Goal: Task Accomplishment & Management: Manage account settings

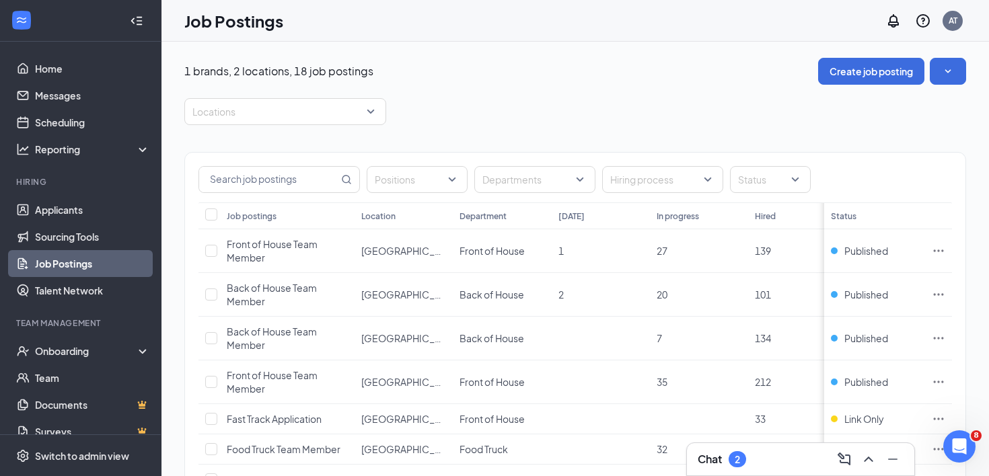
click at [725, 470] on div "Chat 2" at bounding box center [800, 459] width 227 height 32
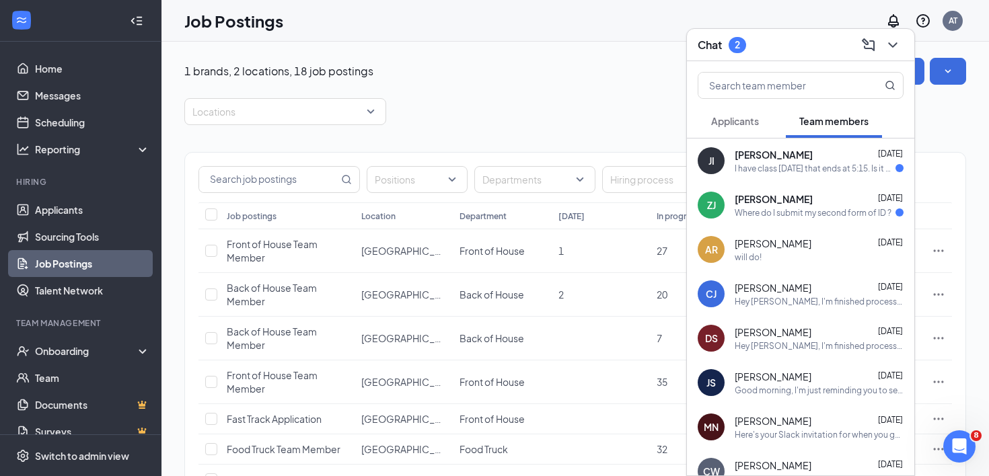
click at [836, 172] on div "I have class [DATE] that ends at 5:15. Is it okay for me to be a little late to…" at bounding box center [815, 168] width 161 height 11
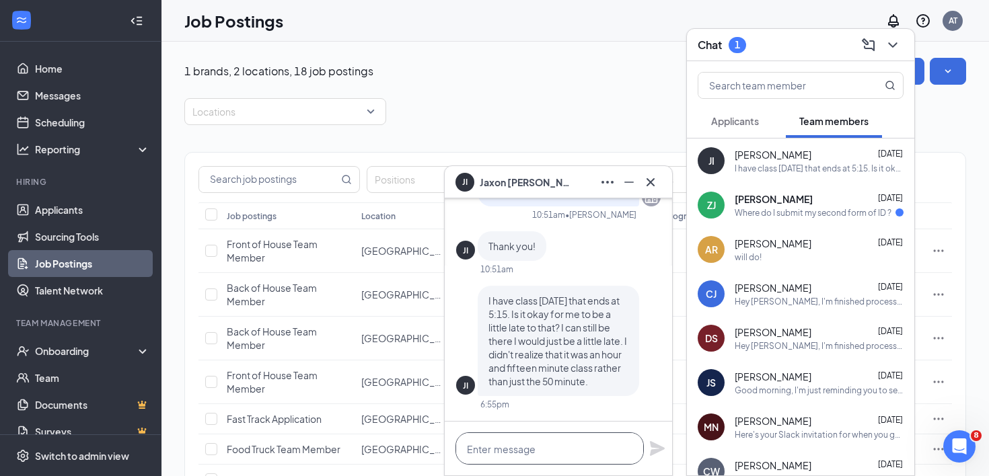
click at [580, 449] on textarea at bounding box center [550, 449] width 188 height 32
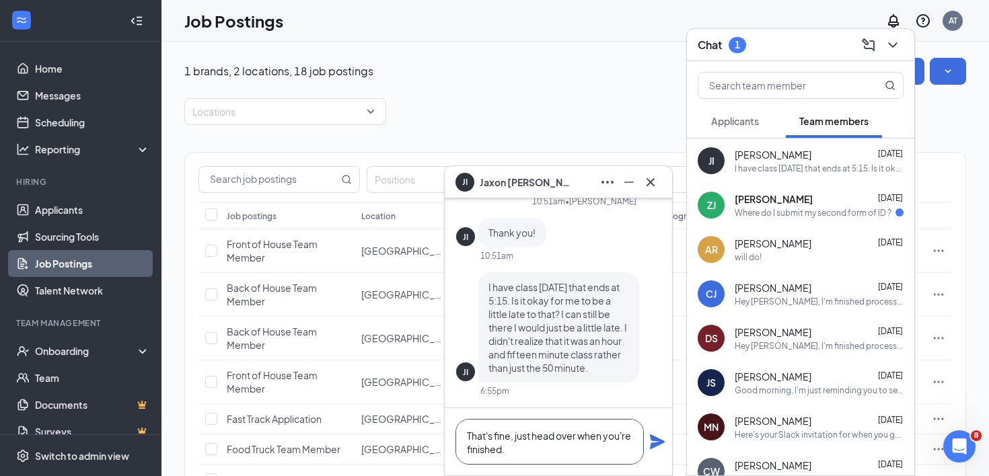
type textarea "That's fine, just head over when you're finished."
click at [653, 439] on icon "Plane" at bounding box center [657, 442] width 15 height 15
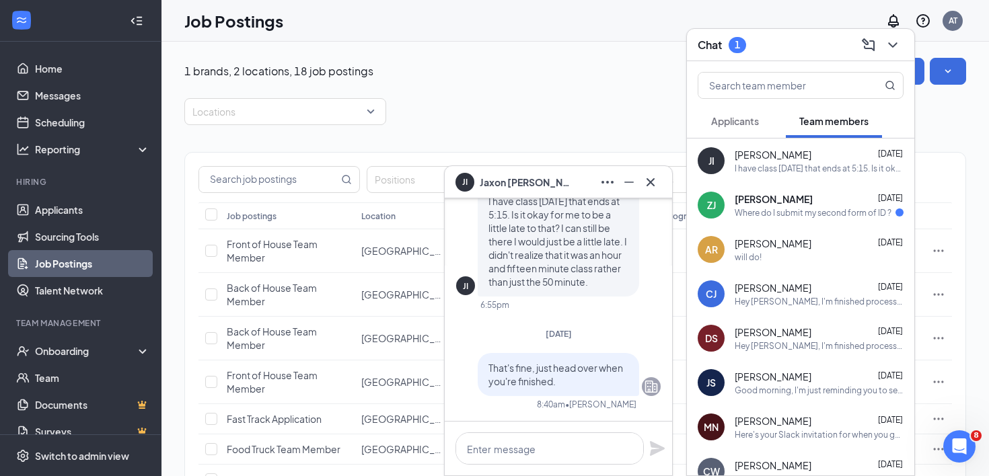
click at [661, 176] on div "[PERSON_NAME]" at bounding box center [558, 182] width 227 height 32
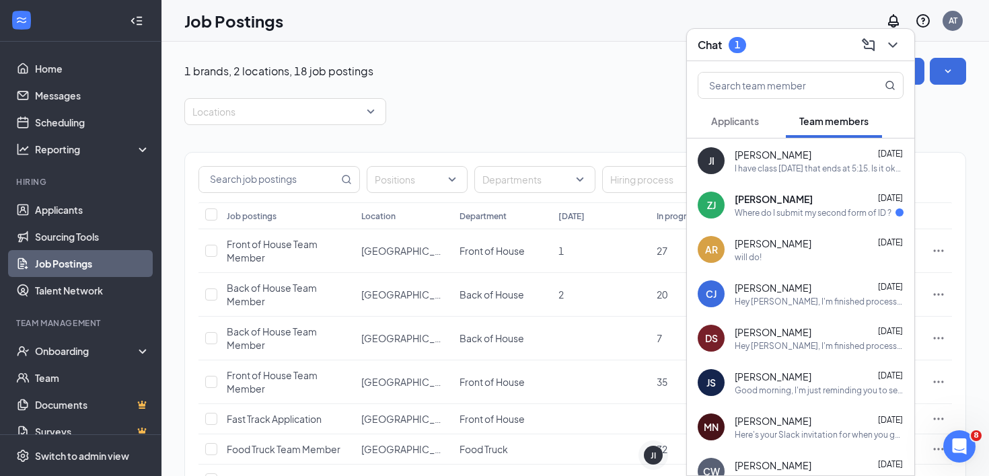
click at [772, 203] on span "[PERSON_NAME]" at bounding box center [774, 198] width 78 height 13
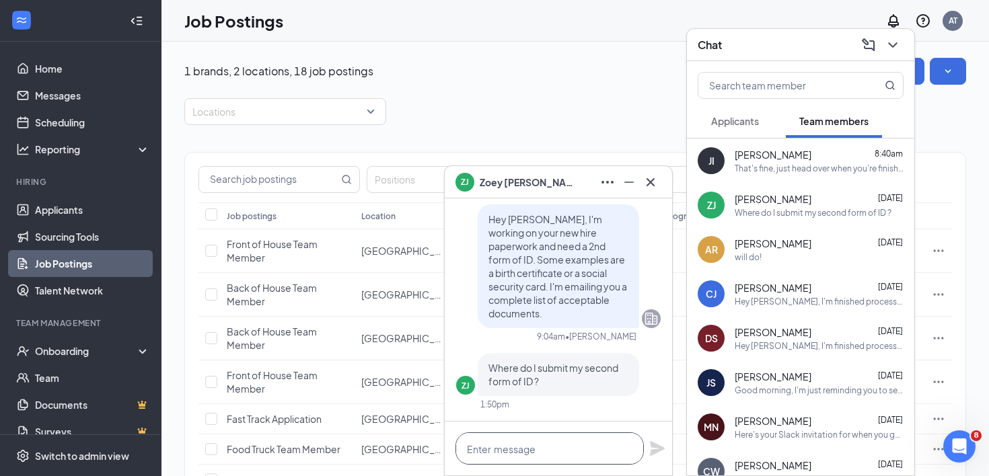
click at [524, 445] on textarea at bounding box center [550, 449] width 188 height 32
type textarea "You can send it here."
click at [655, 450] on icon "Plane" at bounding box center [657, 448] width 15 height 15
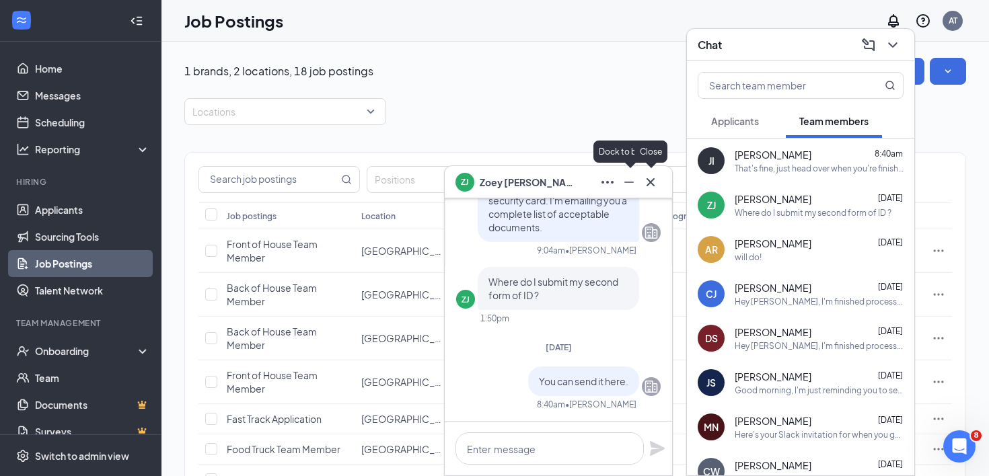
click at [644, 183] on icon "Cross" at bounding box center [651, 182] width 16 height 16
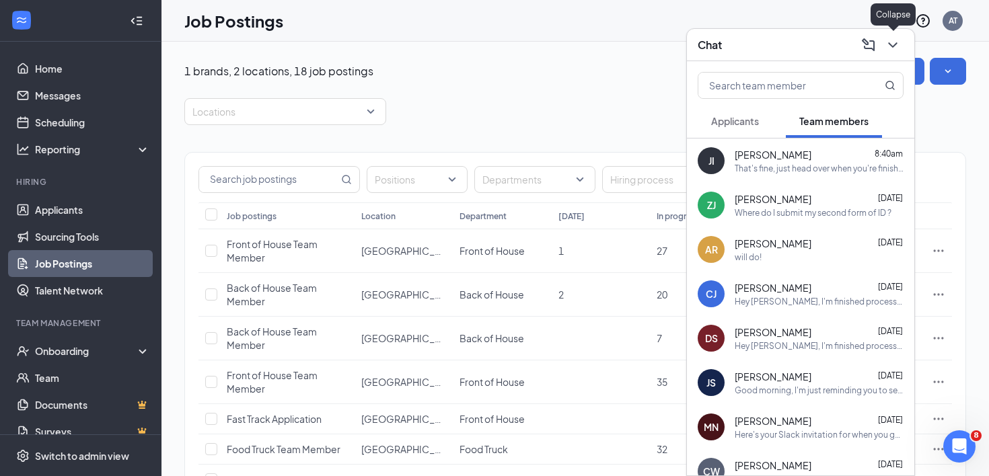
click at [893, 49] on icon "ChevronDown" at bounding box center [893, 45] width 16 height 16
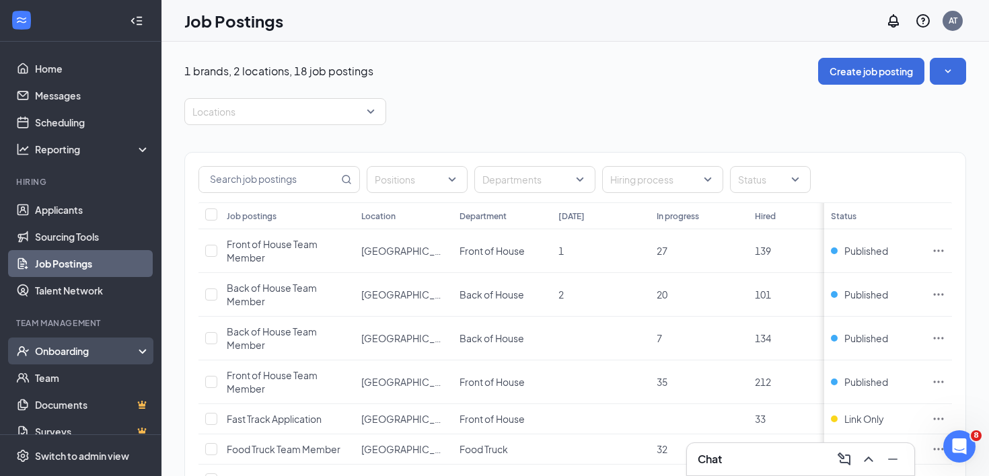
click at [62, 349] on div "Onboarding" at bounding box center [87, 351] width 104 height 13
click at [62, 372] on link "Overview" at bounding box center [92, 378] width 115 height 27
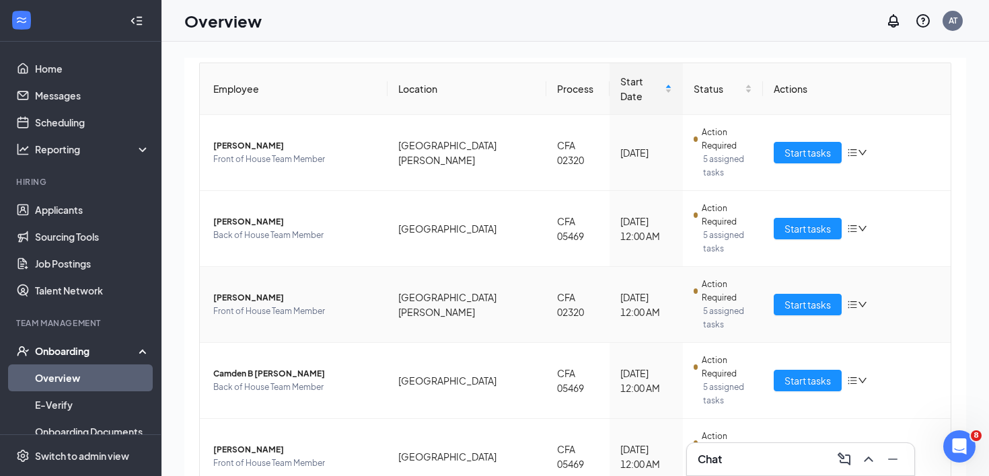
scroll to position [127, 0]
click at [820, 373] on span "Start tasks" at bounding box center [808, 380] width 46 height 15
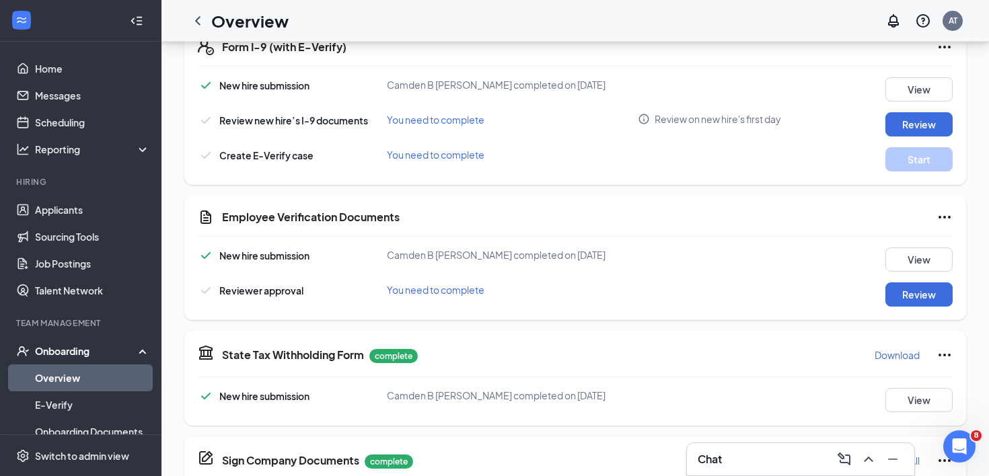
scroll to position [434, 0]
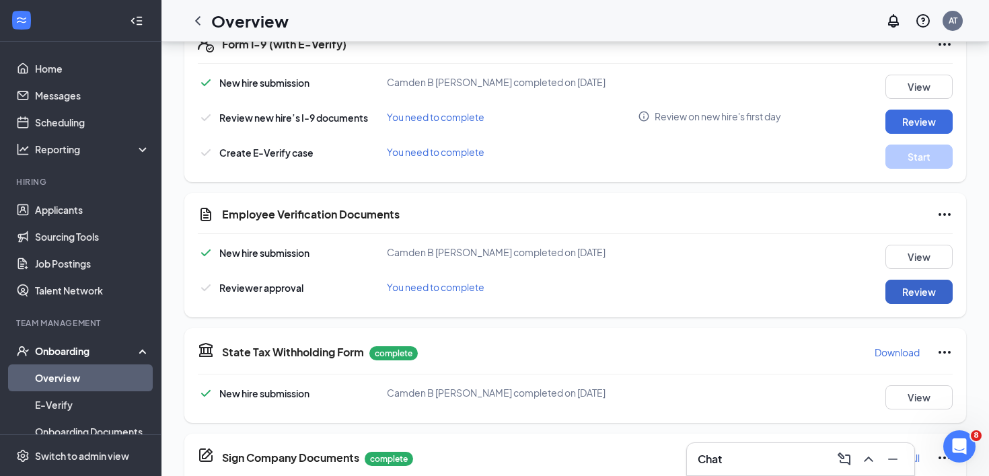
click at [924, 293] on button "Review" at bounding box center [919, 292] width 67 height 24
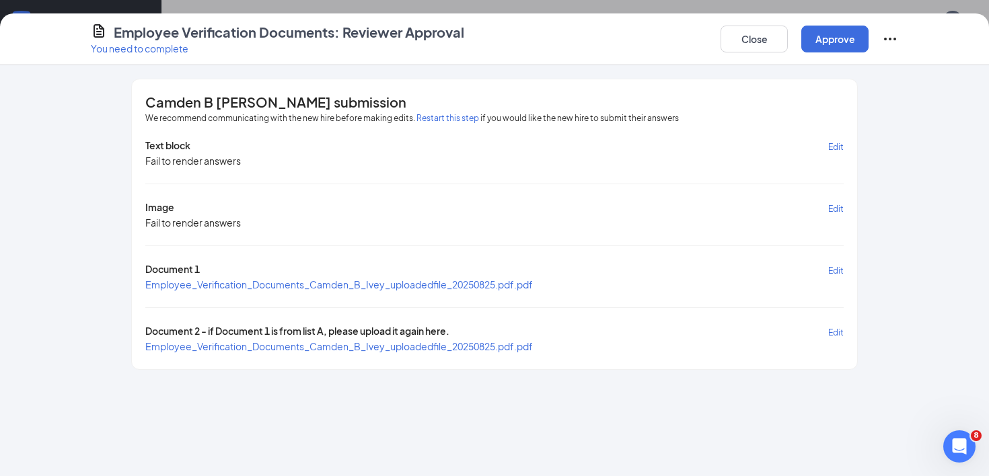
click at [499, 281] on span "Employee_Verification_Documents_Camden_B_Ivey_uploadedfile_20250825.pdf.pdf" at bounding box center [339, 285] width 388 height 12
click at [369, 340] on span "Employee_Verification_Documents_Camden_B_Ivey_uploadedfile_20250825.pdf.pdf" at bounding box center [339, 346] width 388 height 12
click at [770, 38] on button "Close" at bounding box center [754, 39] width 67 height 27
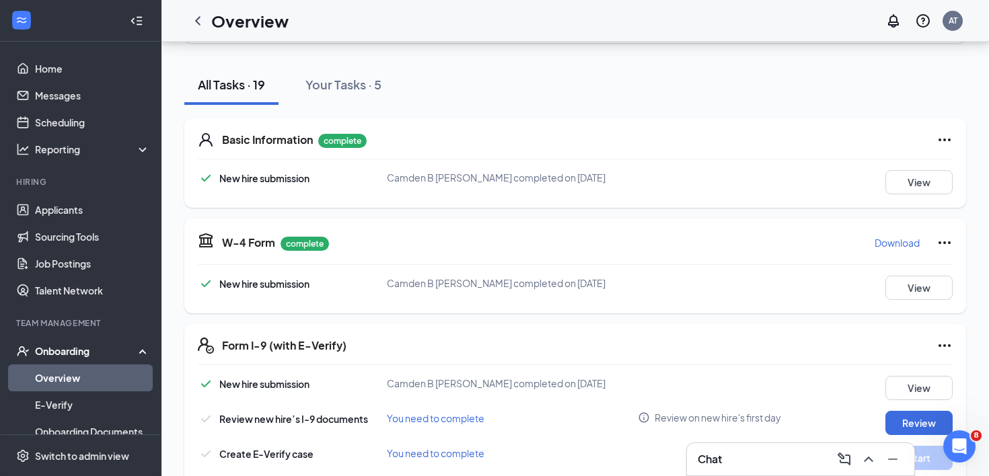
scroll to position [0, 0]
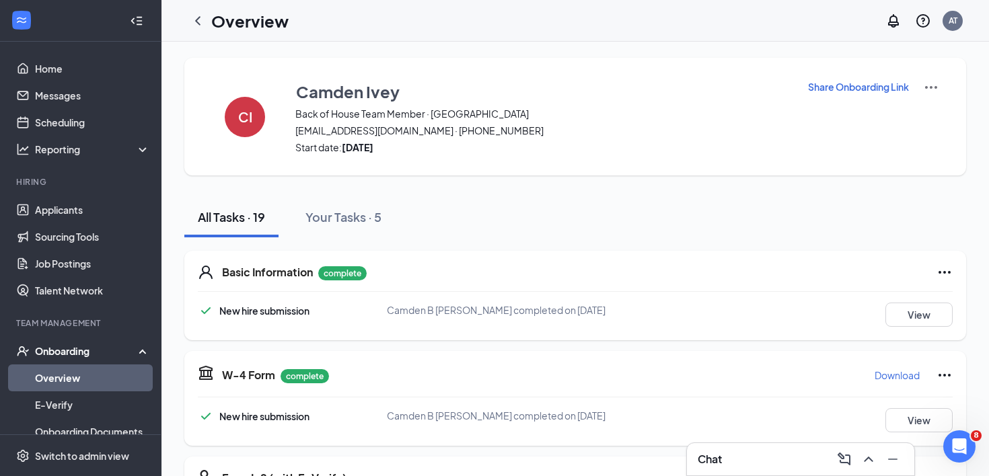
click at [754, 450] on div "Chat" at bounding box center [801, 460] width 206 height 22
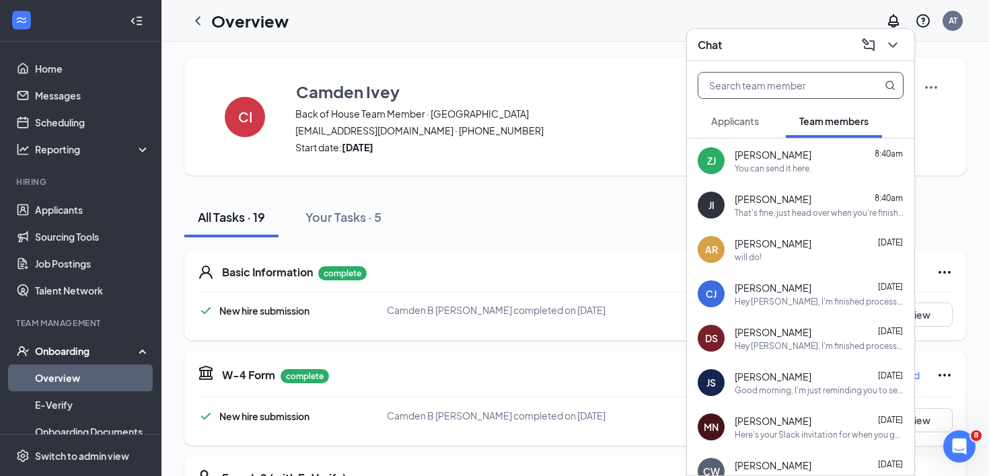
click at [764, 89] on input "text" at bounding box center [777, 86] width 159 height 26
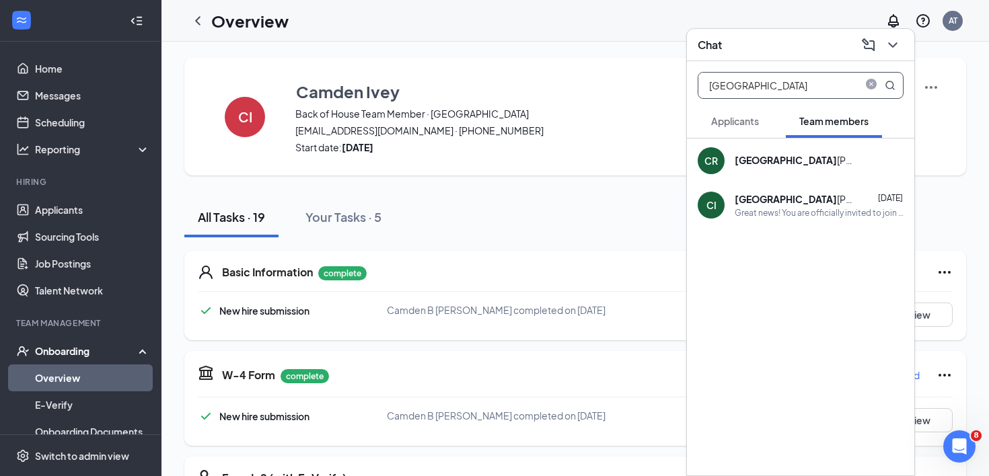
type input "[GEOGRAPHIC_DATA]"
click at [796, 189] on div "CI [GEOGRAPHIC_DATA] Ivey [DATE] Great news! You are officially invited to join…" at bounding box center [800, 205] width 227 height 44
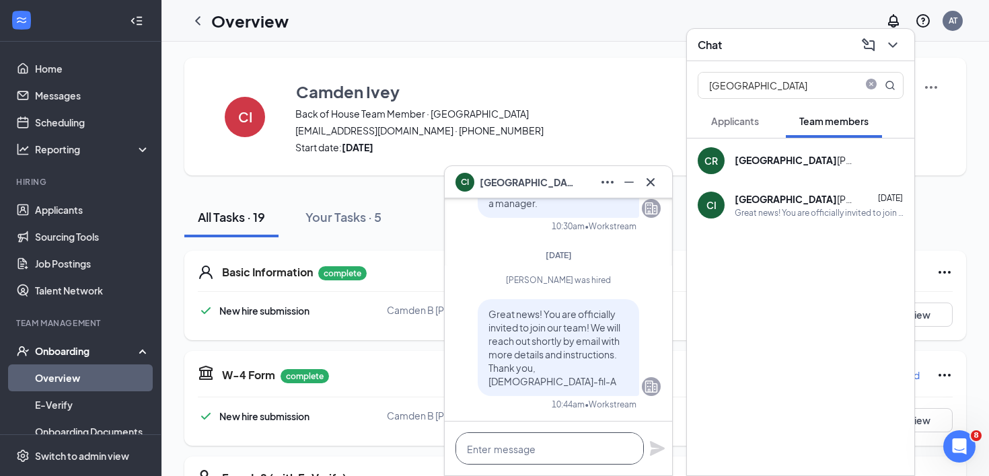
click at [585, 448] on textarea at bounding box center [550, 449] width 188 height 32
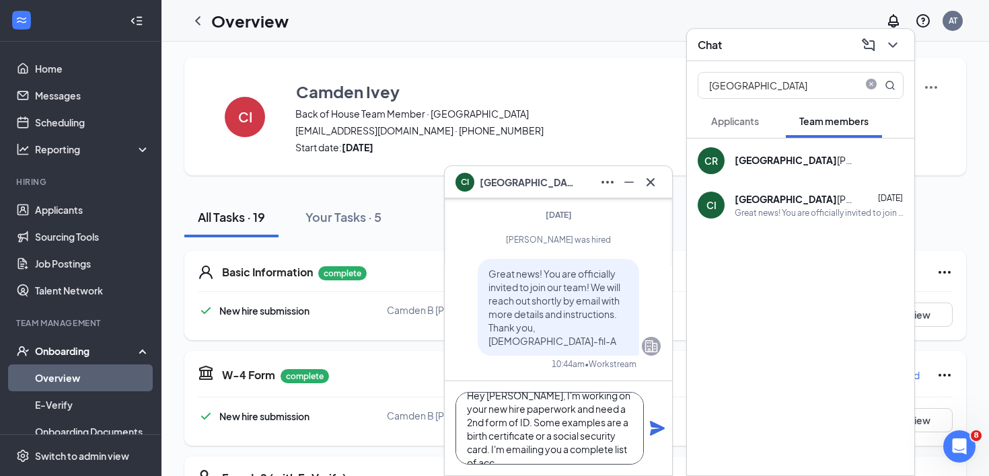
scroll to position [27, 0]
type textarea "Hey [PERSON_NAME], I'm working on your new hire paperwork and need a 2nd form o…"
click at [655, 429] on icon "Plane" at bounding box center [657, 429] width 16 height 16
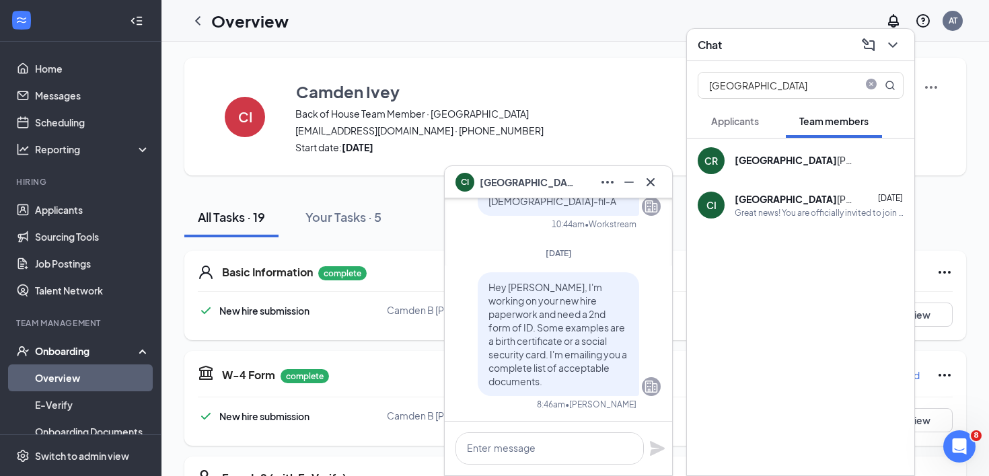
scroll to position [0, 0]
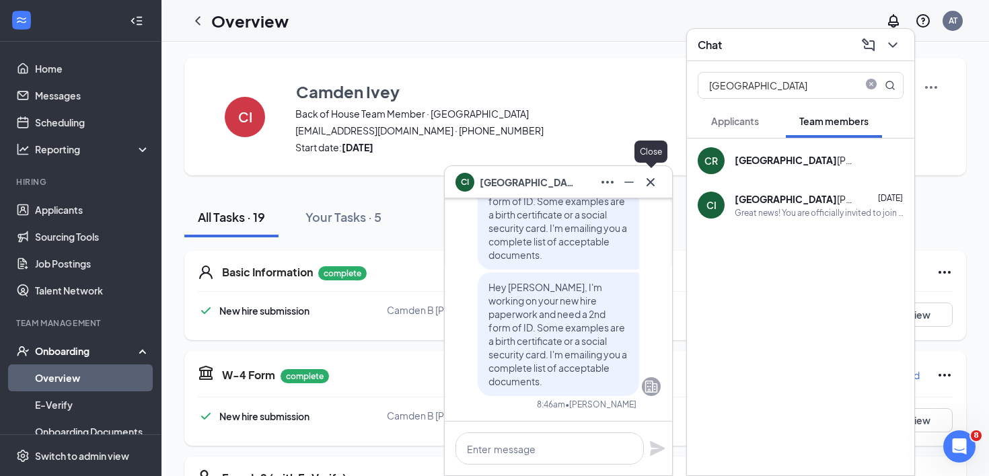
click at [652, 183] on icon "Cross" at bounding box center [651, 182] width 16 height 16
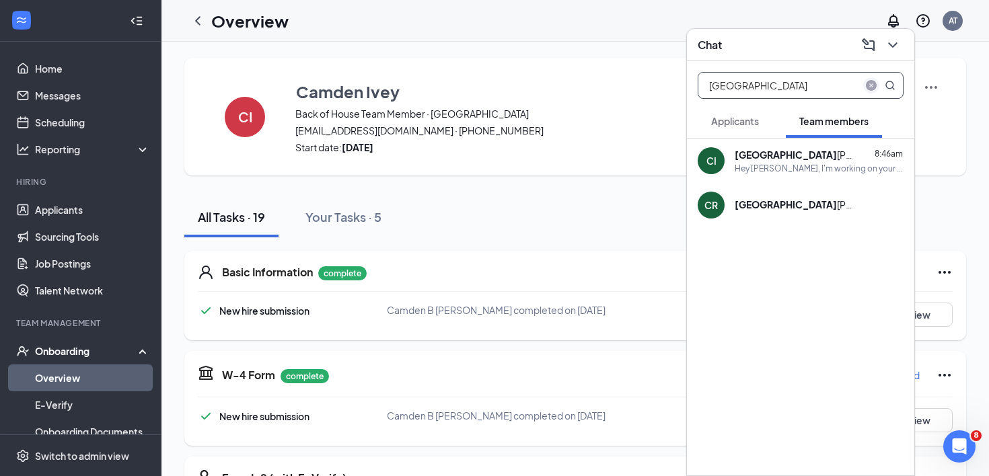
click at [871, 89] on icon "close-circle" at bounding box center [871, 85] width 11 height 11
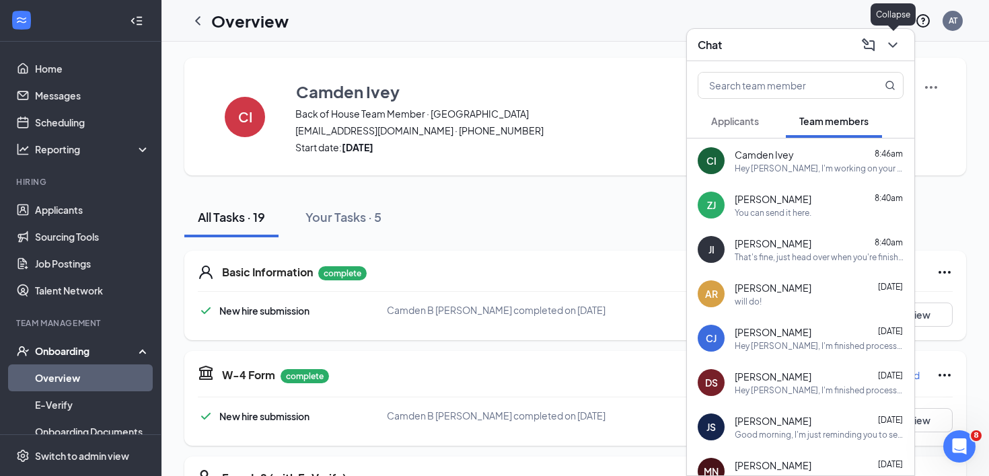
click at [898, 41] on icon "ChevronDown" at bounding box center [893, 45] width 16 height 16
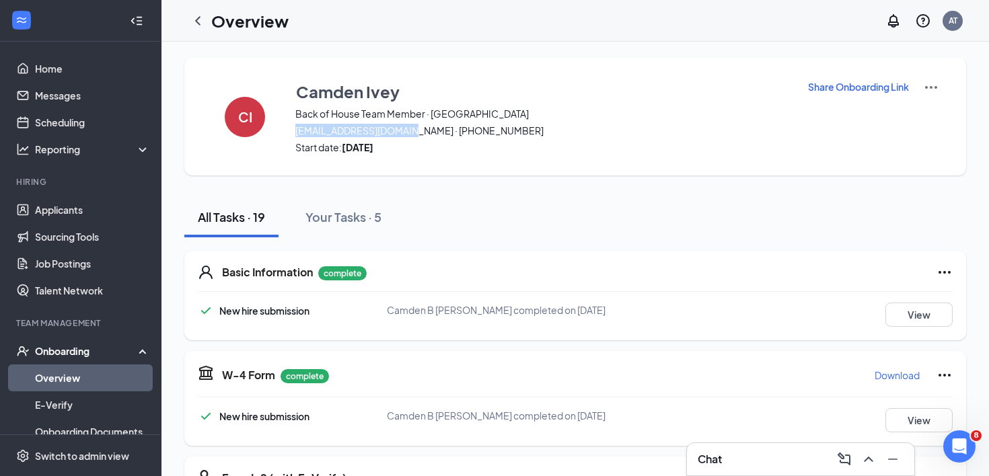
drag, startPoint x: 295, startPoint y: 131, endPoint x: 415, endPoint y: 130, distance: 120.5
click at [415, 130] on span "[EMAIL_ADDRESS][DOMAIN_NAME] · [PHONE_NUMBER]" at bounding box center [542, 130] width 495 height 13
copy span "[EMAIL_ADDRESS][DOMAIN_NAME]"
click at [727, 453] on div "Chat 1" at bounding box center [722, 460] width 48 height 16
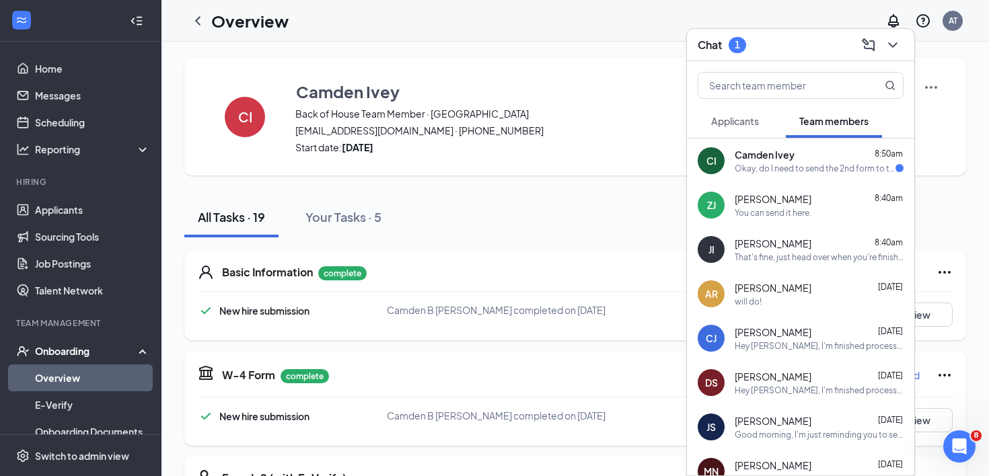
click at [802, 174] on div "CI [GEOGRAPHIC_DATA] Ivey 8:50am Okay, do I need to send the 2nd form to this n…" at bounding box center [800, 161] width 227 height 44
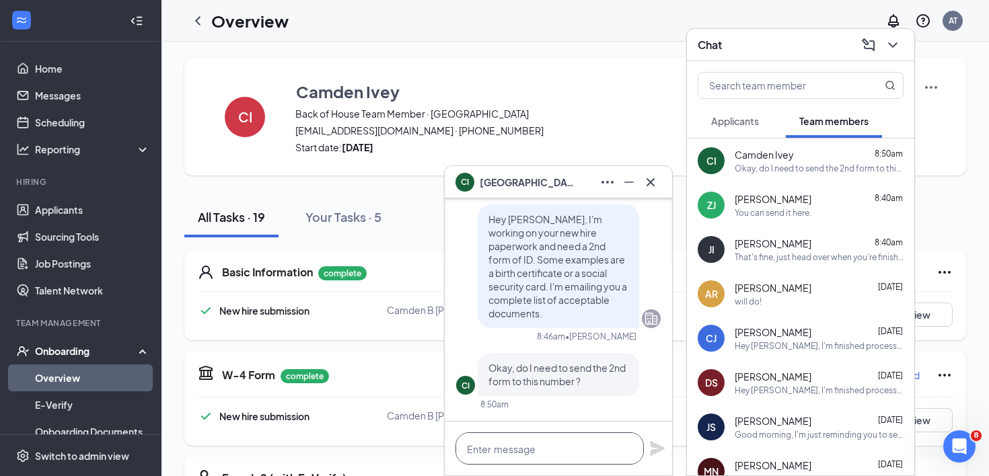
click at [569, 462] on textarea at bounding box center [550, 449] width 188 height 32
type textarea "Yes you can!"
click at [660, 447] on icon "Plane" at bounding box center [657, 448] width 15 height 15
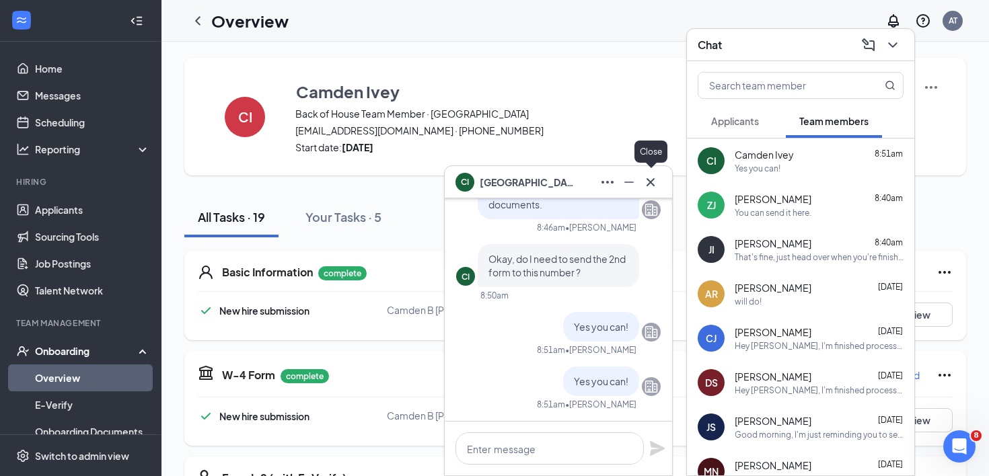
click at [656, 186] on icon "Cross" at bounding box center [651, 182] width 16 height 16
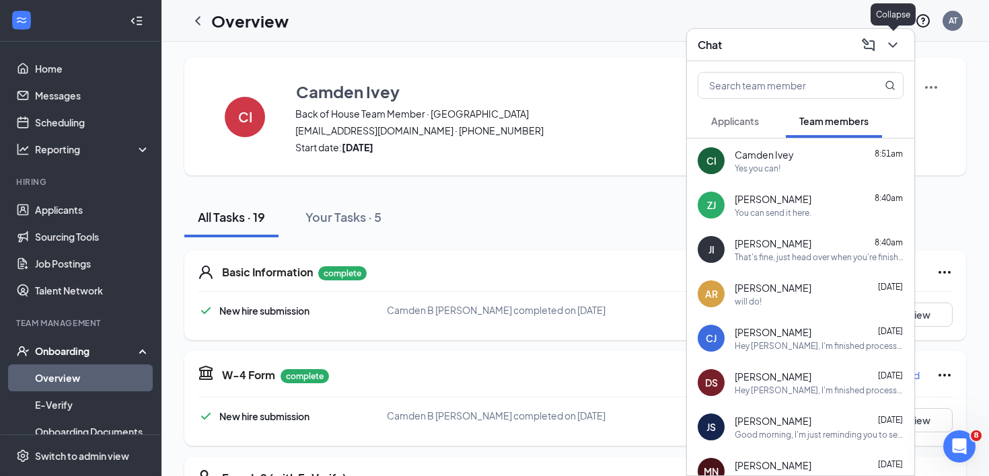
click at [897, 40] on icon "ChevronDown" at bounding box center [893, 45] width 16 height 16
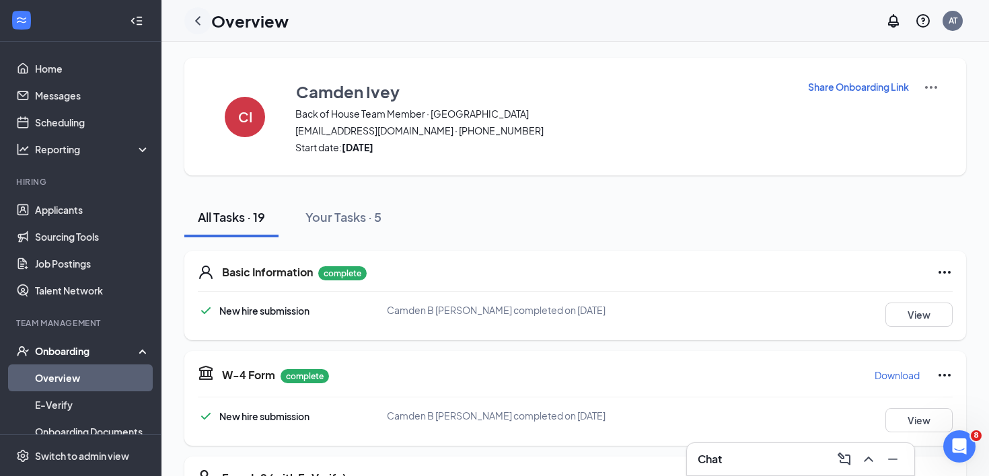
click at [199, 26] on icon "ChevronLeft" at bounding box center [198, 21] width 16 height 16
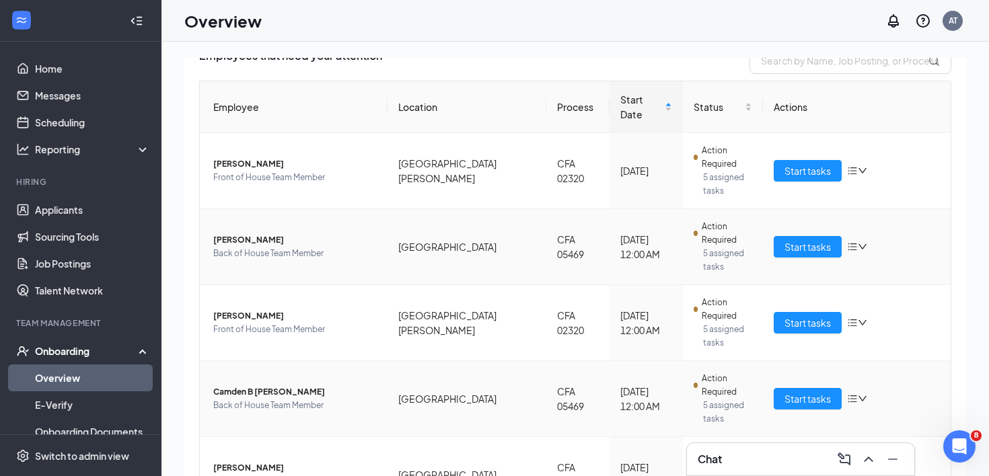
scroll to position [110, 0]
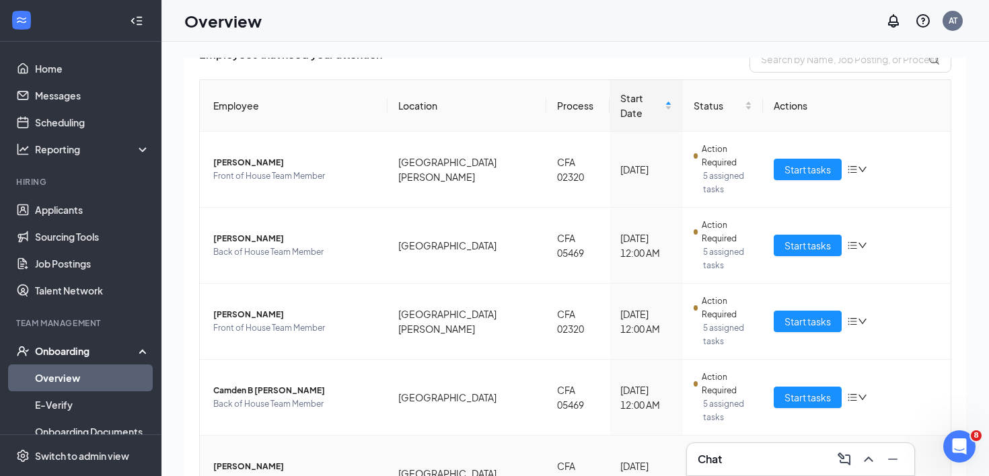
click at [797, 463] on button "Start tasks" at bounding box center [808, 474] width 68 height 22
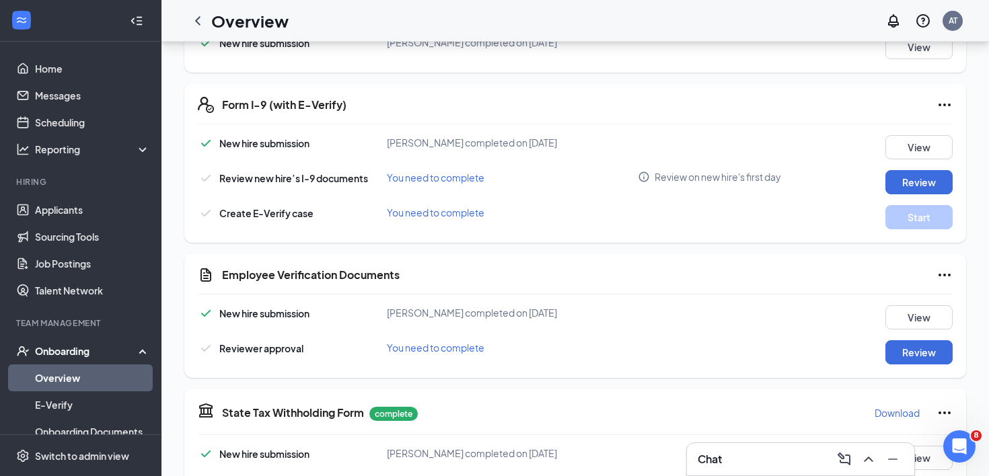
scroll to position [376, 0]
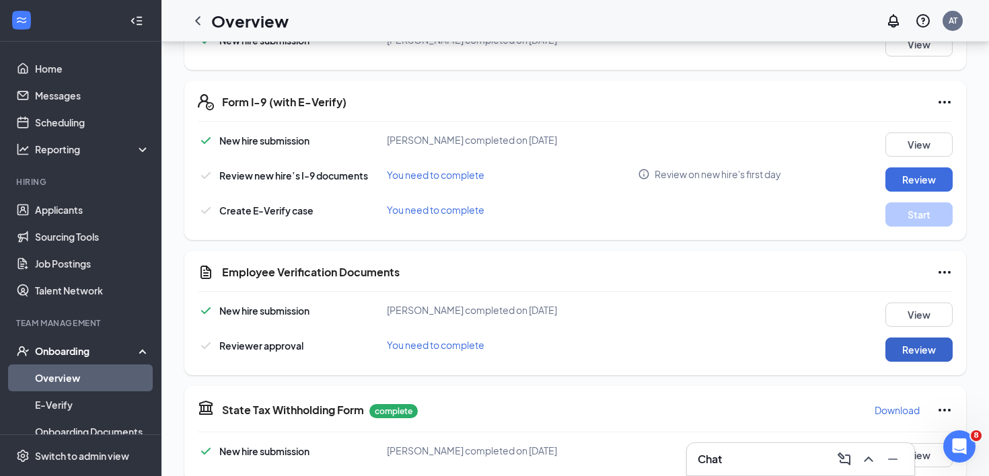
click at [890, 350] on button "Review" at bounding box center [919, 350] width 67 height 24
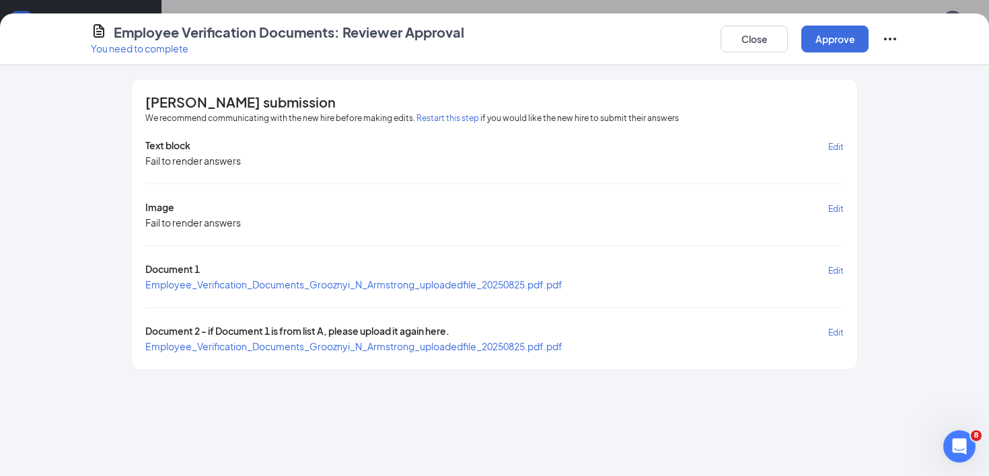
click at [326, 279] on span "Employee_Verification_Documents_Grooznyi_N_Armstrong_uploadedfile_20250825.pdf.…" at bounding box center [353, 285] width 417 height 12
click at [347, 346] on span "Employee_Verification_Documents_Grooznyi_N_Armstrong_uploadedfile_20250825.pdf.…" at bounding box center [353, 346] width 417 height 12
click at [762, 38] on button "Close" at bounding box center [754, 39] width 67 height 27
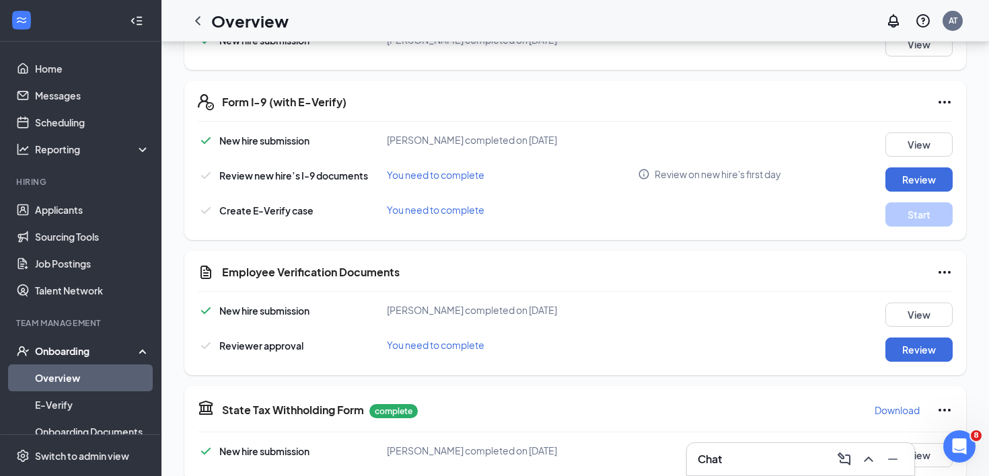
click at [756, 462] on div "Chat" at bounding box center [801, 460] width 206 height 22
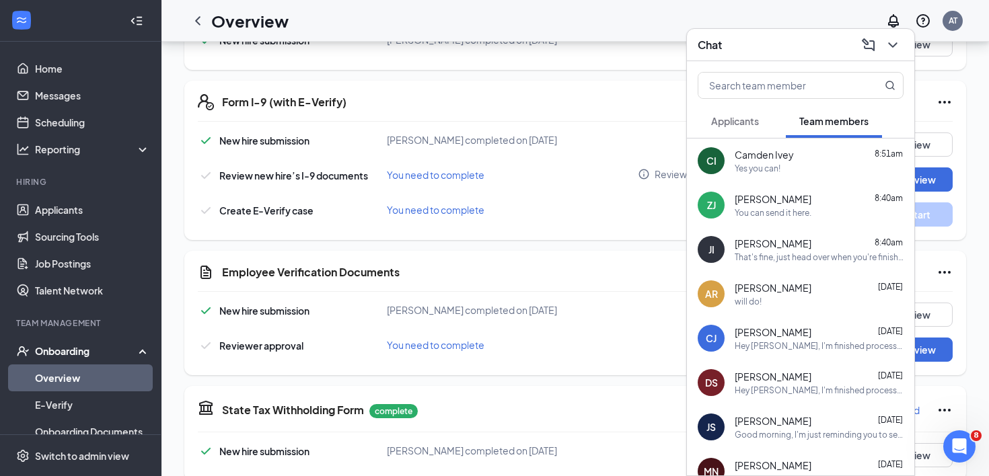
click at [756, 170] on div "Yes you can!" at bounding box center [758, 168] width 46 height 11
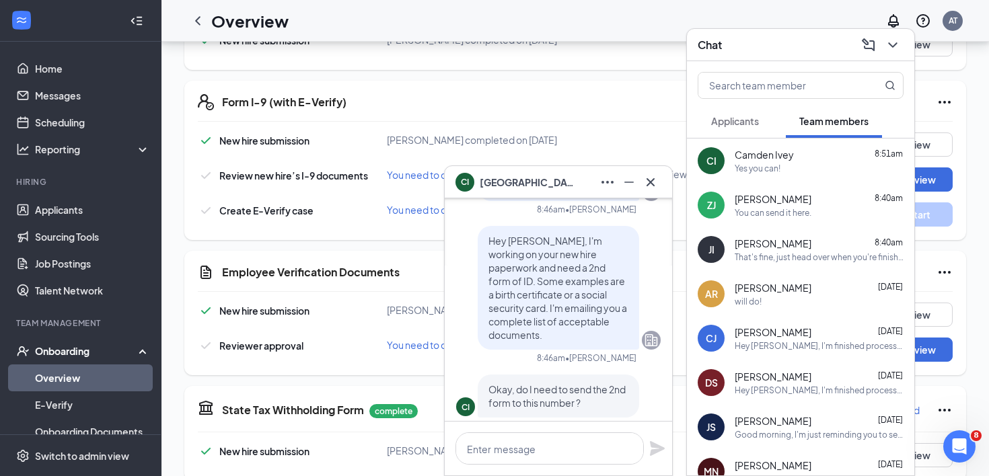
scroll to position [-244, 0]
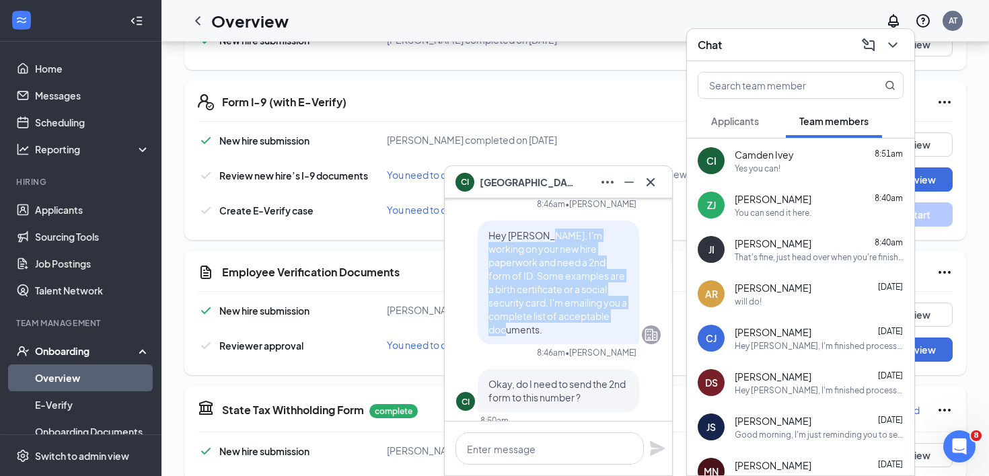
drag, startPoint x: 550, startPoint y: 246, endPoint x: 631, endPoint y: 327, distance: 114.7
click at [631, 327] on div "Hey [PERSON_NAME], I'm working on your new hire paperwork and need a 2nd form o…" at bounding box center [558, 283] width 161 height 124
copy span "I'm working on your new hire paperwork and need a 2nd form of ID. Some examples…"
click at [653, 189] on icon "Cross" at bounding box center [651, 182] width 16 height 16
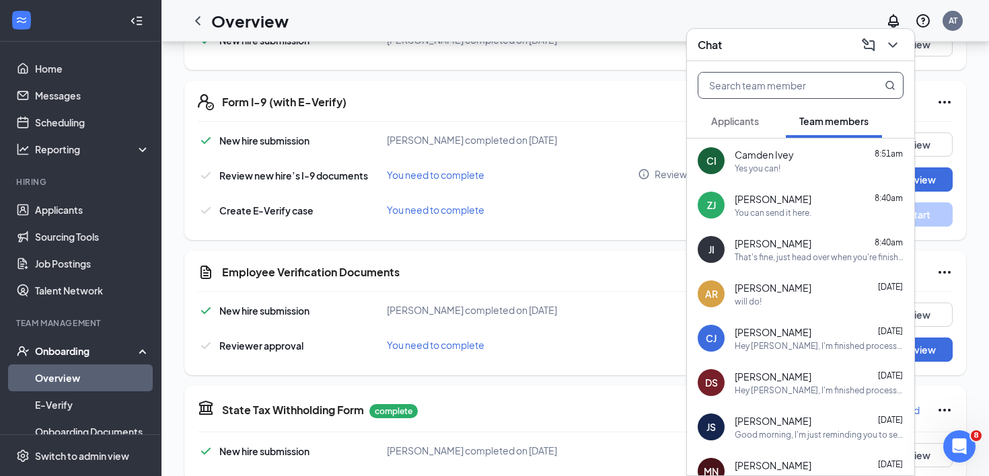
click at [783, 84] on input "text" at bounding box center [777, 86] width 159 height 26
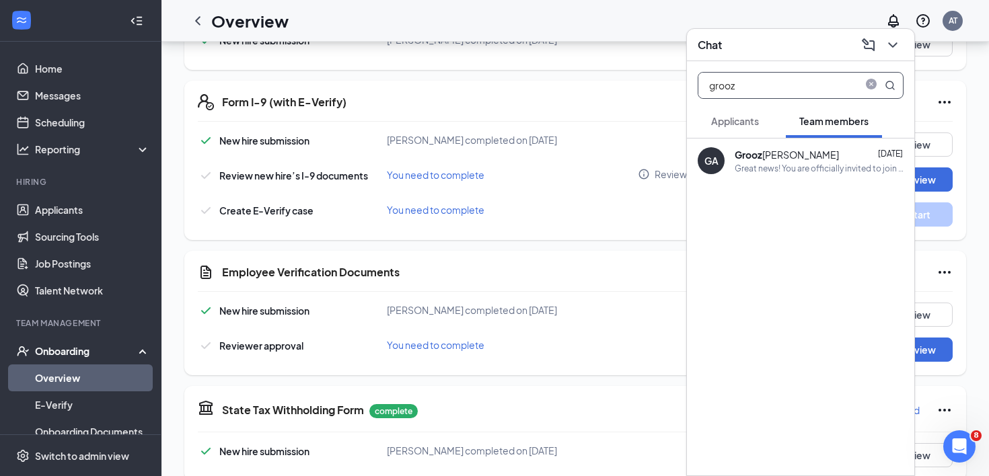
type input "grooz"
click at [828, 157] on div "Grooz [PERSON_NAME] [DATE]" at bounding box center [819, 154] width 169 height 13
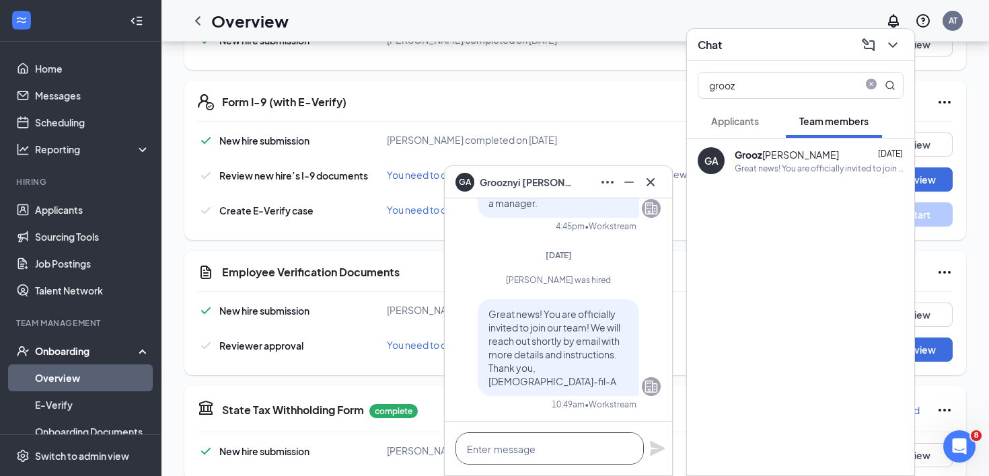
click at [595, 449] on textarea at bounding box center [550, 449] width 188 height 32
paste textarea "I'm working on your new hire paperwork and need a 2nd form of ID. Some examples…"
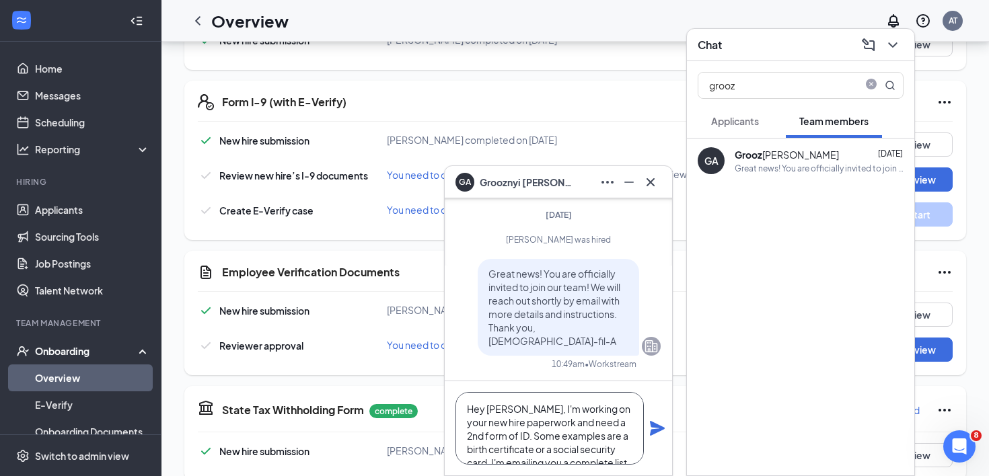
type textarea "Hey [PERSON_NAME], I'm working on your new hire paperwork and need a 2nd form o…"
click at [656, 427] on icon "Plane" at bounding box center [657, 428] width 15 height 15
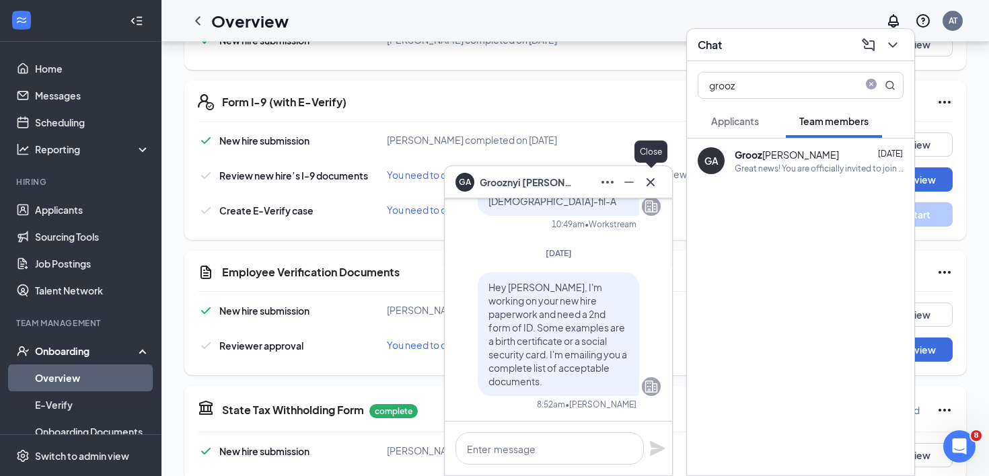
click at [654, 184] on icon "Cross" at bounding box center [651, 182] width 16 height 16
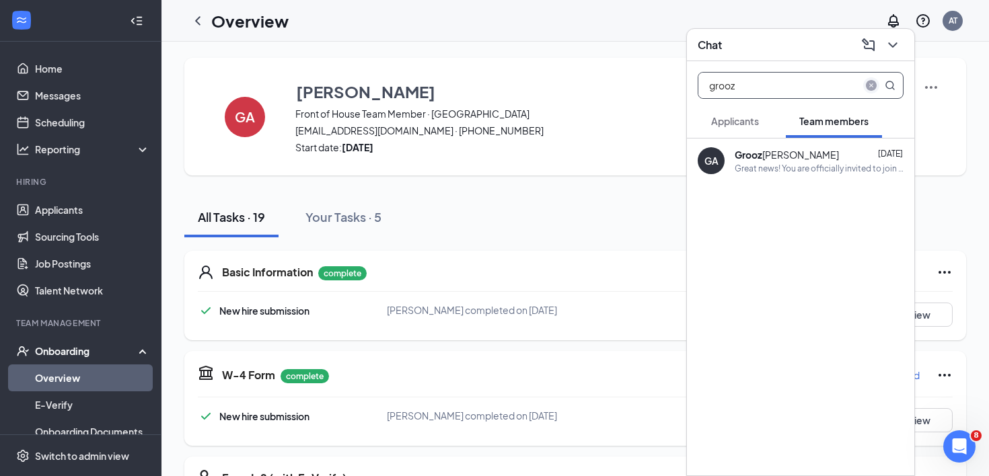
click at [871, 83] on icon "close-circle" at bounding box center [871, 85] width 11 height 11
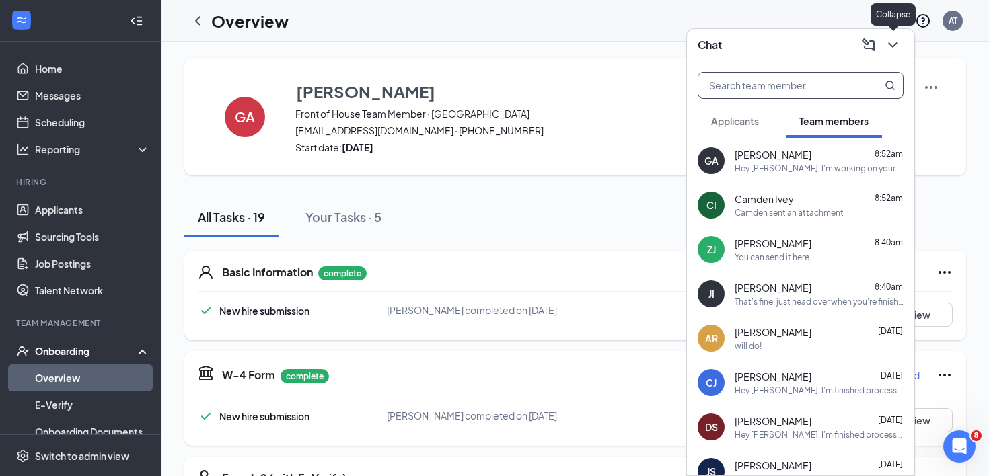
click at [894, 50] on icon "ChevronDown" at bounding box center [893, 45] width 16 height 16
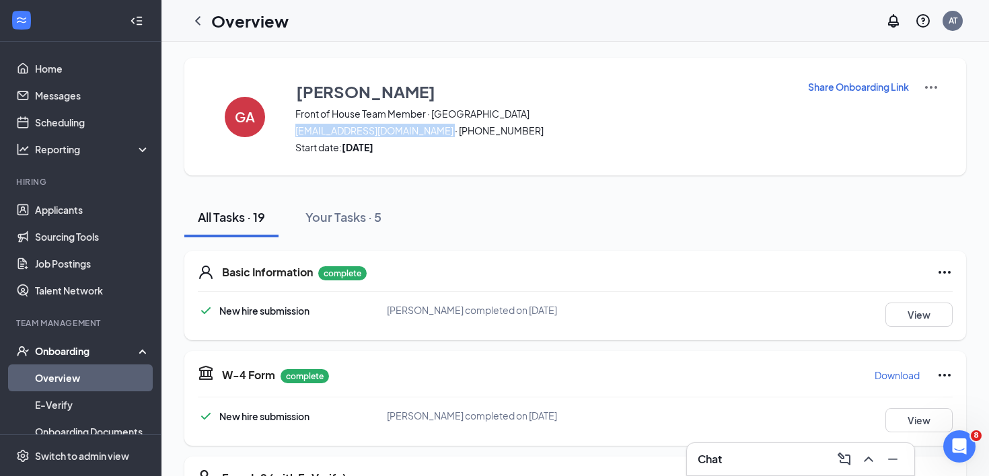
drag, startPoint x: 296, startPoint y: 131, endPoint x: 447, endPoint y: 126, distance: 150.8
click at [447, 126] on span "[EMAIL_ADDRESS][DOMAIN_NAME] · [PHONE_NUMBER]" at bounding box center [542, 130] width 495 height 13
copy span "[EMAIL_ADDRESS][DOMAIN_NAME]"
click at [754, 455] on div "Chat" at bounding box center [801, 460] width 206 height 22
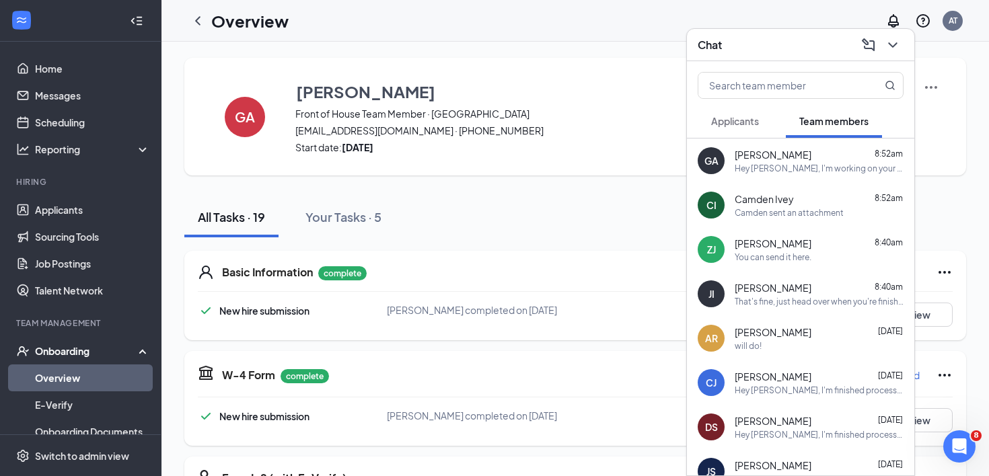
click at [794, 199] on div "[GEOGRAPHIC_DATA] Ivey 8:52am" at bounding box center [819, 198] width 169 height 13
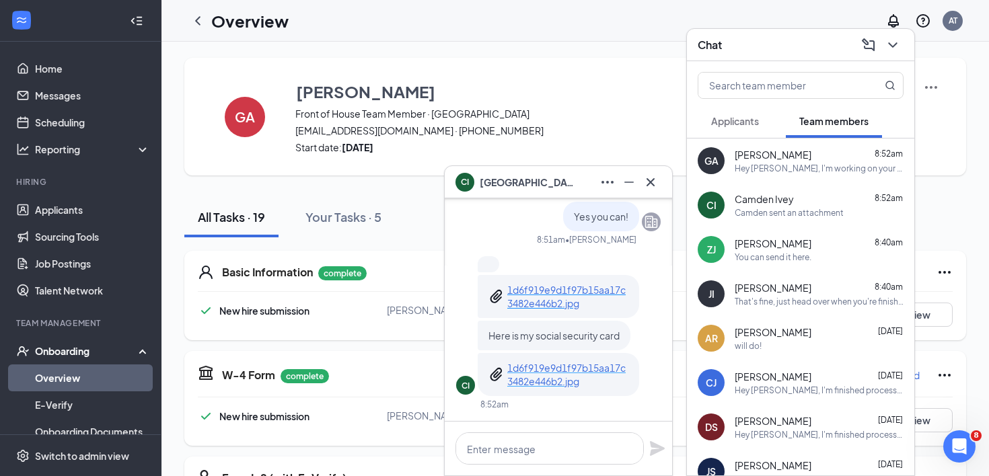
click at [537, 372] on p "1d6f919e9d1f97b15aa17c3482e446b2.jpg" at bounding box center [567, 374] width 121 height 27
click at [655, 182] on icon "Cross" at bounding box center [651, 182] width 16 height 16
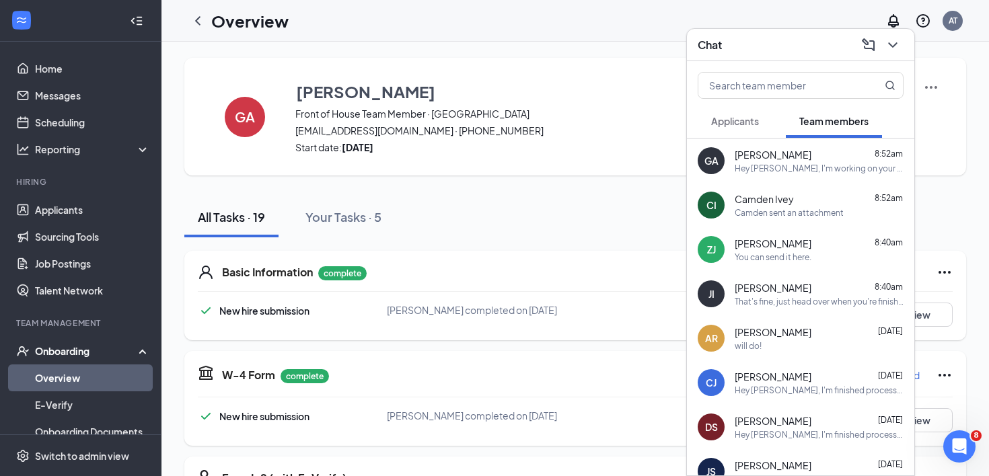
click at [895, 46] on icon "ChevronDown" at bounding box center [893, 45] width 16 height 16
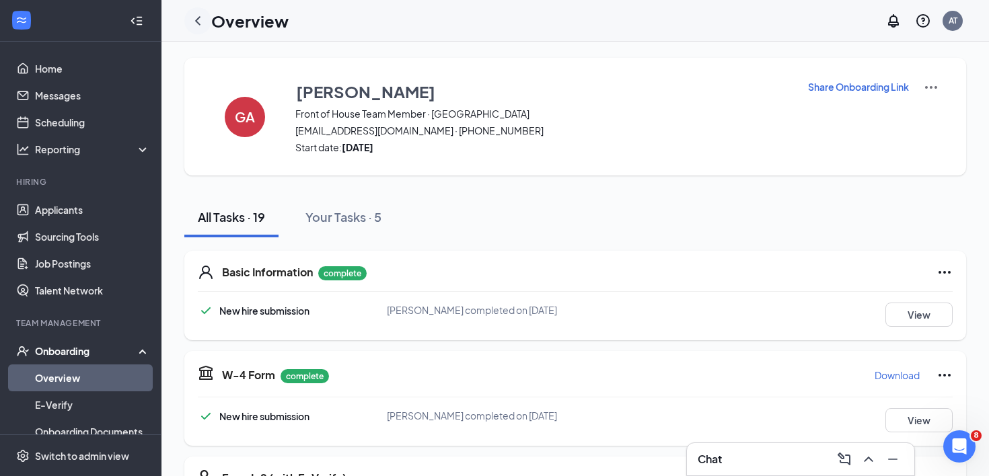
click at [193, 22] on icon "ChevronLeft" at bounding box center [198, 21] width 16 height 16
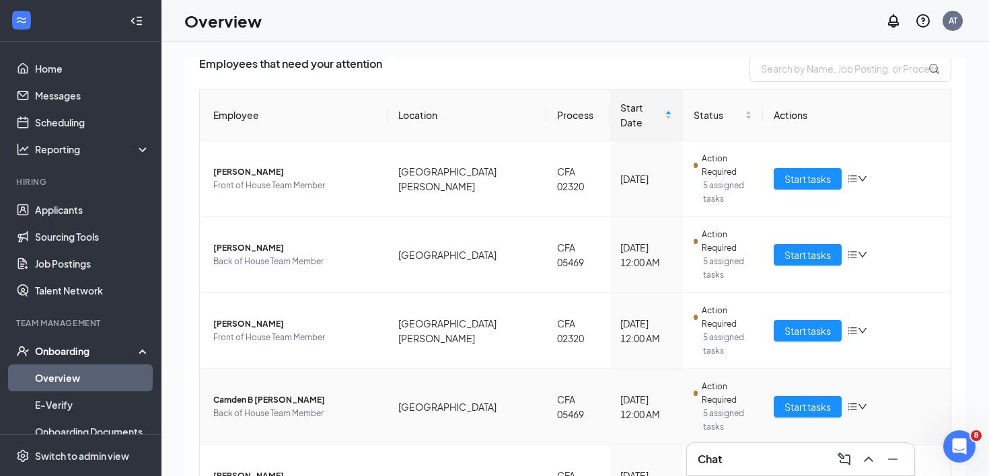
scroll to position [112, 0]
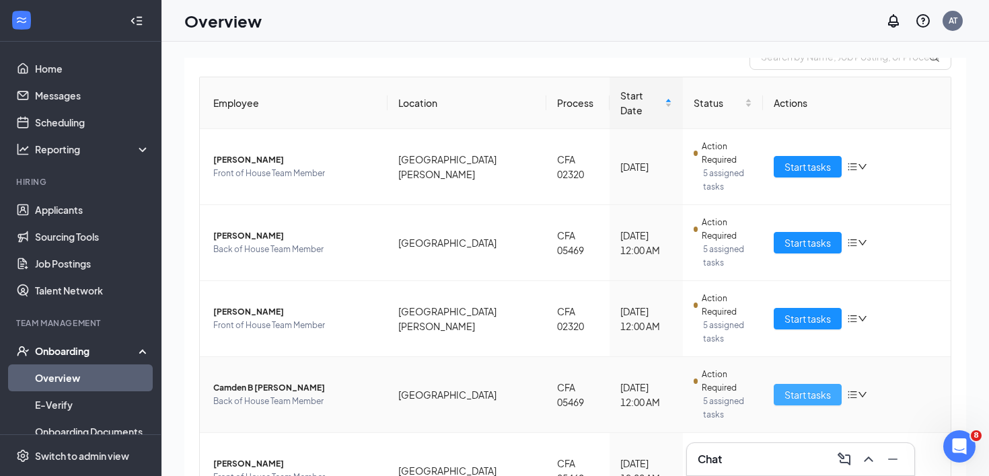
click at [797, 384] on button "Start tasks" at bounding box center [808, 395] width 68 height 22
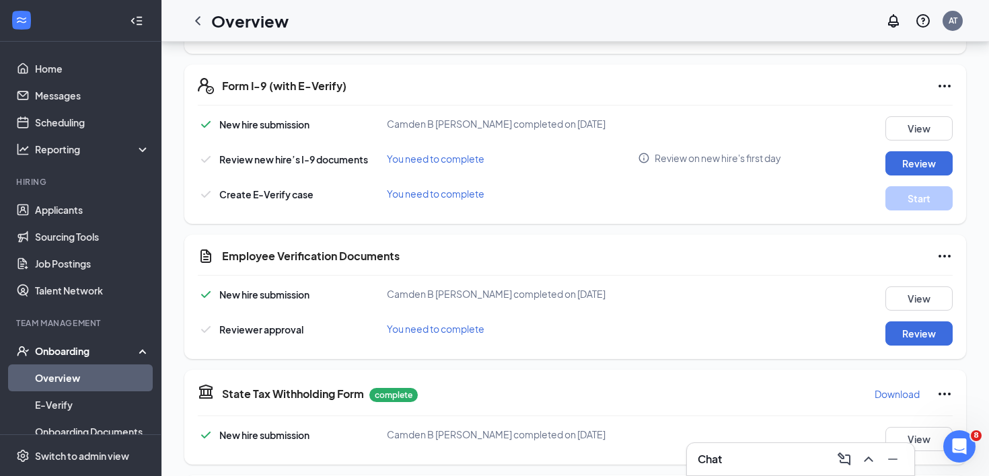
scroll to position [399, 0]
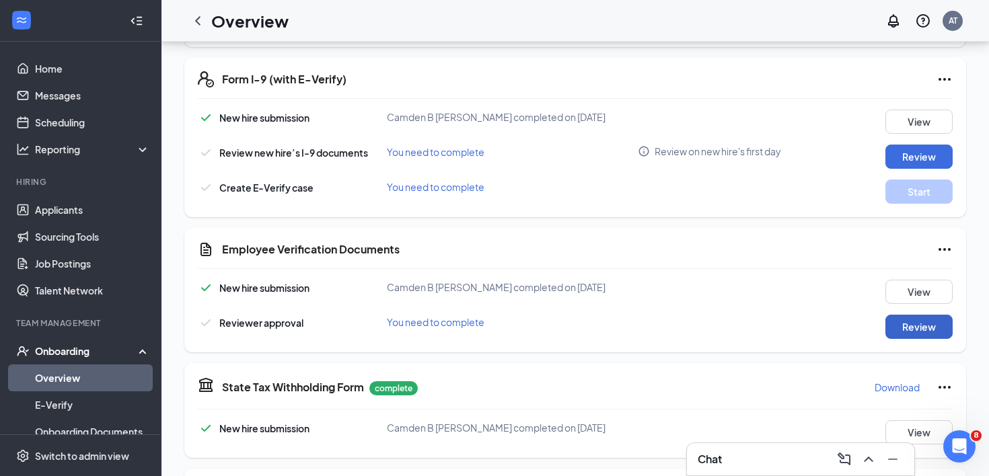
click at [886, 324] on button "Review" at bounding box center [919, 327] width 67 height 24
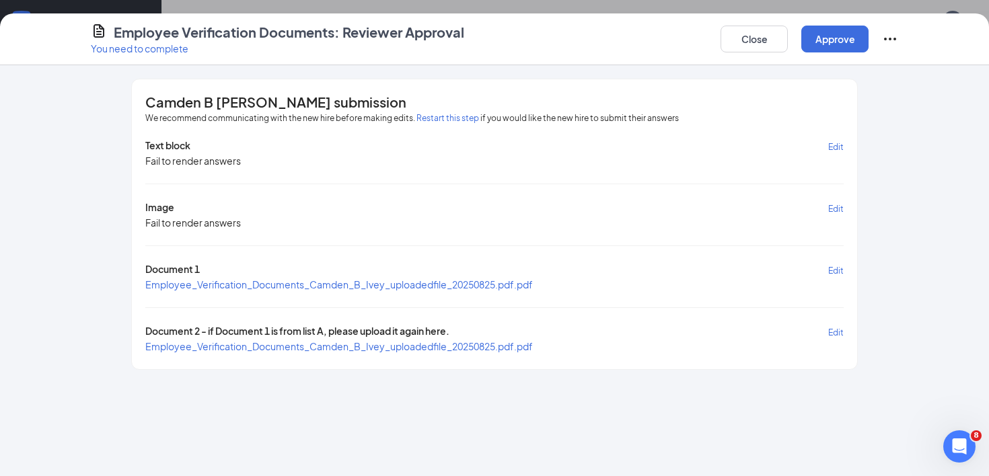
click at [301, 279] on span "Employee_Verification_Documents_Camden_B_Ivey_uploadedfile_20250825.pdf.pdf" at bounding box center [339, 285] width 388 height 12
click at [835, 40] on button "Approve" at bounding box center [834, 39] width 67 height 27
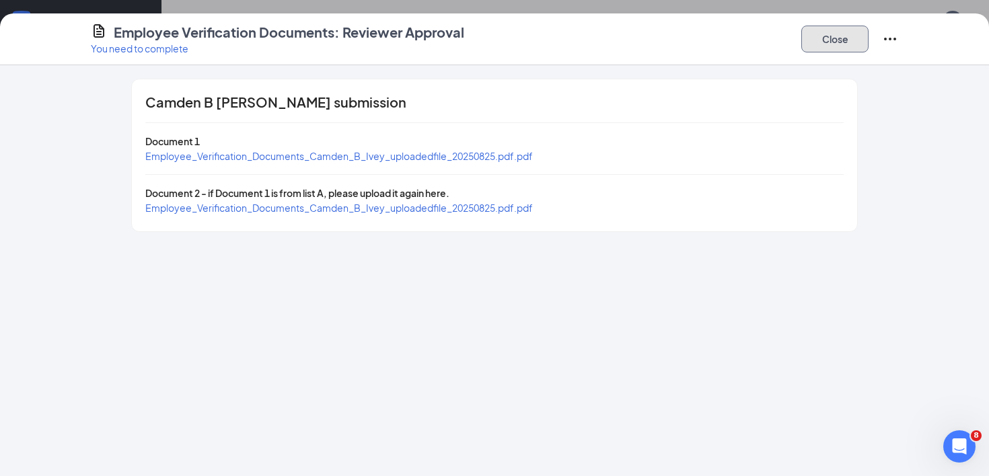
click at [834, 40] on button "Close" at bounding box center [834, 39] width 67 height 27
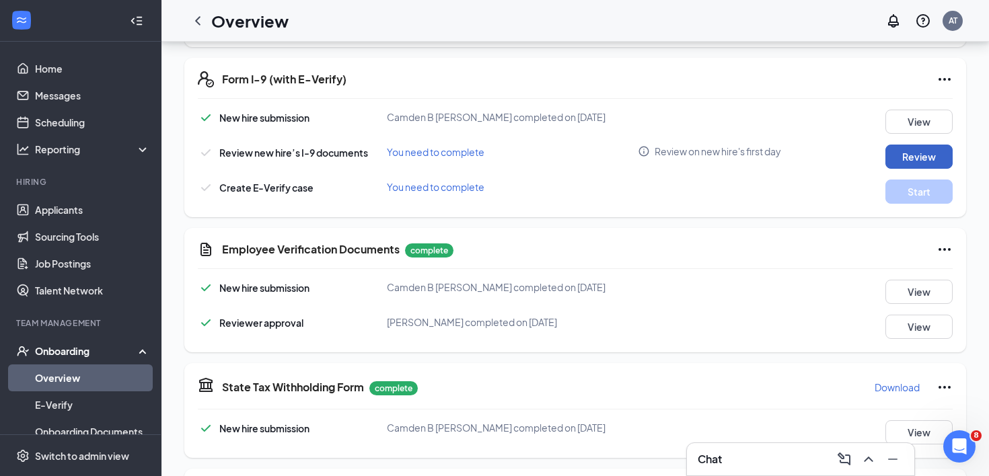
click at [917, 151] on button "Review" at bounding box center [919, 157] width 67 height 24
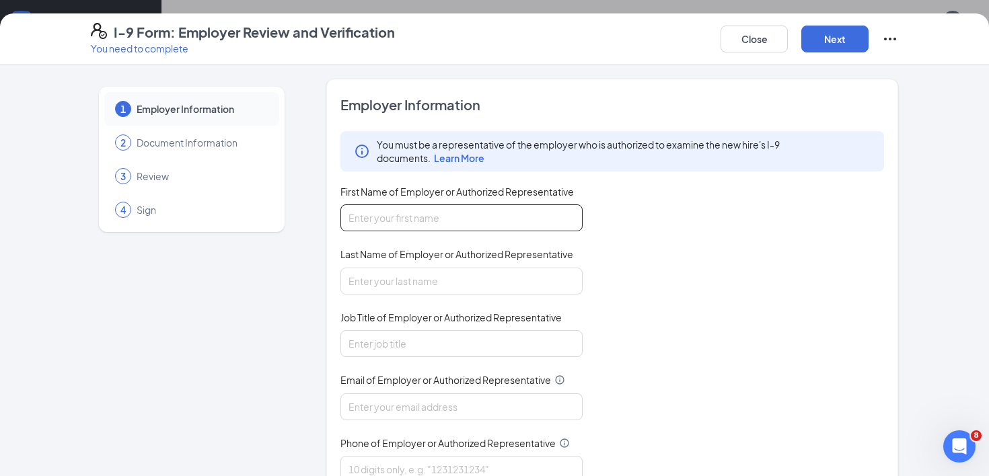
click at [417, 217] on input "First Name of Employer or Authorized Representative" at bounding box center [461, 218] width 242 height 27
type input "[PERSON_NAME]"
type input "2105147889"
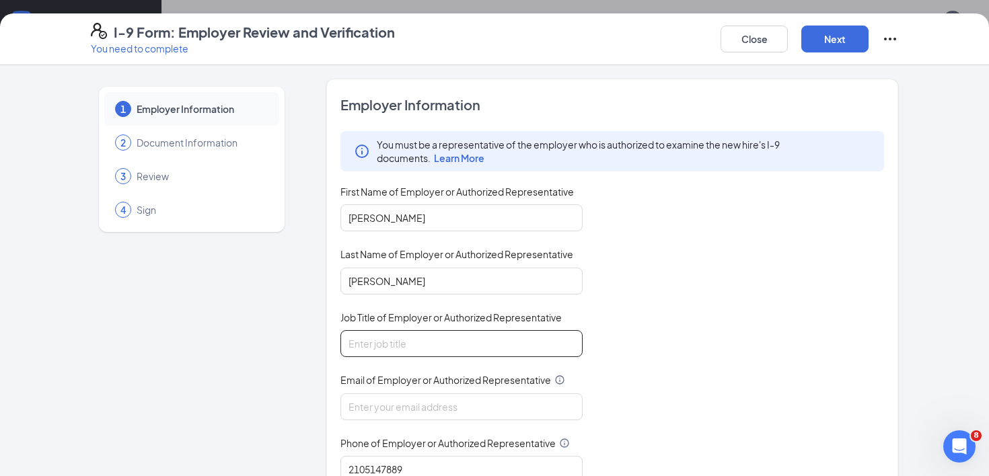
click at [417, 355] on input "Job Title of Employer or Authorized Representative" at bounding box center [461, 343] width 242 height 27
type input "Administrative Assistant"
click at [445, 409] on input "Email of Employer or Authorized Representative" at bounding box center [461, 407] width 242 height 27
type input "[EMAIL_ADDRESS][DOMAIN_NAME]"
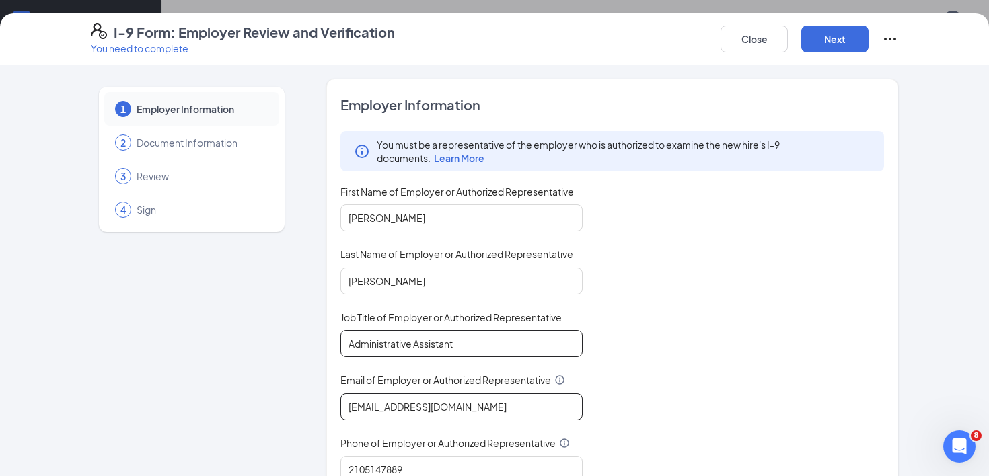
scroll to position [144, 0]
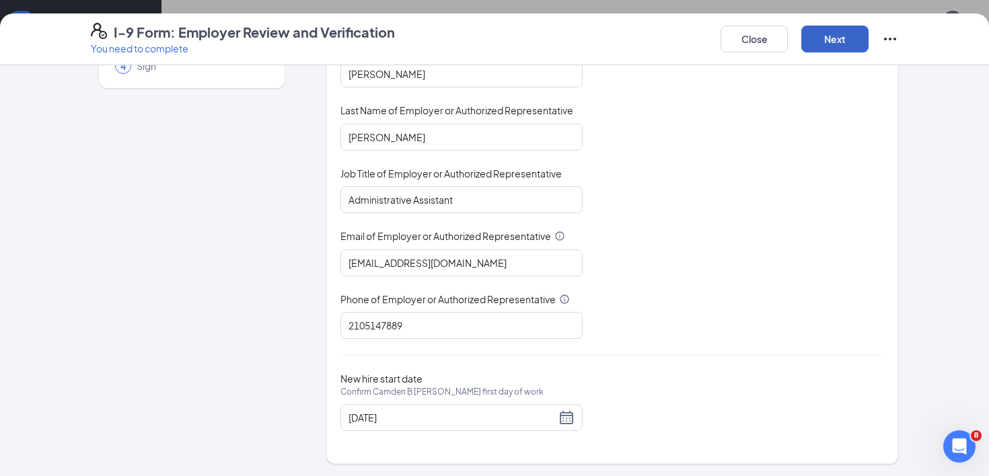
click at [862, 30] on button "Next" at bounding box center [834, 39] width 67 height 27
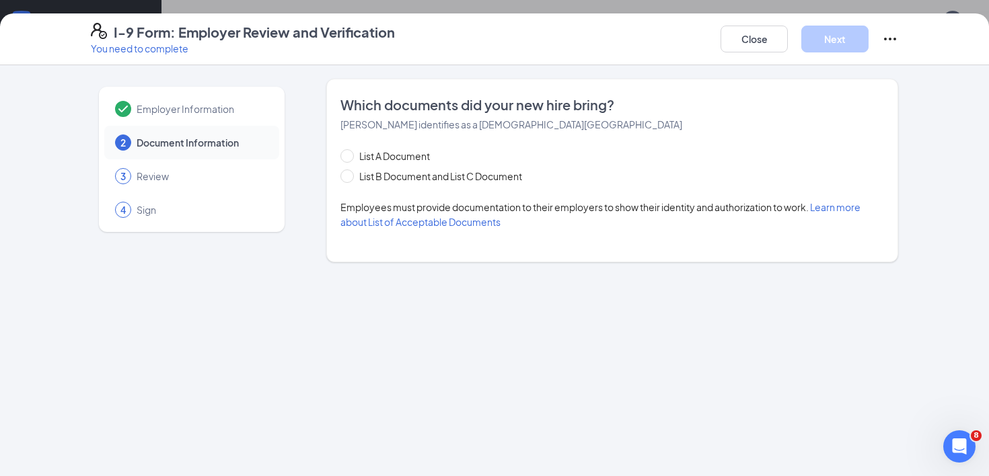
scroll to position [0, 0]
click at [347, 179] on span at bounding box center [346, 176] width 13 height 13
click at [347, 179] on input "List B Document and List C Document" at bounding box center [344, 174] width 9 height 9
radio input "true"
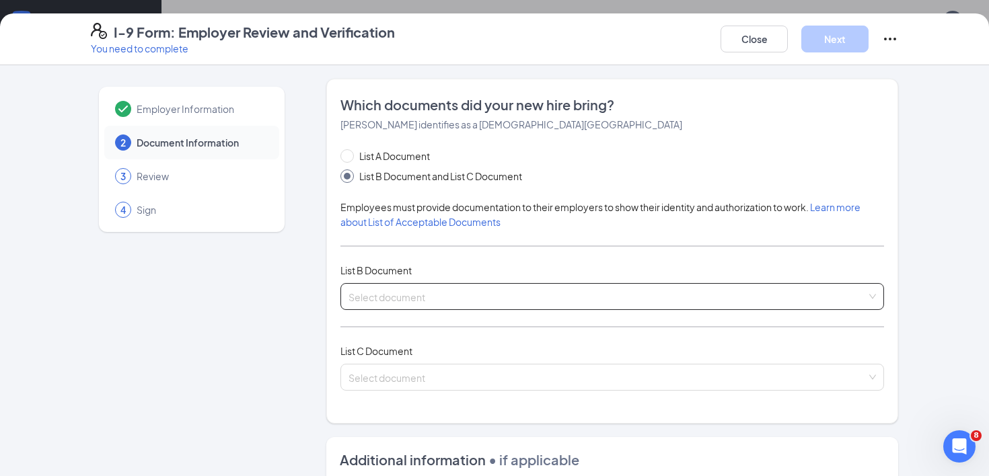
click at [386, 302] on input "search" at bounding box center [608, 294] width 518 height 20
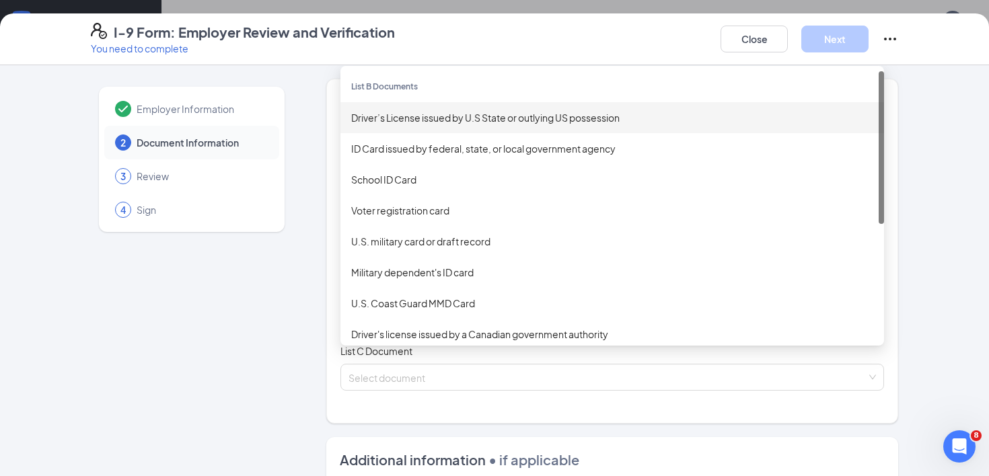
click at [388, 122] on div "Driver’s License issued by U.S State or outlying US possession" at bounding box center [612, 117] width 522 height 15
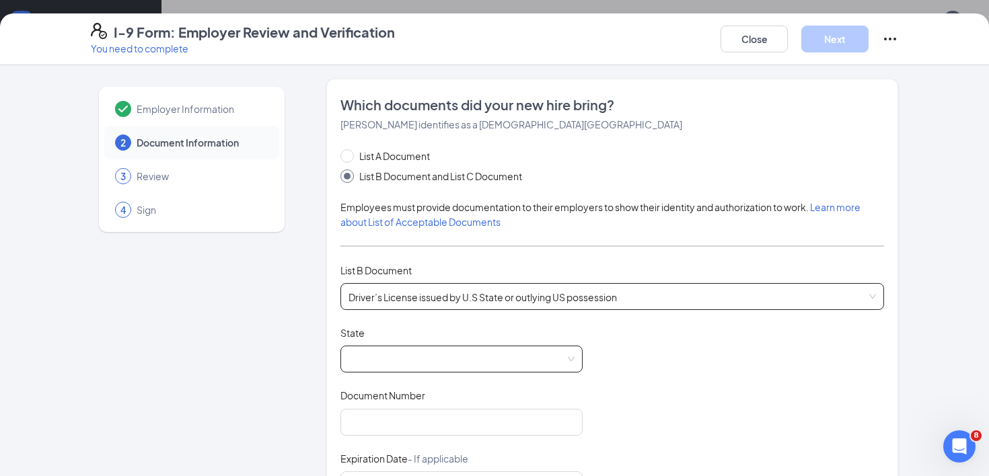
click at [422, 363] on span at bounding box center [462, 360] width 226 height 26
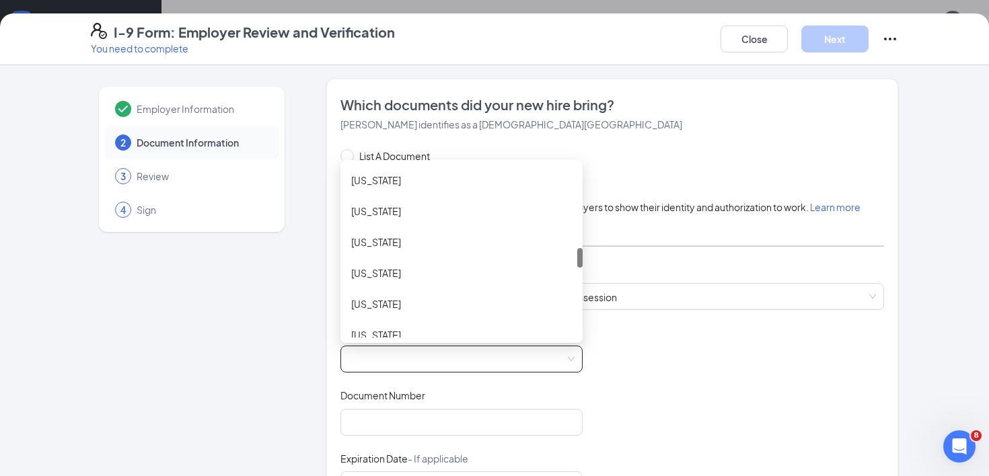
scroll to position [714, 0]
click at [399, 268] on div "[US_STATE]" at bounding box center [461, 271] width 221 height 15
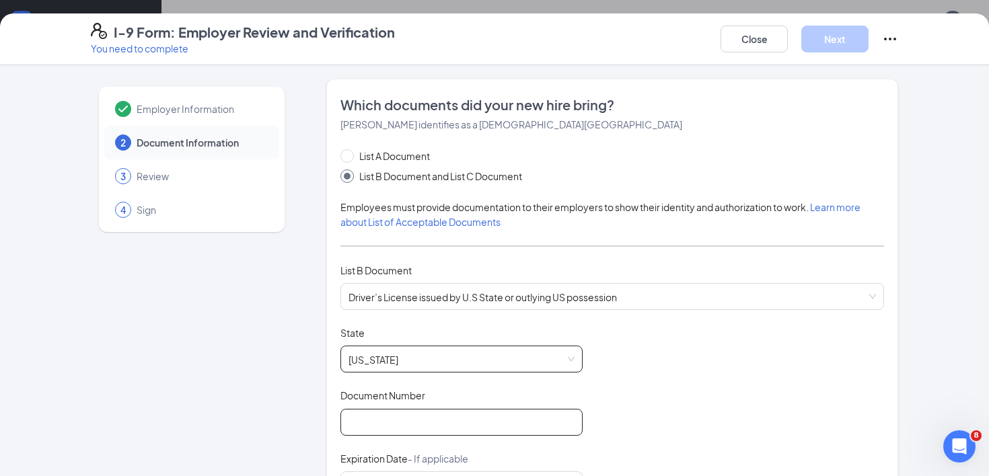
click at [427, 421] on input "Document Number" at bounding box center [461, 422] width 242 height 27
paste input "179591095"
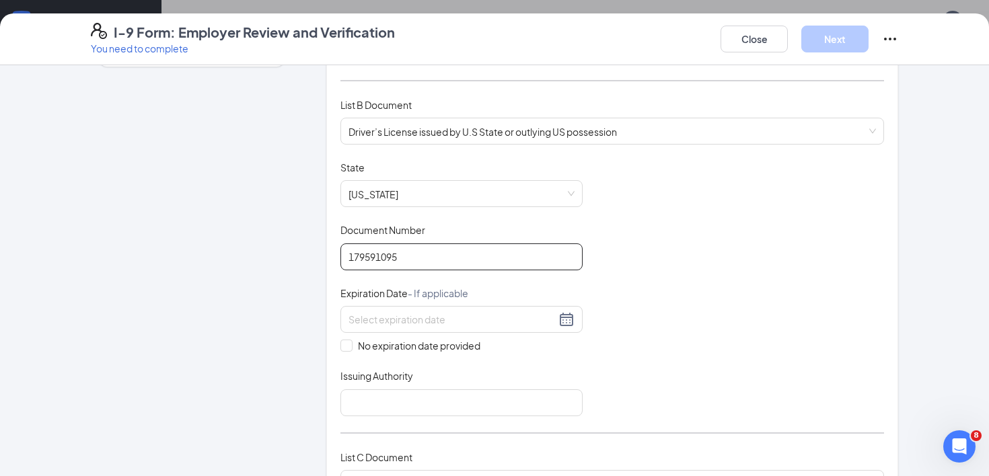
scroll to position [182, 0]
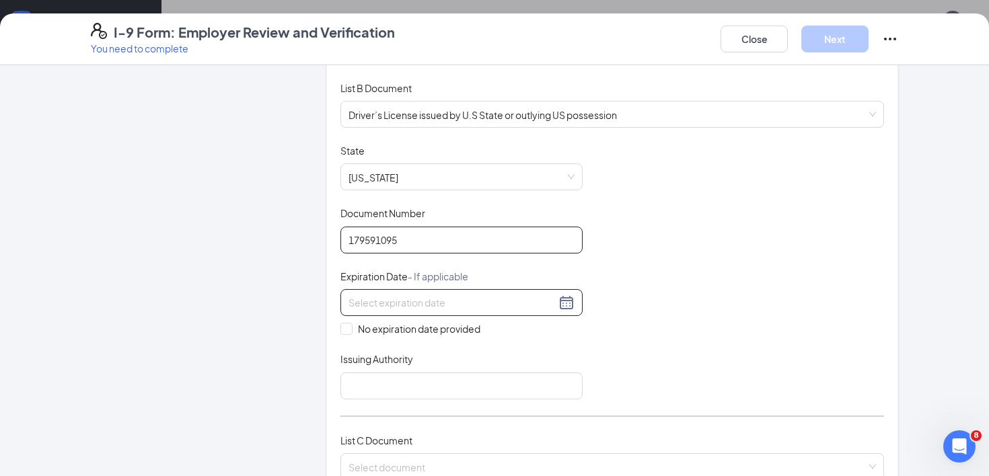
type input "179591095"
click at [565, 295] on div at bounding box center [462, 303] width 226 height 16
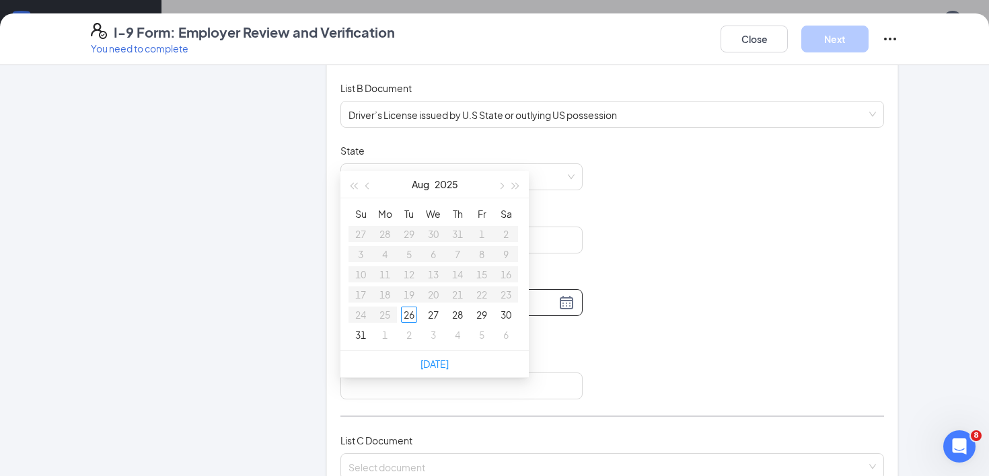
scroll to position [552, 0]
type input "[DATE]"
click at [370, 177] on span "button" at bounding box center [368, 179] width 7 height 7
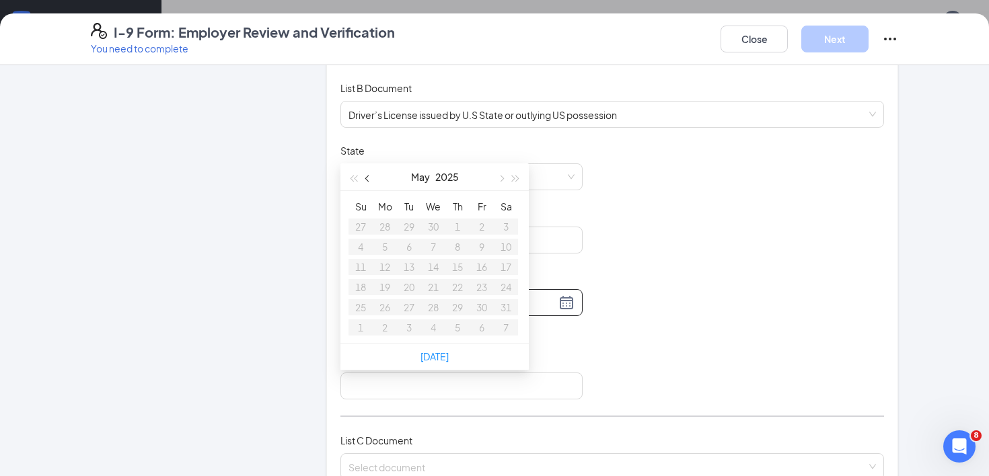
click at [370, 177] on span "button" at bounding box center [368, 179] width 7 height 7
click at [518, 176] on button "button" at bounding box center [516, 177] width 15 height 27
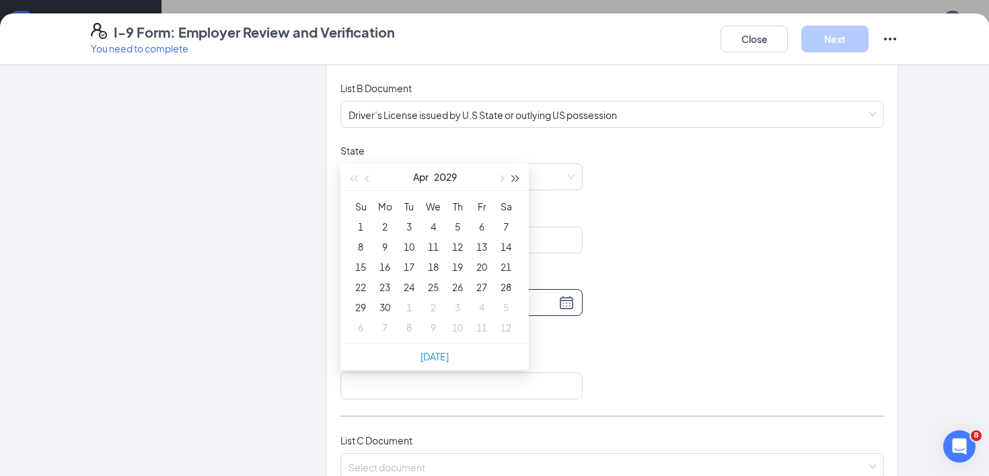
click at [518, 176] on button "button" at bounding box center [516, 177] width 15 height 27
type input "[DATE]"
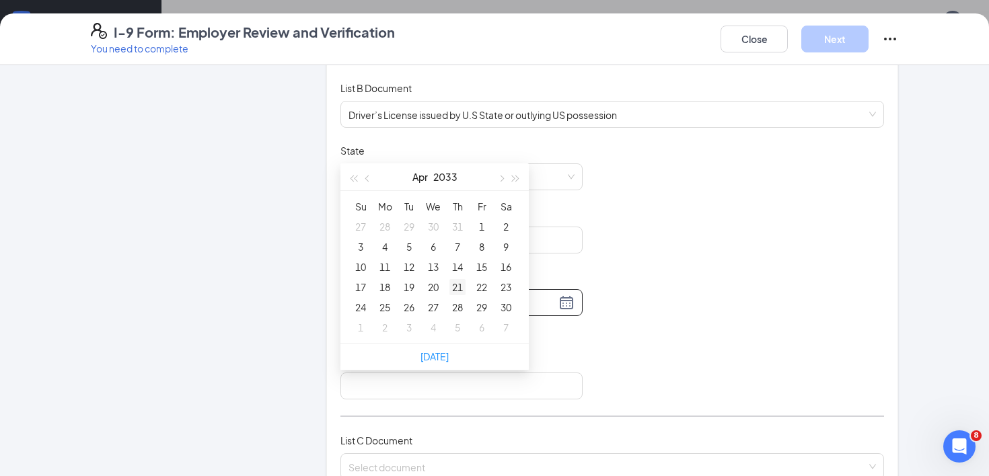
click at [458, 288] on div "21" at bounding box center [457, 287] width 16 height 16
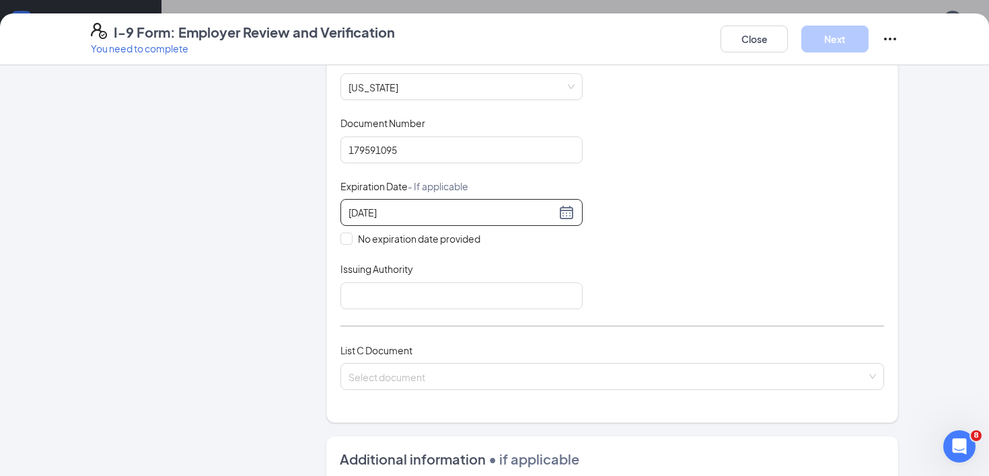
scroll to position [274, 0]
click at [536, 288] on input "Issuing Authority" at bounding box center [461, 294] width 242 height 27
type input "State of [US_STATE]"
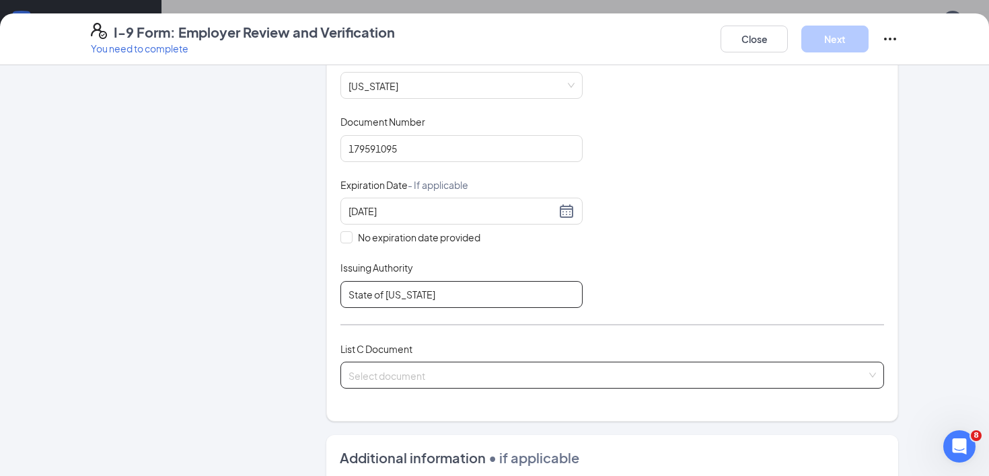
click at [445, 381] on span at bounding box center [608, 376] width 518 height 26
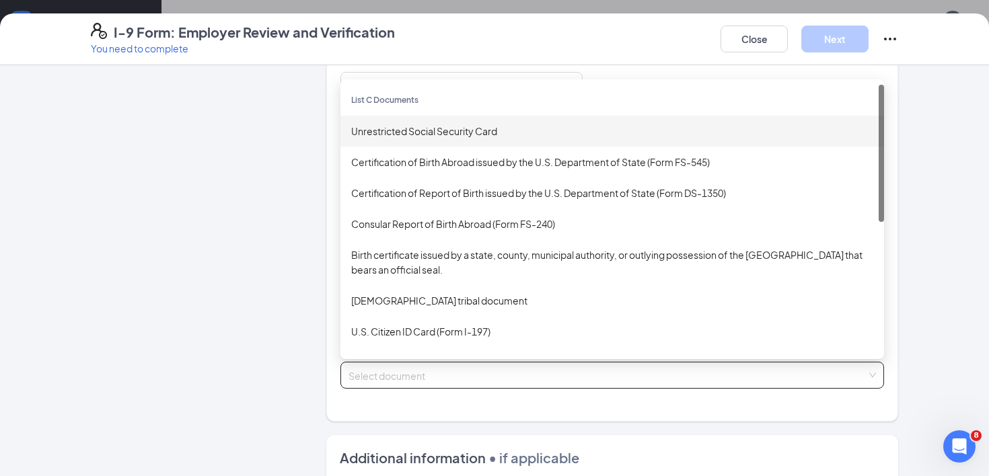
click at [466, 116] on div "Unrestricted Social Security Card" at bounding box center [612, 131] width 544 height 31
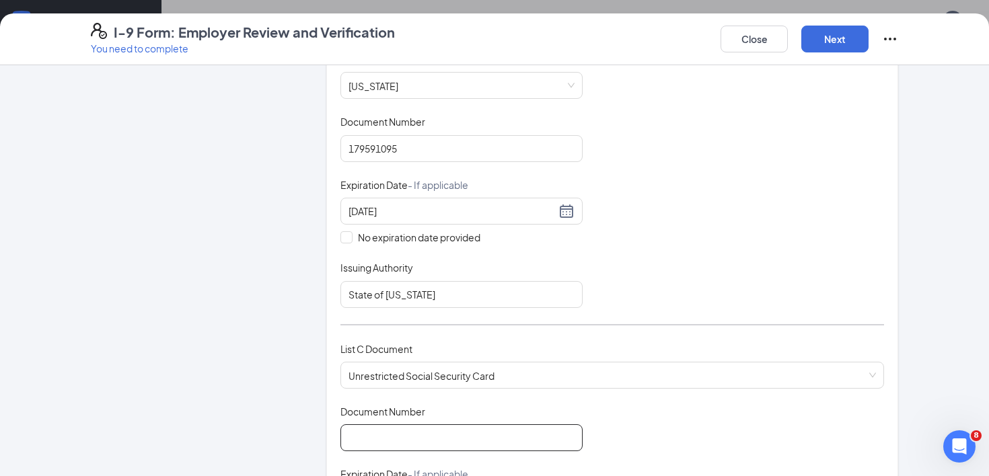
click at [423, 429] on input "Document Number" at bounding box center [461, 438] width 242 height 27
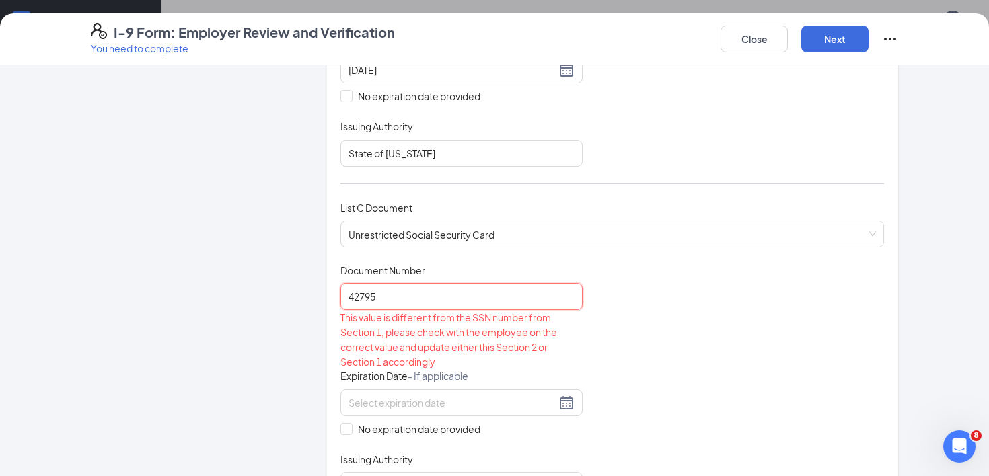
scroll to position [416, 0]
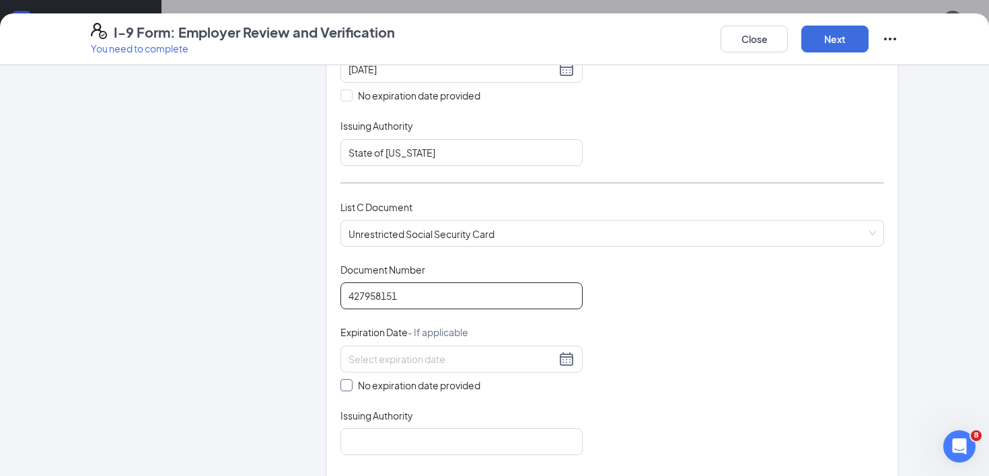
type input "427958151"
click at [346, 382] on input "No expiration date provided" at bounding box center [344, 384] width 9 height 9
checkbox input "true"
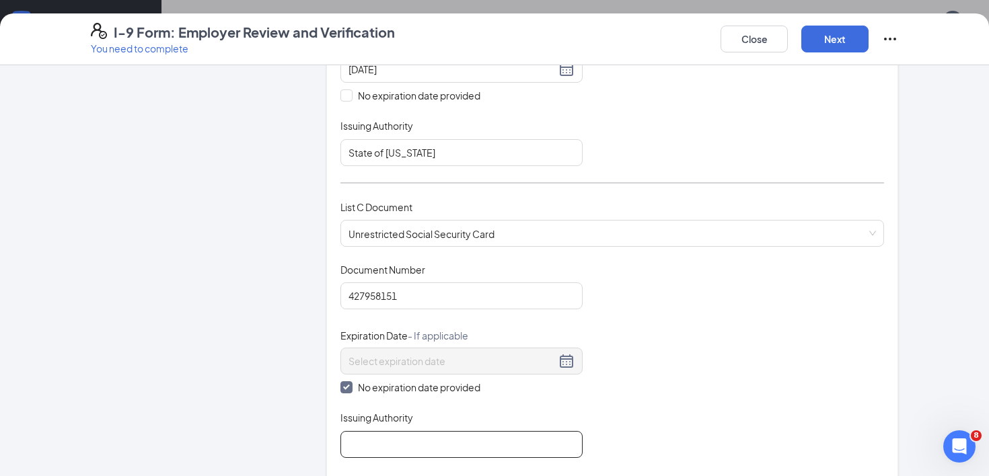
click at [404, 443] on input "Issuing Authority" at bounding box center [461, 444] width 242 height 27
type input "Social Security Administration"
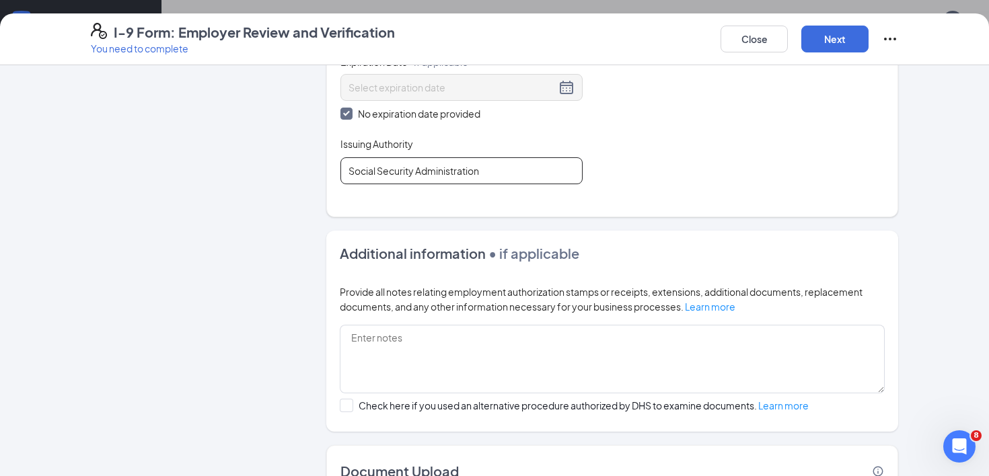
scroll to position [783, 0]
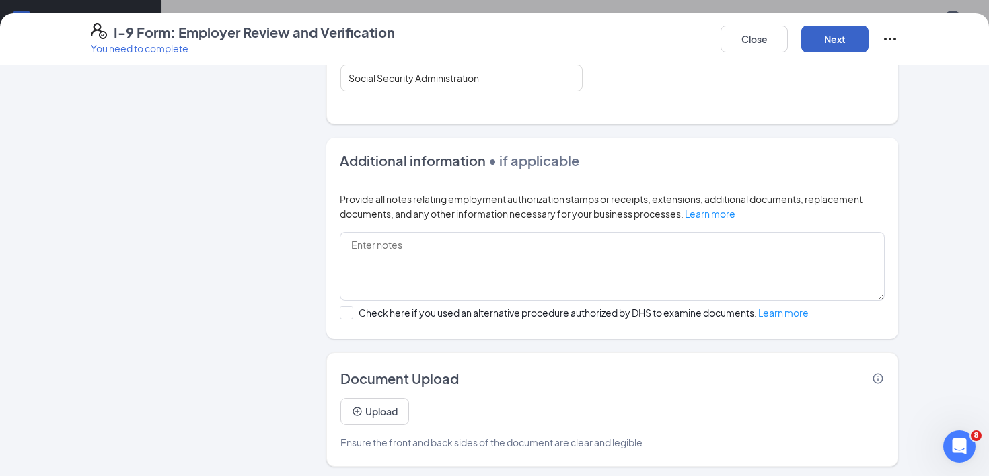
click at [828, 44] on button "Next" at bounding box center [834, 39] width 67 height 27
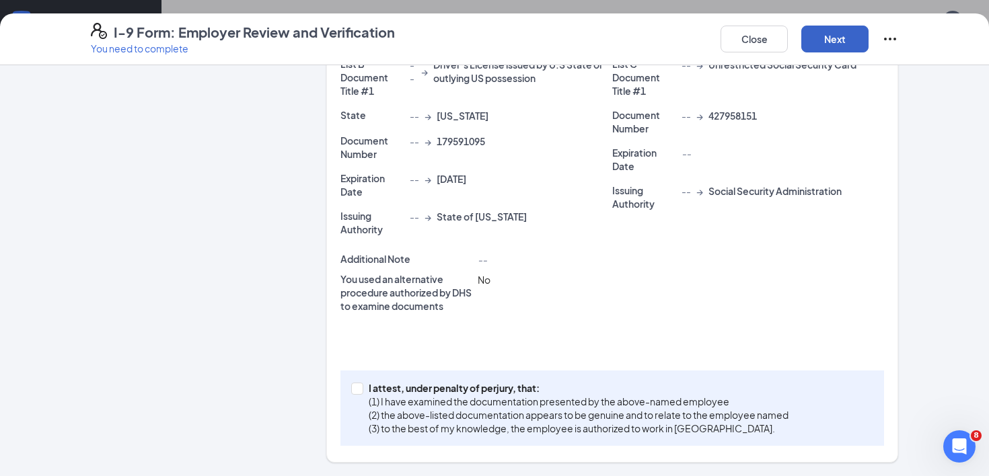
scroll to position [361, 0]
click at [360, 388] on input "I attest, under penalty of [PERSON_NAME], that: (1) I have examined the documen…" at bounding box center [355, 388] width 9 height 9
checkbox input "true"
click at [835, 49] on button "Next" at bounding box center [834, 39] width 67 height 27
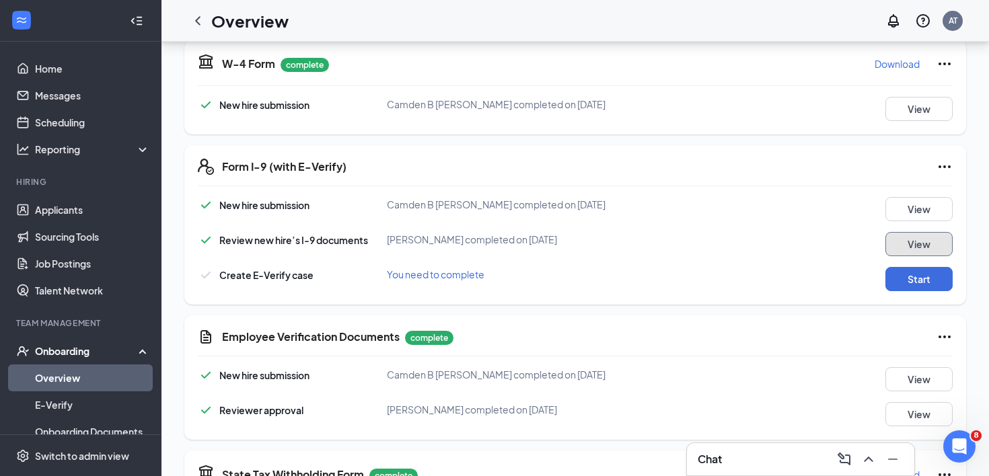
scroll to position [308, 0]
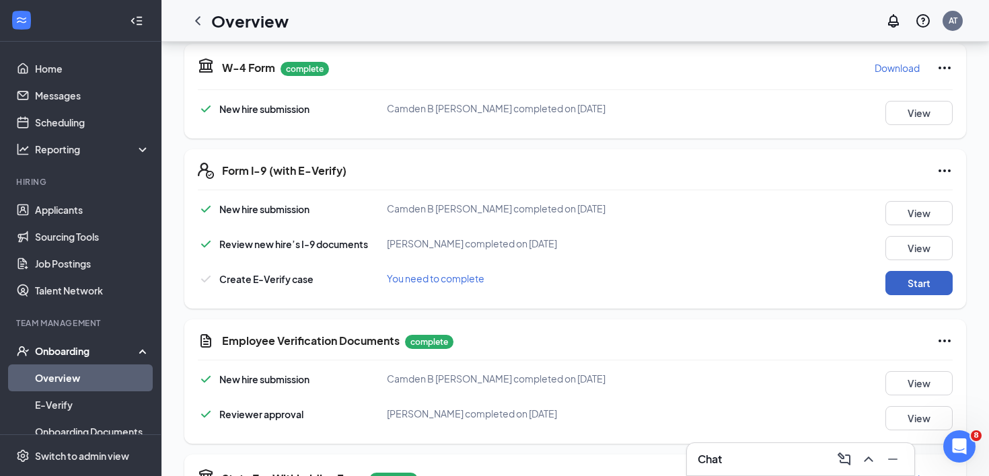
click at [920, 285] on button "Start" at bounding box center [919, 283] width 67 height 24
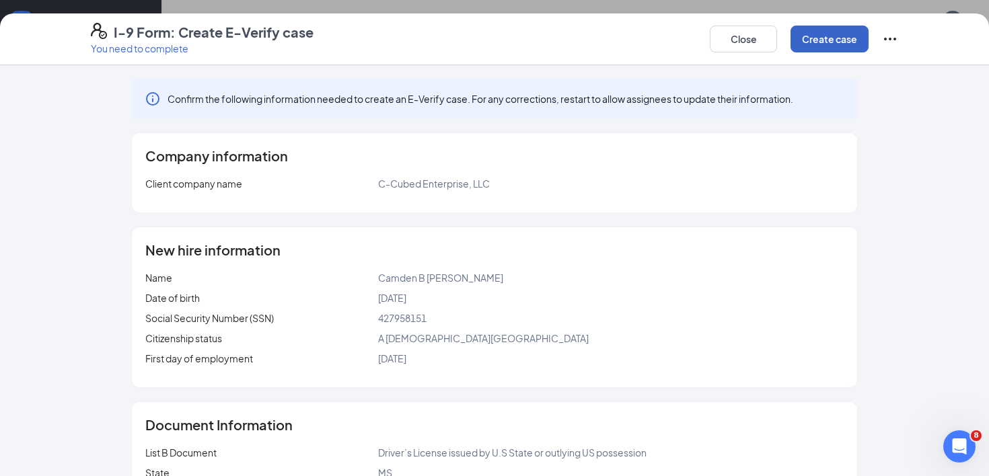
click at [820, 40] on button "Create case" at bounding box center [830, 39] width 78 height 27
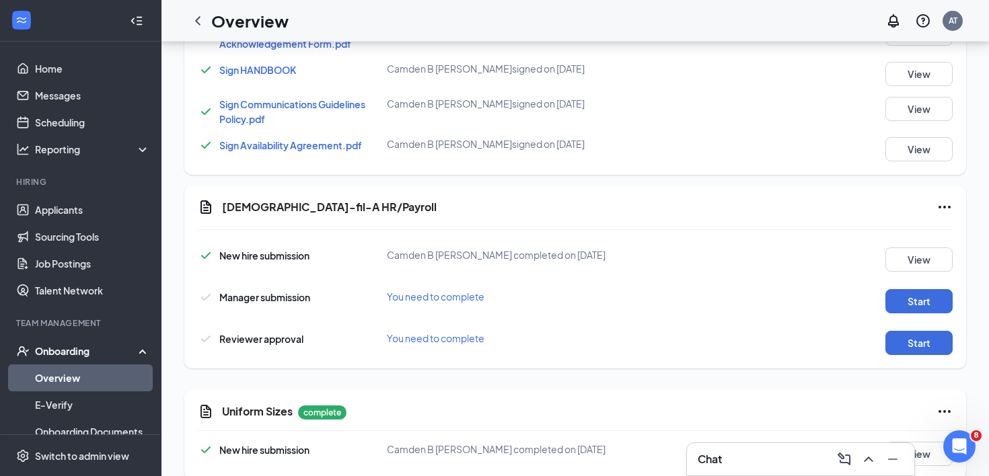
scroll to position [1139, 0]
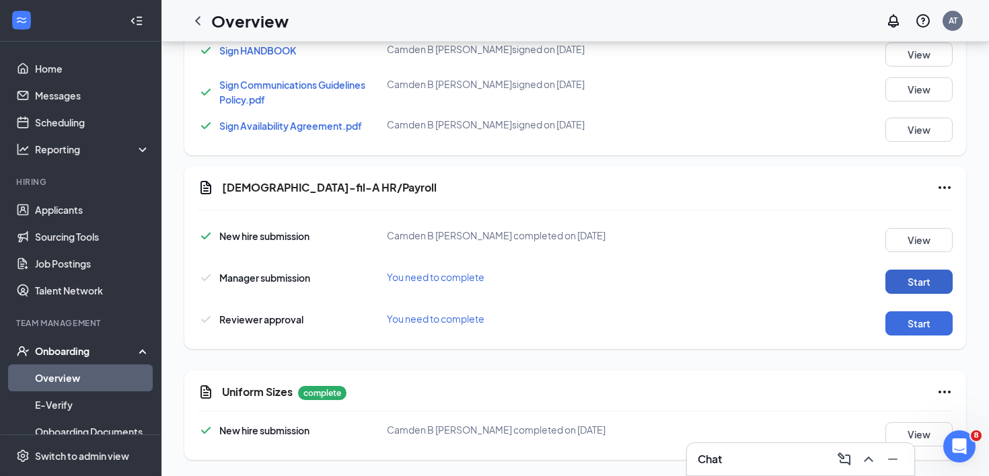
click at [937, 281] on button "Start" at bounding box center [919, 282] width 67 height 24
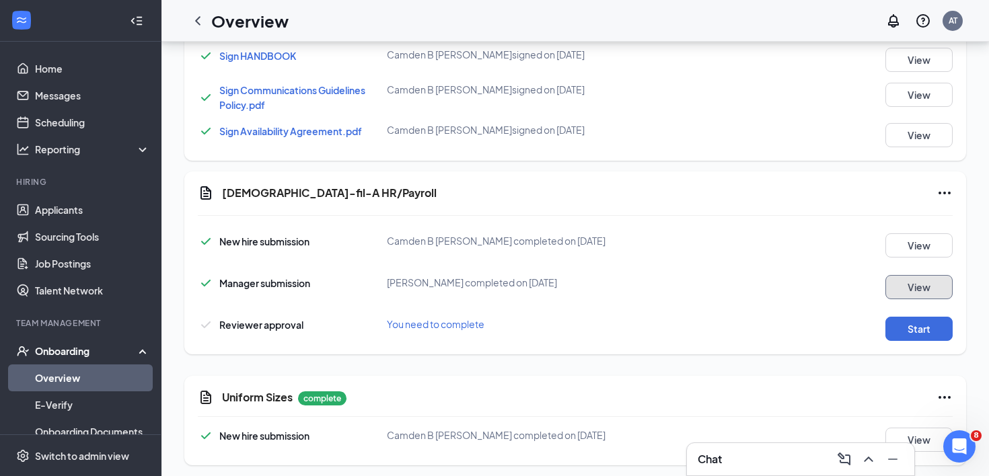
scroll to position [1144, 0]
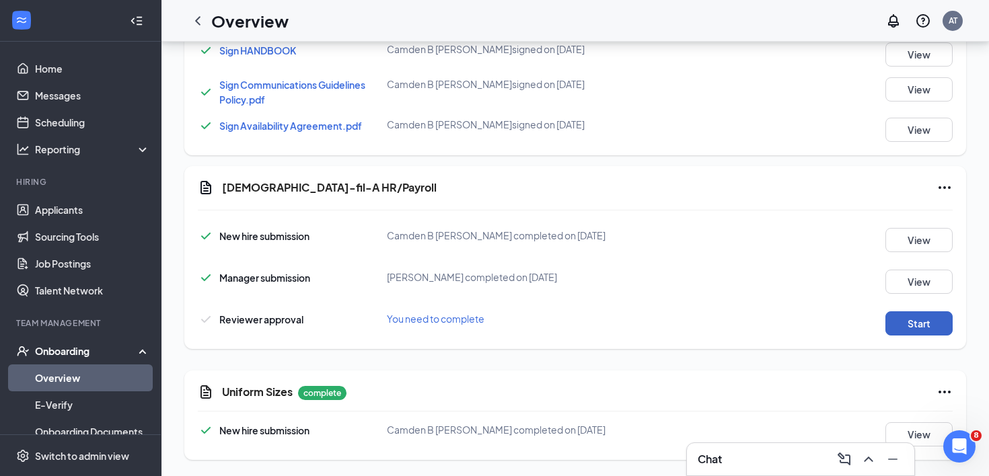
click at [927, 327] on button "Start" at bounding box center [919, 324] width 67 height 24
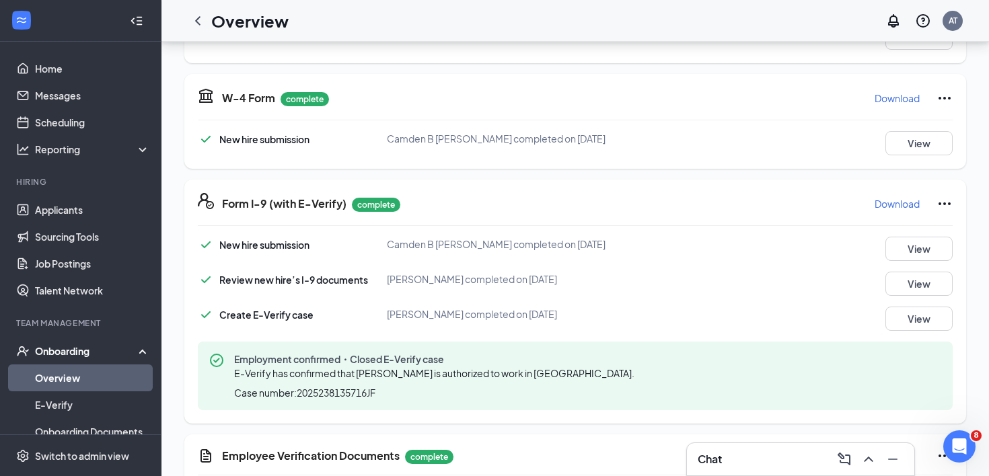
scroll to position [0, 0]
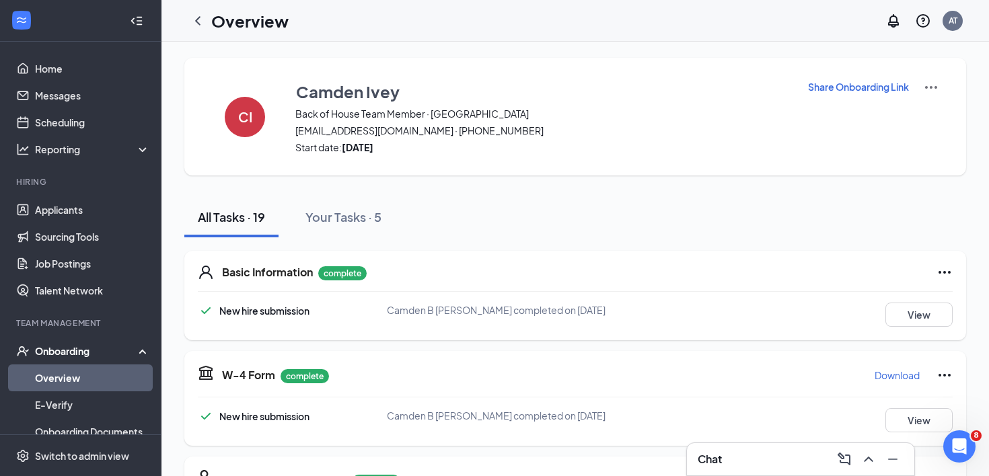
click at [752, 451] on div "Chat" at bounding box center [801, 460] width 206 height 22
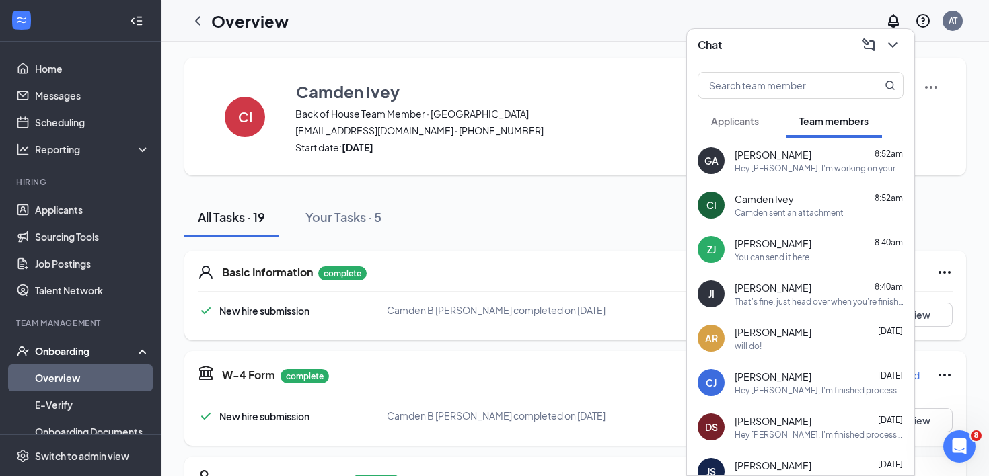
click at [793, 213] on div "Camden sent an attachment" at bounding box center [789, 212] width 109 height 11
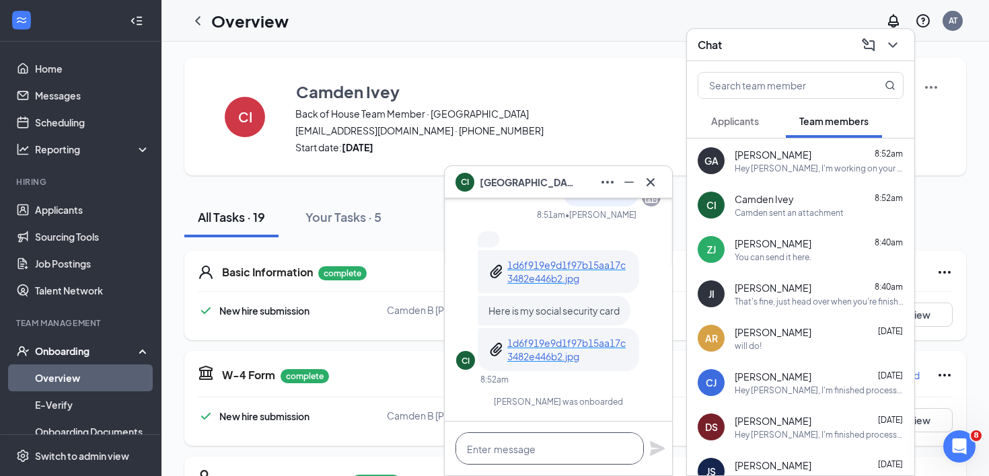
click at [554, 452] on textarea at bounding box center [550, 449] width 188 height 32
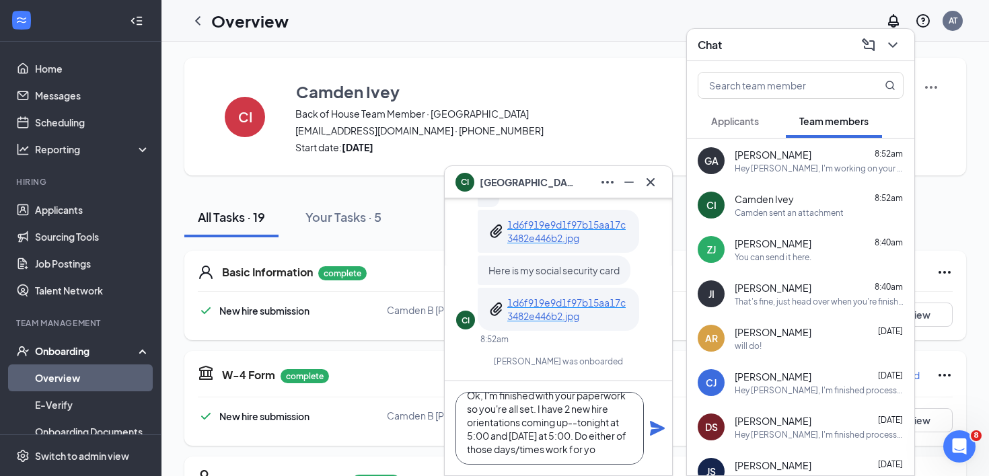
scroll to position [27, 0]
type textarea "Ok, I'm finished with your paperwork so you're all set. I have 2 new hire orien…"
click at [649, 429] on icon "Plane" at bounding box center [657, 429] width 16 height 16
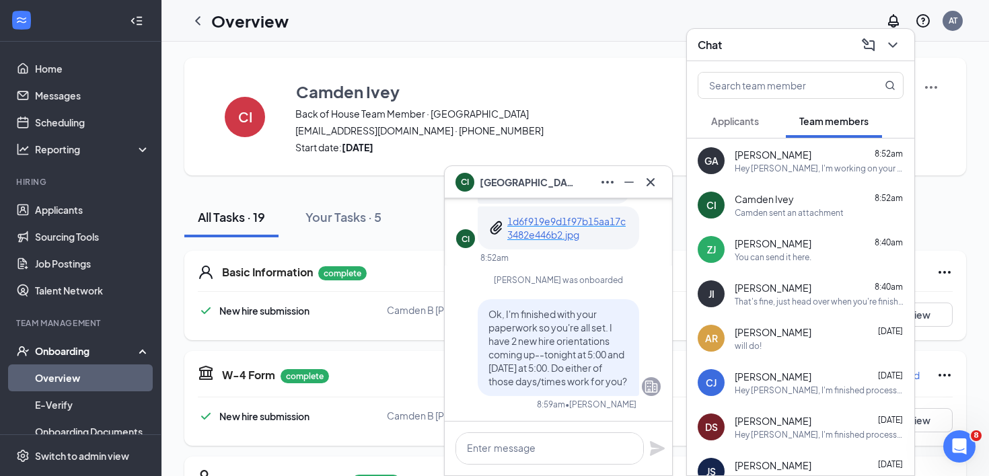
scroll to position [0, 0]
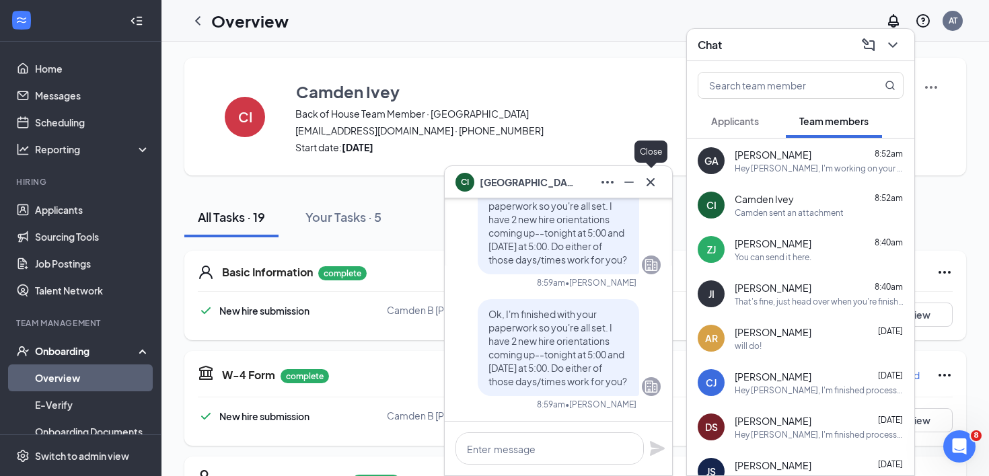
click at [653, 188] on icon "Cross" at bounding box center [651, 182] width 16 height 16
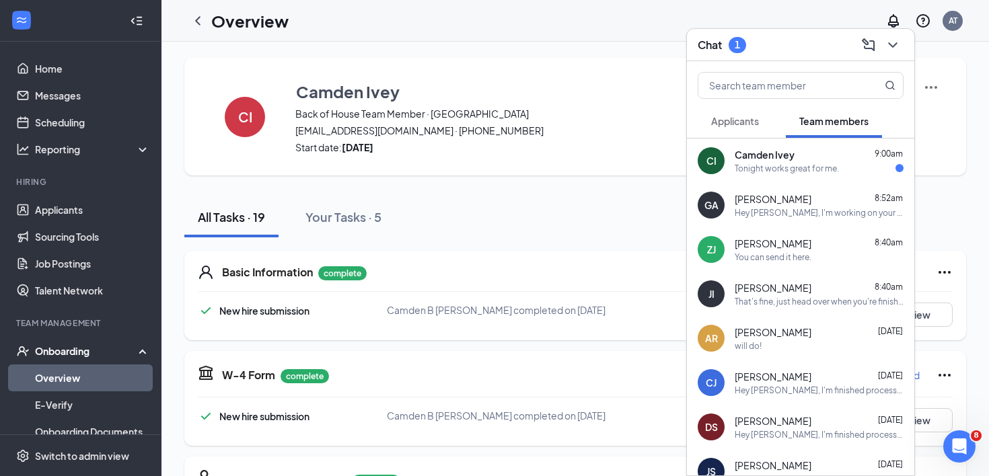
click at [839, 166] on div "Tonight works great for me." at bounding box center [819, 168] width 169 height 11
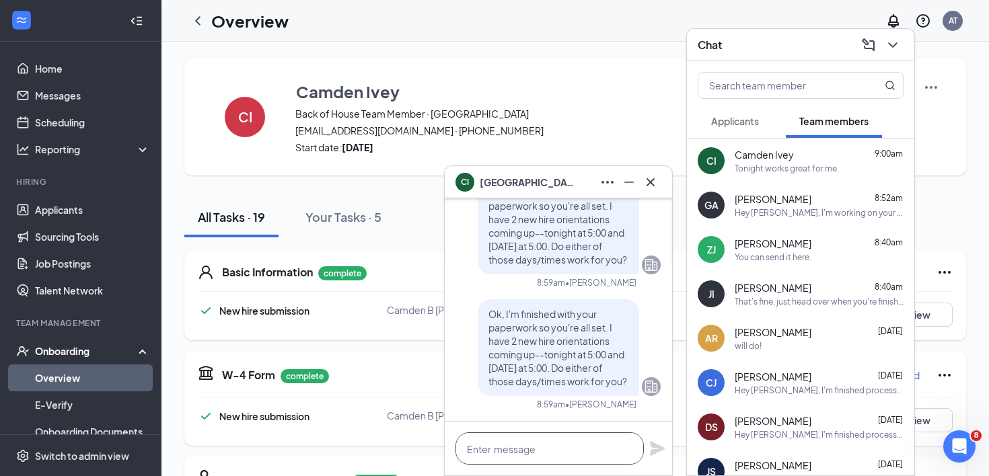
click at [574, 444] on textarea at bounding box center [550, 449] width 188 height 32
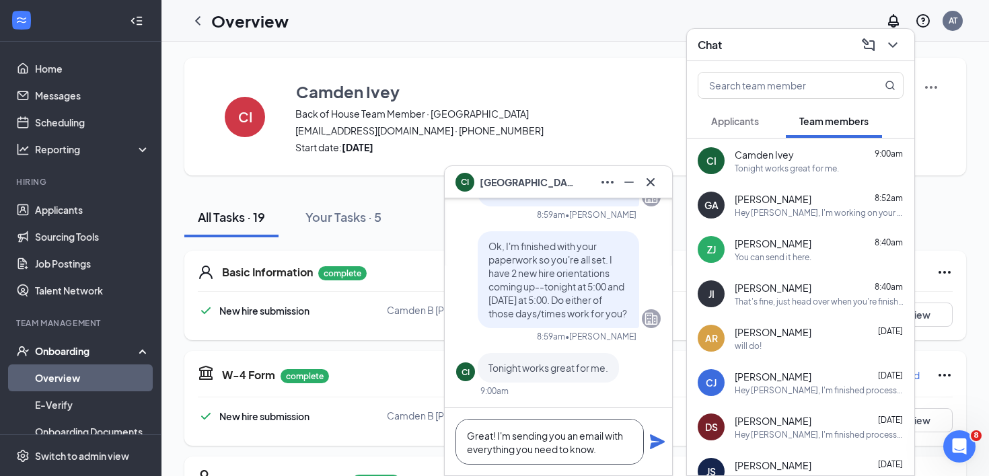
type textarea "Great! I'm sending you an email with everything you need to know."
click at [661, 441] on icon "Plane" at bounding box center [657, 442] width 15 height 15
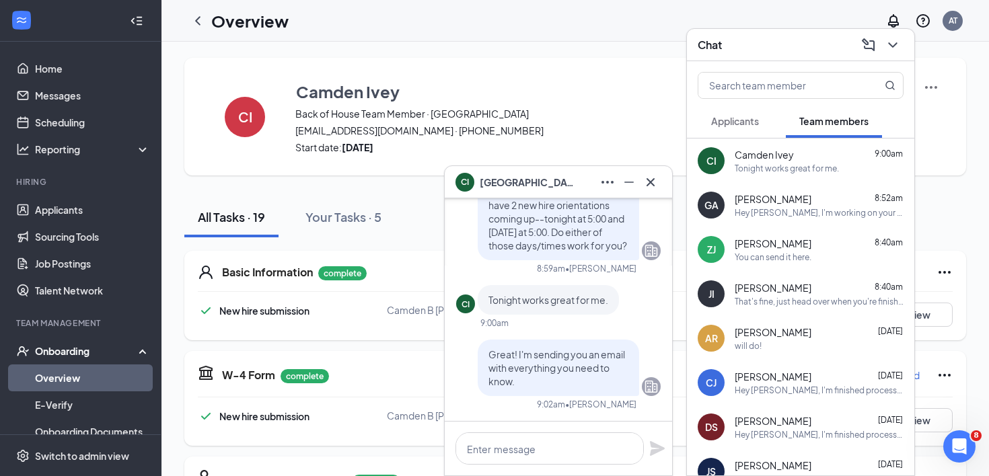
click at [655, 187] on icon "Cross" at bounding box center [651, 182] width 16 height 16
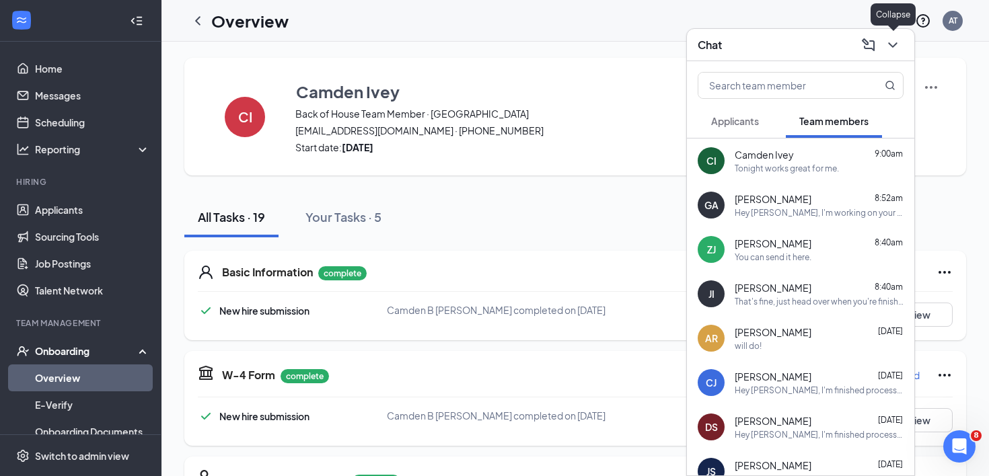
click at [896, 43] on icon "ChevronDown" at bounding box center [892, 44] width 9 height 5
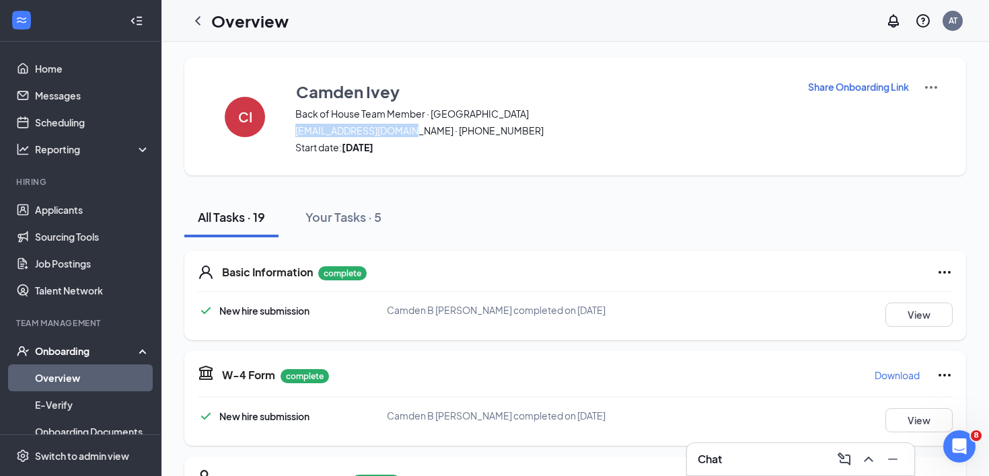
drag, startPoint x: 295, startPoint y: 130, endPoint x: 414, endPoint y: 127, distance: 118.5
click at [414, 127] on span "[EMAIL_ADDRESS][DOMAIN_NAME] · [PHONE_NUMBER]" at bounding box center [542, 130] width 495 height 13
copy span "[EMAIL_ADDRESS][DOMAIN_NAME]"
click at [755, 462] on div "Chat 2" at bounding box center [801, 460] width 206 height 22
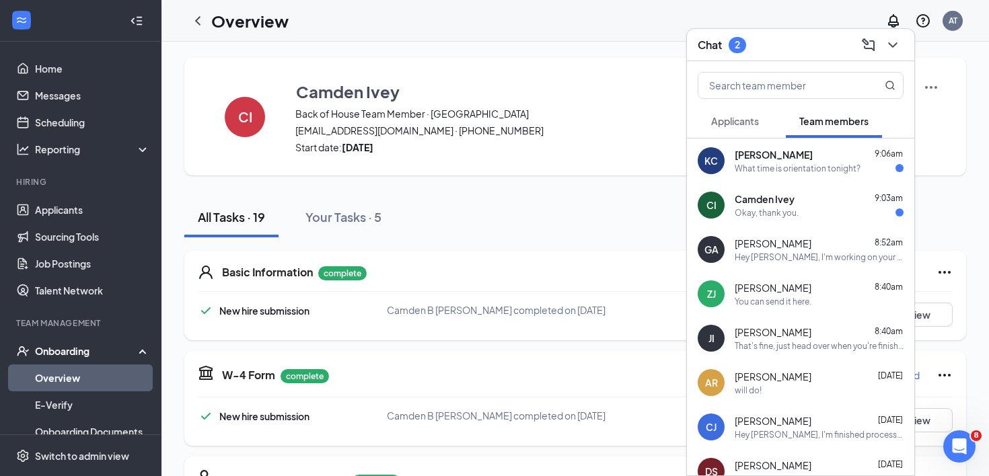
click at [801, 167] on div "What time is orientation tonight?" at bounding box center [798, 168] width 126 height 11
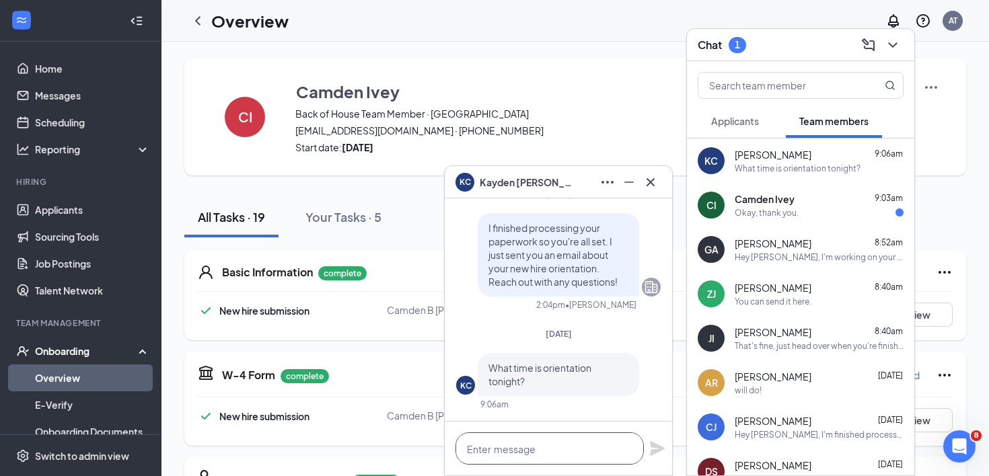
click at [559, 450] on textarea at bounding box center [550, 449] width 188 height 32
type textarea "5:00"
click at [660, 450] on icon "Plane" at bounding box center [657, 448] width 15 height 15
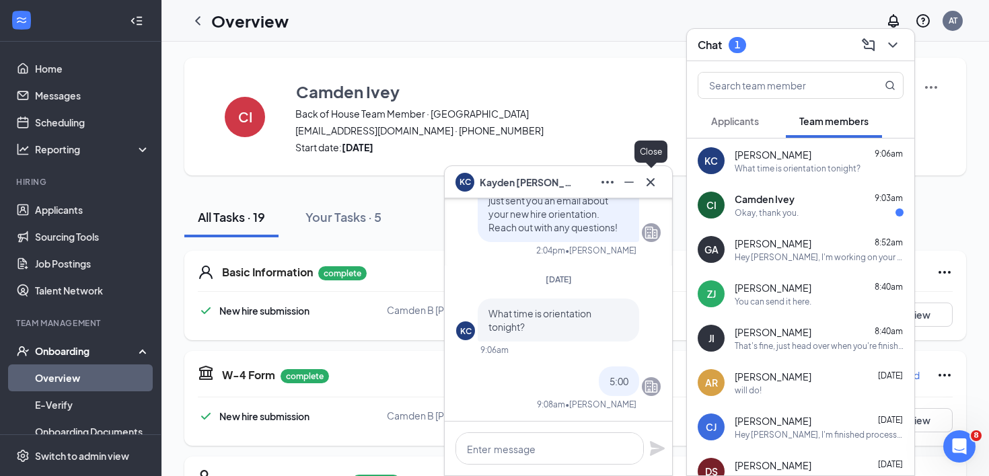
click at [653, 177] on icon "Cross" at bounding box center [651, 182] width 16 height 16
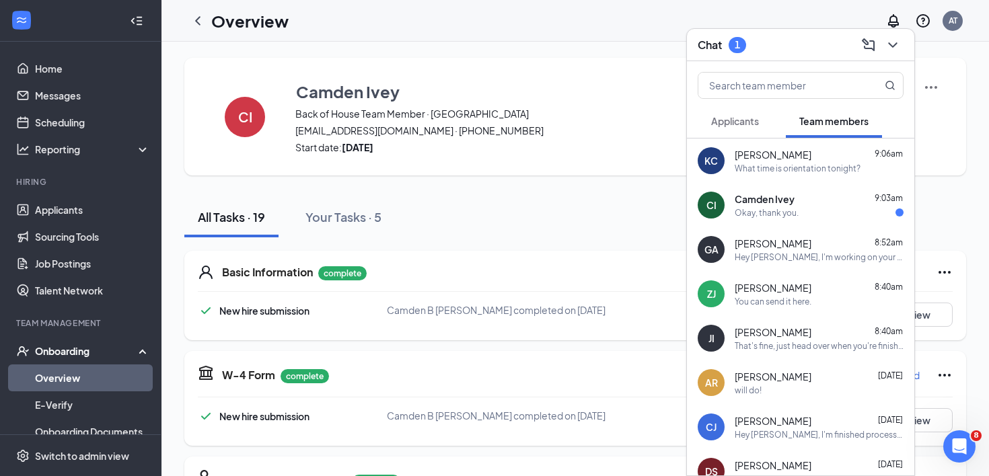
click at [804, 200] on div "[GEOGRAPHIC_DATA] Ivey 9:03am" at bounding box center [819, 198] width 169 height 13
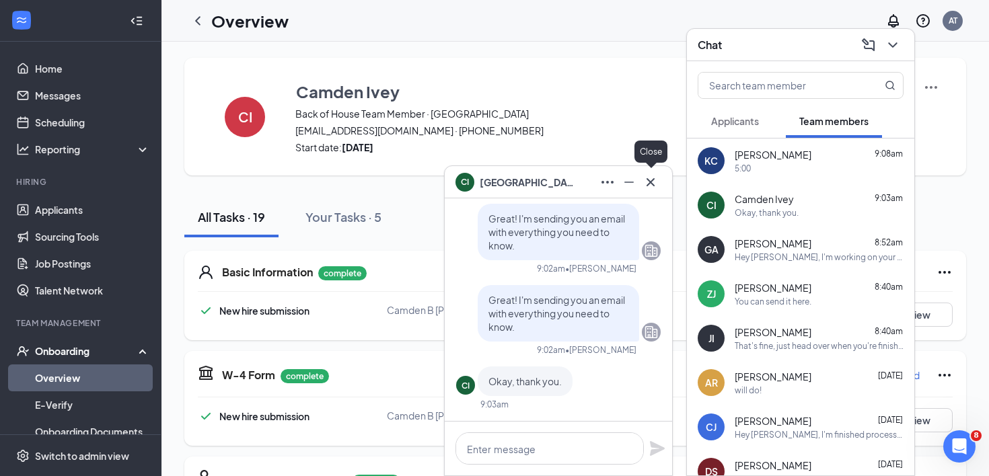
click at [650, 181] on icon "Cross" at bounding box center [651, 182] width 8 height 8
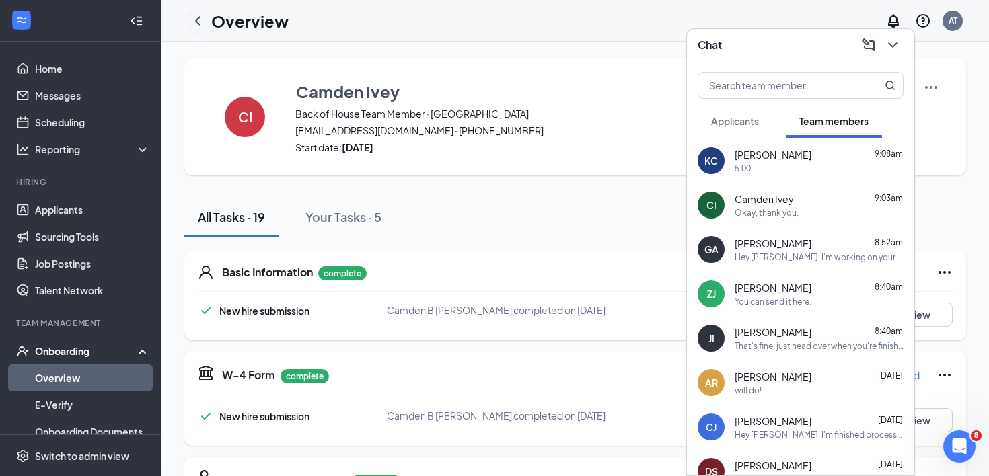
click at [194, 17] on icon "ChevronLeft" at bounding box center [198, 21] width 16 height 16
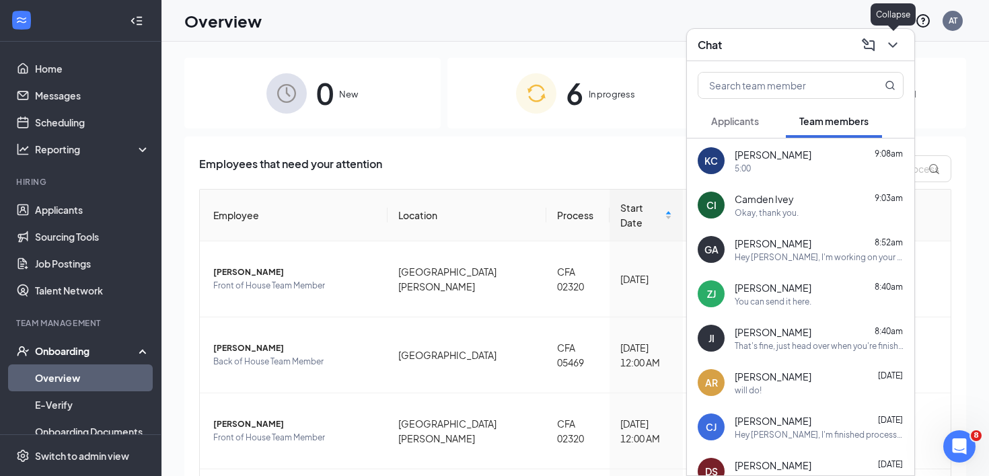
click at [894, 42] on icon "ChevronDown" at bounding box center [893, 45] width 16 height 16
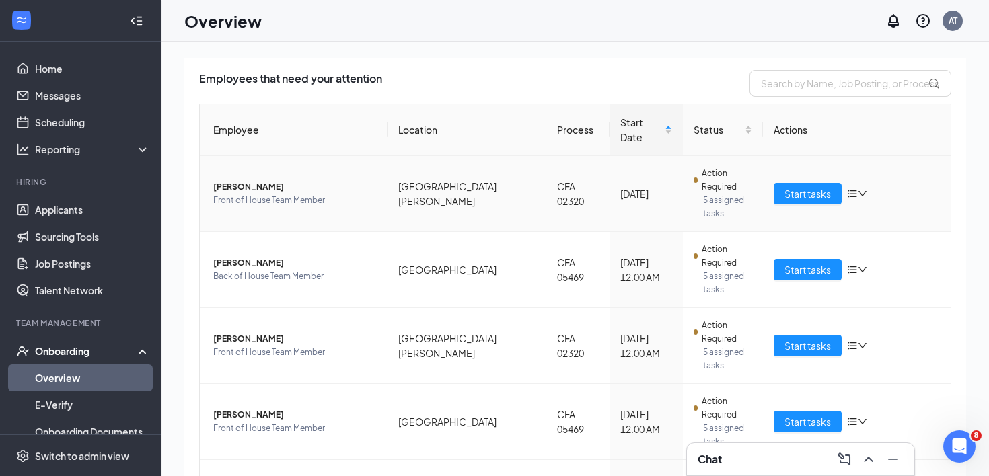
scroll to position [92, 0]
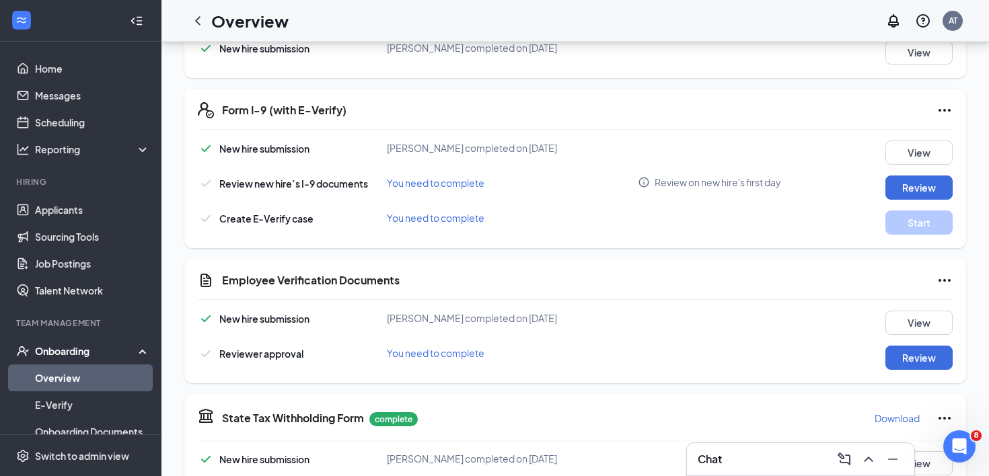
scroll to position [370, 0]
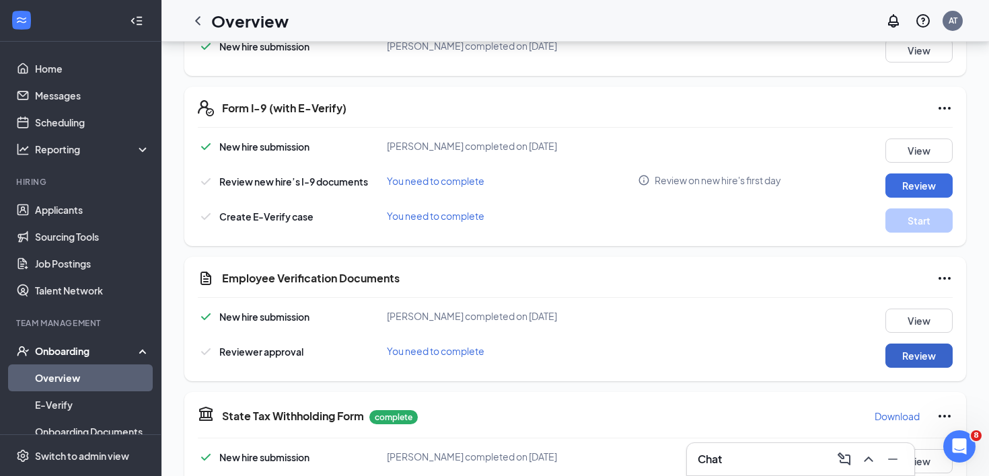
click at [907, 351] on button "Review" at bounding box center [919, 356] width 67 height 24
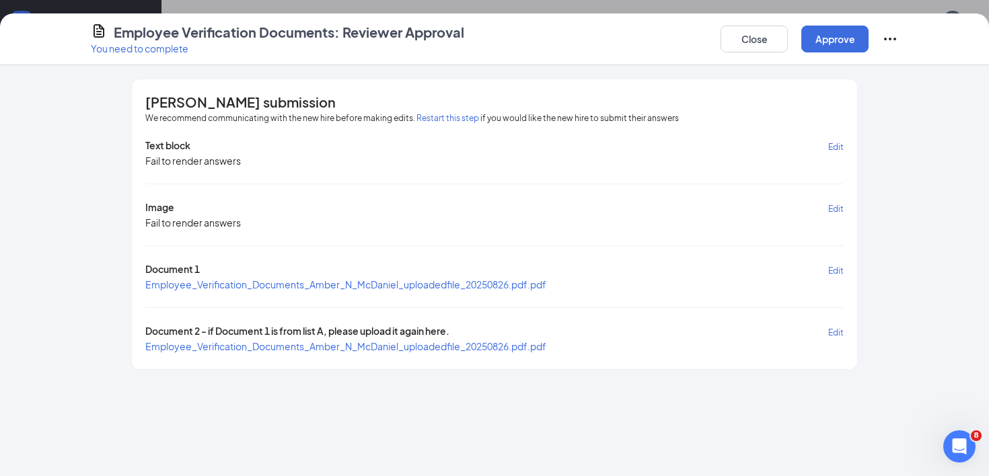
click at [480, 281] on span "Employee_Verification_Documents_Amber_N_McDaniel_uploadedfile_20250826.pdf.pdf" at bounding box center [345, 285] width 401 height 12
click at [373, 346] on span "Employee_Verification_Documents_Amber_N_McDaniel_uploadedfile_20250826.pdf.pdf" at bounding box center [345, 346] width 401 height 12
click at [835, 36] on button "Approve" at bounding box center [834, 39] width 67 height 27
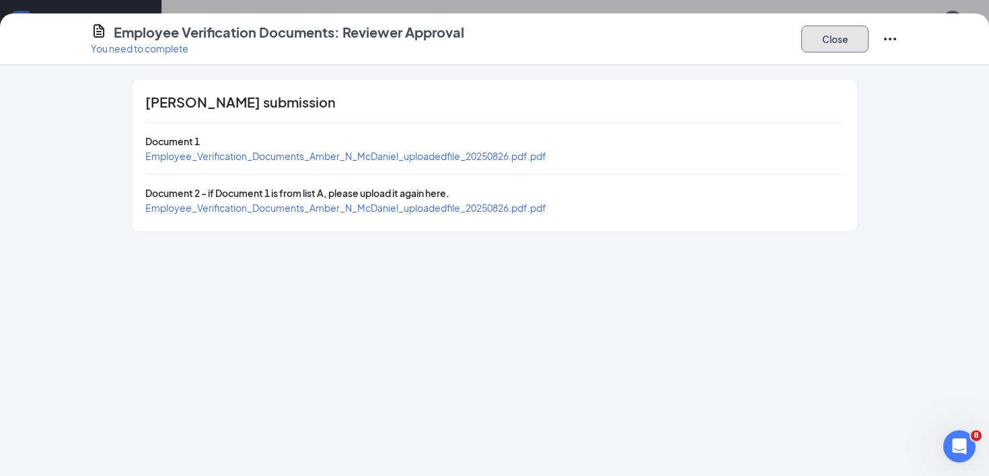
click at [835, 36] on button "Close" at bounding box center [834, 39] width 67 height 27
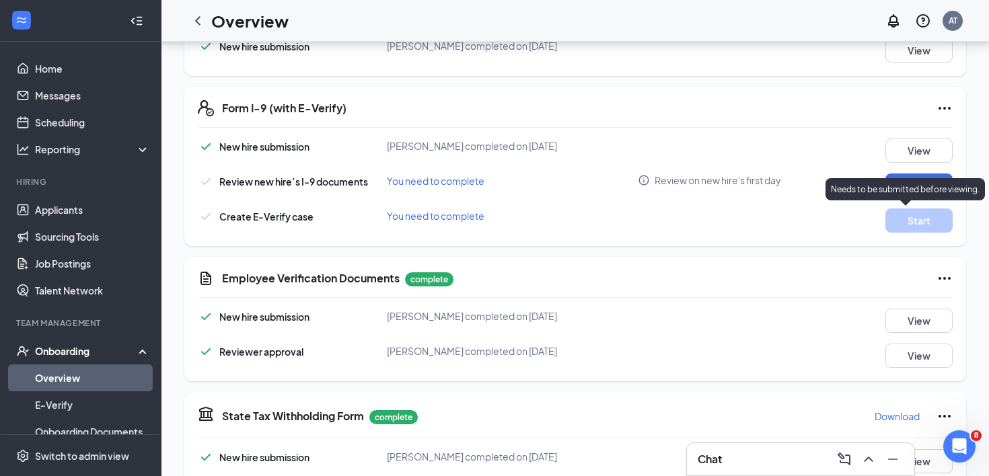
click at [910, 191] on p "Needs to be submitted before viewing." at bounding box center [905, 189] width 149 height 11
click at [923, 183] on button "Review" at bounding box center [919, 186] width 67 height 24
type input "[DATE]"
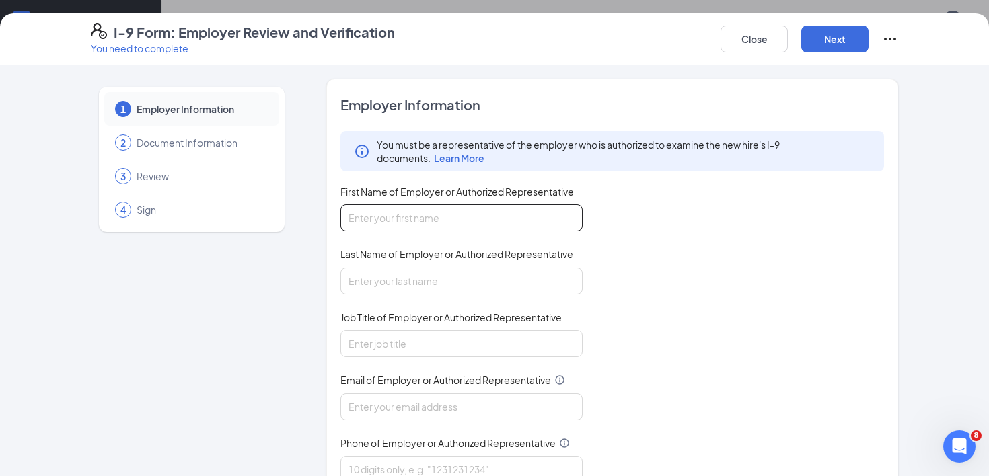
click at [454, 214] on input "First Name of Employer or Authorized Representative" at bounding box center [461, 218] width 242 height 27
type input "[PERSON_NAME]"
type input "2105147889"
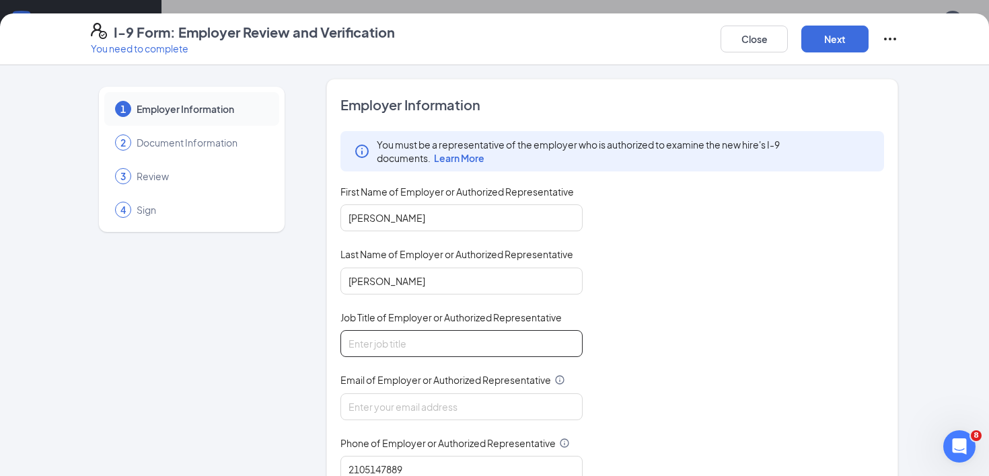
click at [421, 338] on input "Job Title of Employer or Authorized Representative" at bounding box center [461, 343] width 242 height 27
type input "Administrative Assistant"
click at [451, 395] on input "Email of Employer or Authorized Representative" at bounding box center [461, 407] width 242 height 27
type input "[EMAIL_ADDRESS][DOMAIN_NAME]"
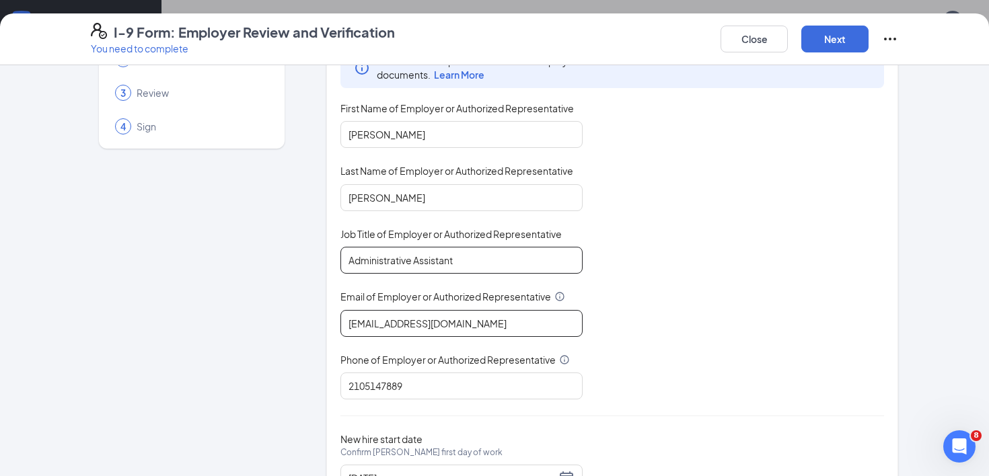
scroll to position [144, 0]
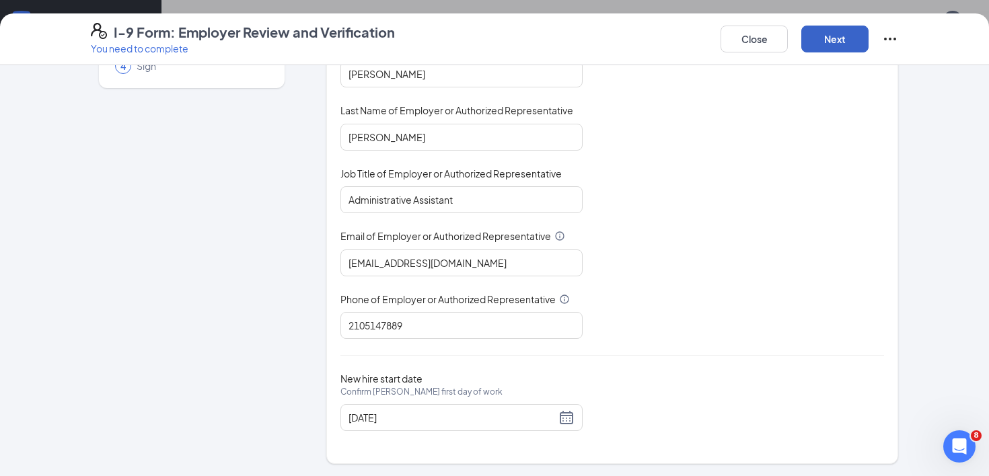
click at [849, 32] on button "Next" at bounding box center [834, 39] width 67 height 27
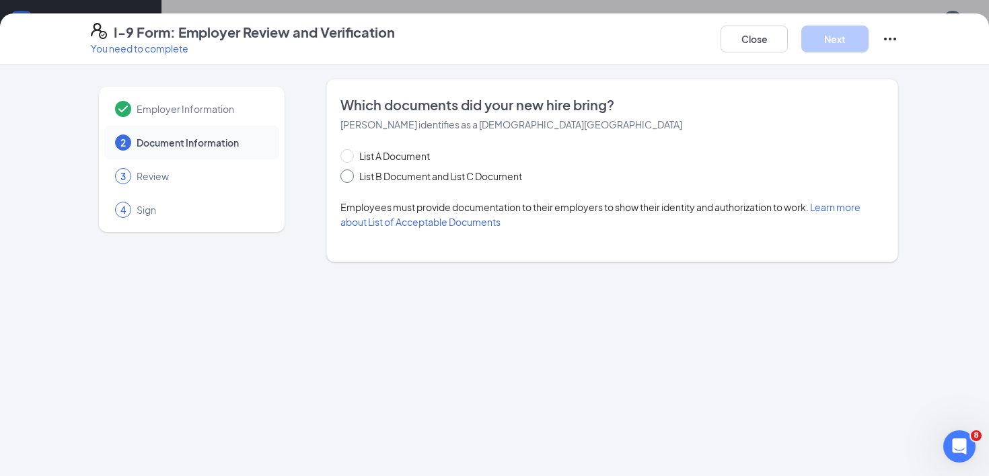
click at [346, 178] on input "List B Document and List C Document" at bounding box center [344, 174] width 9 height 9
radio input "true"
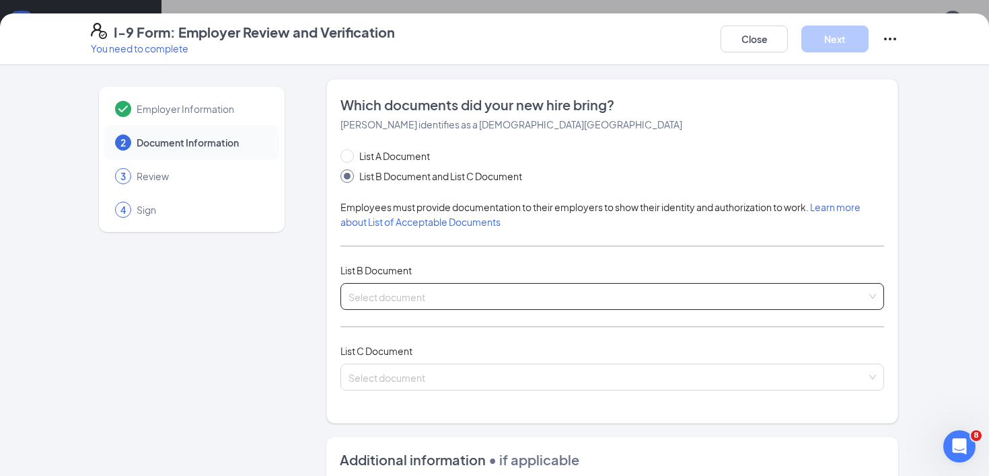
click at [501, 297] on input "search" at bounding box center [608, 294] width 518 height 20
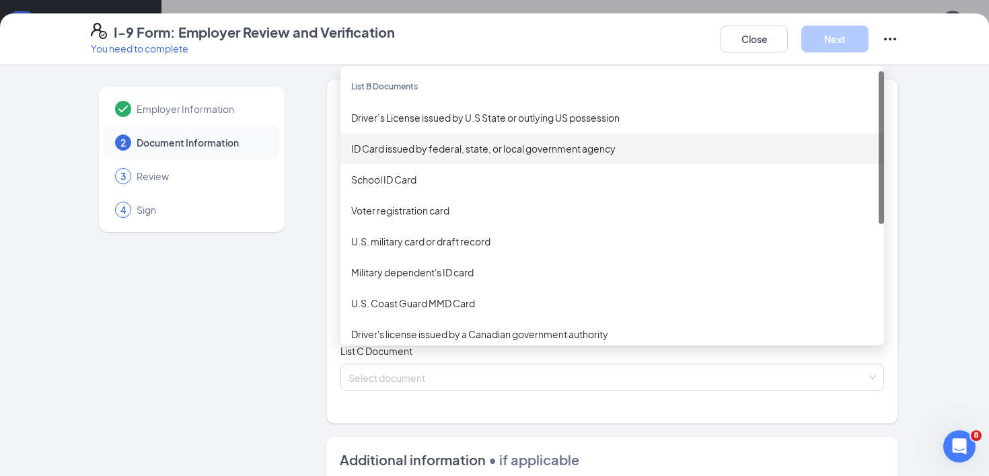
click at [498, 122] on div "Driver’s License issued by U.S State or outlying US possession" at bounding box center [612, 117] width 522 height 15
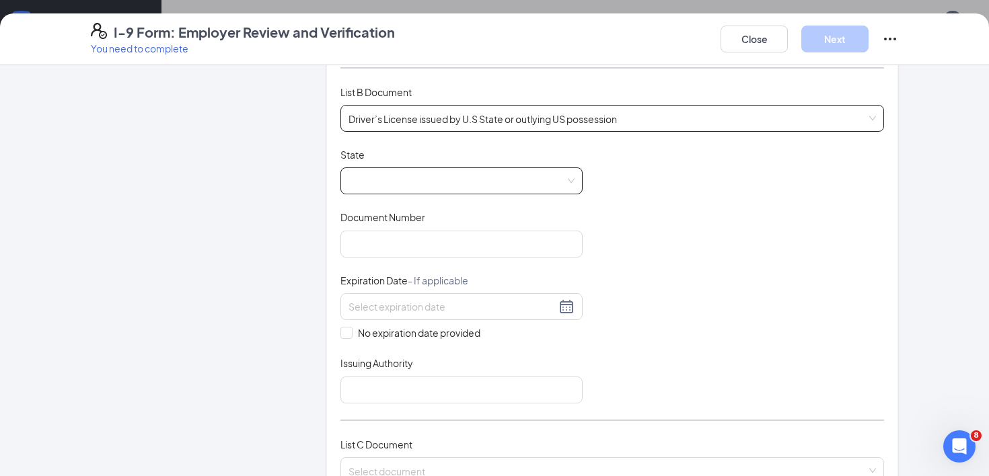
scroll to position [181, 0]
click at [451, 176] on span at bounding box center [462, 179] width 226 height 26
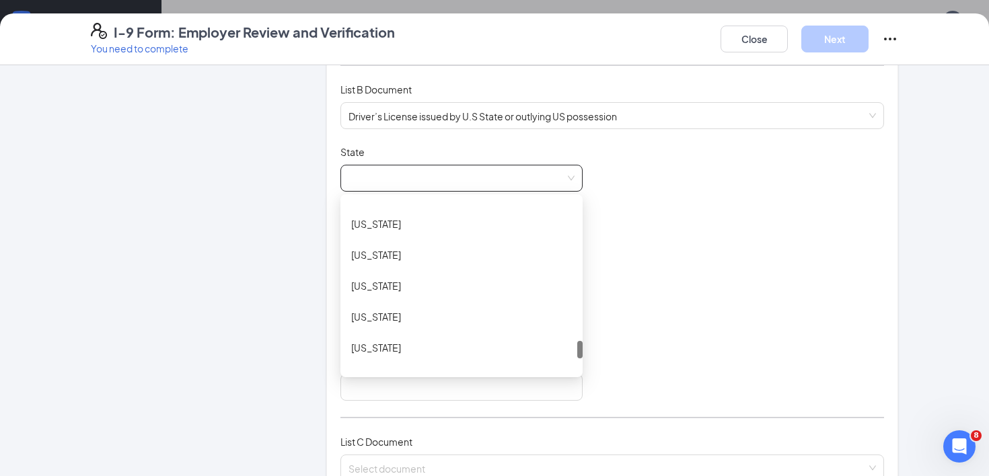
scroll to position [1387, 0]
click at [396, 282] on div "[US_STATE]" at bounding box center [461, 283] width 221 height 15
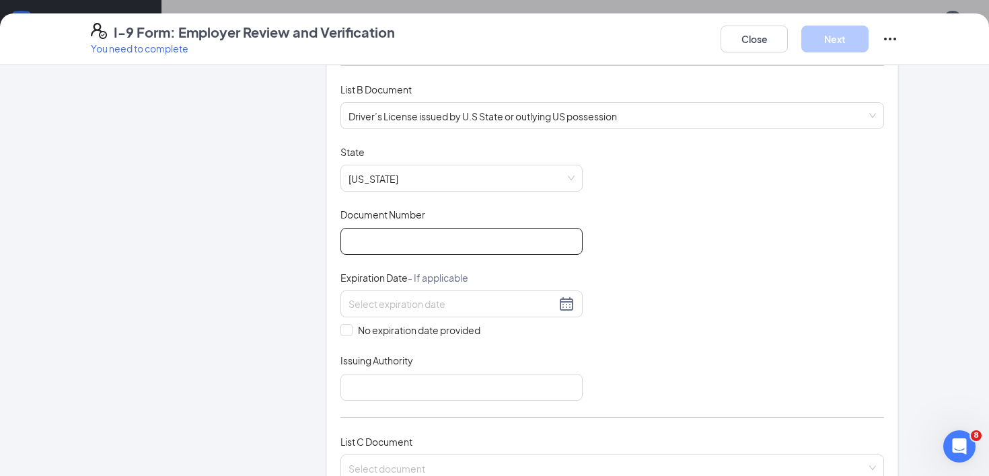
click at [401, 242] on input "Document Number" at bounding box center [461, 241] width 242 height 27
paste input "47827836"
type input "47827836"
click at [449, 304] on input at bounding box center [452, 304] width 207 height 15
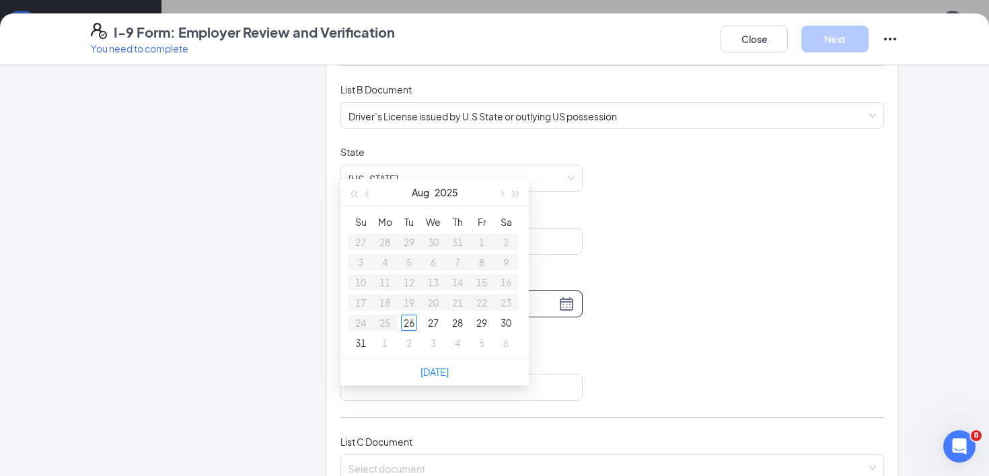
scroll to position [522, 0]
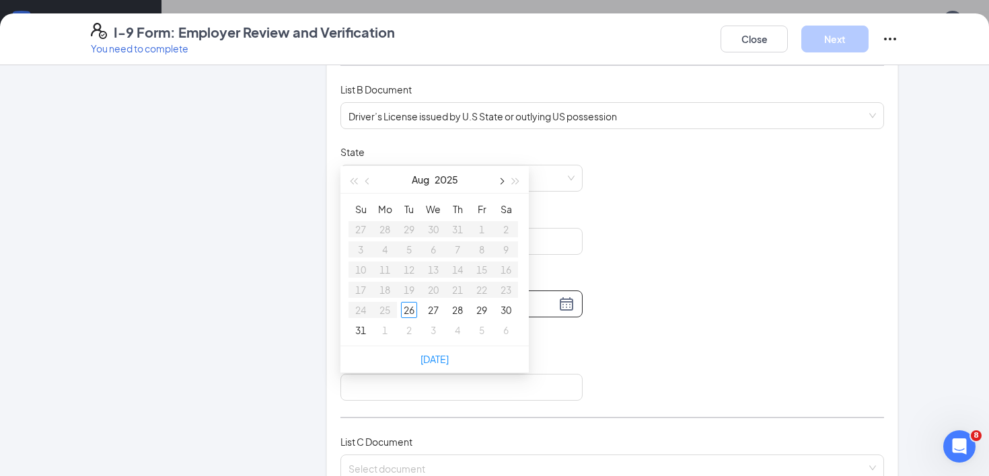
type input "[DATE]"
click at [502, 180] on span "button" at bounding box center [500, 181] width 7 height 7
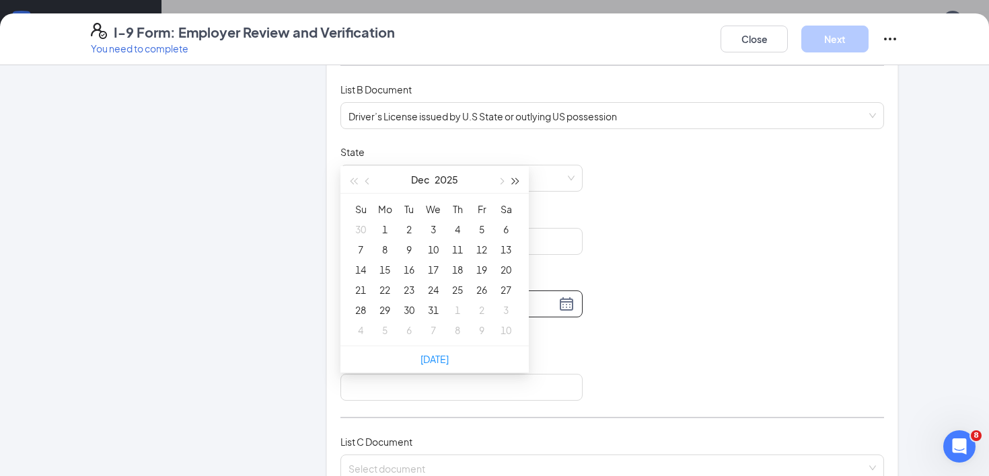
click at [516, 182] on span "button" at bounding box center [516, 181] width 7 height 7
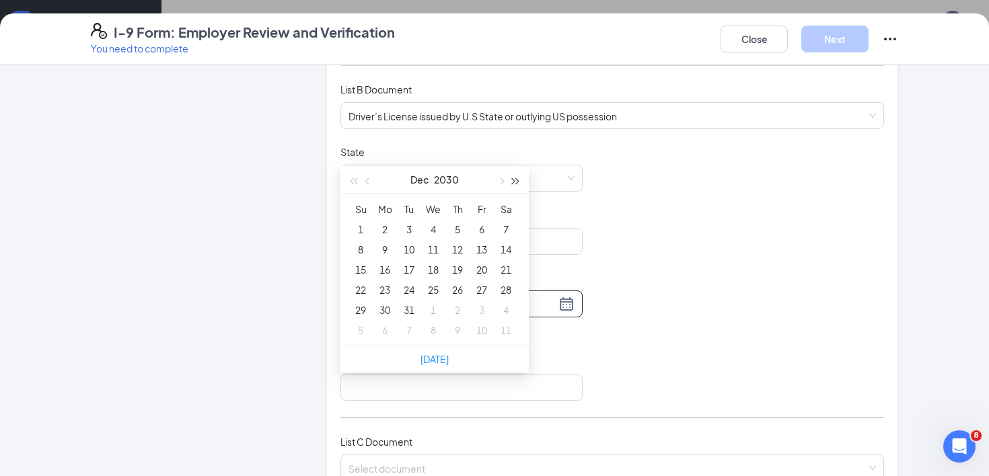
click at [516, 182] on span "button" at bounding box center [516, 181] width 7 height 7
type input "[DATE]"
click at [367, 312] on div "28" at bounding box center [361, 310] width 16 height 16
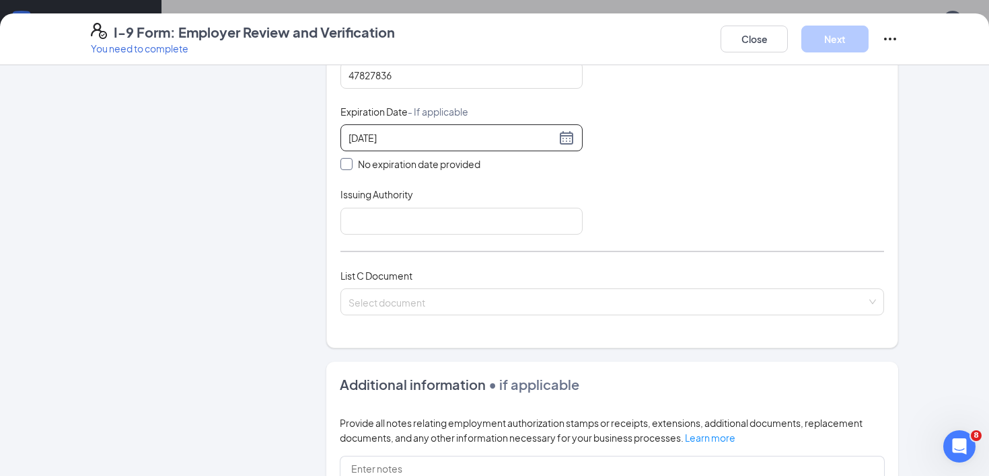
scroll to position [356, 0]
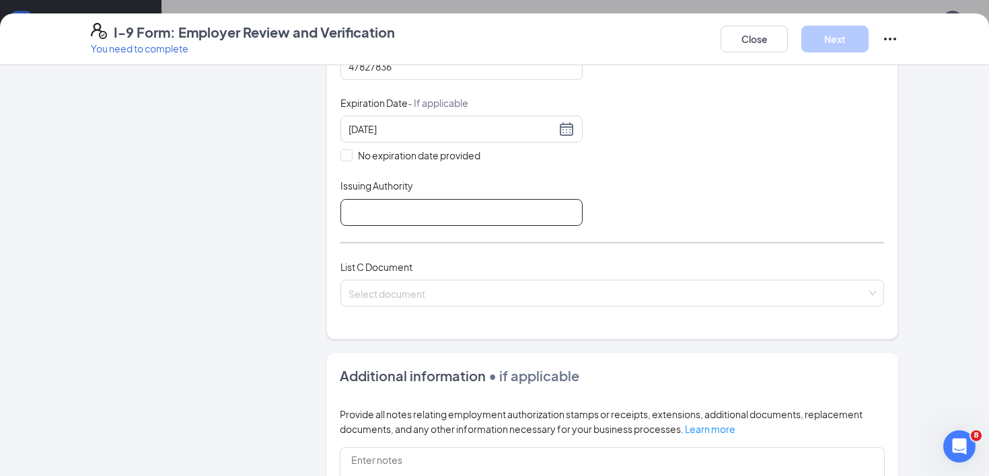
click at [512, 204] on input "Issuing Authority" at bounding box center [461, 212] width 242 height 27
type input "State of [US_STATE]"
click at [466, 287] on div "Select document" at bounding box center [612, 293] width 544 height 27
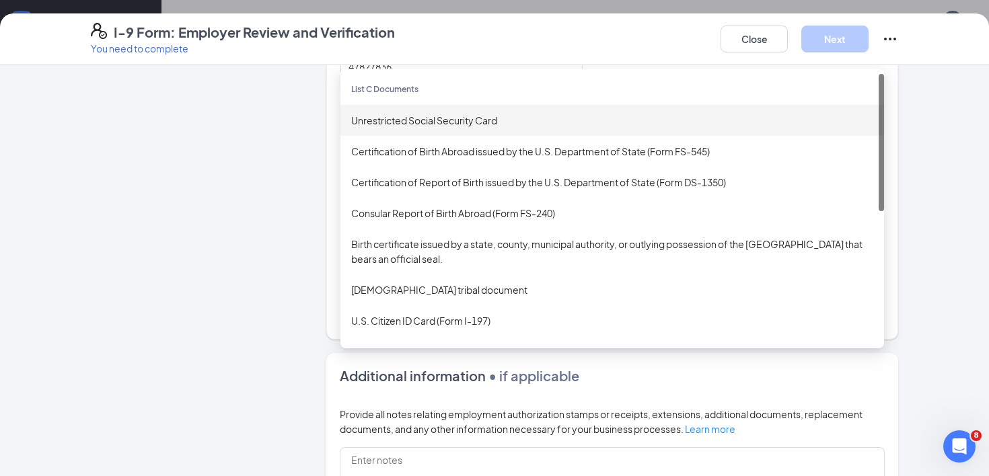
click at [485, 118] on div "Unrestricted Social Security Card" at bounding box center [612, 120] width 522 height 15
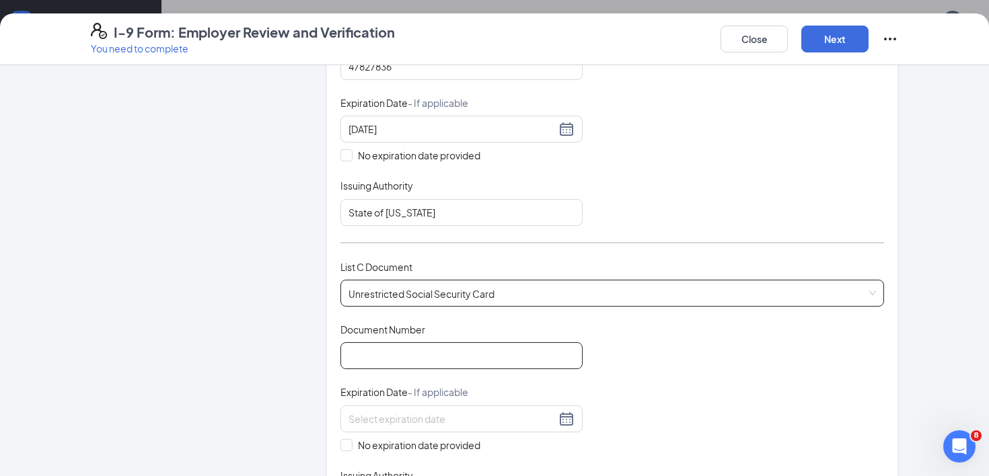
click at [488, 363] on input "Document Number" at bounding box center [461, 355] width 242 height 27
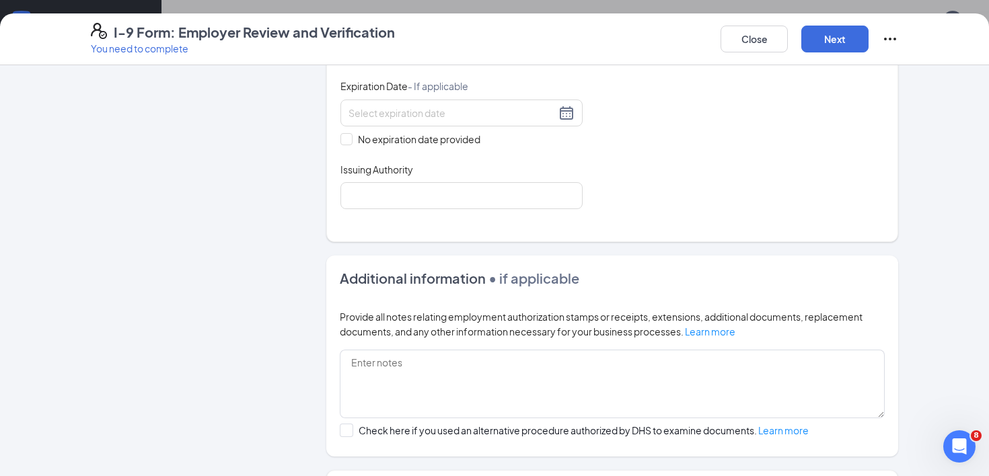
scroll to position [668, 0]
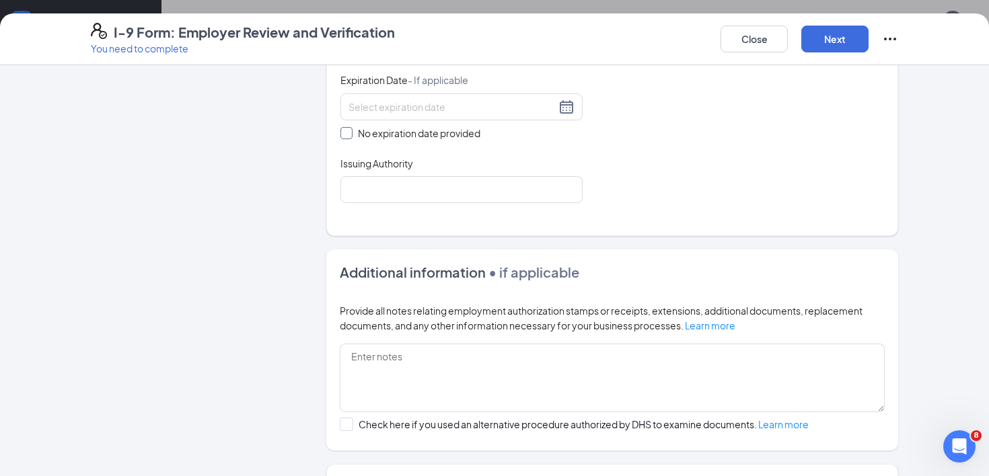
type input "307534727"
click at [350, 130] on span at bounding box center [346, 133] width 12 height 12
click at [350, 130] on input "No expiration date provided" at bounding box center [344, 131] width 9 height 9
checkbox input "true"
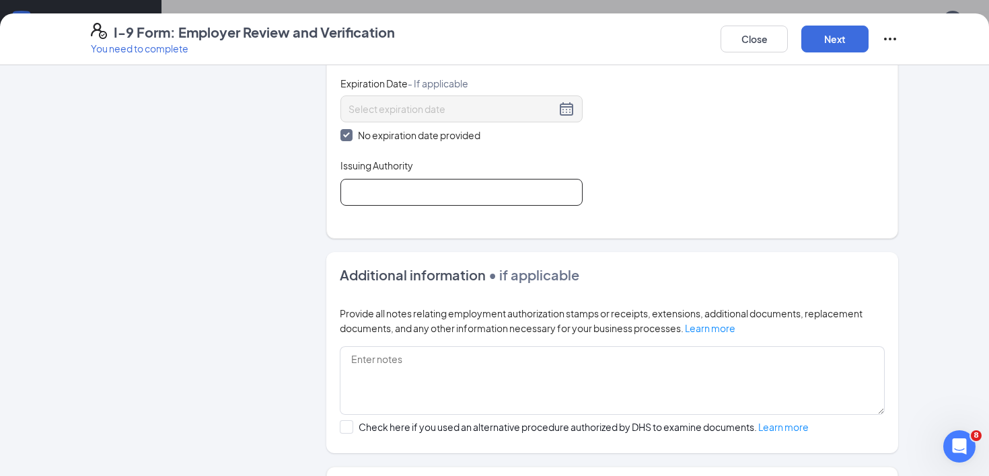
click at [397, 199] on input "Issuing Authority" at bounding box center [461, 192] width 242 height 27
type input "Social Security Administration"
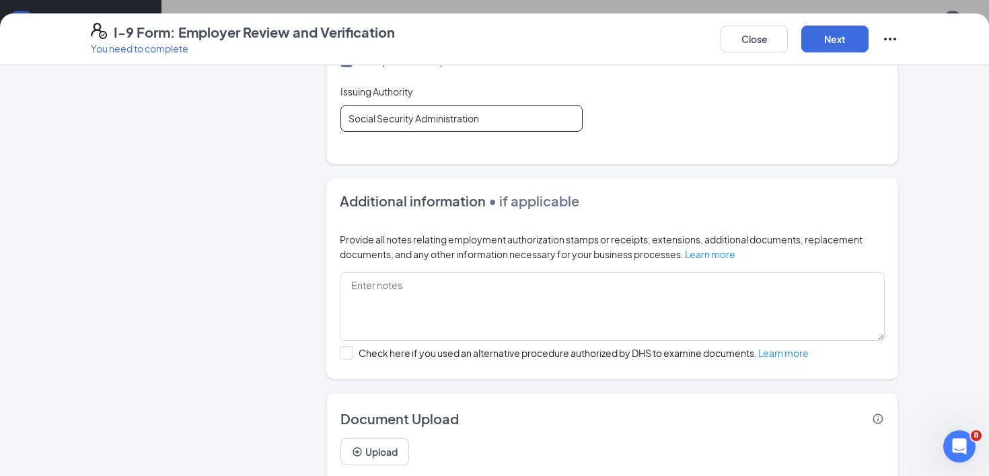
scroll to position [783, 0]
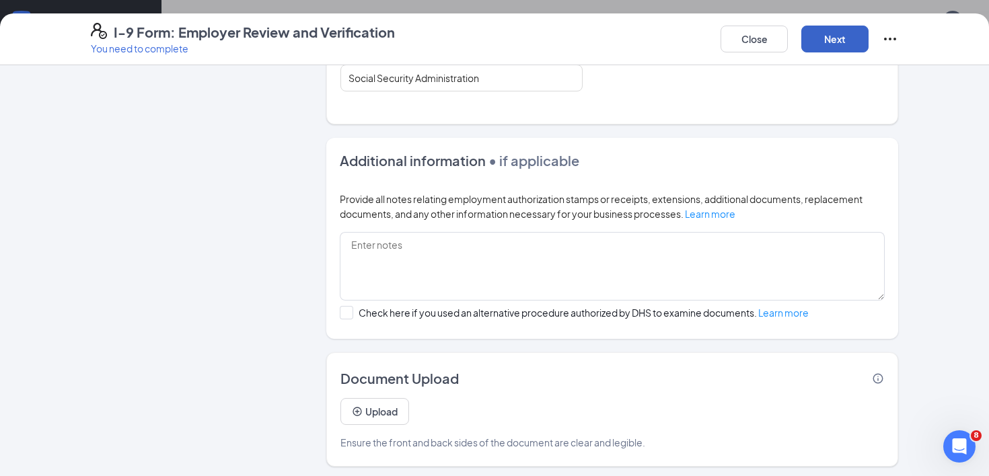
click at [836, 43] on button "Next" at bounding box center [834, 39] width 67 height 27
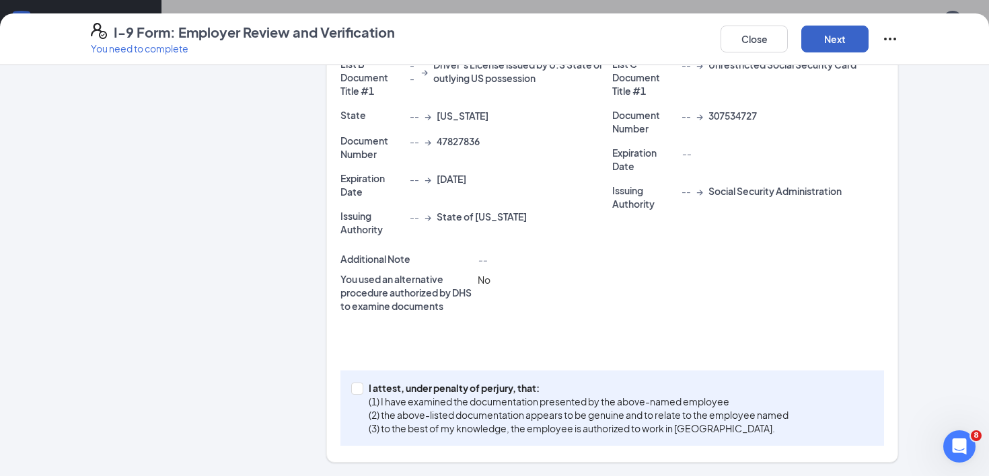
scroll to position [361, 0]
click at [360, 390] on input "I attest, under penalty of [PERSON_NAME], that: (1) I have examined the documen…" at bounding box center [355, 388] width 9 height 9
checkbox input "true"
click at [833, 31] on button "Next" at bounding box center [834, 39] width 67 height 27
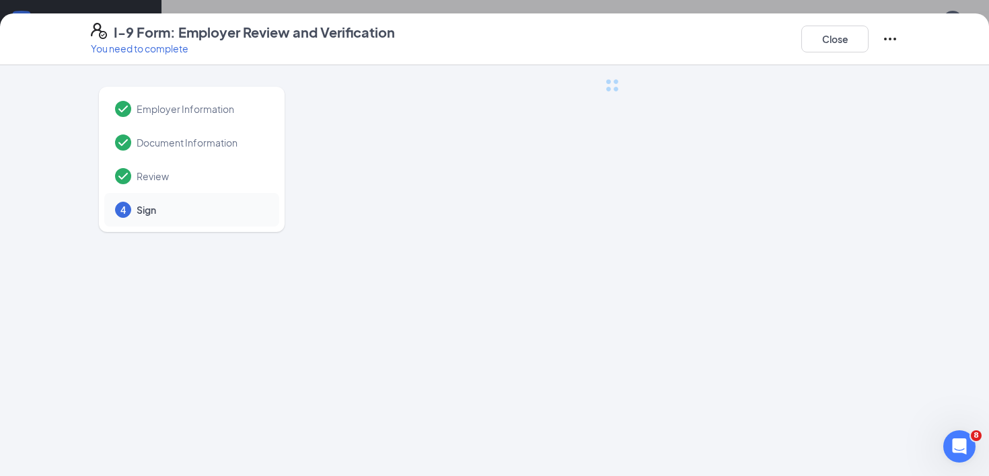
scroll to position [0, 0]
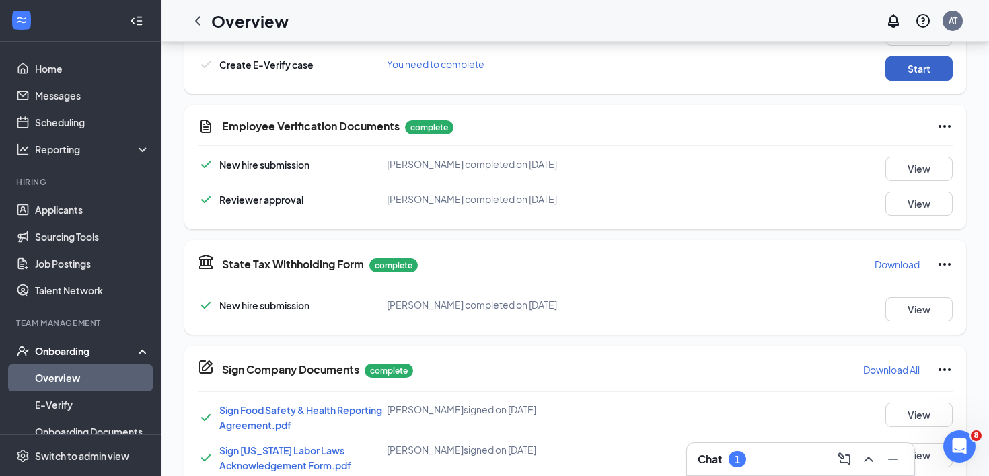
click at [912, 74] on button "Start" at bounding box center [919, 69] width 67 height 24
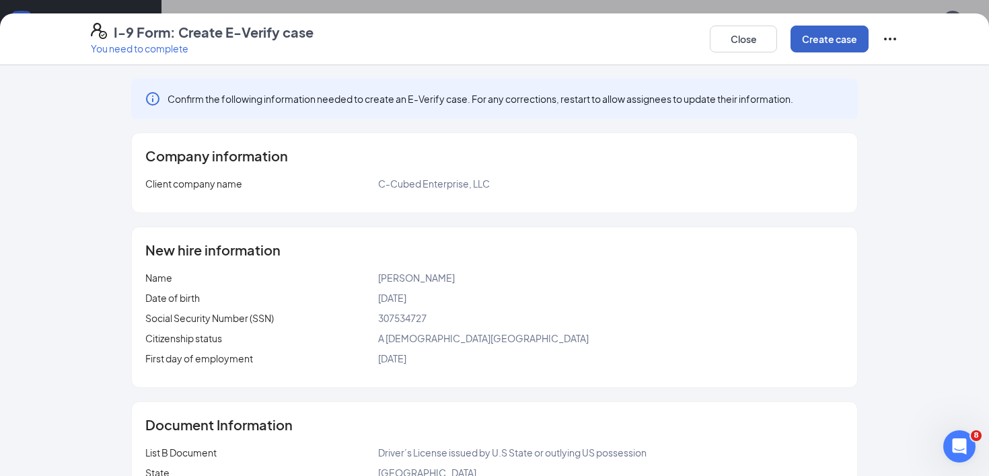
click at [807, 44] on button "Create case" at bounding box center [830, 39] width 78 height 27
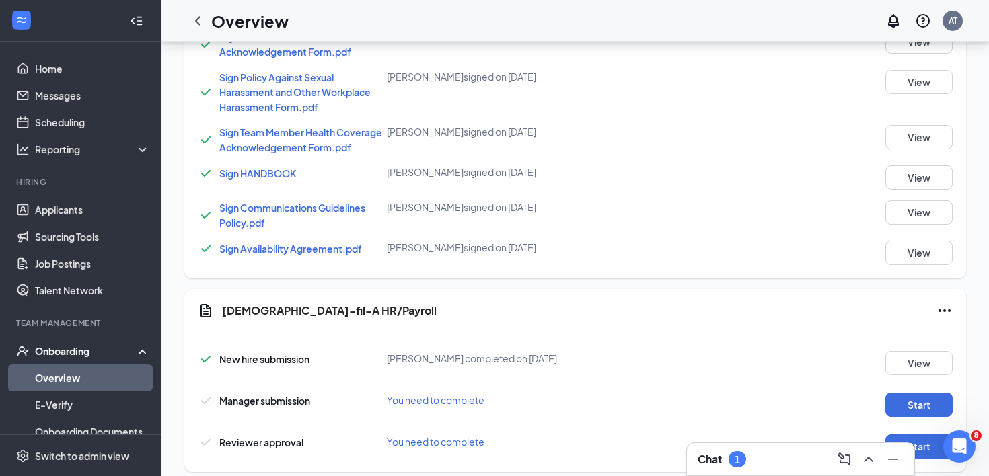
scroll to position [1139, 0]
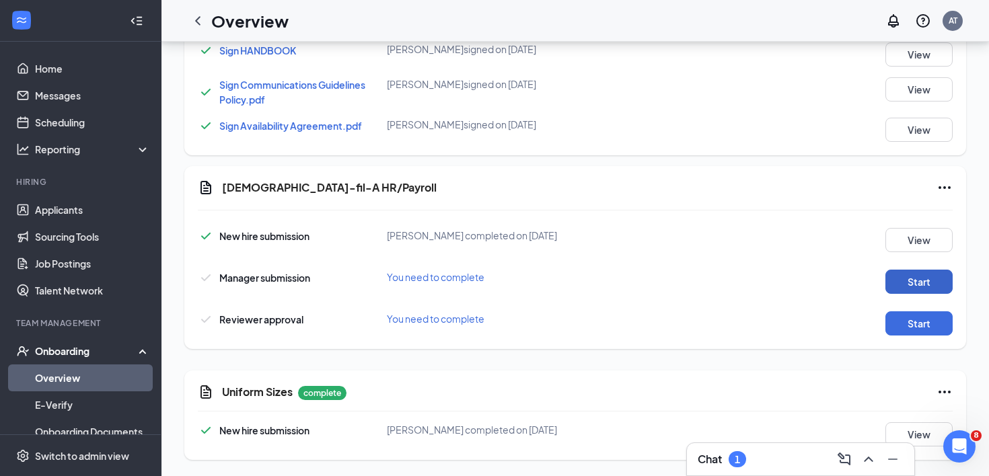
click at [935, 273] on button "Start" at bounding box center [919, 282] width 67 height 24
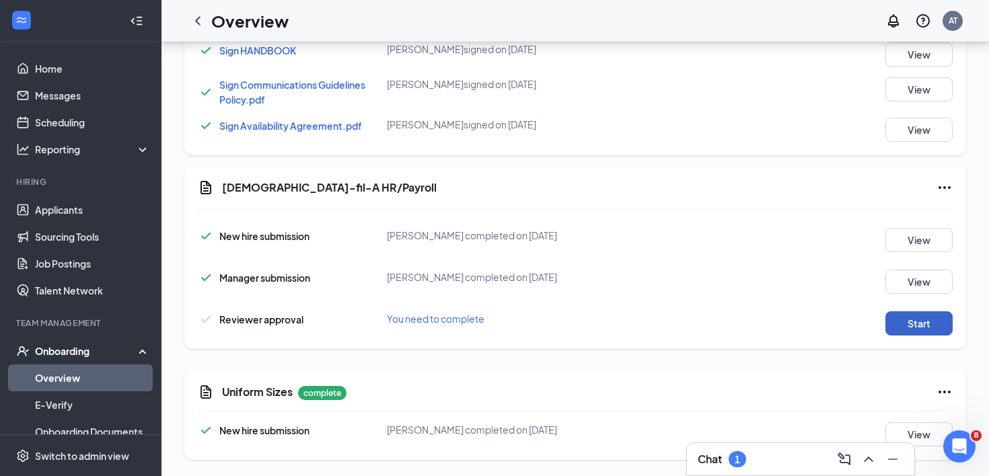
click at [923, 329] on button "Start" at bounding box center [919, 324] width 67 height 24
click at [947, 188] on icon "Ellipses" at bounding box center [945, 188] width 16 height 16
click at [912, 216] on span "Mark as complete" at bounding box center [894, 215] width 79 height 13
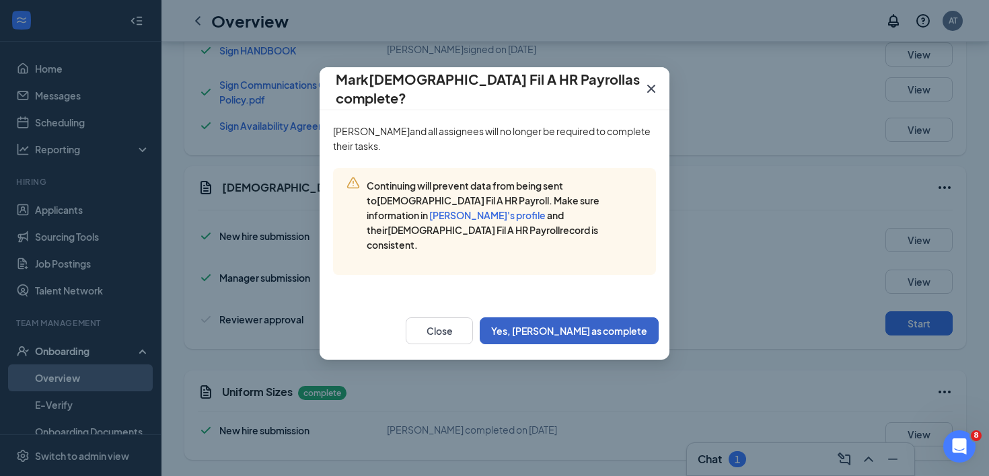
click at [625, 318] on button "Yes, [PERSON_NAME] as complete" at bounding box center [569, 331] width 179 height 27
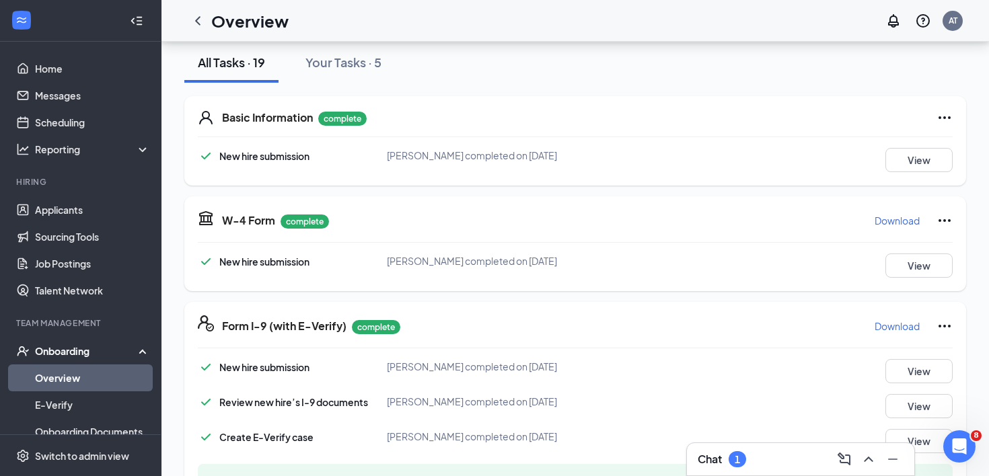
scroll to position [0, 0]
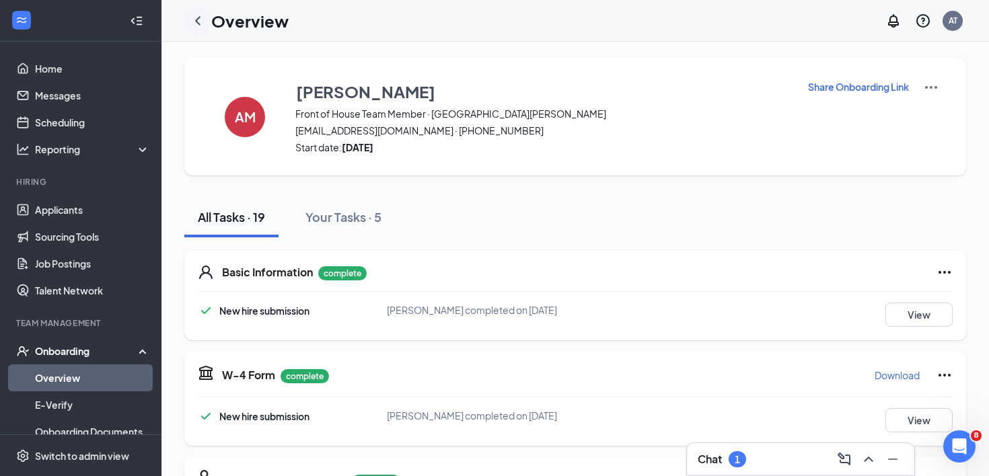
click at [199, 20] on icon "ChevronLeft" at bounding box center [198, 21] width 16 height 16
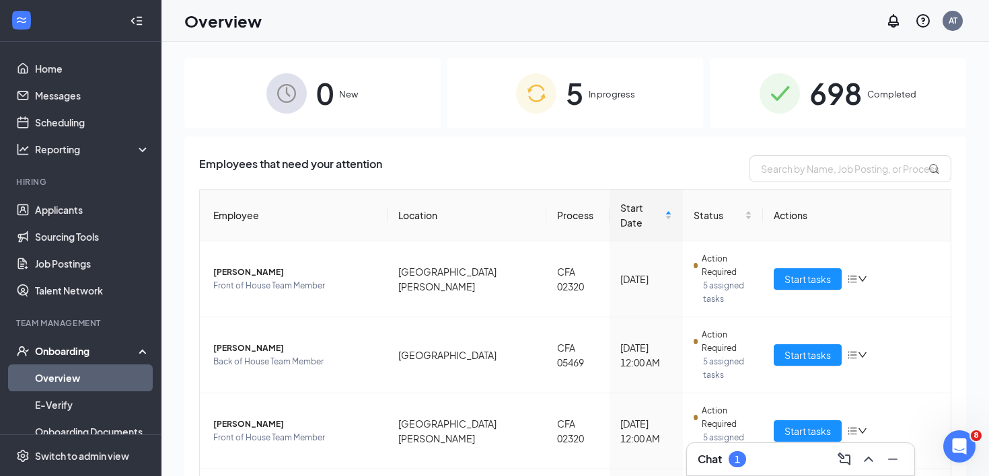
click at [750, 452] on div "Chat 1" at bounding box center [801, 460] width 206 height 22
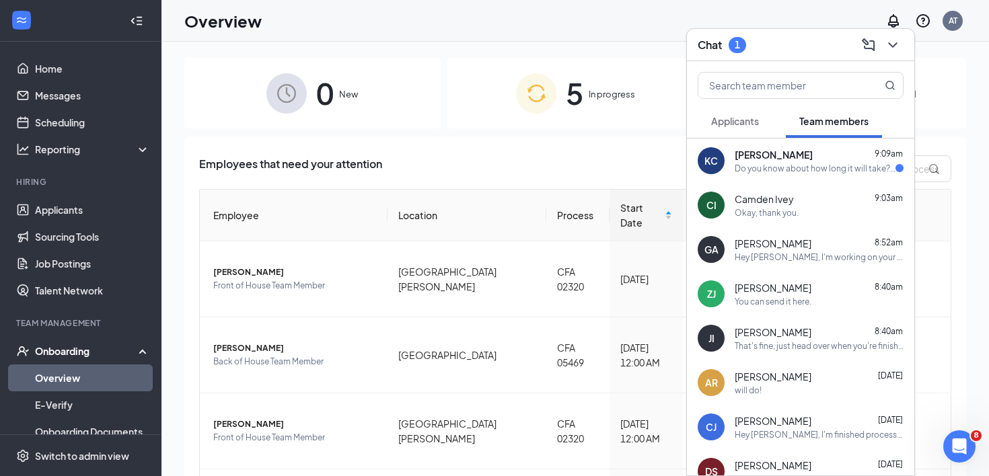
click at [751, 168] on div "Do you know about how long it will take? I have a mandatory convocation for one…" at bounding box center [815, 168] width 161 height 11
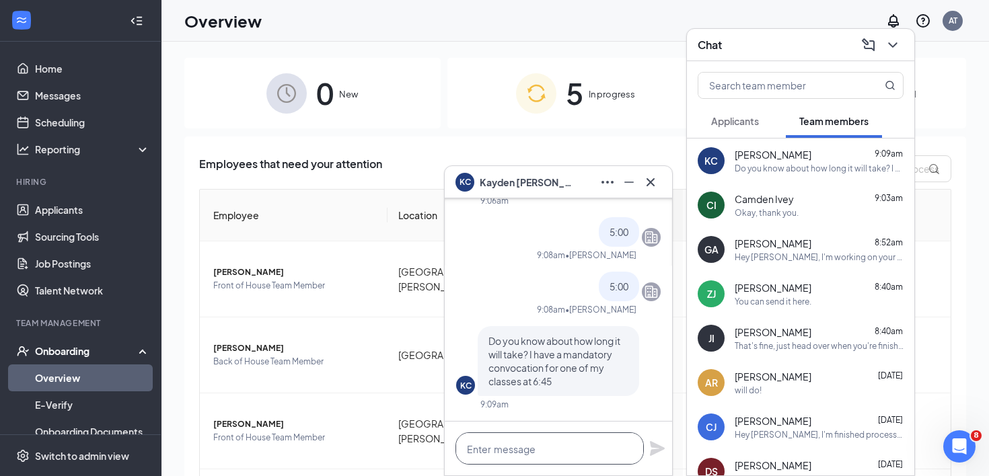
click at [572, 446] on textarea at bounding box center [550, 449] width 188 height 32
type textarea "i"
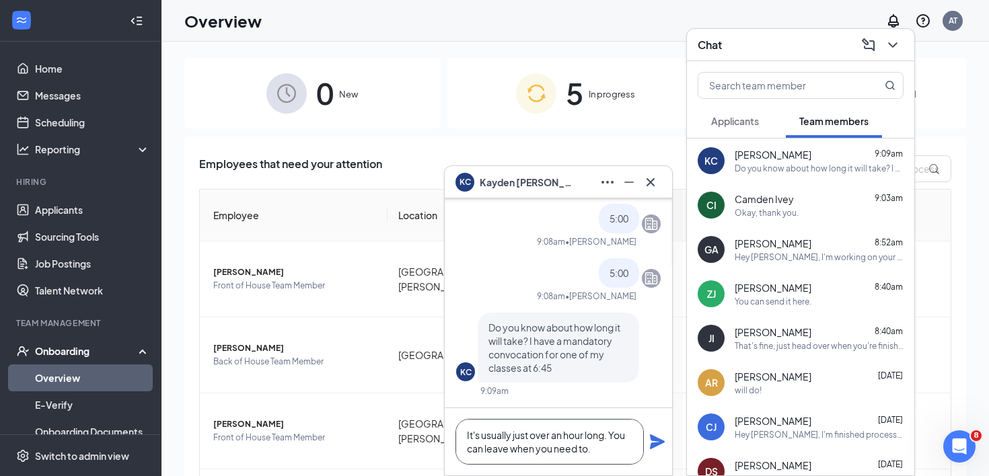
type textarea "It's usually just over an hour long. You can leave when you need to."
click at [653, 441] on icon "Plane" at bounding box center [657, 442] width 15 height 15
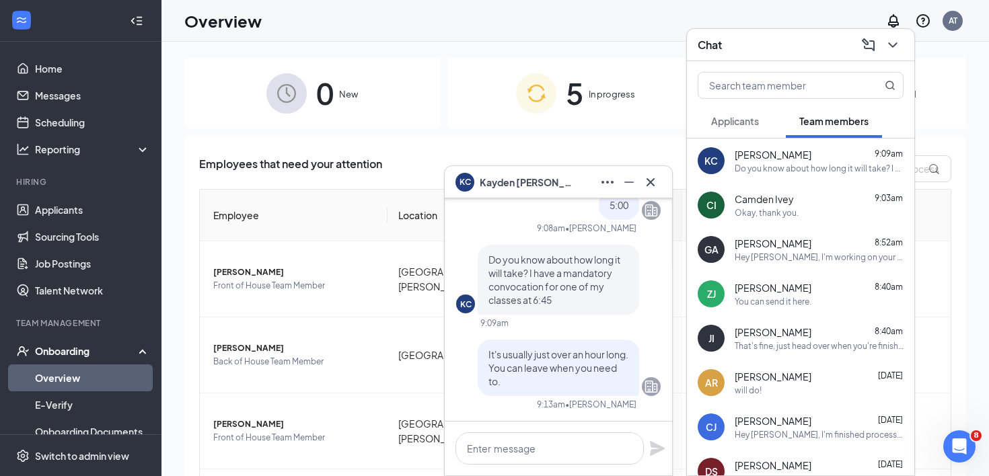
scroll to position [0, 0]
click at [650, 181] on icon "Cross" at bounding box center [651, 182] width 8 height 8
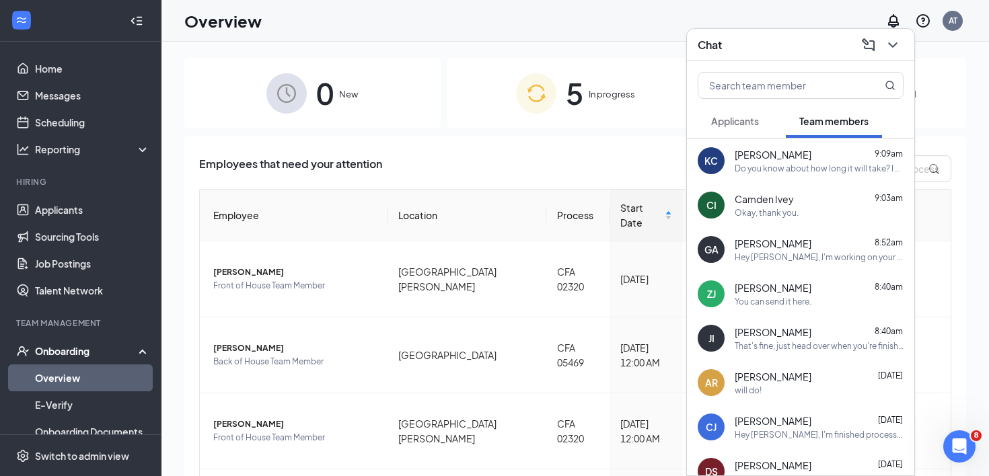
click at [754, 199] on span "Camden Ivey" at bounding box center [764, 198] width 59 height 13
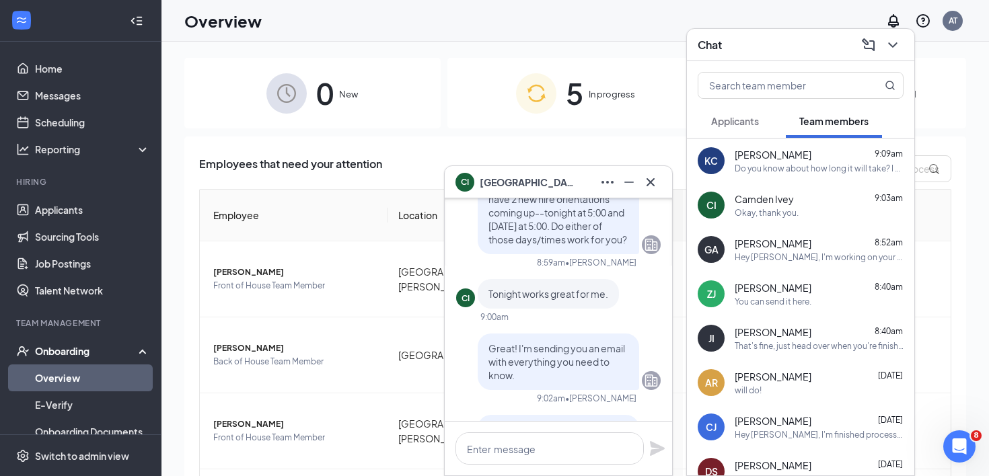
scroll to position [-227, 0]
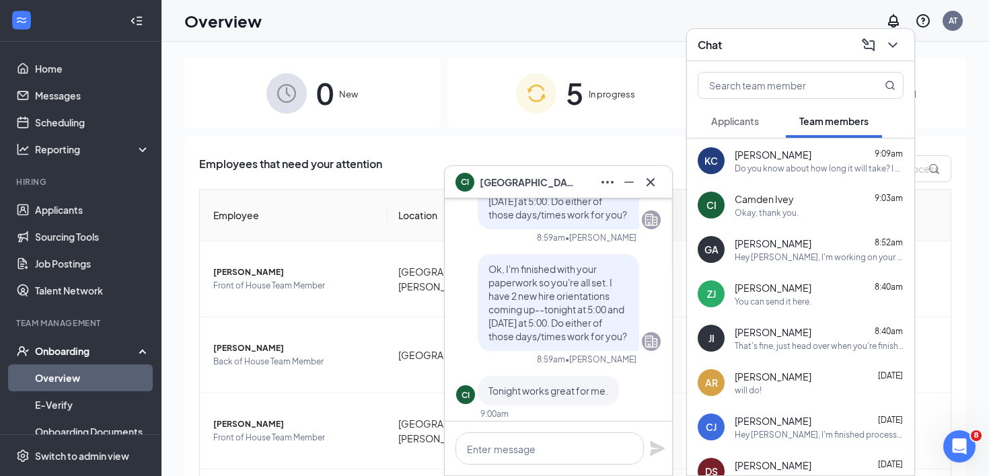
drag, startPoint x: 491, startPoint y: 252, endPoint x: 564, endPoint y: 342, distance: 115.7
click at [564, 342] on p "Ok, I'm finished with your paperwork so you're all set. I have 2 new hire orien…" at bounding box center [559, 302] width 140 height 81
copy span "Ok, I'm finished with your paperwork so you're all set. I have 2 new hire orien…"
click at [650, 188] on icon "Cross" at bounding box center [651, 182] width 16 height 16
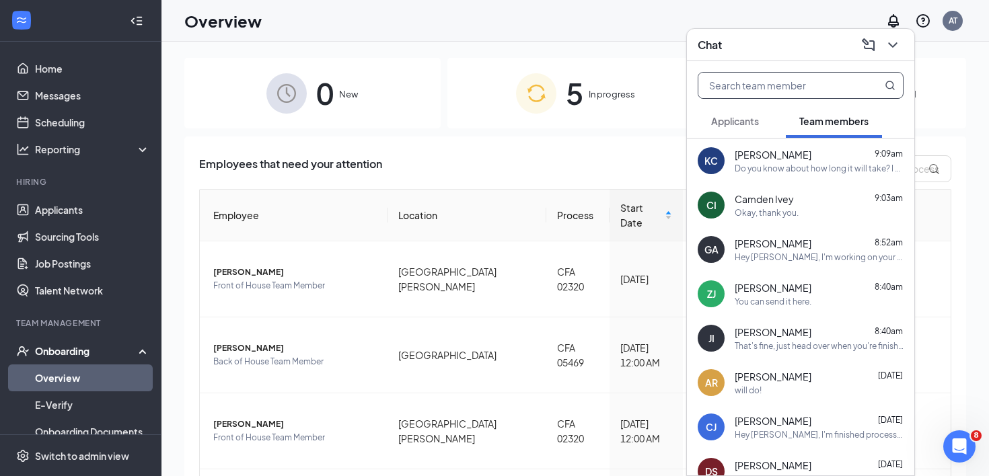
click at [749, 85] on input "text" at bounding box center [777, 86] width 159 height 26
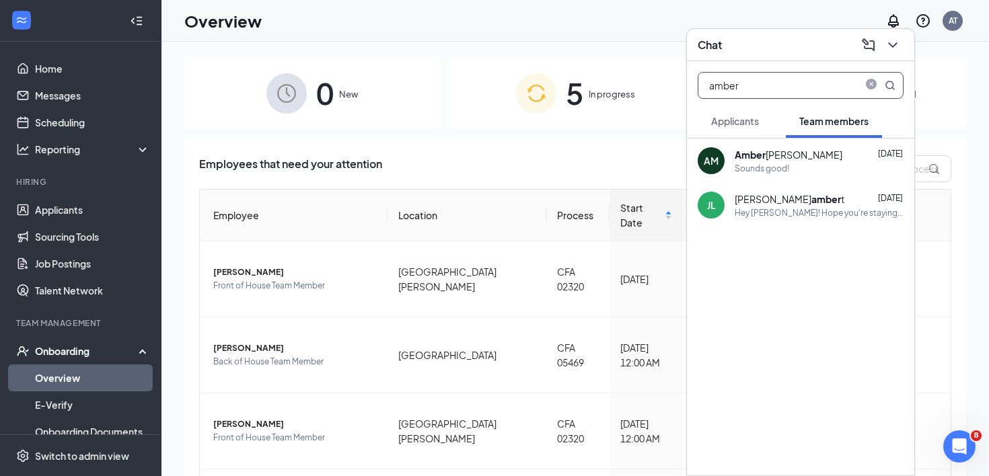
type input "amber"
click at [752, 140] on div "AM [PERSON_NAME] [DATE] Sounds good!" at bounding box center [800, 161] width 227 height 44
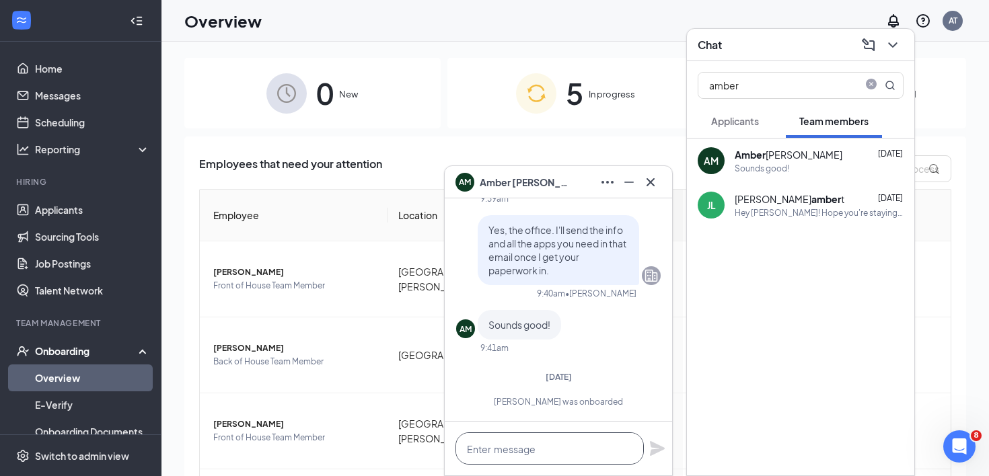
click at [550, 460] on textarea at bounding box center [550, 449] width 188 height 32
paste textarea "Ok, I'm finished with your paperwork so you're all set. I have 2 new hire orien…"
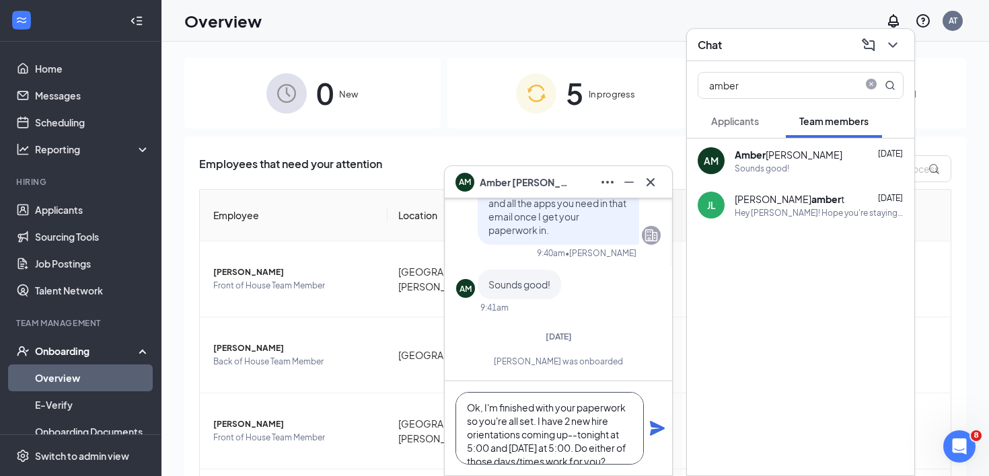
scroll to position [1, 0]
type textarea "Ok, I'm finished with your paperwork so you're all set. I have 2 new hire orien…"
click at [657, 429] on icon "Plane" at bounding box center [657, 428] width 15 height 15
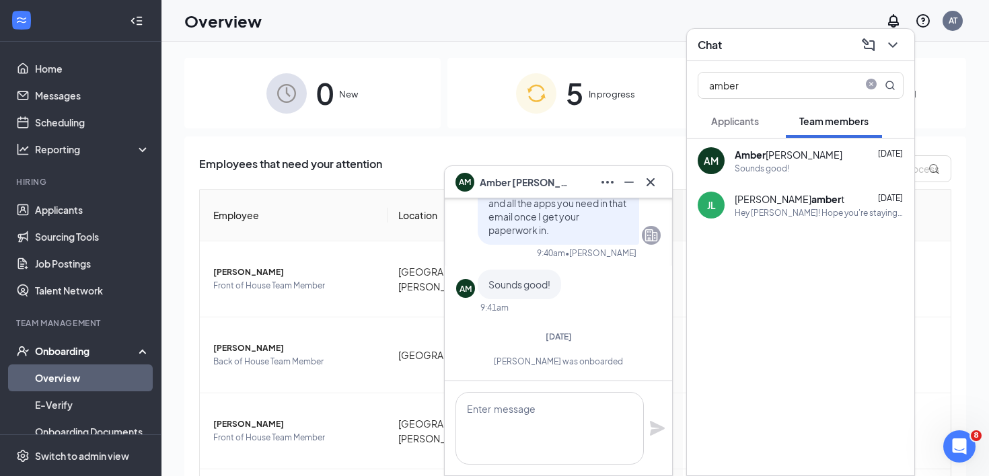
scroll to position [0, 0]
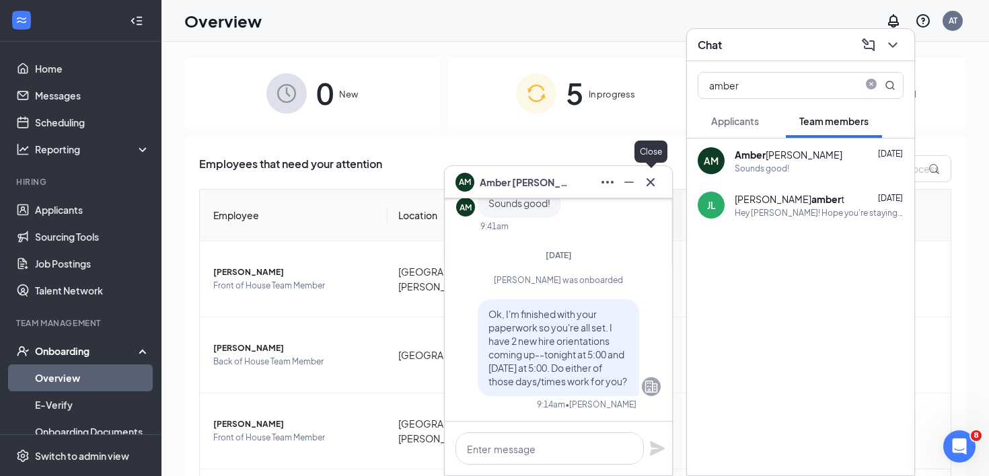
click at [651, 178] on icon "Cross" at bounding box center [651, 182] width 16 height 16
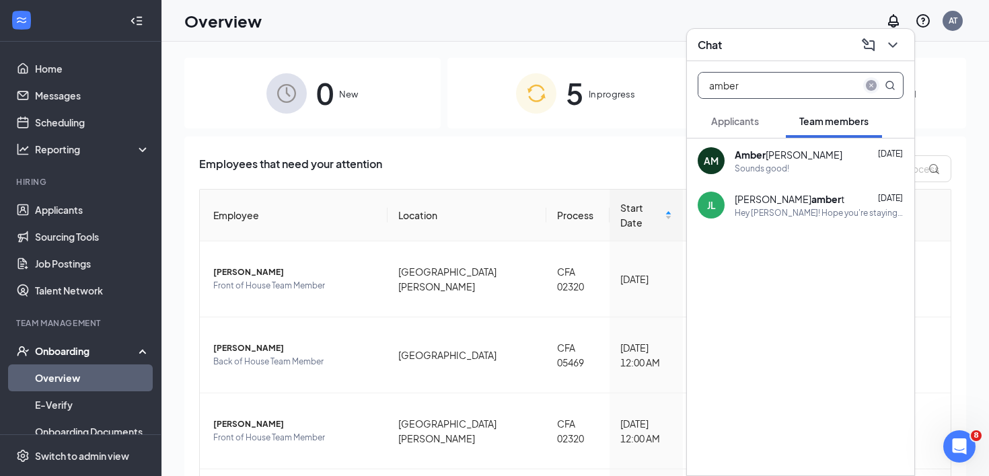
click at [869, 83] on icon "close-circle" at bounding box center [871, 85] width 11 height 11
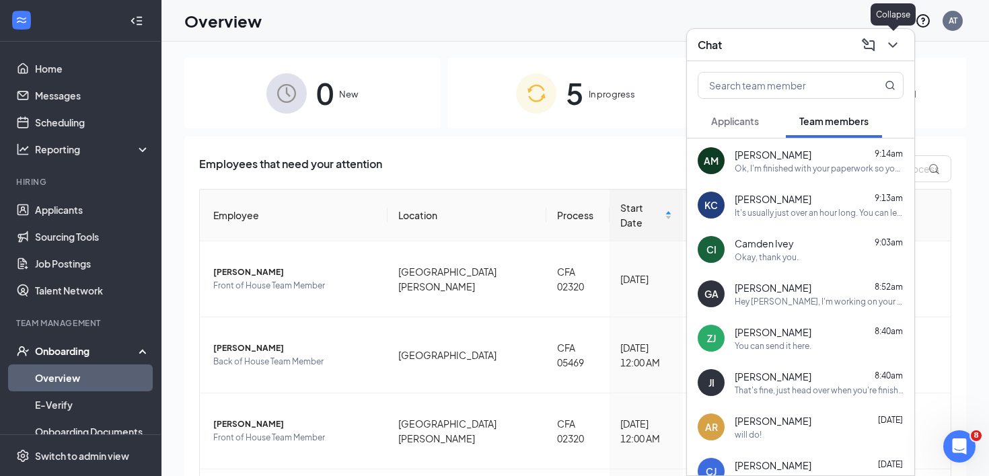
click at [896, 46] on icon "ChevronDown" at bounding box center [893, 45] width 16 height 16
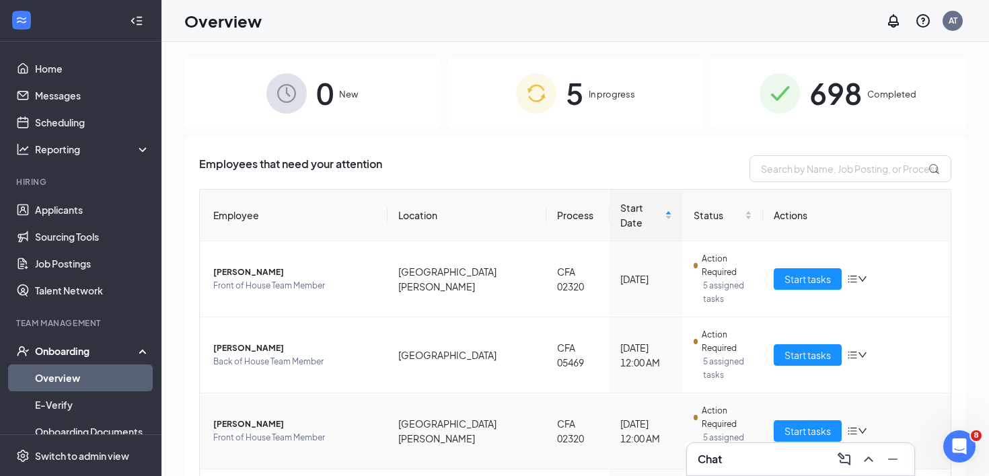
scroll to position [42, 0]
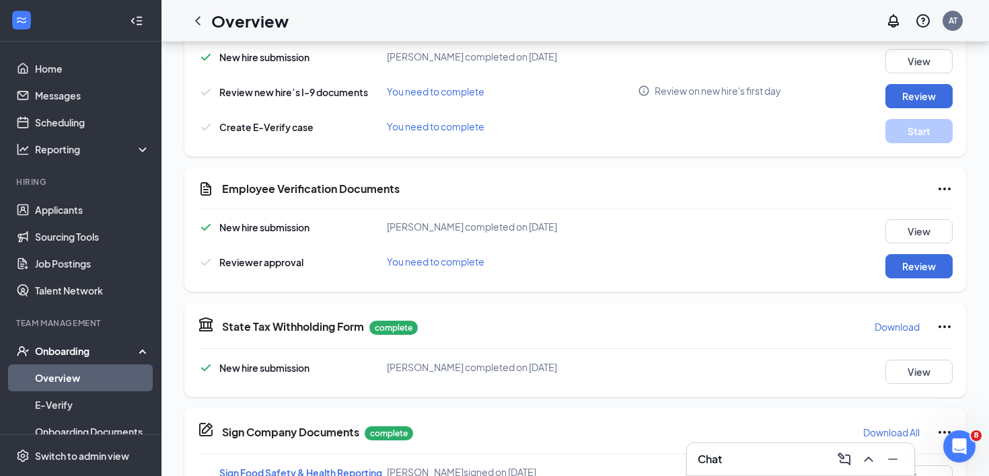
scroll to position [461, 0]
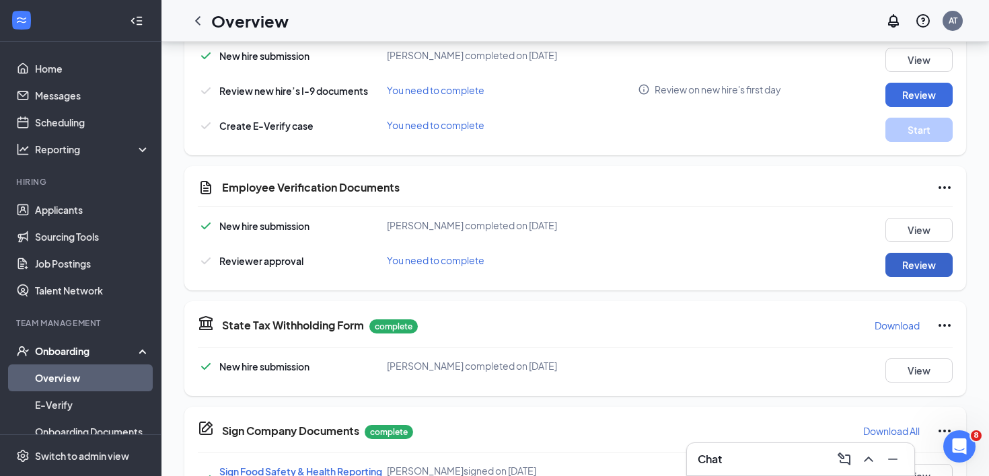
click at [912, 270] on button "Review" at bounding box center [919, 265] width 67 height 24
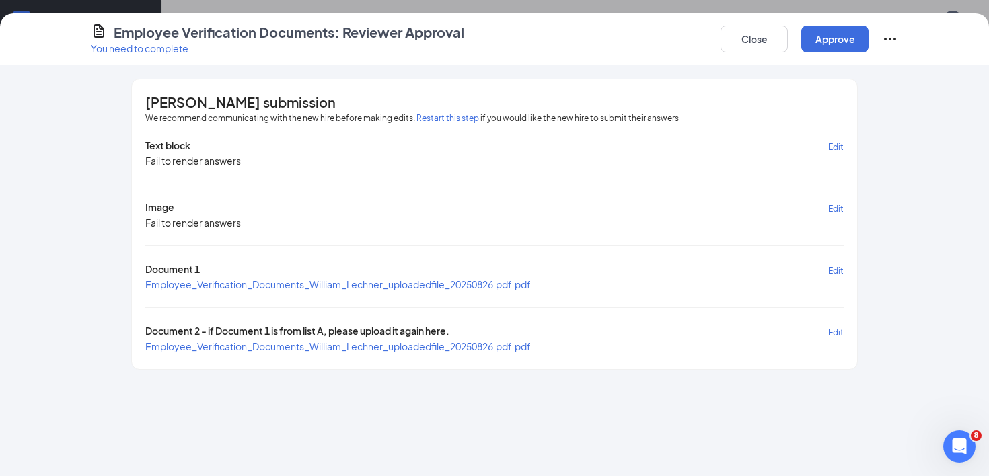
click at [340, 281] on span "Employee_Verification_Documents_William_Lechner_uploadedfile_20250826.pdf.pdf" at bounding box center [338, 285] width 386 height 12
click at [249, 340] on span "Employee_Verification_Documents_William_Lechner_uploadedfile_20250826.pdf.pdf" at bounding box center [338, 346] width 386 height 12
click at [819, 38] on button "Approve" at bounding box center [834, 39] width 67 height 27
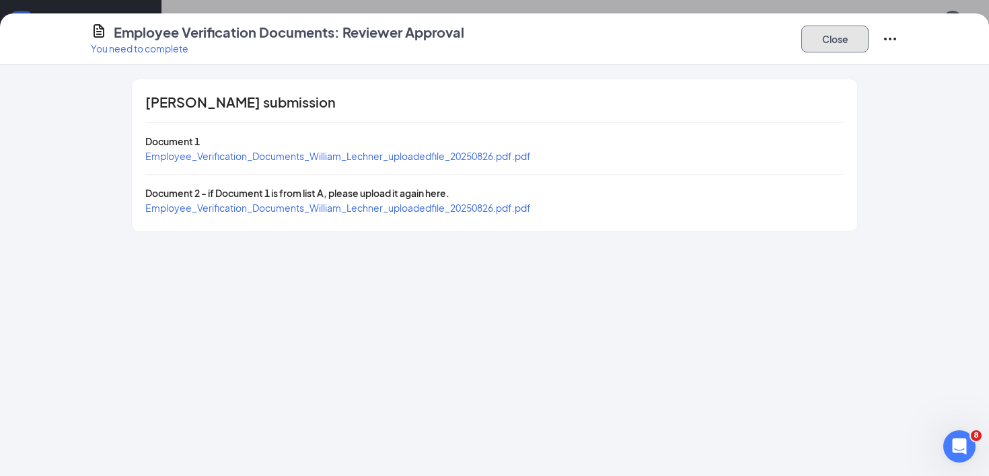
click at [819, 38] on button "Close" at bounding box center [834, 39] width 67 height 27
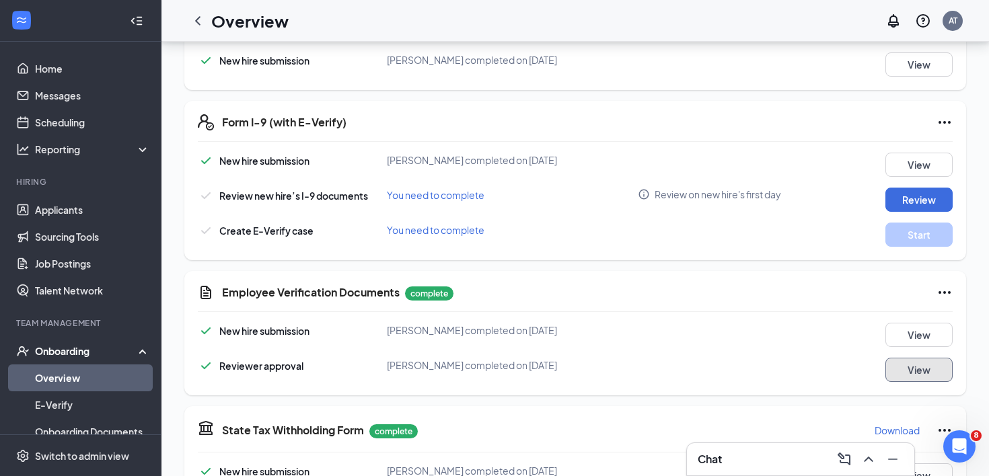
scroll to position [355, 0]
click at [931, 203] on button "Review" at bounding box center [919, 200] width 67 height 24
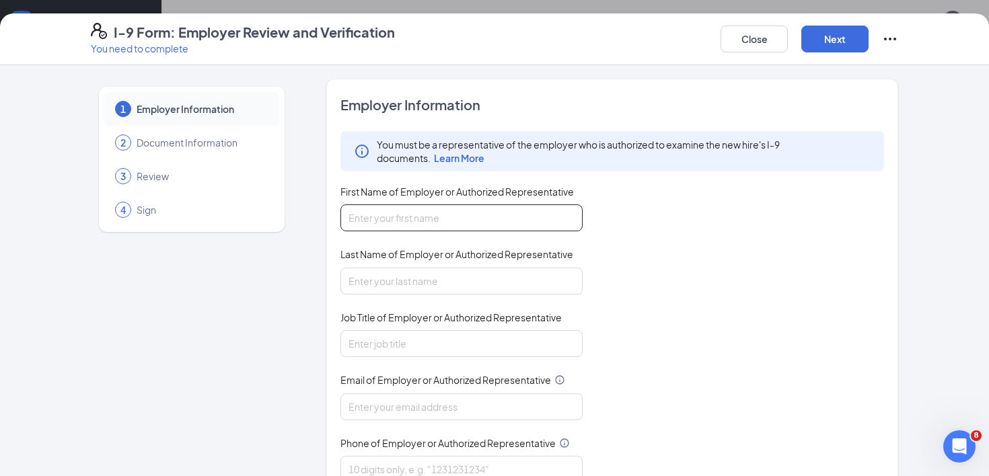
click at [524, 223] on input "First Name of Employer or Authorized Representative" at bounding box center [461, 218] width 242 height 27
type input "[PERSON_NAME]"
type input "2105147889"
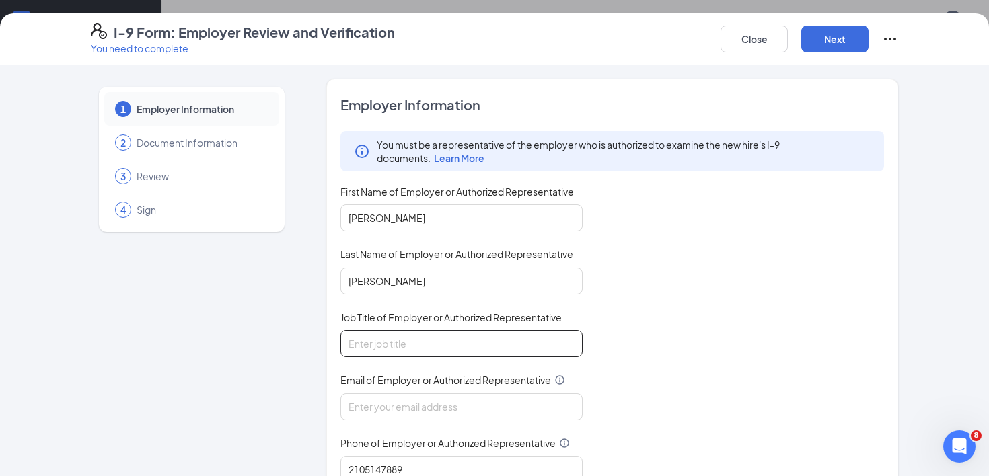
click at [493, 336] on input "Job Title of Employer or Authorized Representative" at bounding box center [461, 343] width 242 height 27
type input "Administrative Assistant"
click at [483, 405] on input "Email of Employer or Authorized Representative" at bounding box center [461, 407] width 242 height 27
type input "[EMAIL_ADDRESS][DOMAIN_NAME]"
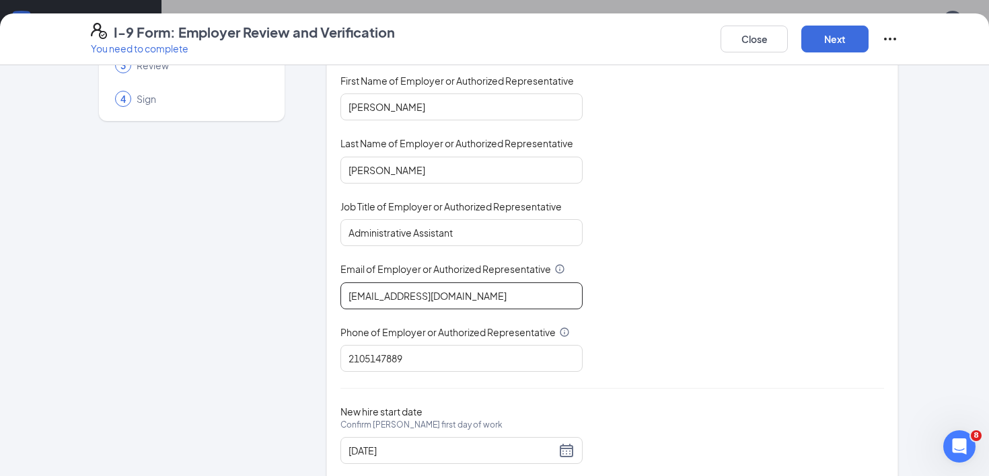
scroll to position [144, 0]
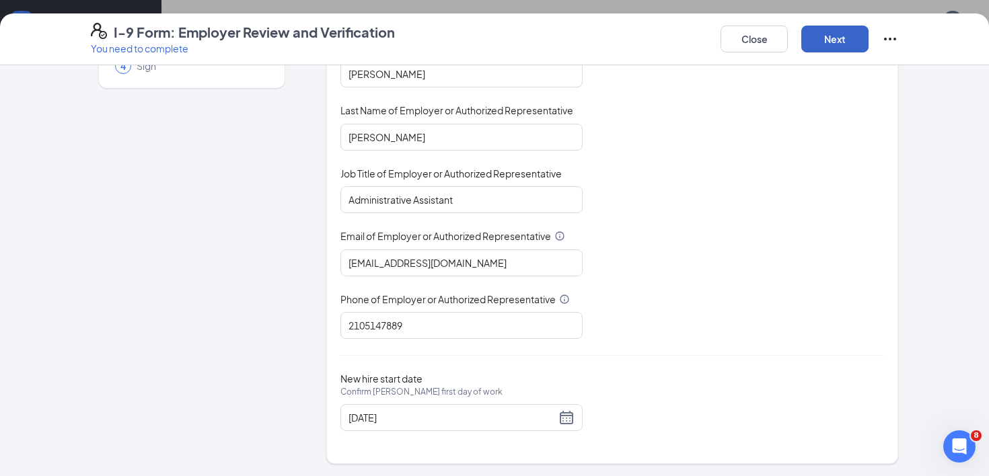
click at [824, 45] on button "Next" at bounding box center [834, 39] width 67 height 27
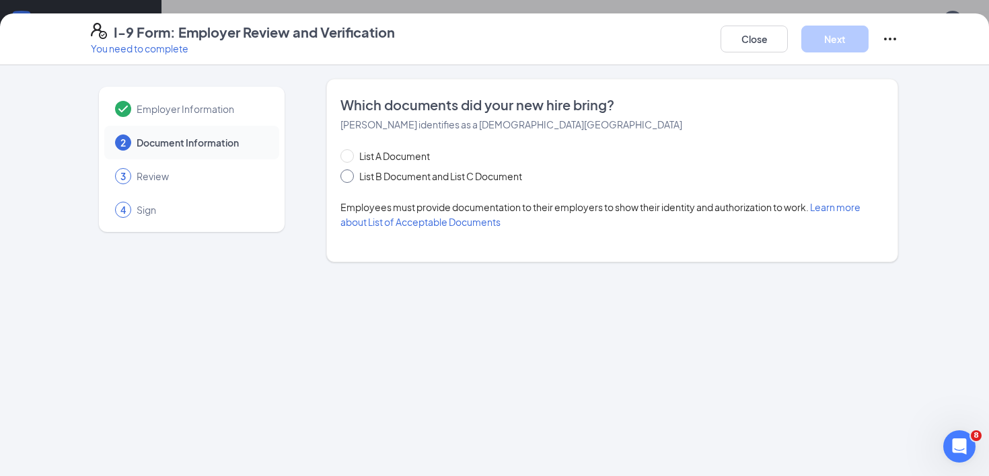
click at [353, 181] on span at bounding box center [346, 176] width 13 height 13
click at [350, 179] on input "List B Document and List C Document" at bounding box center [344, 174] width 9 height 9
radio input "true"
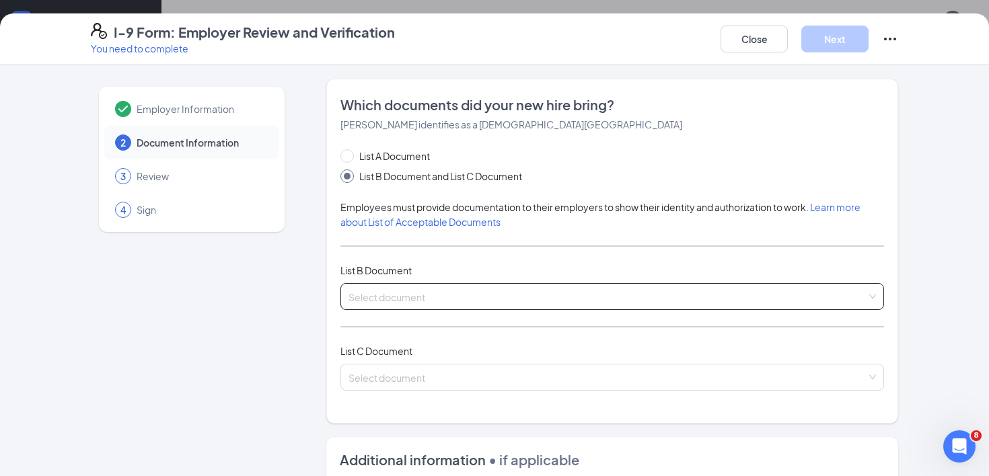
click at [404, 301] on div "Select document List B Documents Driver’s License issued by U.S State or outlyi…" at bounding box center [612, 296] width 544 height 27
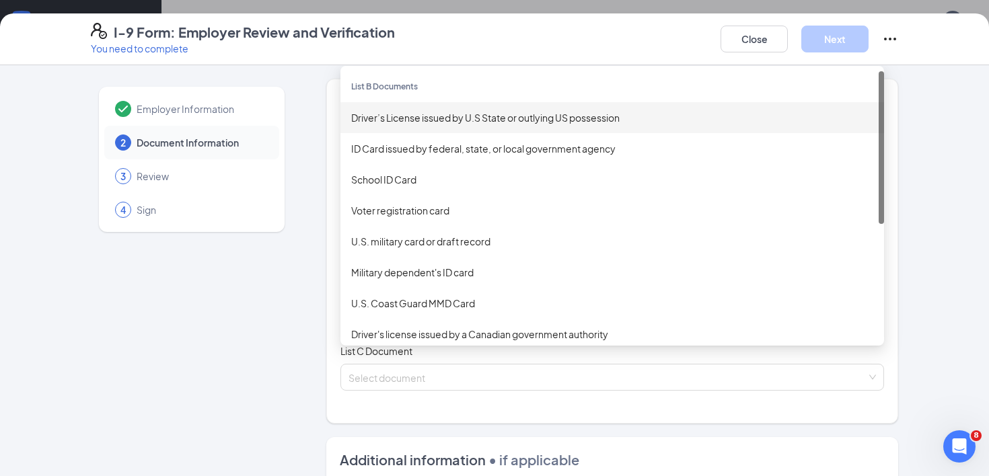
click at [476, 120] on div "Driver’s License issued by U.S State or outlying US possession" at bounding box center [612, 117] width 522 height 15
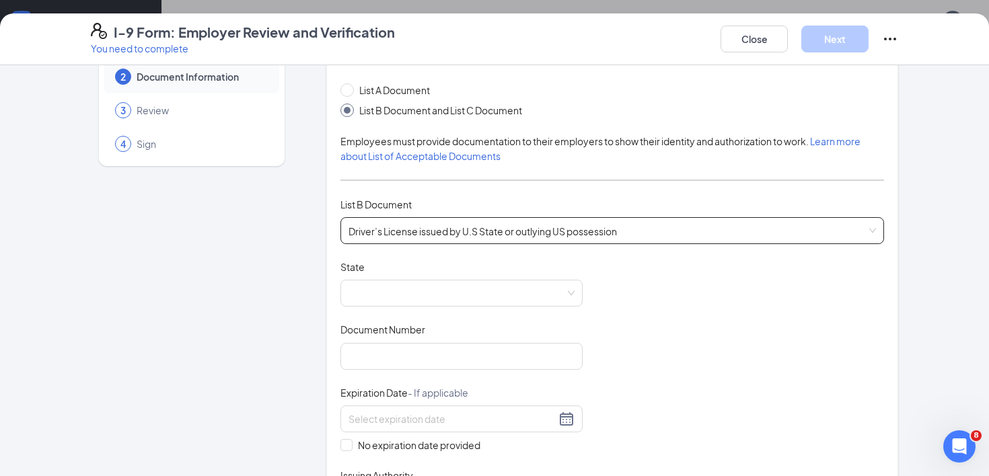
scroll to position [67, 0]
click at [465, 305] on div at bounding box center [461, 292] width 242 height 27
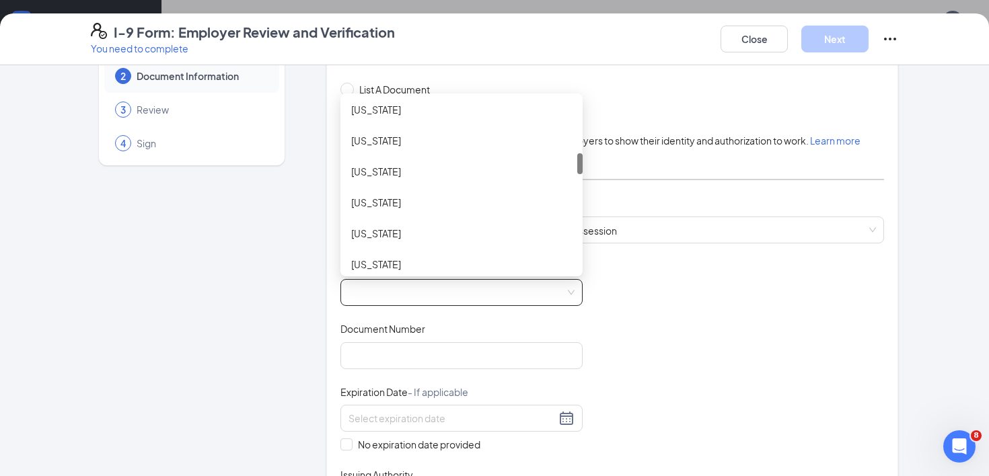
scroll to position [440, 0]
click at [362, 143] on div "[US_STATE]" at bounding box center [461, 138] width 221 height 15
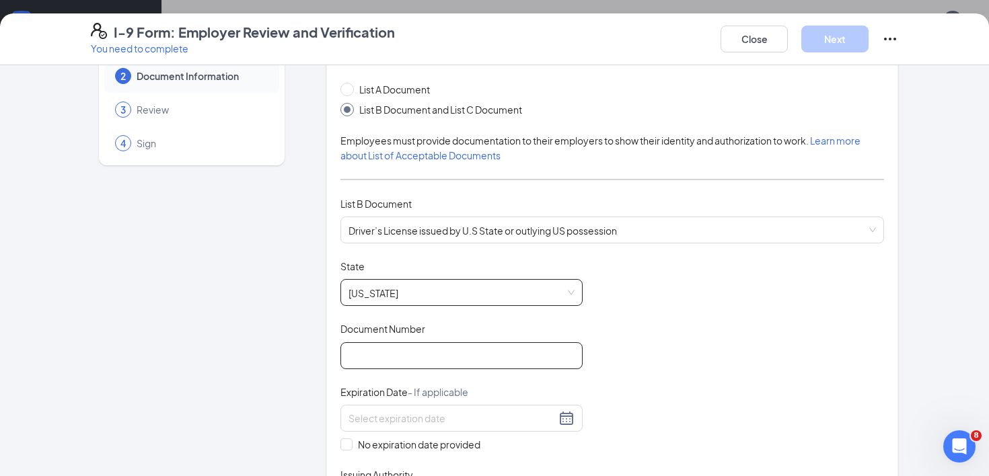
click at [457, 362] on input "Document Number" at bounding box center [461, 355] width 242 height 27
paste input "L256-9240-3303"
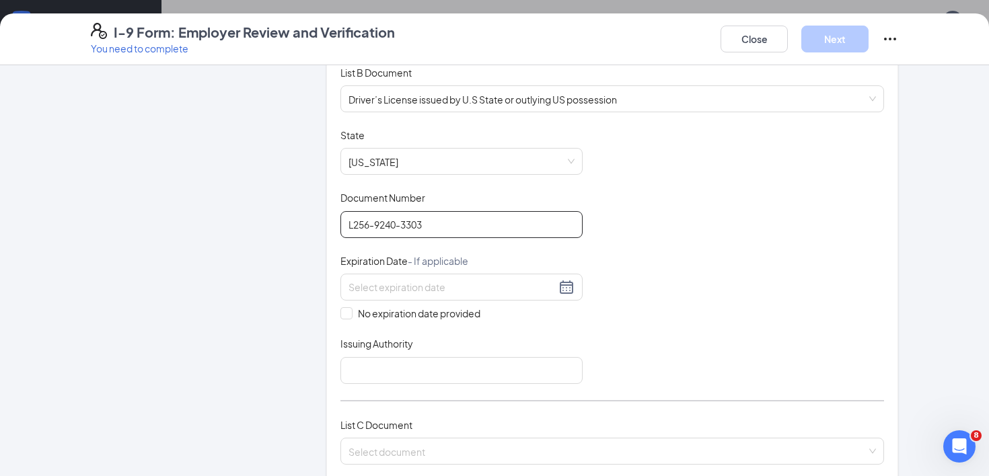
scroll to position [201, 0]
type input "L256-9240-3303"
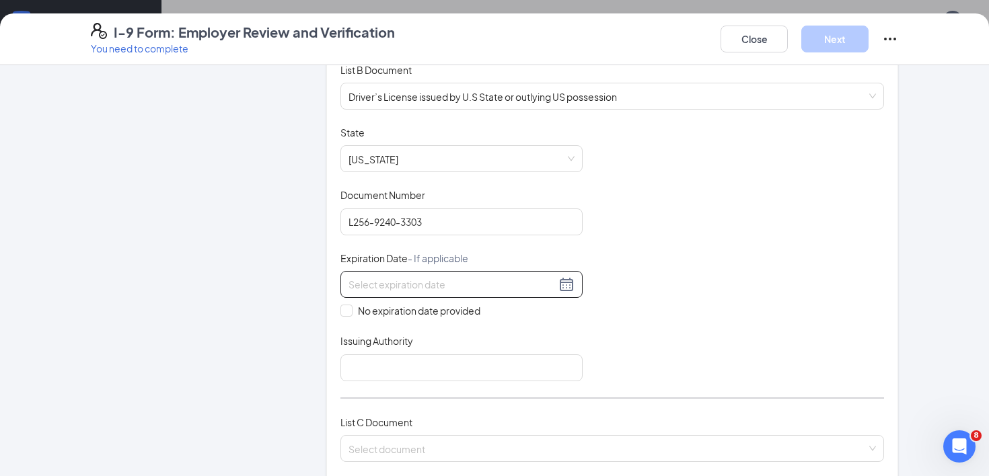
click at [565, 283] on div at bounding box center [462, 285] width 226 height 16
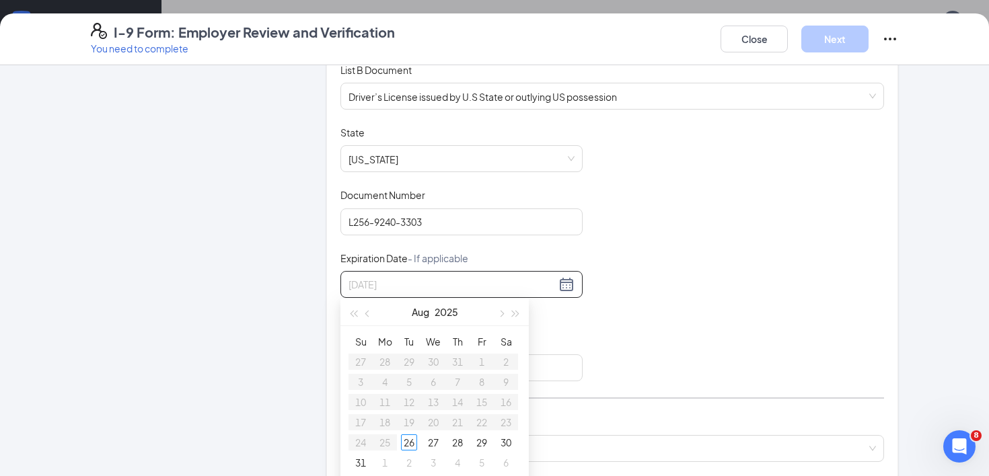
type input "[DATE]"
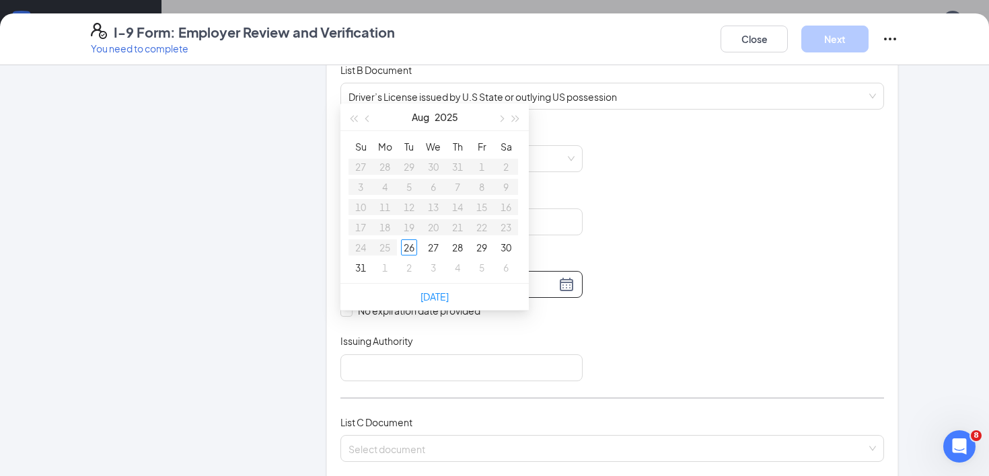
scroll to position [574, 0]
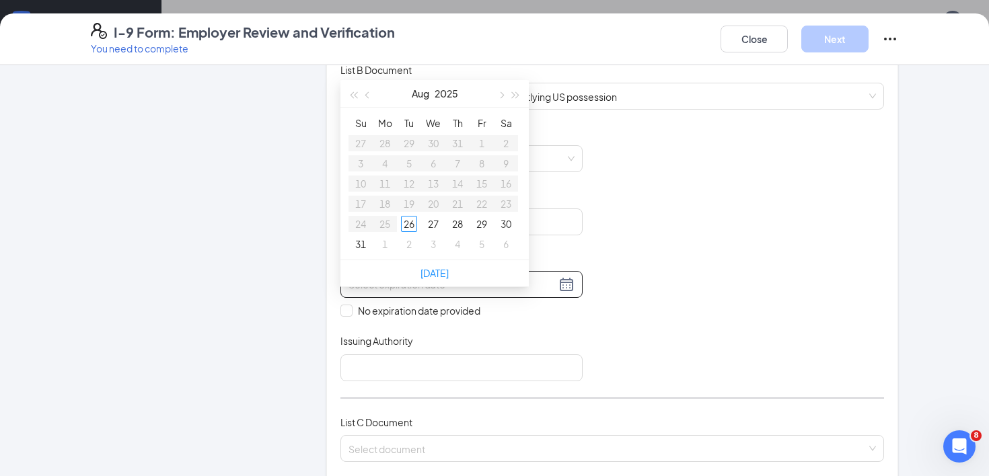
type input "[DATE]"
click at [502, 92] on button "button" at bounding box center [500, 93] width 15 height 27
click at [517, 96] on span "button" at bounding box center [516, 95] width 7 height 7
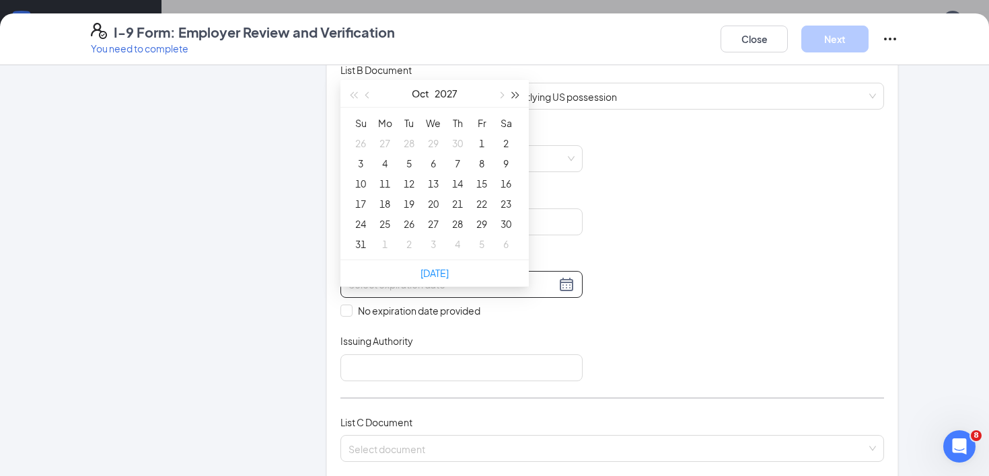
click at [517, 96] on span "button" at bounding box center [516, 95] width 7 height 7
type input "[DATE]"
click at [435, 205] on div "24" at bounding box center [433, 204] width 16 height 16
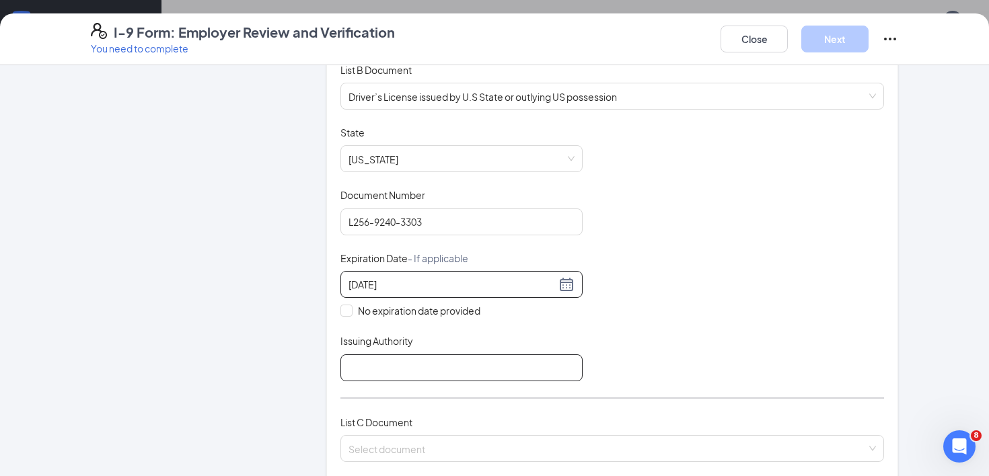
click at [479, 367] on input "Issuing Authority" at bounding box center [461, 368] width 242 height 27
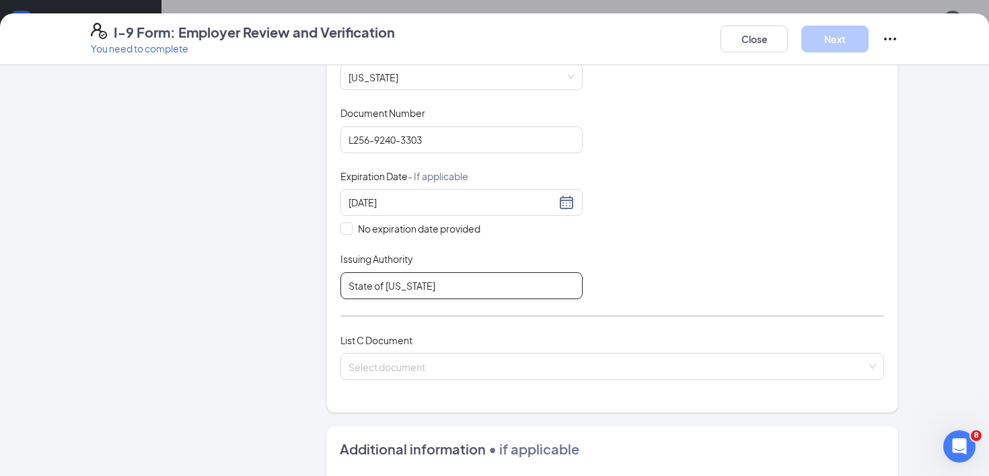
scroll to position [287, 0]
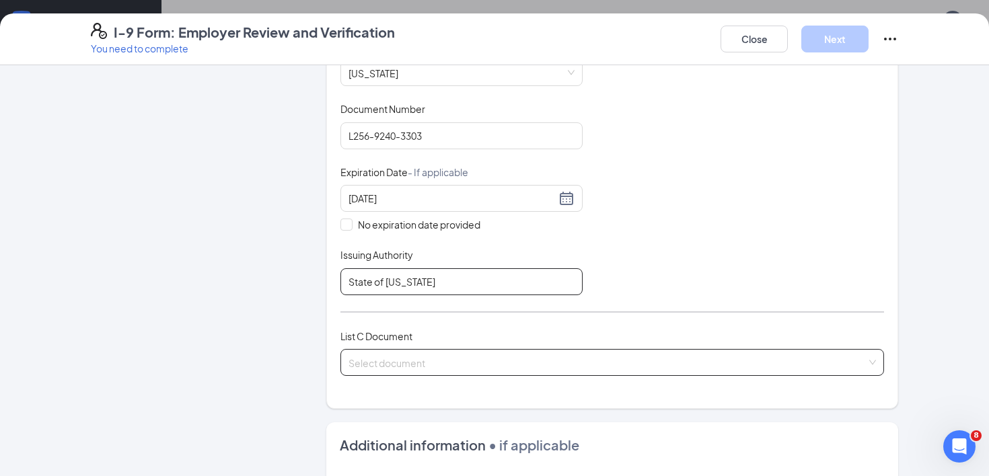
type input "State of [US_STATE]"
click at [622, 367] on input "search" at bounding box center [608, 360] width 518 height 20
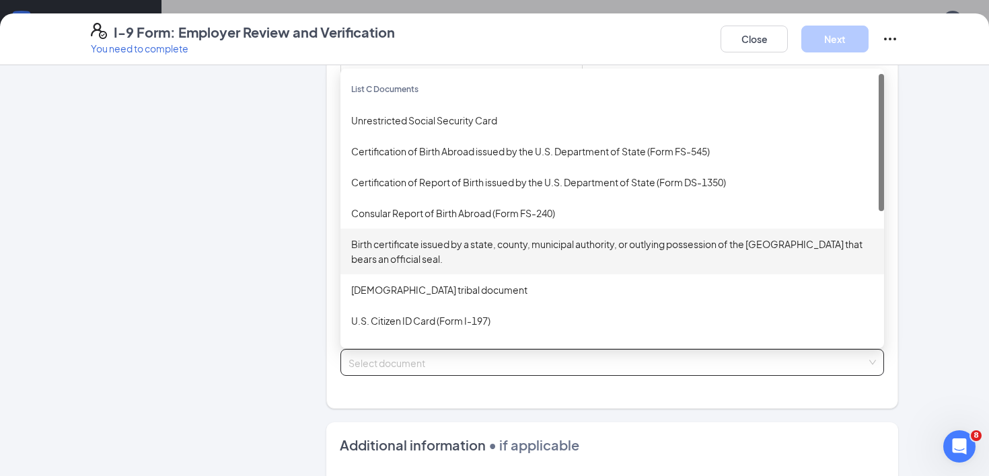
click at [425, 254] on div "Birth certificate issued by a state, county, municipal authority, or outlying p…" at bounding box center [612, 252] width 522 height 30
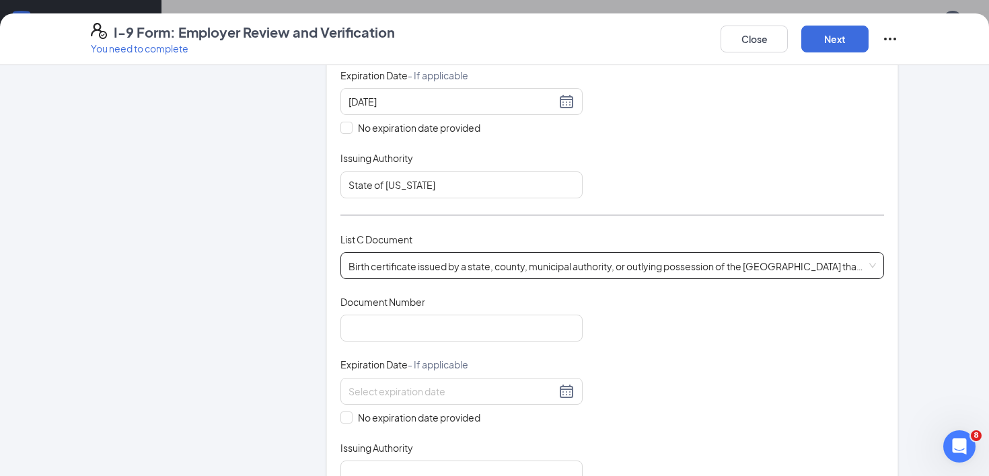
scroll to position [385, 0]
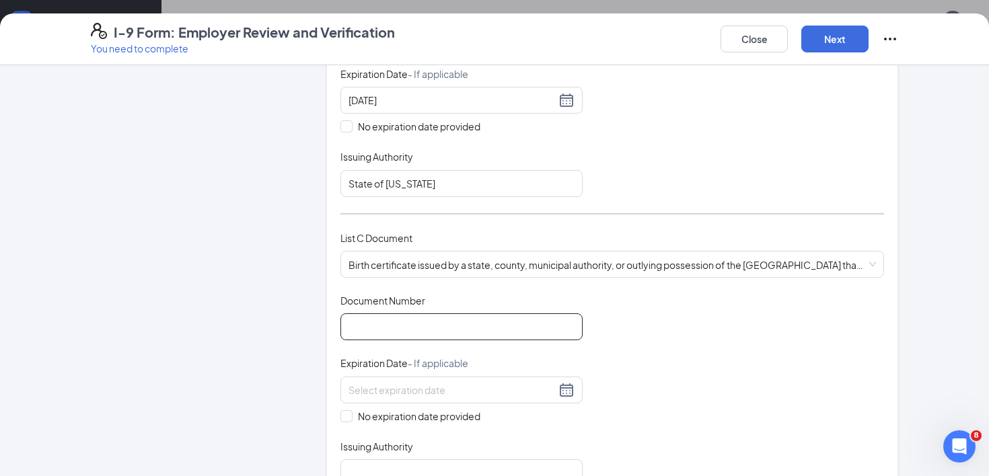
click at [445, 328] on input "Document Number" at bounding box center [461, 327] width 242 height 27
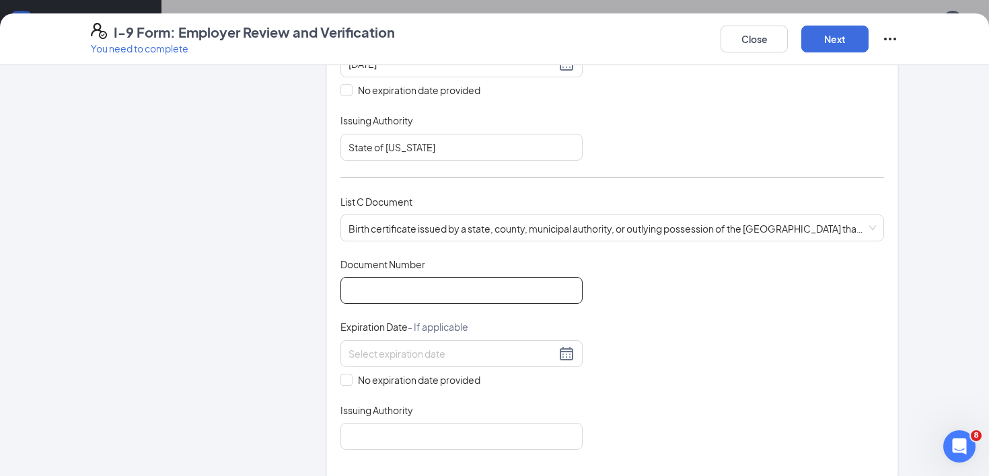
scroll to position [429, 0]
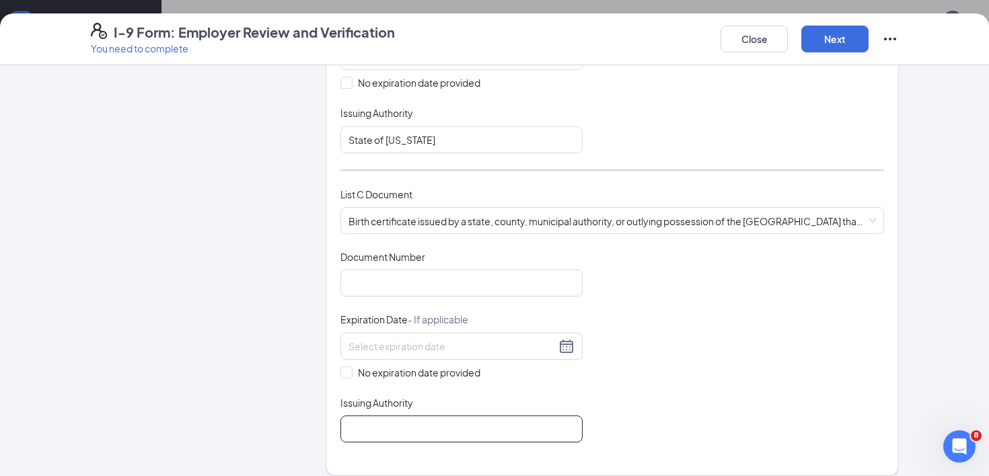
click at [458, 431] on input "Issuing Authority" at bounding box center [461, 429] width 242 height 27
click at [348, 367] on input "No expiration date provided" at bounding box center [344, 371] width 9 height 9
checkbox input "true"
click at [388, 426] on input "Issuing Authority" at bounding box center [461, 432] width 242 height 27
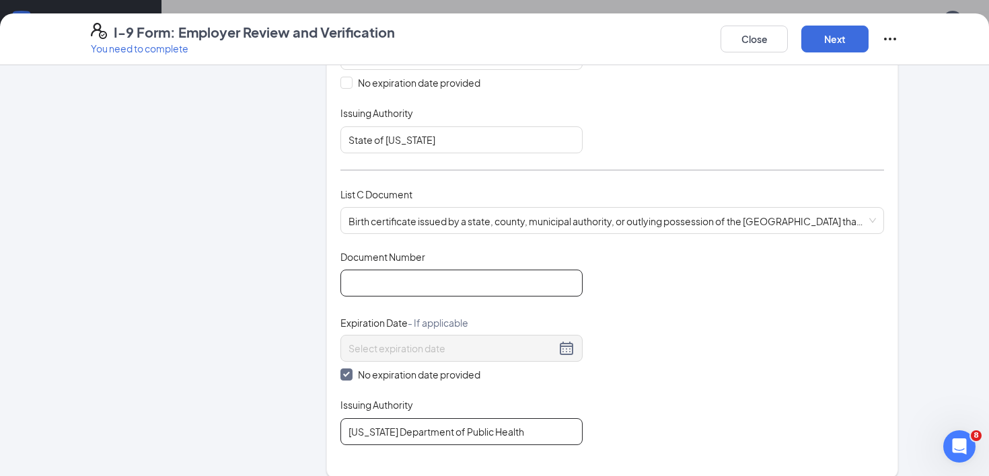
type input "[US_STATE] Department of Public Health"
click at [373, 278] on input "Document Number" at bounding box center [461, 283] width 242 height 27
paste input "[PHONE_NUMBER]"
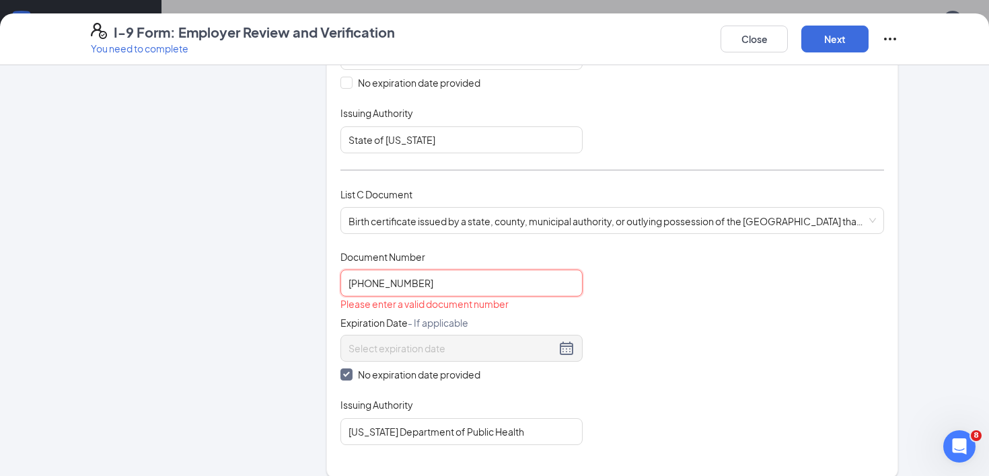
drag, startPoint x: 369, startPoint y: 279, endPoint x: 379, endPoint y: 279, distance: 9.4
click at [370, 279] on input "[PHONE_NUMBER]" at bounding box center [461, 283] width 242 height 27
click at [476, 285] on input "1122003 212316" at bounding box center [461, 283] width 242 height 27
click at [347, 281] on input "1122003 212316" at bounding box center [461, 283] width 242 height 27
click at [554, 284] on input "1122003 212316" at bounding box center [461, 283] width 242 height 27
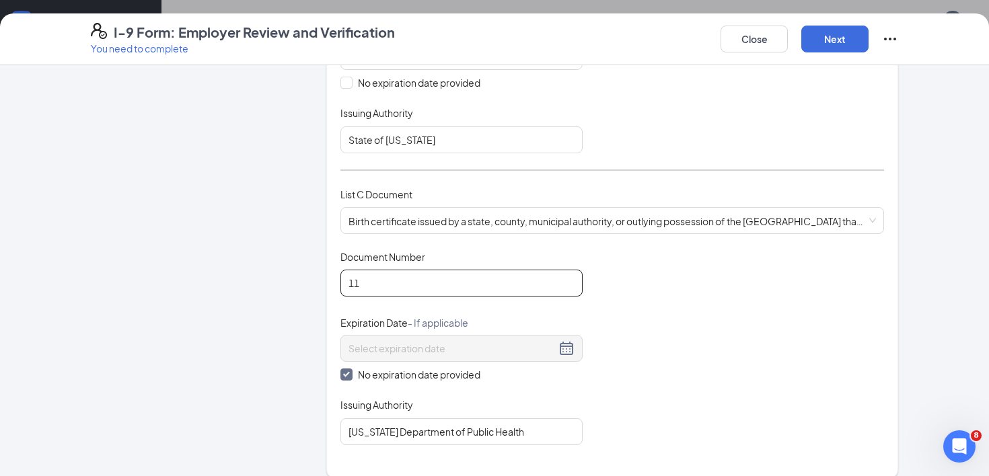
type input "1"
type input "212316"
click at [829, 48] on button "Next" at bounding box center [834, 39] width 67 height 27
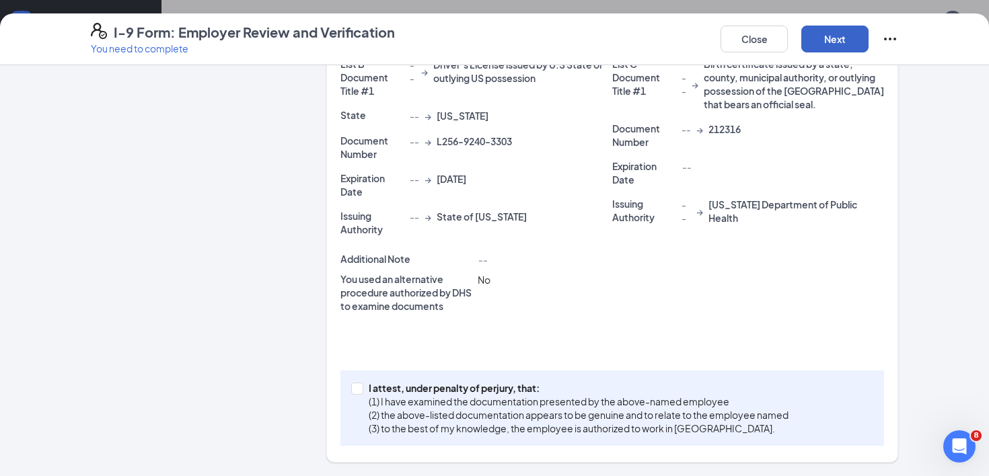
scroll to position [361, 0]
click at [363, 386] on span at bounding box center [357, 390] width 12 height 12
click at [361, 386] on input "I attest, under penalty of [PERSON_NAME], that: (1) I have examined the documen…" at bounding box center [355, 388] width 9 height 9
checkbox input "true"
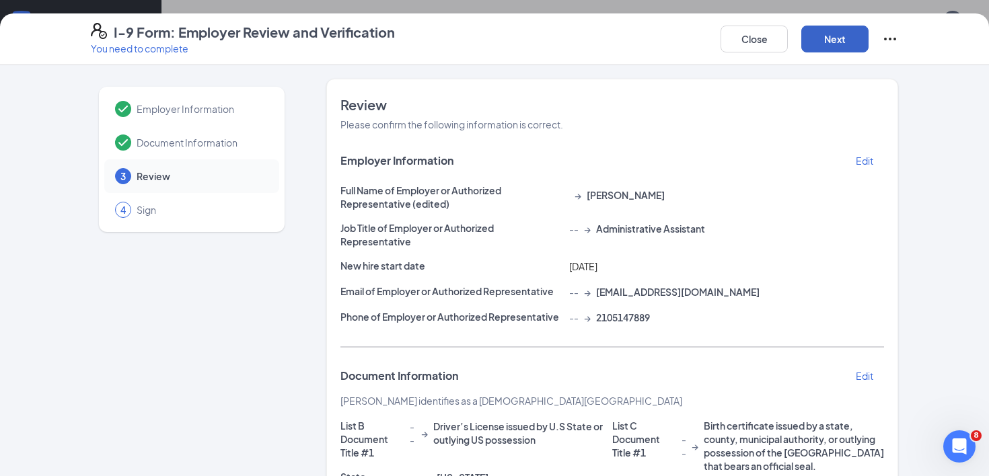
click at [833, 34] on button "Next" at bounding box center [834, 39] width 67 height 27
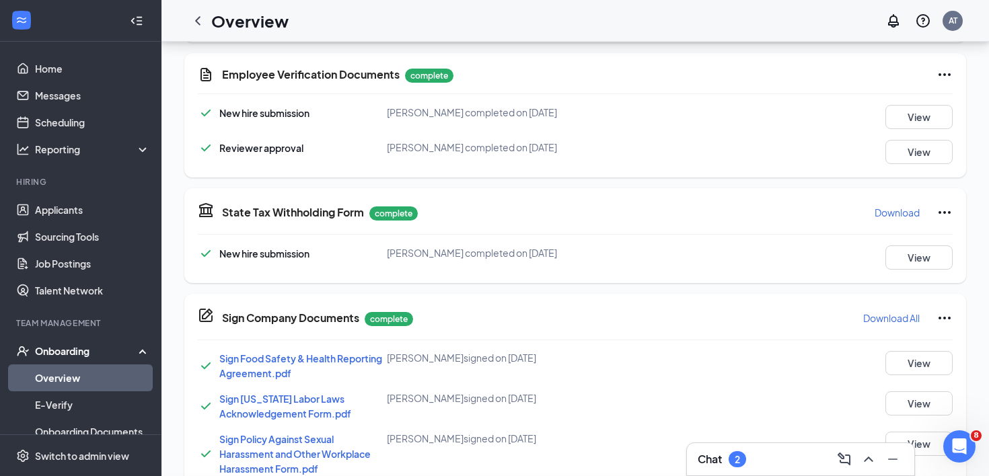
scroll to position [318, 0]
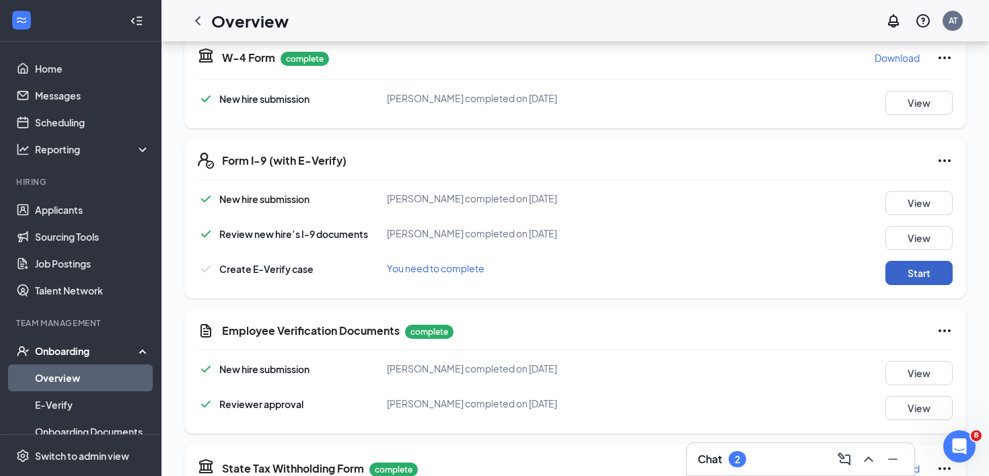
click at [915, 275] on button "Start" at bounding box center [919, 273] width 67 height 24
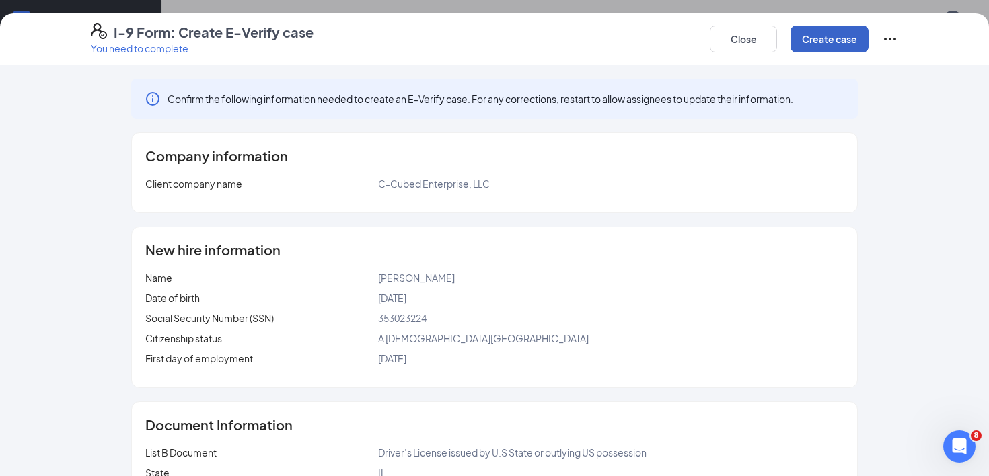
click at [809, 38] on button "Create case" at bounding box center [830, 39] width 78 height 27
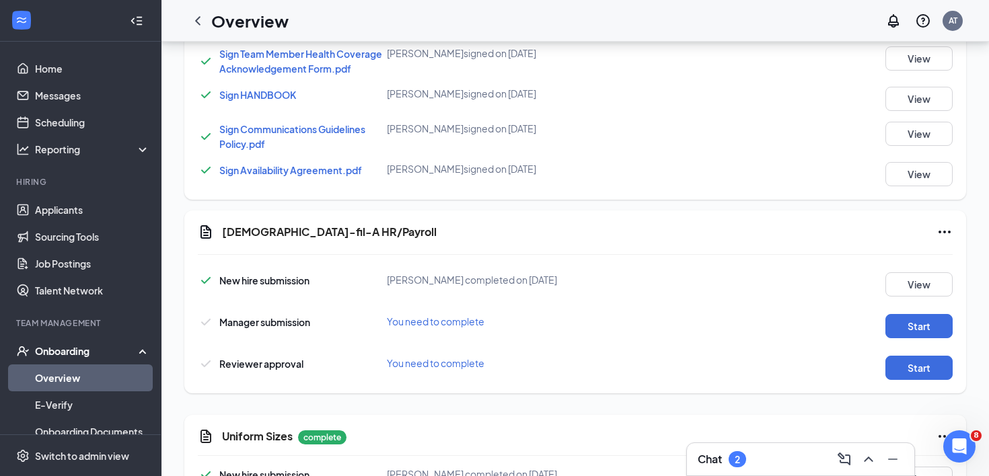
scroll to position [1139, 0]
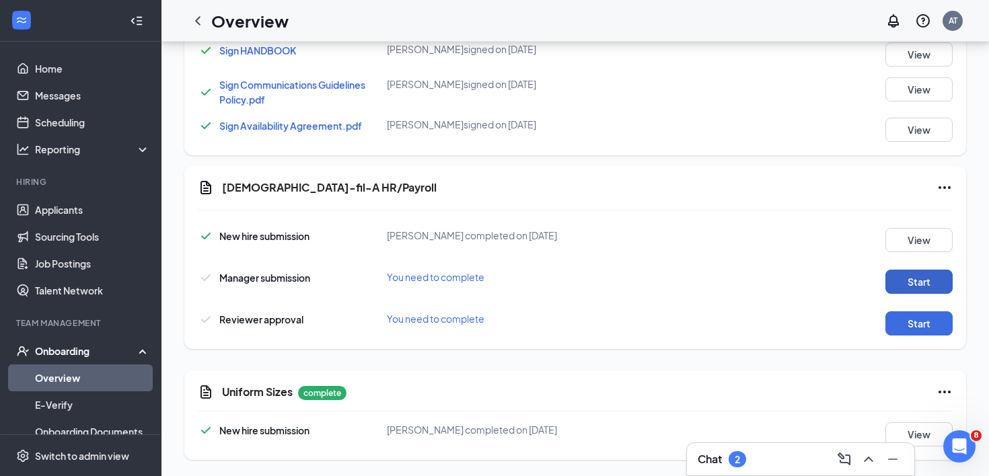
click at [929, 285] on button "Start" at bounding box center [919, 282] width 67 height 24
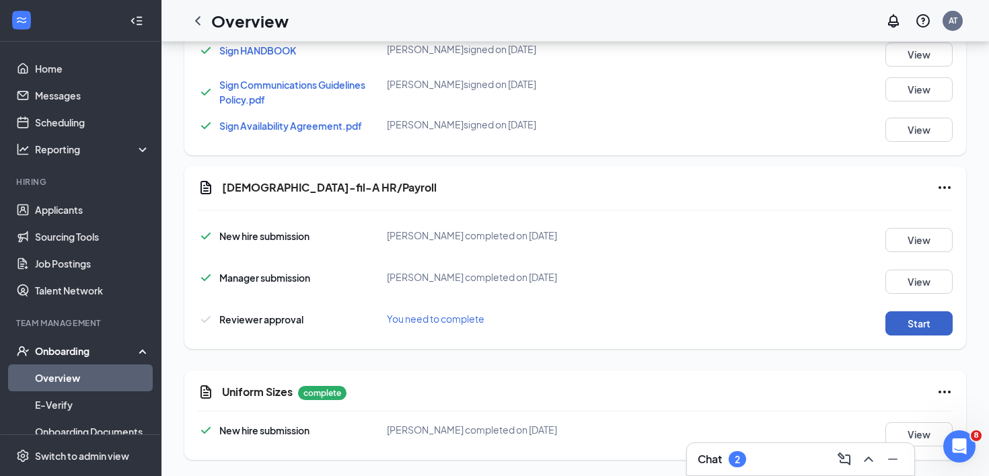
click at [908, 318] on button "Start" at bounding box center [919, 324] width 67 height 24
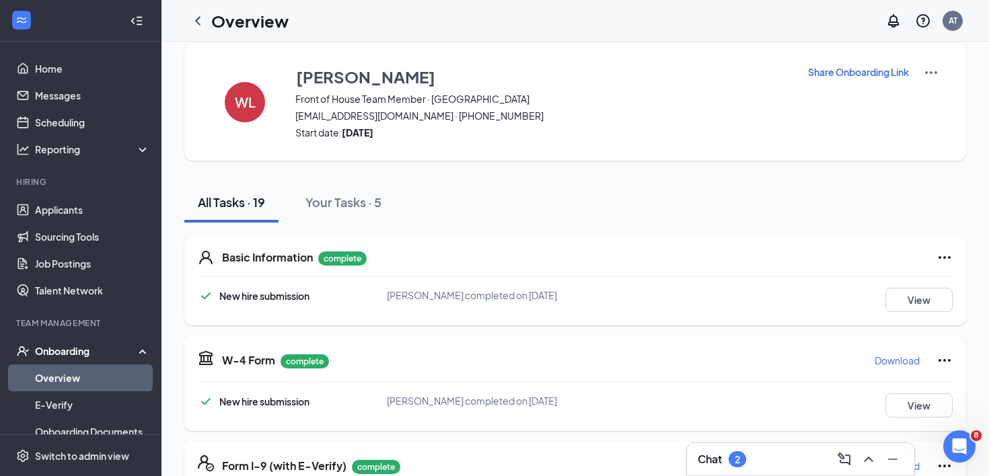
scroll to position [0, 0]
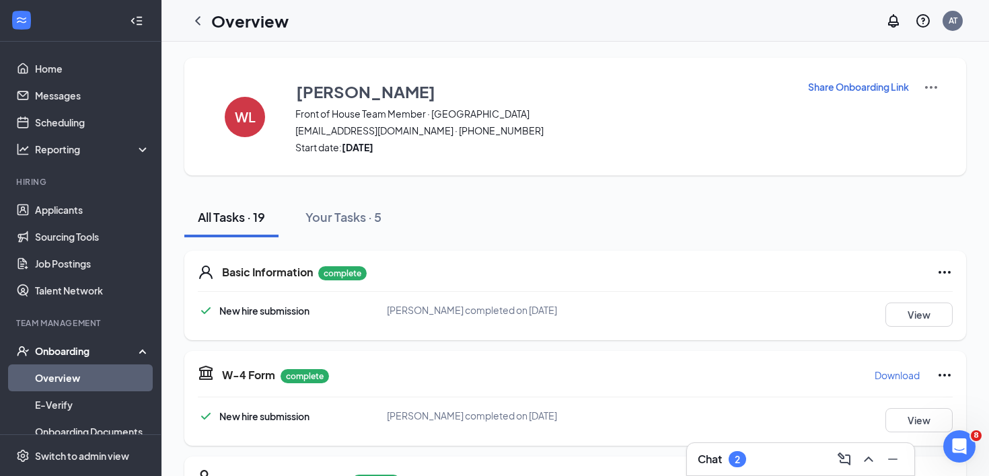
click at [199, 26] on icon "ChevronLeft" at bounding box center [198, 21] width 16 height 16
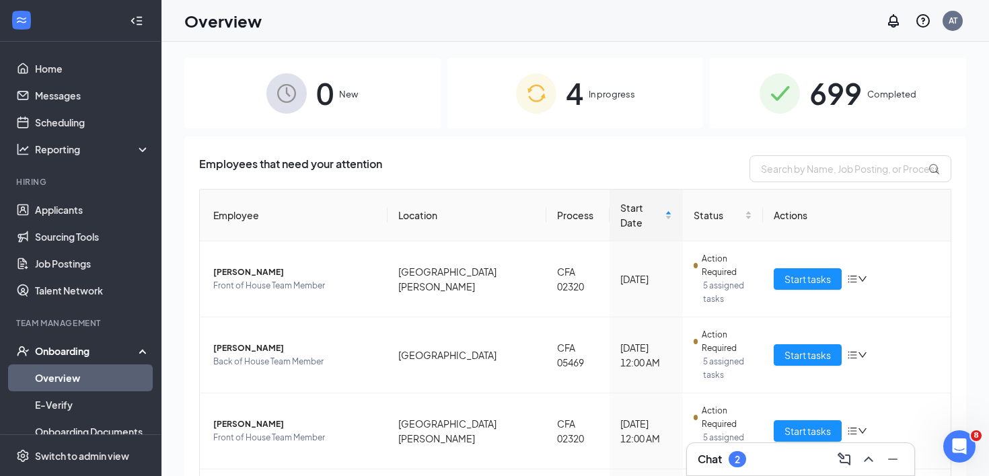
click at [749, 458] on div "Chat 2" at bounding box center [801, 460] width 206 height 22
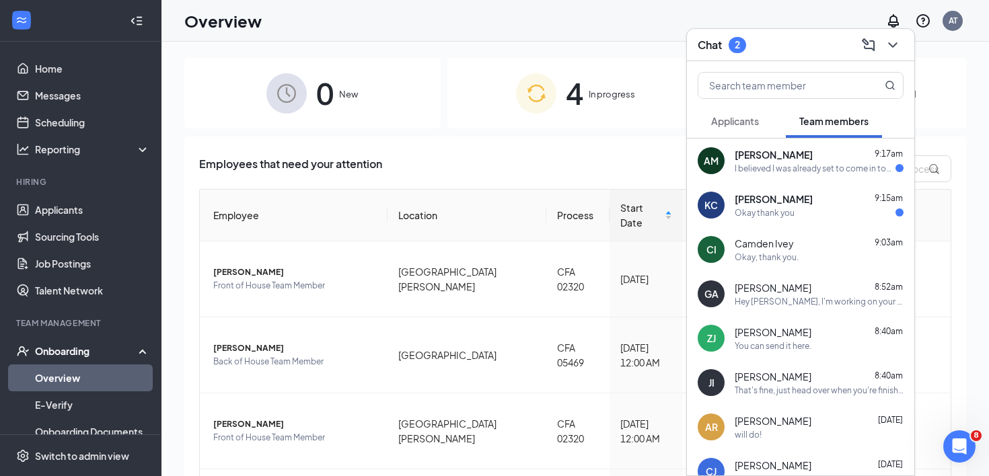
click at [784, 161] on div "[PERSON_NAME] 9:17am I believed I was already set to come in tonight!" at bounding box center [819, 161] width 169 height 26
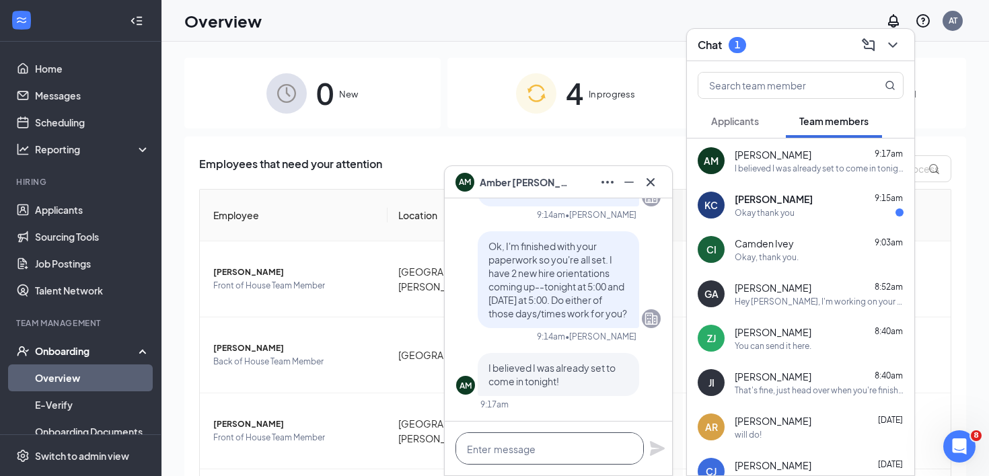
click at [551, 445] on textarea at bounding box center [550, 449] width 188 height 32
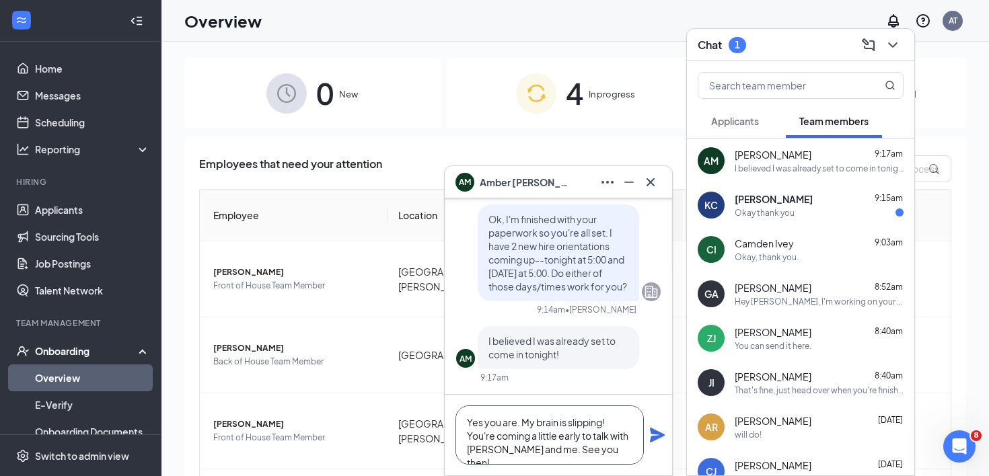
type textarea "Yes you are. My brain is slipping! You're coming a little early to talk with [P…"
click at [659, 435] on icon "Plane" at bounding box center [657, 435] width 15 height 15
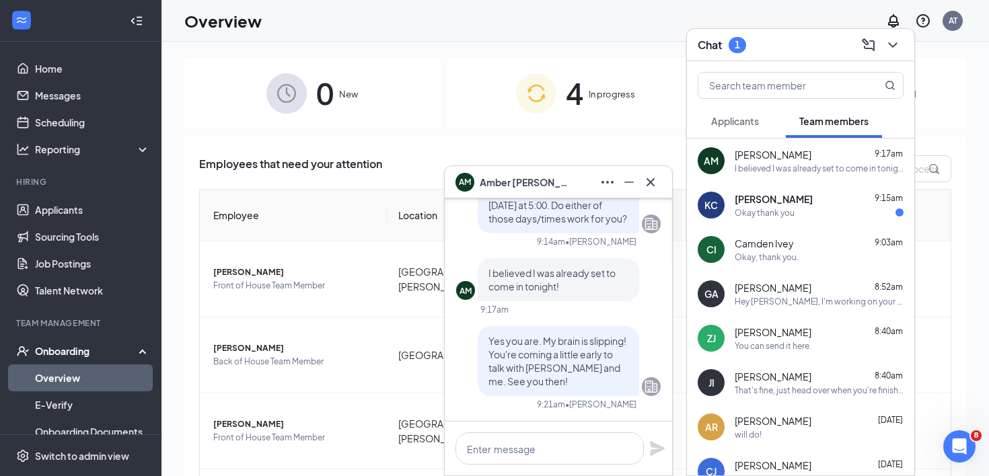
click at [649, 174] on icon "Cross" at bounding box center [651, 182] width 16 height 16
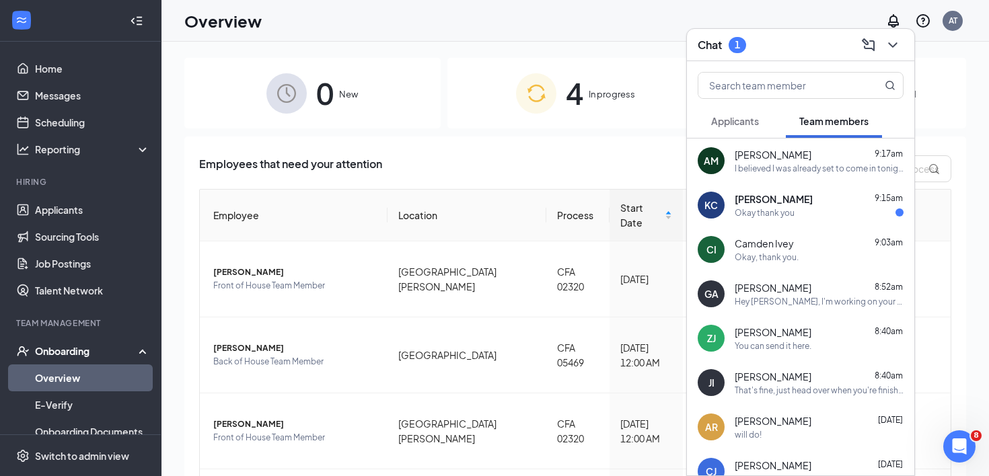
click at [747, 211] on div "Okay thank you" at bounding box center [765, 212] width 60 height 11
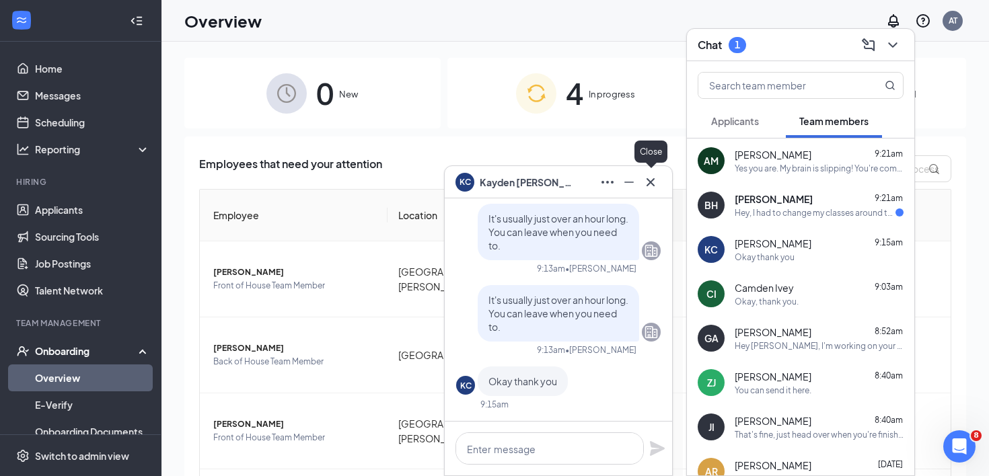
click at [653, 185] on icon "Cross" at bounding box center [651, 182] width 8 height 8
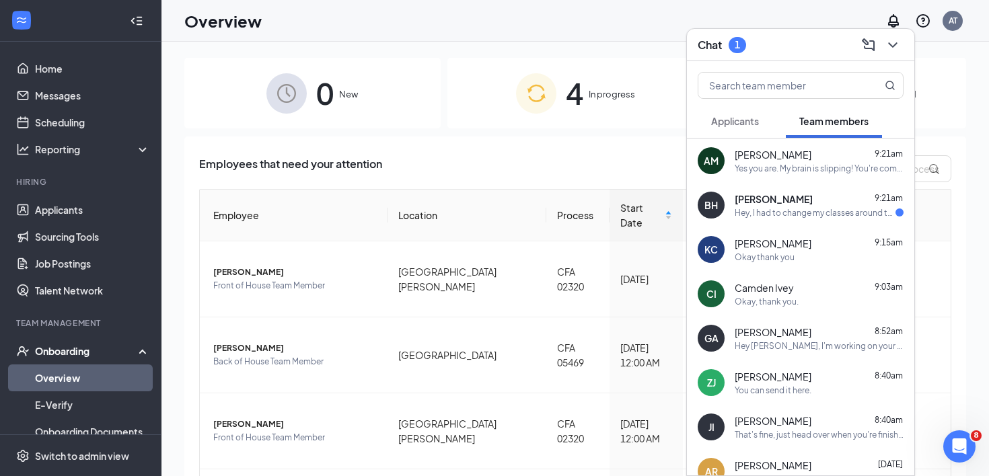
click at [785, 207] on div "Hey, I had to change my classes around this semester and I actually have a clas…" at bounding box center [815, 212] width 161 height 11
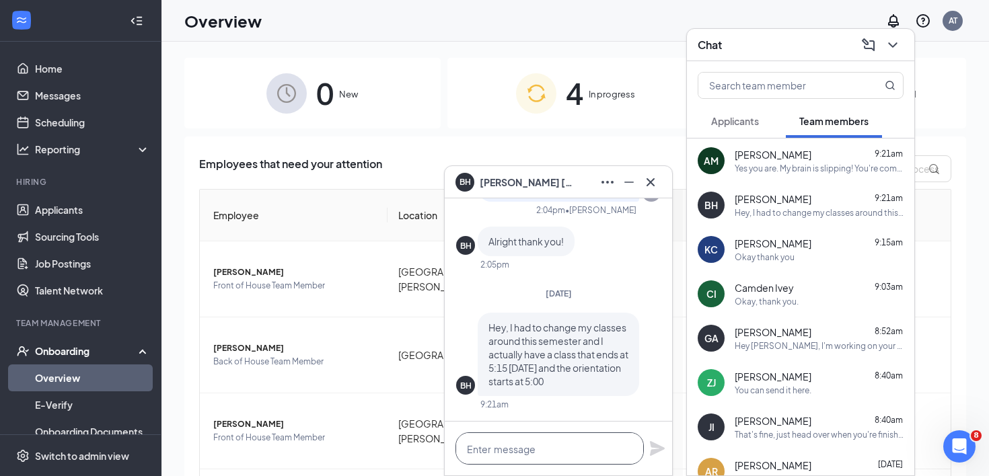
click at [506, 461] on textarea at bounding box center [550, 449] width 188 height 32
type textarea "J"
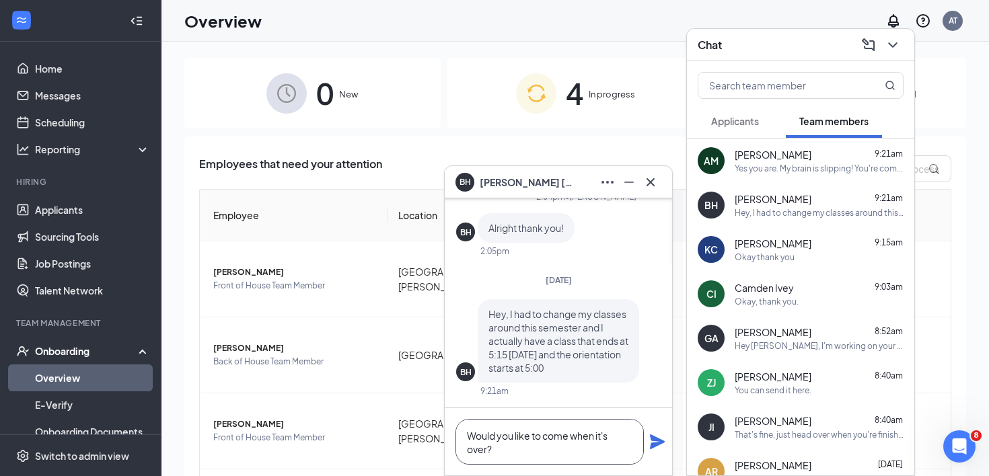
type textarea "Would you like to come when it's over?"
click at [661, 445] on icon "Plane" at bounding box center [657, 442] width 16 height 16
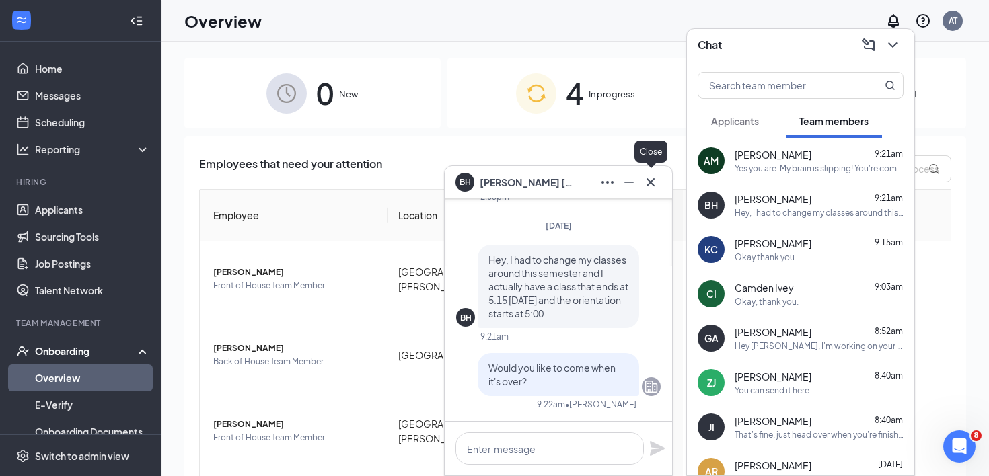
click at [653, 180] on icon "Cross" at bounding box center [651, 182] width 16 height 16
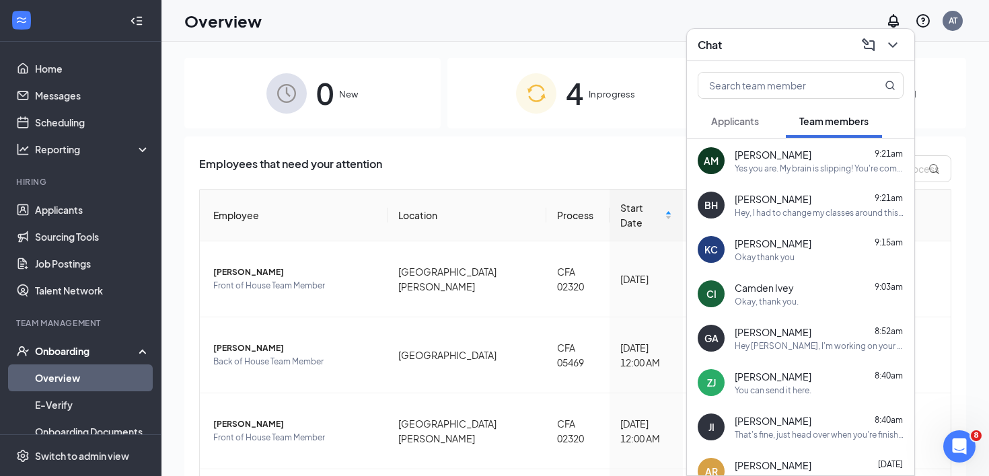
click at [755, 168] on div "Yes you are. My brain is slipping! You're coming a little early to talk with [P…" at bounding box center [819, 168] width 169 height 11
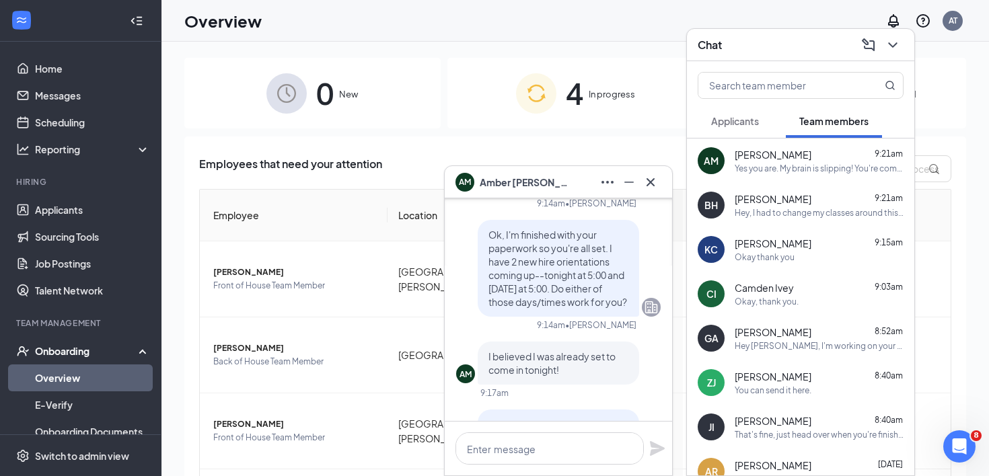
scroll to position [-273, 0]
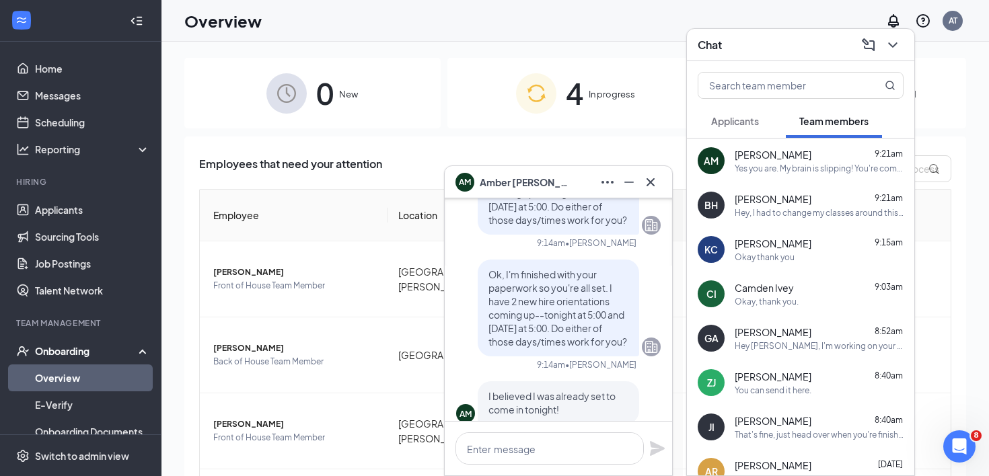
drag, startPoint x: 486, startPoint y: 259, endPoint x: 546, endPoint y: 340, distance: 100.7
click at [546, 340] on div "Ok, I'm finished with your paperwork so you're all set. I have 2 new hire orien…" at bounding box center [558, 308] width 161 height 97
copy span "Ok, I'm finished with your paperwork so you're all set. I have 2 new hire orien…"
click at [649, 183] on icon "Cross" at bounding box center [651, 182] width 8 height 8
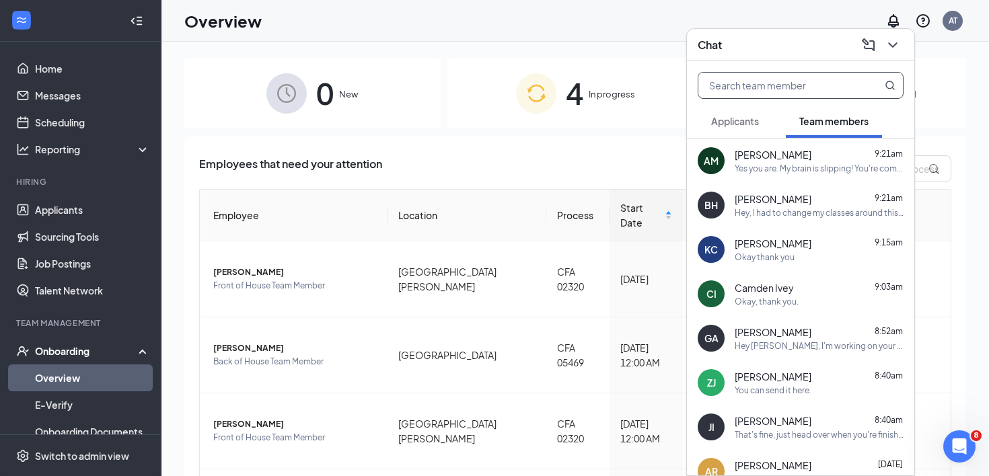
click at [756, 93] on input "text" at bounding box center [777, 86] width 159 height 26
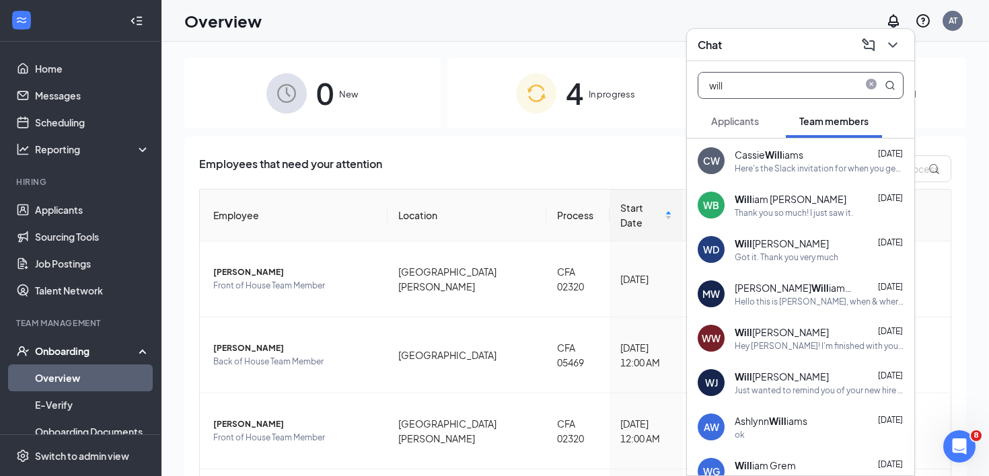
type input "will"
click at [871, 83] on icon "close-circle" at bounding box center [871, 85] width 11 height 11
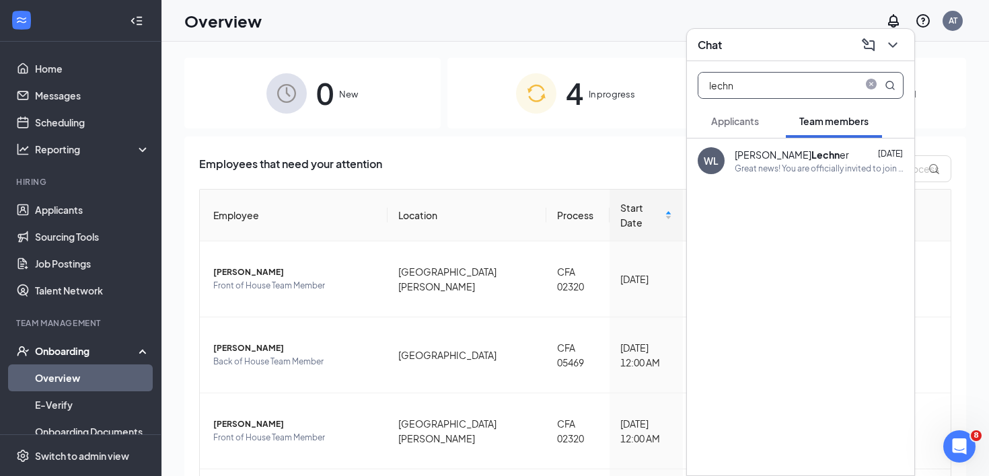
type input "lechn"
click at [798, 149] on div "[PERSON_NAME] er" at bounding box center [792, 154] width 114 height 13
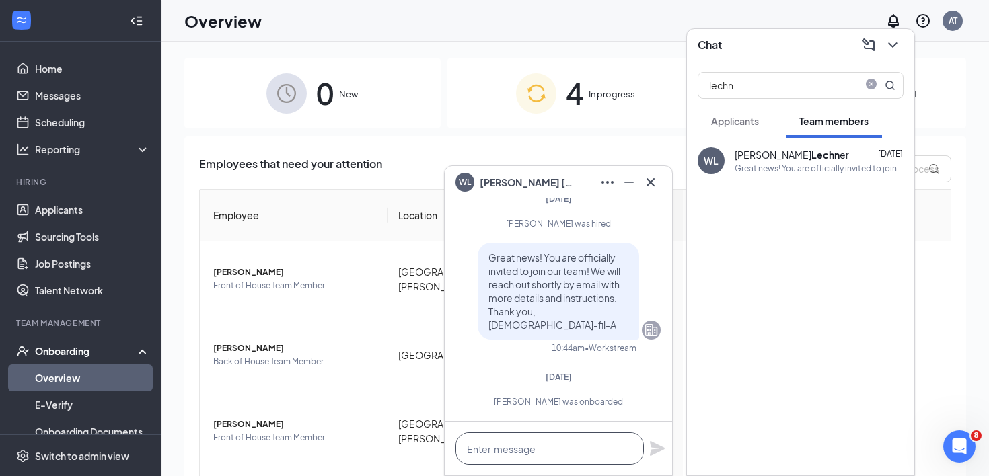
click at [544, 445] on textarea at bounding box center [550, 449] width 188 height 32
paste textarea "Ok, I'm finished with your paperwork so you're all set. I have 2 new hire orien…"
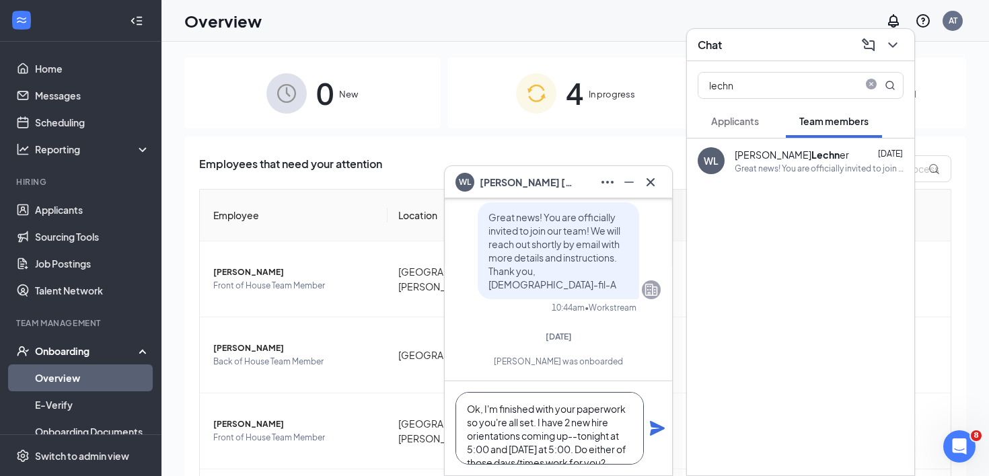
scroll to position [27, 0]
type textarea "Ok, I'm finished with your paperwork so you're all set. I have 2 new hire orien…"
click at [659, 432] on icon "Plane" at bounding box center [657, 429] width 16 height 16
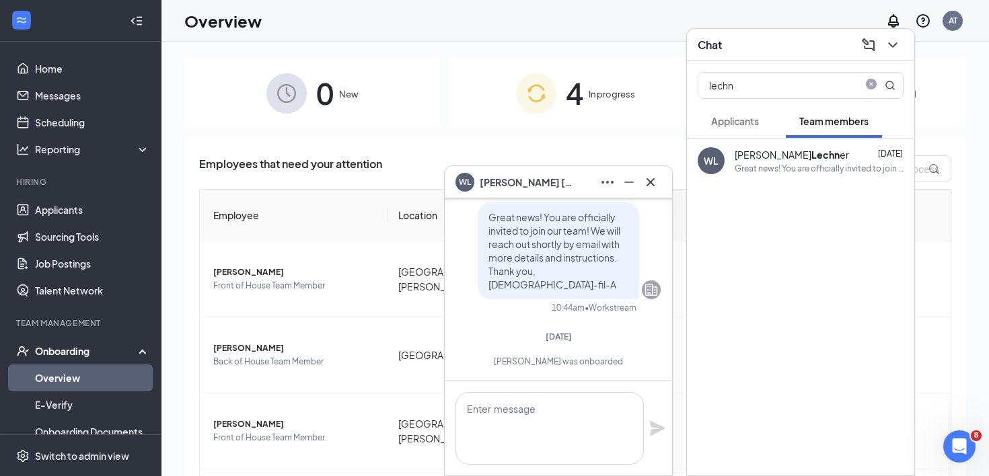
scroll to position [0, 0]
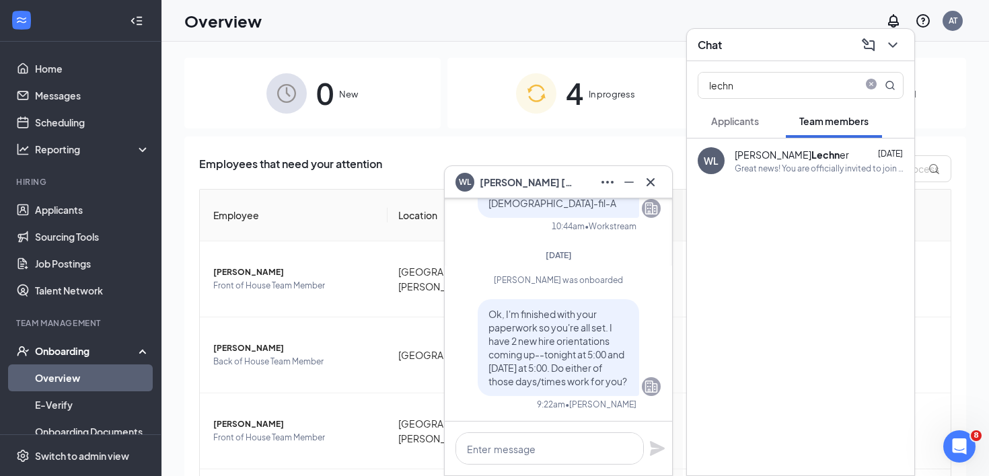
click at [649, 183] on icon "Cross" at bounding box center [651, 182] width 8 height 8
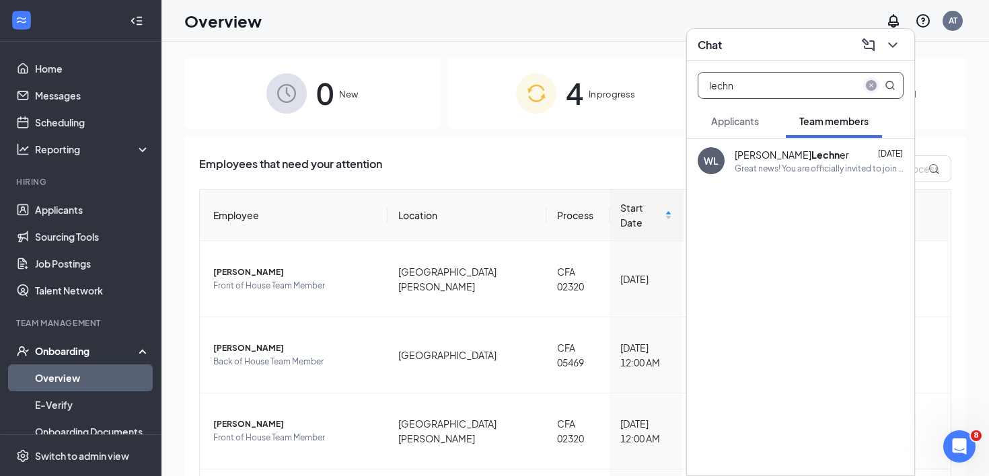
click at [866, 85] on icon "close-circle" at bounding box center [871, 85] width 11 height 11
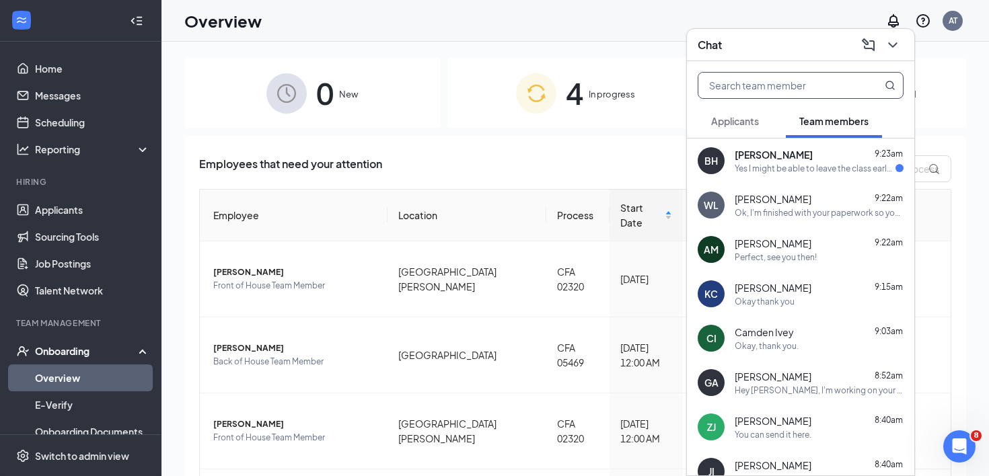
click at [797, 177] on div "[PERSON_NAME] 9:23am Yes I might be able to leave the class early and still mak…" at bounding box center [800, 161] width 227 height 44
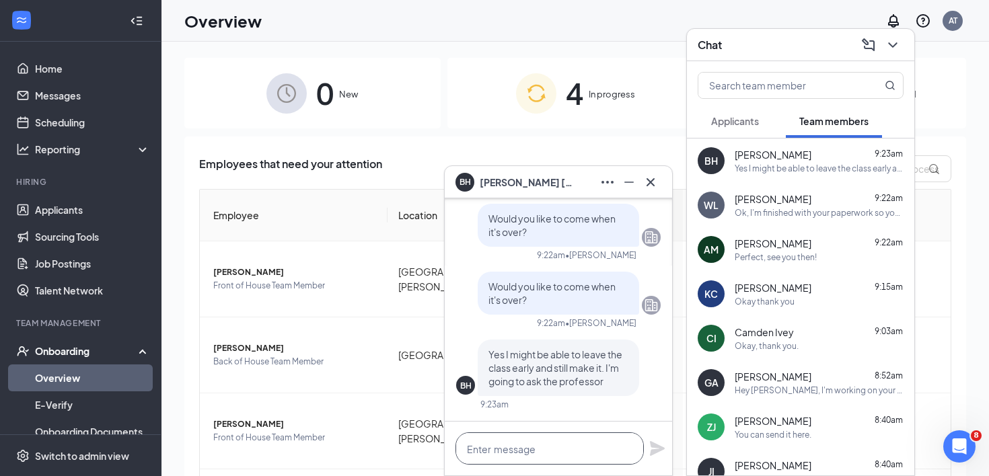
click at [543, 452] on textarea at bounding box center [550, 449] width 188 height 32
type textarea "Ok sounds good!"
click at [657, 454] on icon "Plane" at bounding box center [657, 449] width 16 height 16
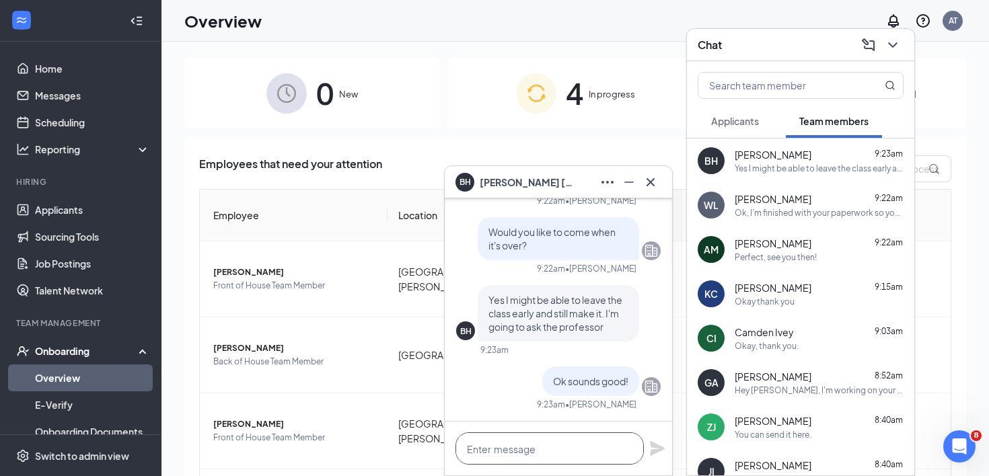
click at [546, 449] on textarea at bounding box center [550, 449] width 188 height 32
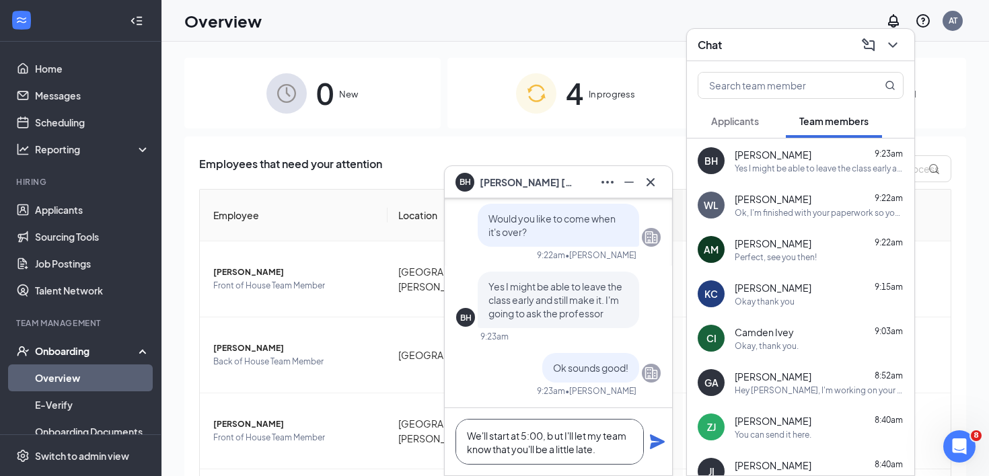
click at [558, 435] on textarea "We'll start at 5:00, b ut I'll let my team know that you'll be a little late." at bounding box center [550, 442] width 188 height 46
type textarea "We'll start at 5:00, but I'll let my team know that you'll be a little late."
click at [662, 444] on icon "Plane" at bounding box center [657, 442] width 16 height 16
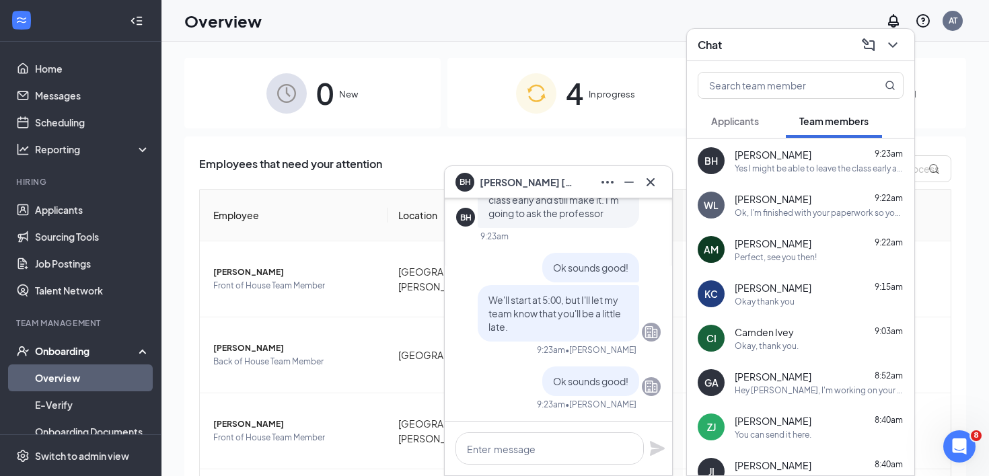
click at [652, 189] on icon "Cross" at bounding box center [651, 182] width 16 height 16
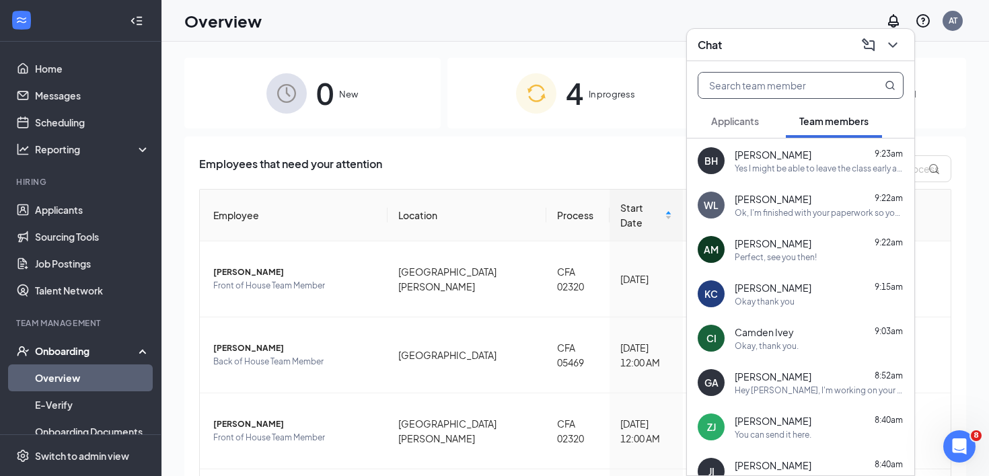
click at [855, 86] on input "text" at bounding box center [777, 86] width 159 height 26
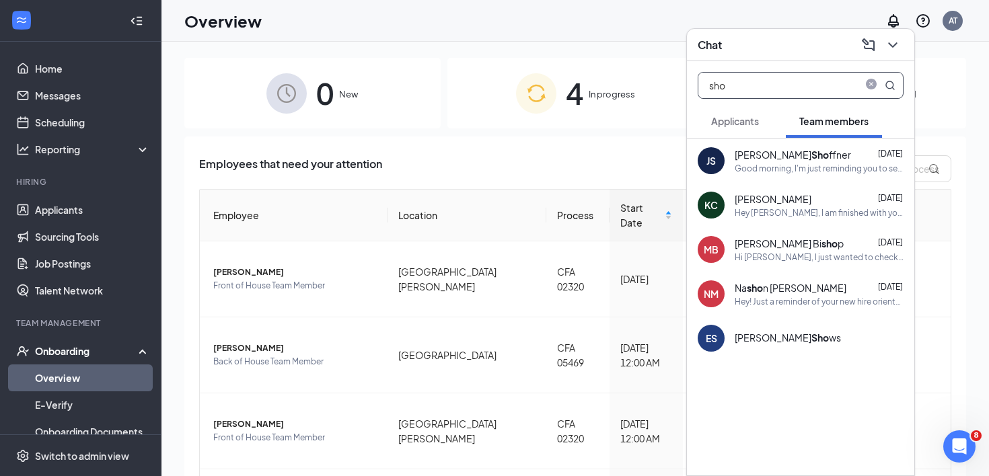
type input "sho"
click at [784, 161] on div "[PERSON_NAME] ffner [DATE] Good morning, I'm just reminding you to send that ad…" at bounding box center [819, 161] width 169 height 26
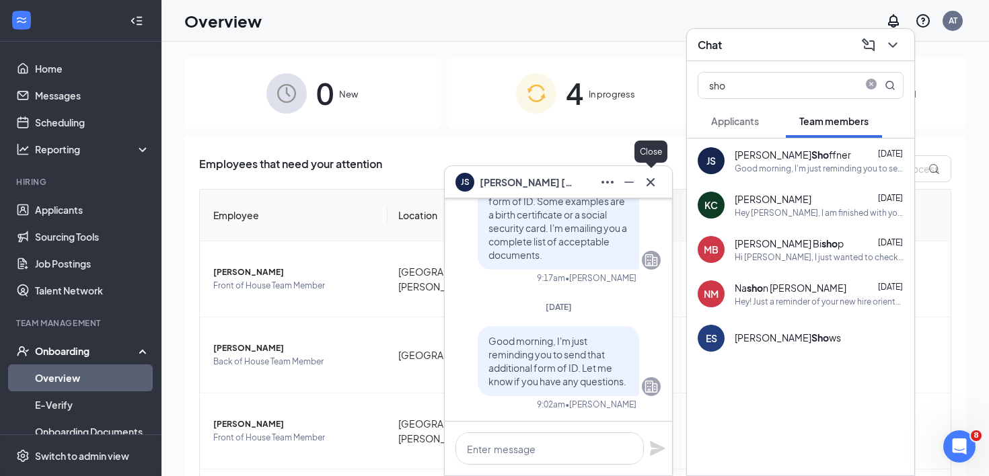
click at [649, 188] on icon "Cross" at bounding box center [651, 182] width 16 height 16
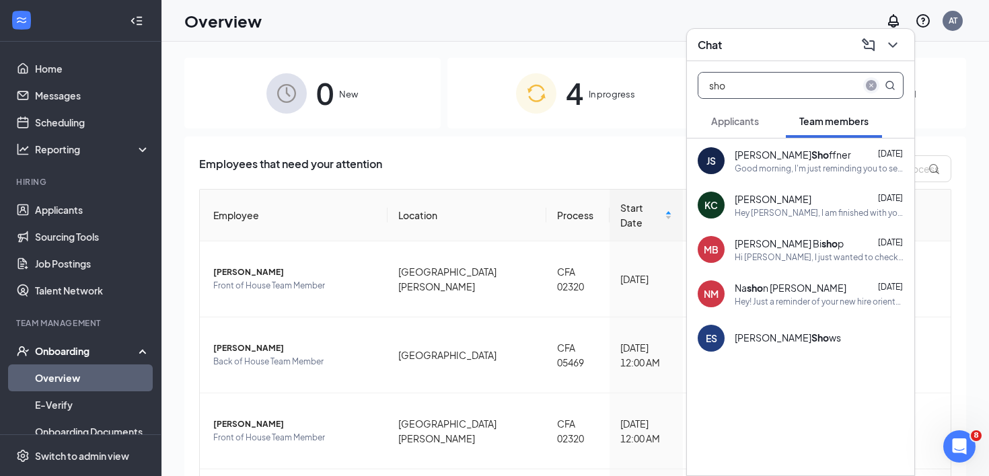
click at [871, 83] on icon "close-circle" at bounding box center [871, 85] width 11 height 11
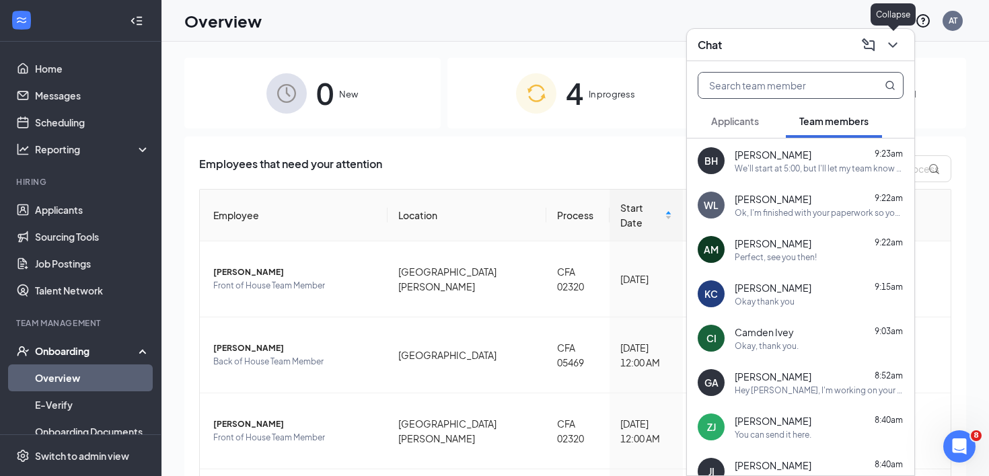
click at [897, 42] on icon "ChevronDown" at bounding box center [893, 45] width 16 height 16
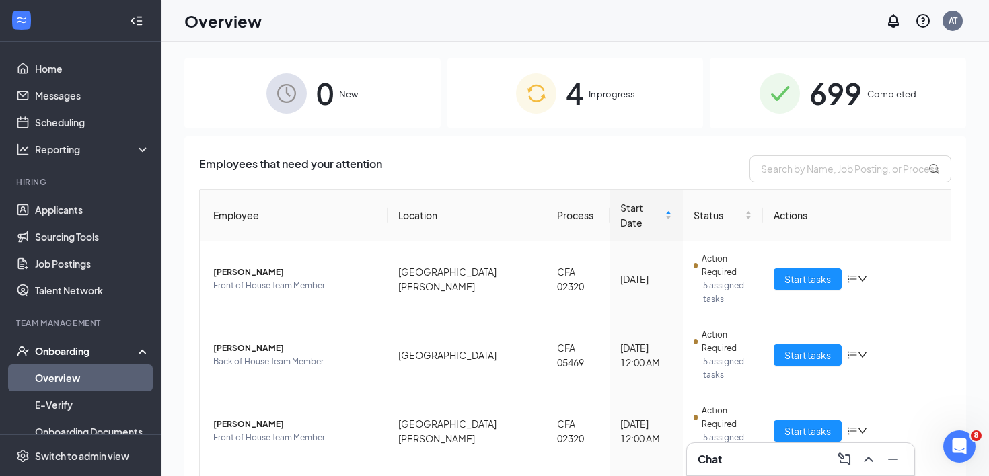
click at [723, 460] on div "Chat" at bounding box center [801, 460] width 206 height 22
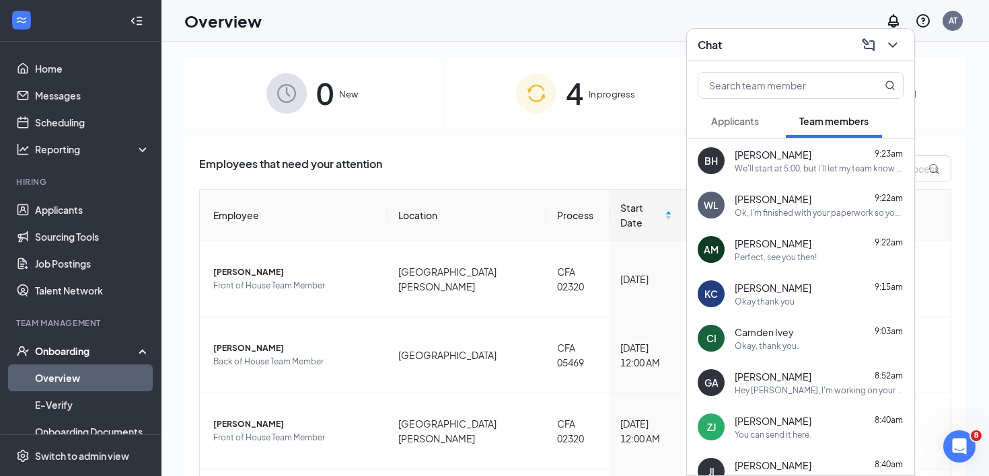
click at [787, 246] on span "[PERSON_NAME]" at bounding box center [773, 243] width 77 height 13
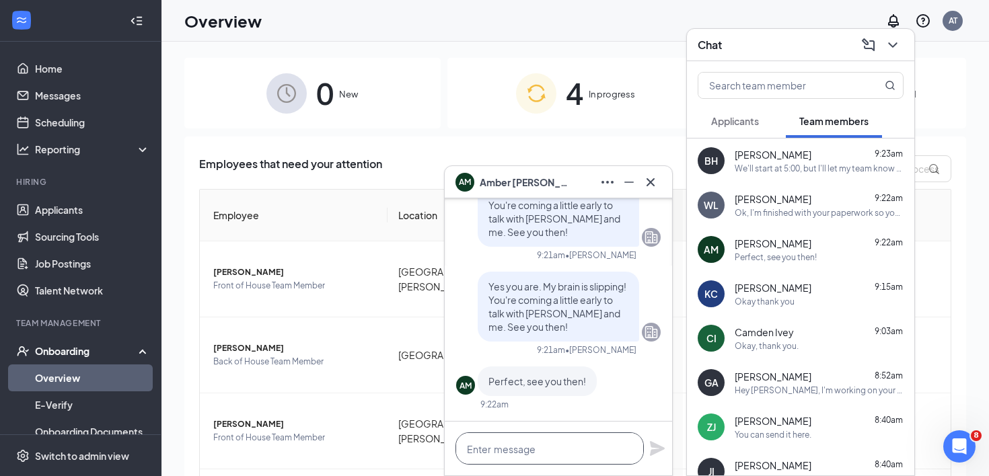
click at [572, 446] on textarea at bounding box center [550, 449] width 188 height 32
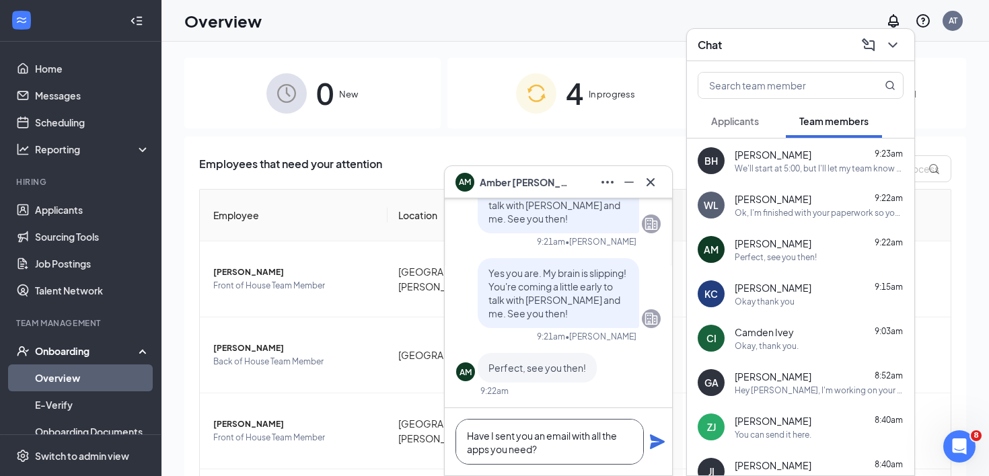
type textarea "Have I sent you an email with all the apps you need?"
click at [657, 445] on icon "Plane" at bounding box center [657, 442] width 15 height 15
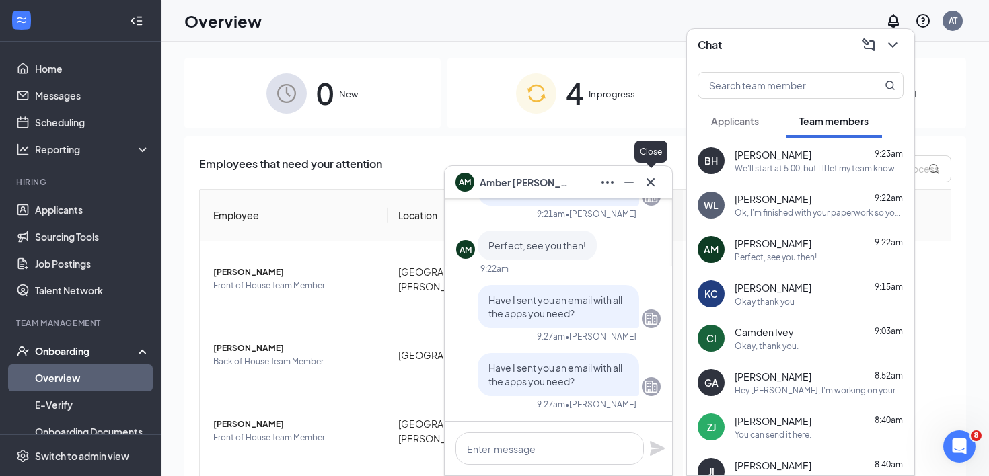
click at [650, 180] on icon "Cross" at bounding box center [651, 182] width 16 height 16
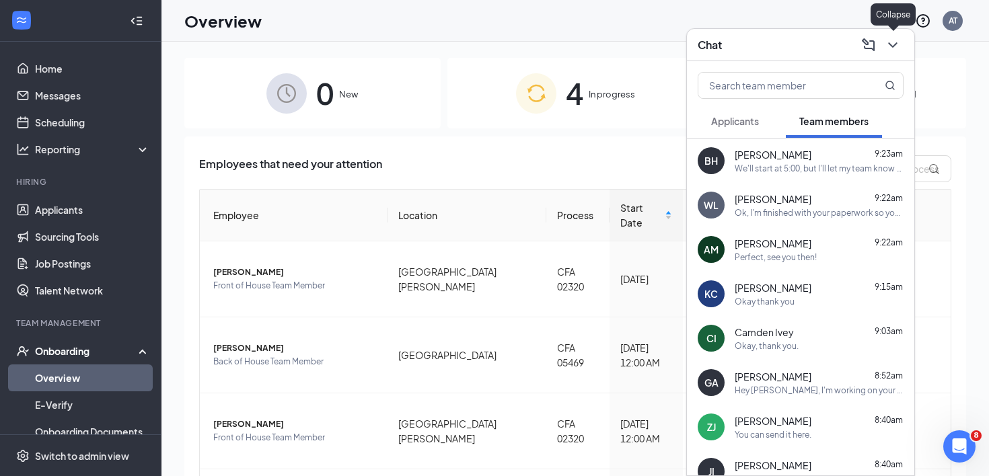
click at [891, 47] on icon "ChevronDown" at bounding box center [893, 45] width 16 height 16
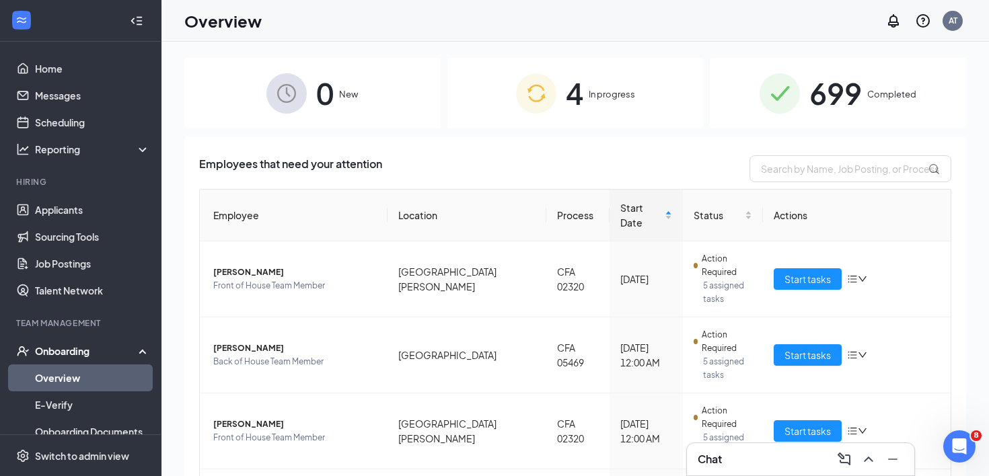
click at [810, 115] on span "699" at bounding box center [835, 93] width 52 height 46
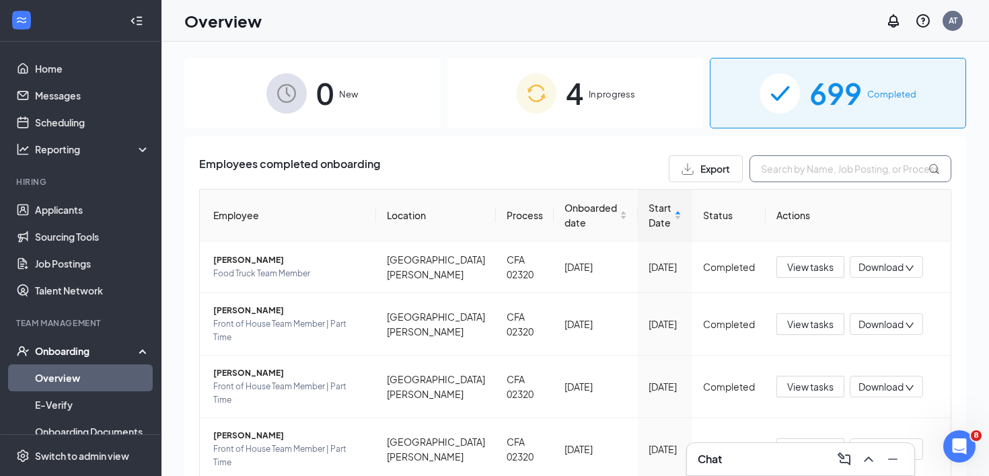
click at [822, 173] on input "text" at bounding box center [851, 168] width 202 height 27
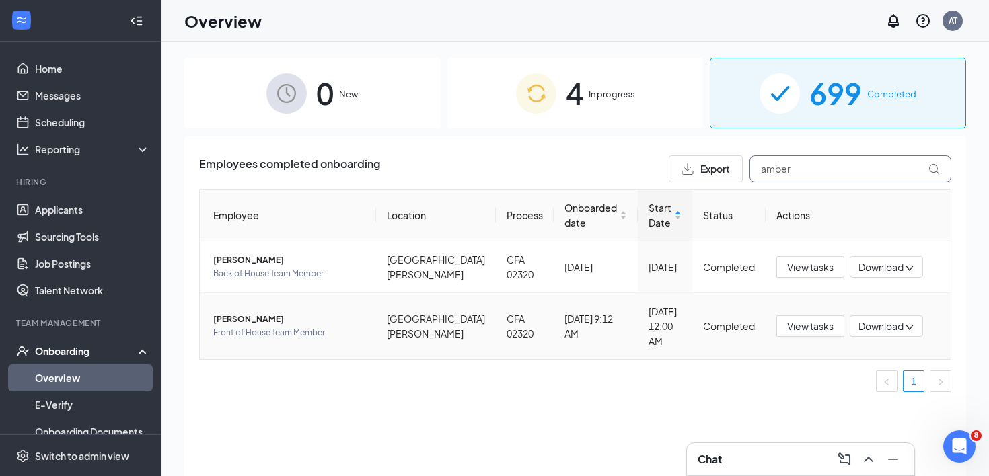
type input "amber"
click at [262, 326] on span "[PERSON_NAME]" at bounding box center [289, 319] width 152 height 13
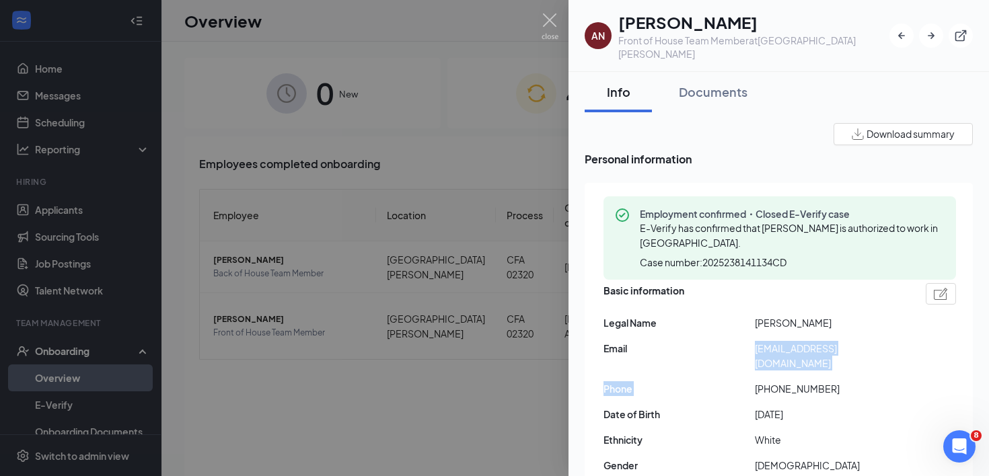
drag, startPoint x: 756, startPoint y: 335, endPoint x: 947, endPoint y: 349, distance: 191.6
click at [947, 349] on div "Basic information Legal Name [PERSON_NAME] Email [EMAIL_ADDRESS][DOMAIN_NAME] P…" at bounding box center [780, 407] width 353 height 255
click at [947, 349] on div "Basic information Legal Name Amber N McDaniel Email ambernicole2005@icloud.com …" at bounding box center [780, 407] width 353 height 255
drag, startPoint x: 755, startPoint y: 336, endPoint x: 894, endPoint y: 334, distance: 138.6
click at [894, 341] on span "[EMAIL_ADDRESS][DOMAIN_NAME]" at bounding box center [830, 356] width 151 height 30
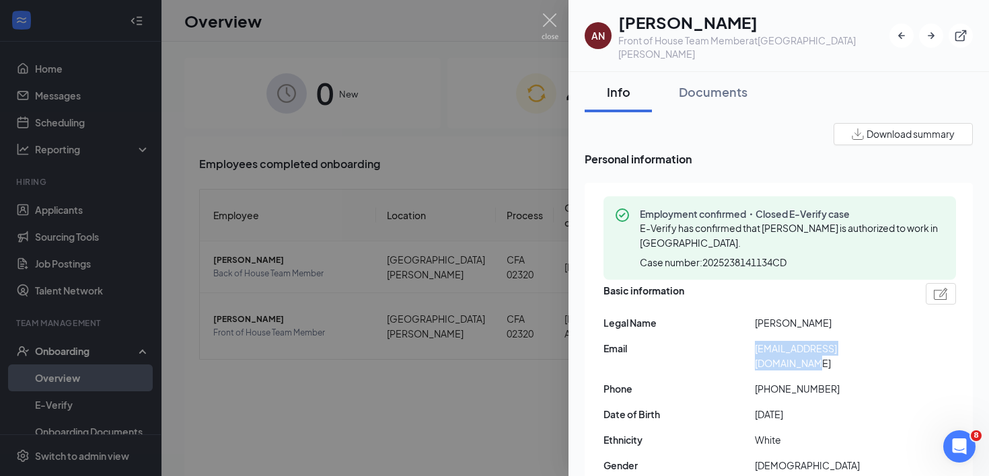
copy span "[EMAIL_ADDRESS][DOMAIN_NAME]"
click at [548, 29] on img at bounding box center [550, 26] width 17 height 26
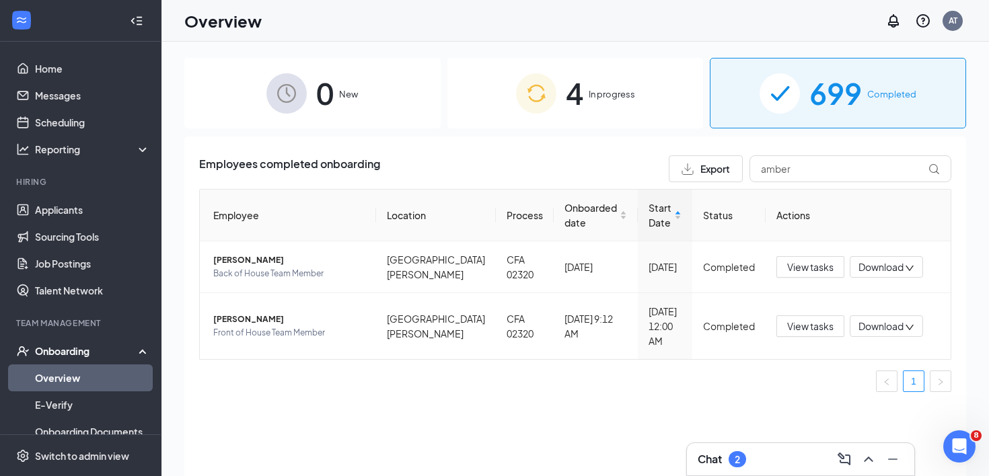
click at [756, 457] on div "Chat 2" at bounding box center [801, 460] width 206 height 22
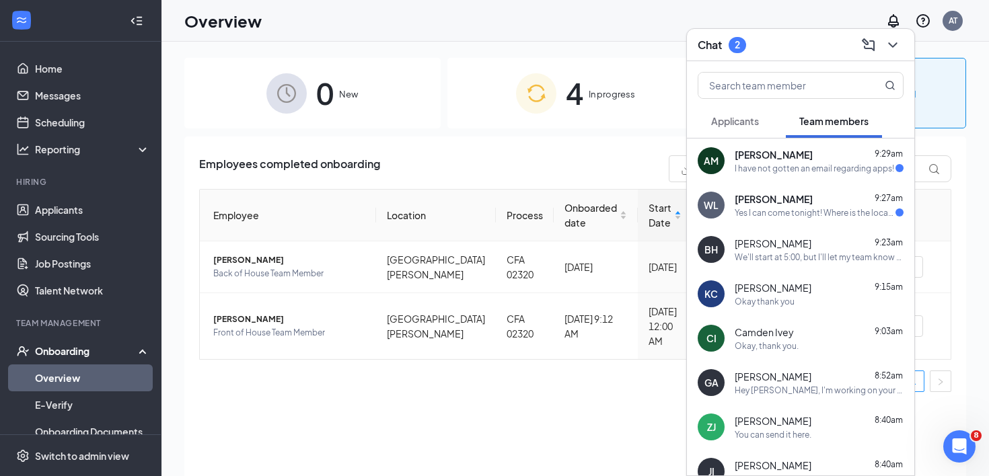
click at [785, 157] on span "[PERSON_NAME]" at bounding box center [774, 154] width 78 height 13
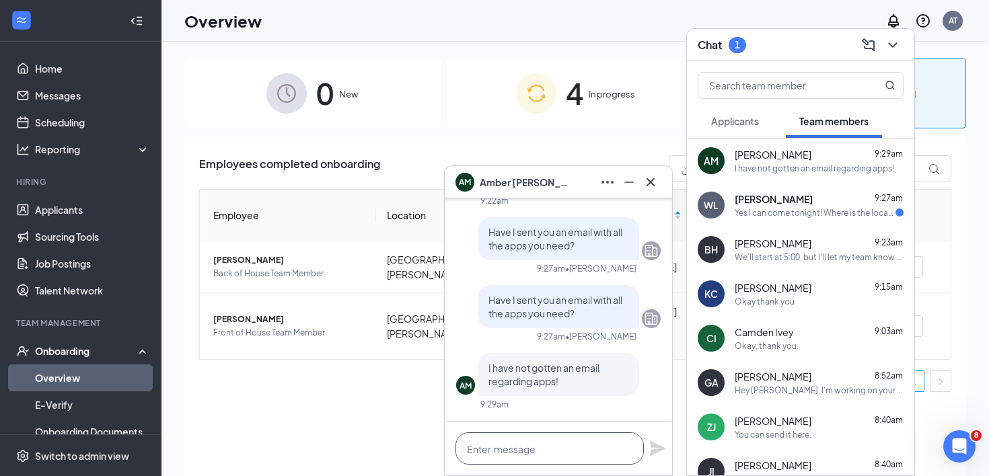
click at [522, 458] on textarea at bounding box center [550, 449] width 188 height 32
type textarea "Just sent it!"
click at [654, 445] on icon "Plane" at bounding box center [657, 448] width 15 height 15
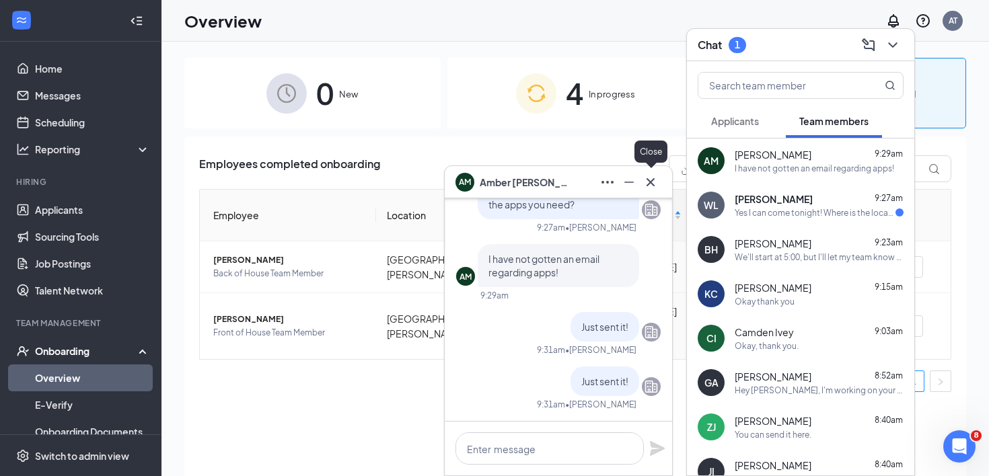
click at [655, 184] on icon "Cross" at bounding box center [651, 182] width 16 height 16
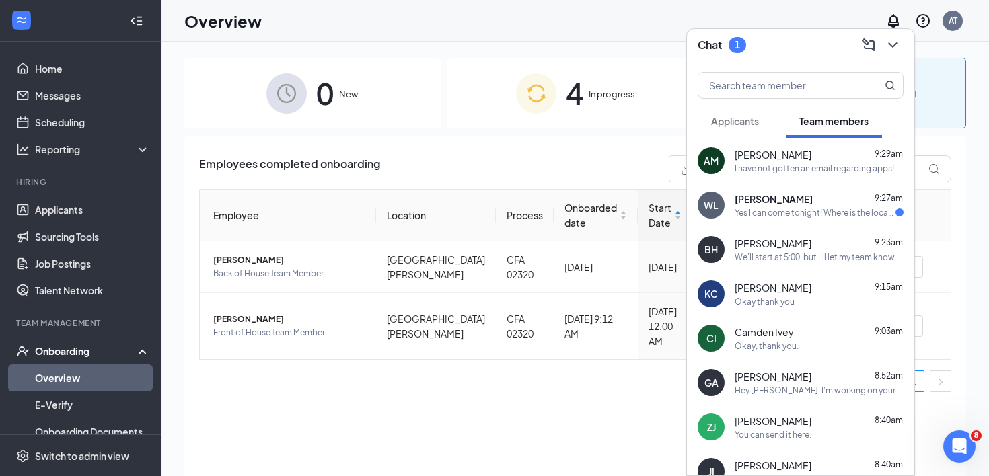
click at [742, 204] on span "[PERSON_NAME]" at bounding box center [774, 198] width 78 height 13
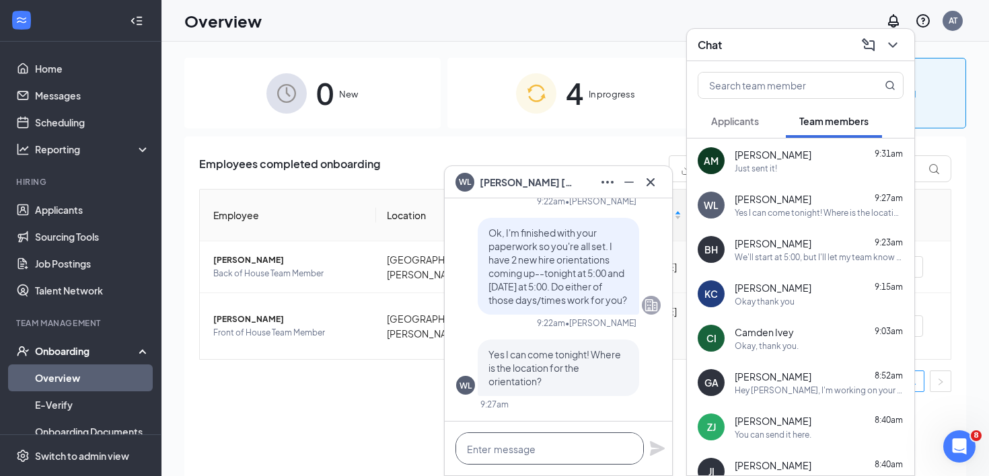
drag, startPoint x: 475, startPoint y: 458, endPoint x: 472, endPoint y: 451, distance: 7.9
click at [475, 458] on textarea at bounding box center [550, 449] width 188 height 32
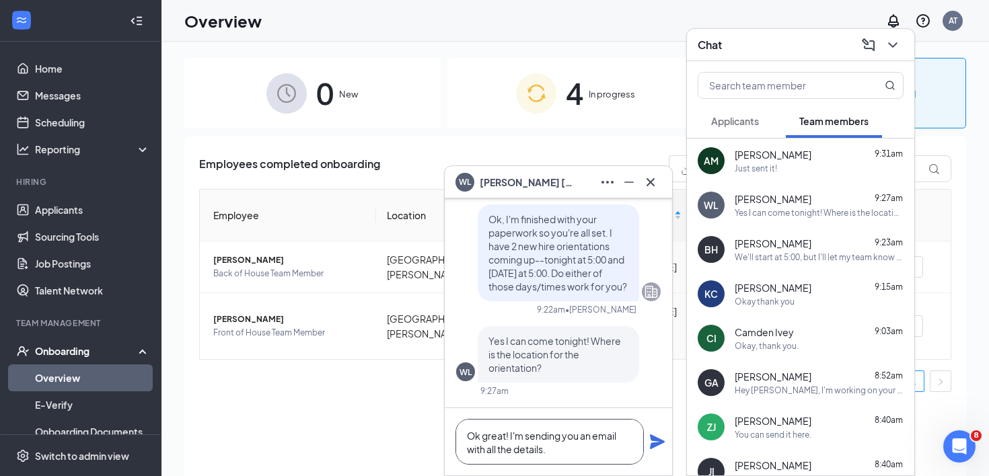
type textarea "Ok great! I'm sending you an email with all the details."
click at [655, 442] on icon "Plane" at bounding box center [657, 442] width 16 height 16
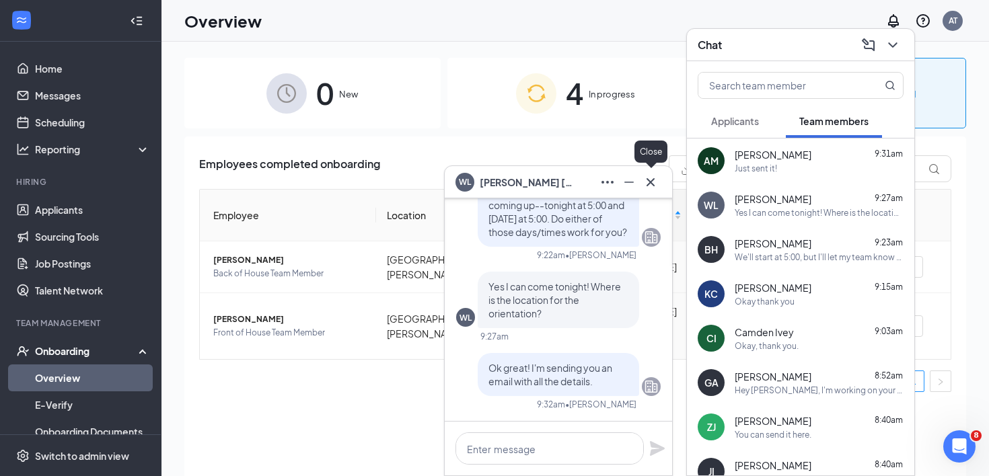
click at [653, 184] on icon "Cross" at bounding box center [651, 182] width 8 height 8
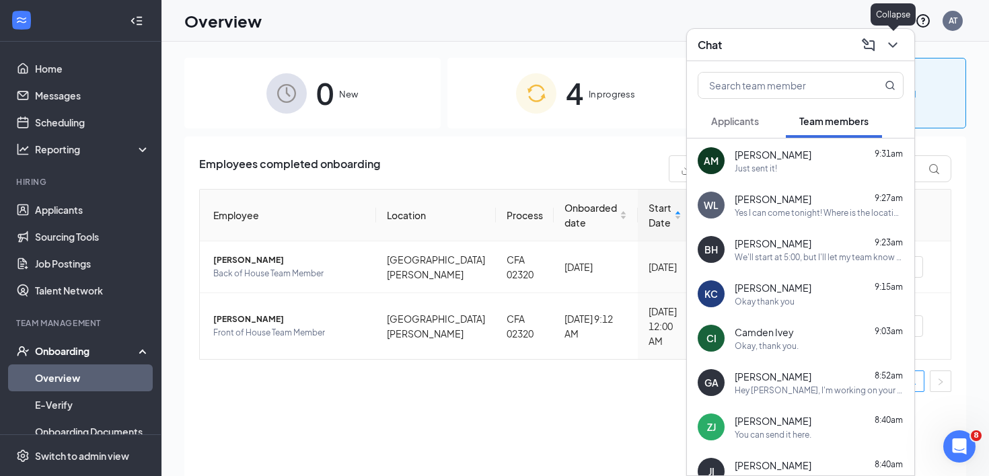
click at [889, 45] on icon "ChevronDown" at bounding box center [893, 45] width 16 height 16
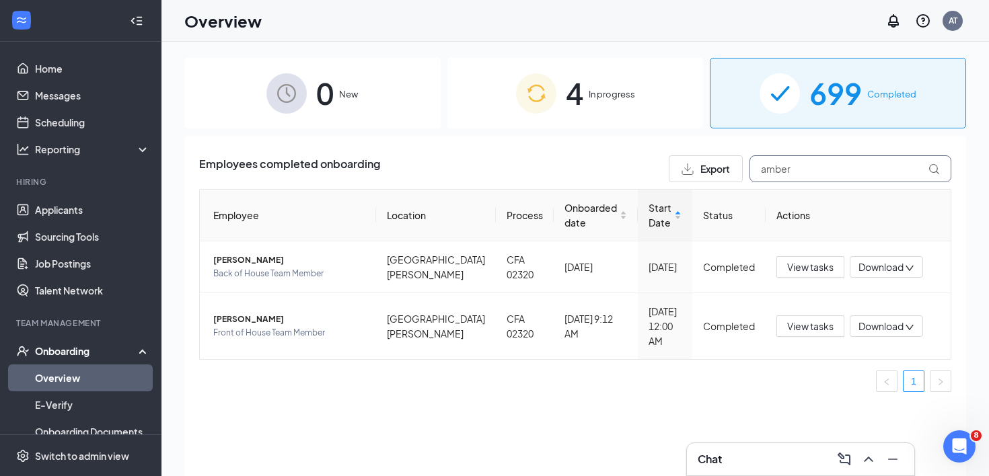
drag, startPoint x: 795, startPoint y: 169, endPoint x: 640, endPoint y: 153, distance: 155.6
click at [640, 153] on div "Employees completed onboarding Export amber Employee Location Process Onboarded…" at bounding box center [575, 323] width 782 height 373
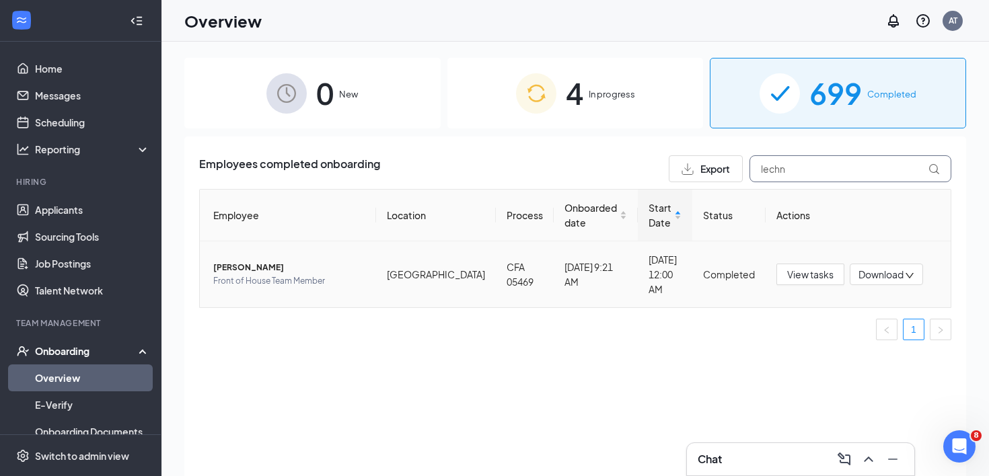
type input "lechn"
click at [229, 275] on span "Front of House Team Member" at bounding box center [289, 281] width 152 height 13
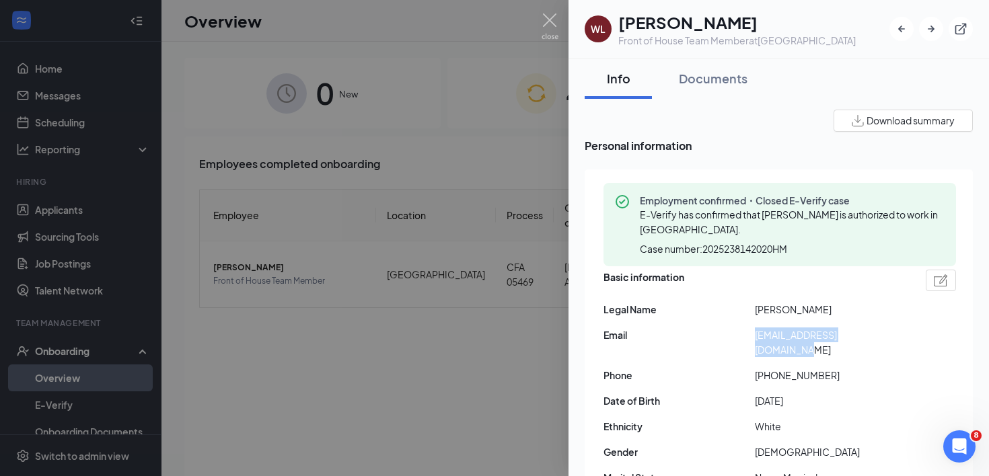
drag, startPoint x: 754, startPoint y: 334, endPoint x: 898, endPoint y: 347, distance: 144.6
click at [898, 347] on div "Basic information Legal Name William Lechner Email lechnerwill2022@yahoo.com Ph…" at bounding box center [780, 393] width 353 height 255
copy div "[EMAIL_ADDRESS][DOMAIN_NAME]"
click at [548, 19] on img at bounding box center [550, 26] width 17 height 26
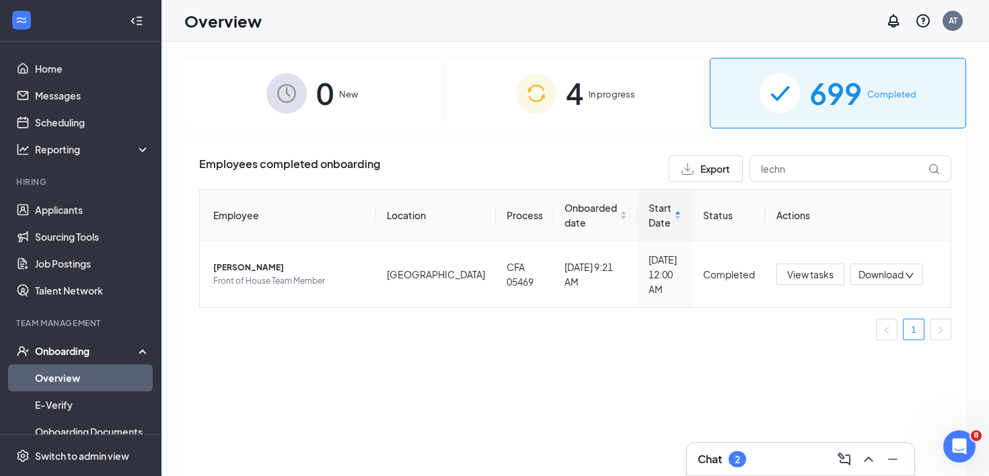
click at [737, 454] on div "2" at bounding box center [737, 459] width 5 height 11
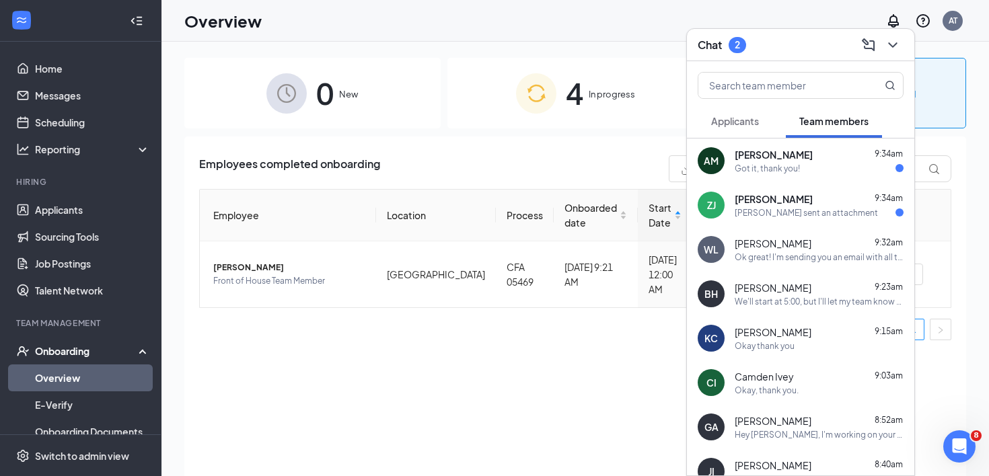
click at [774, 164] on div "Got it, thank you!" at bounding box center [767, 168] width 65 height 11
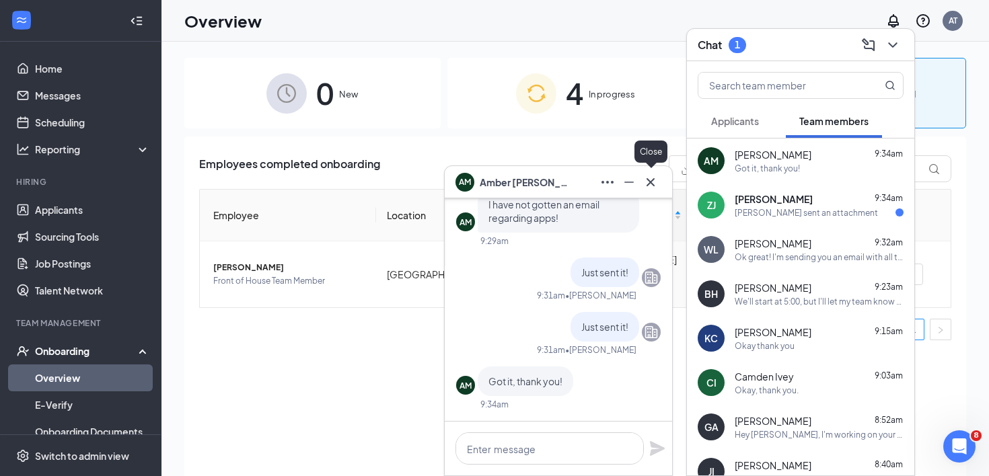
click at [651, 187] on icon "Cross" at bounding box center [651, 182] width 16 height 16
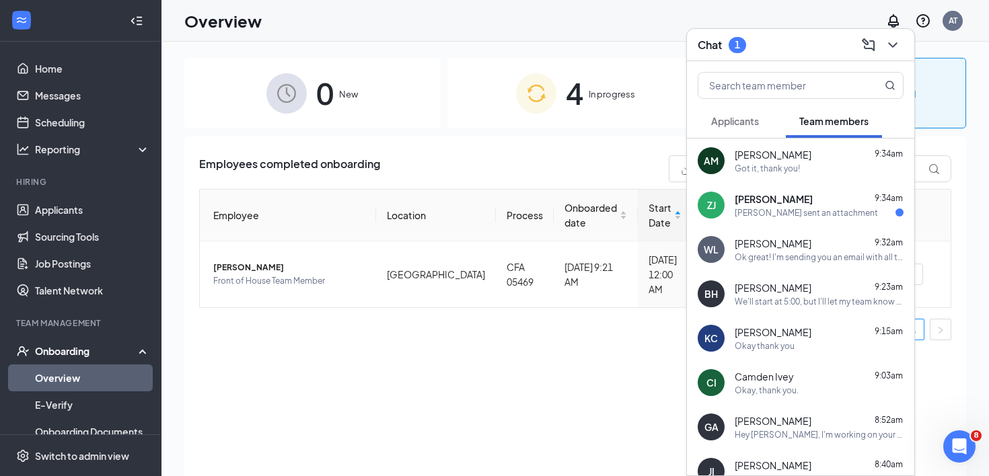
click at [722, 211] on div "ZJ" at bounding box center [711, 205] width 27 height 27
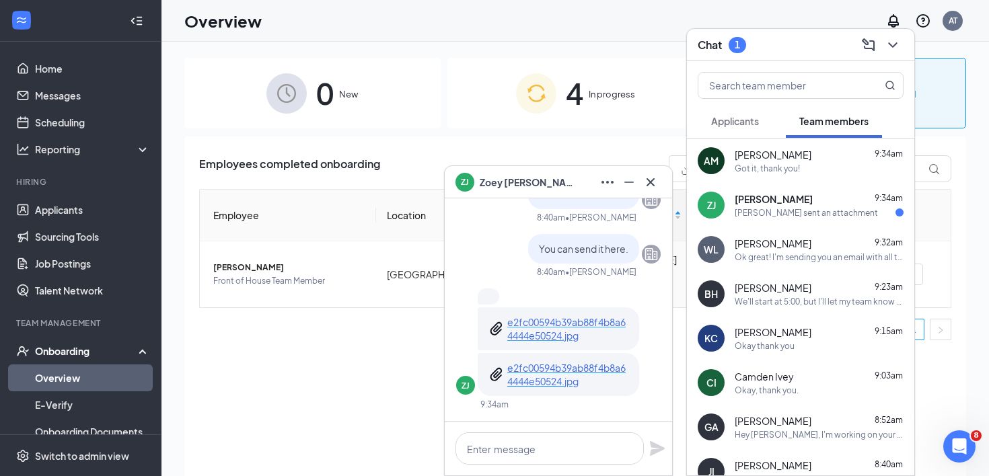
click at [544, 331] on p "e2fc00594b39ab88f4b8a64444e50524.jpg" at bounding box center [567, 329] width 121 height 27
click at [647, 182] on icon "Cross" at bounding box center [651, 182] width 16 height 16
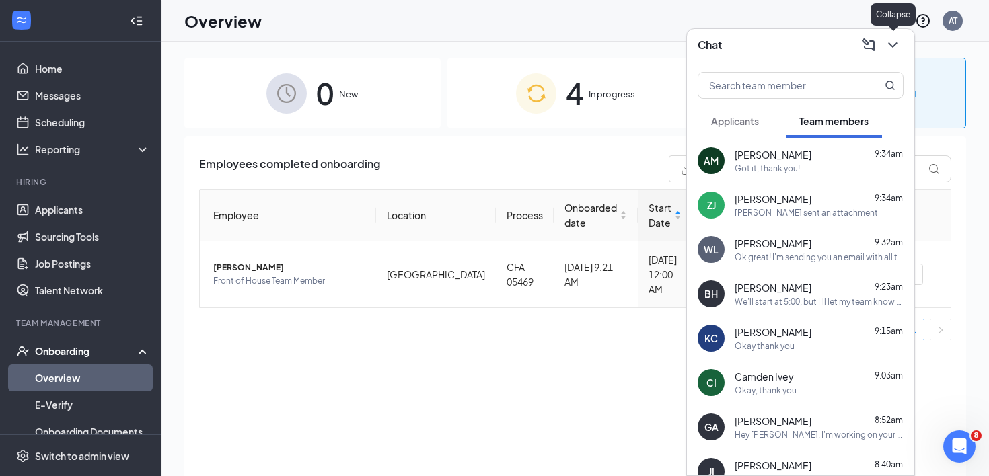
click at [896, 45] on icon "ChevronDown" at bounding box center [893, 45] width 16 height 16
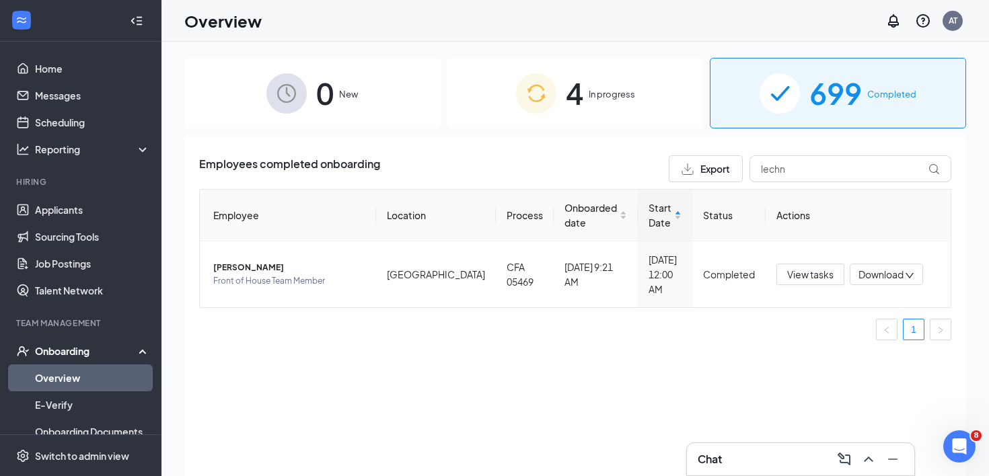
click at [570, 90] on span "4" at bounding box center [574, 93] width 17 height 46
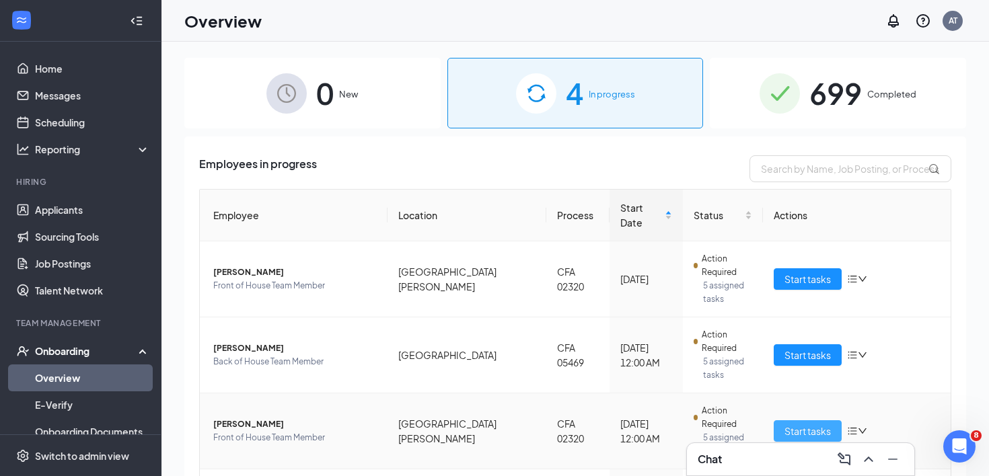
click at [821, 424] on span "Start tasks" at bounding box center [808, 431] width 46 height 15
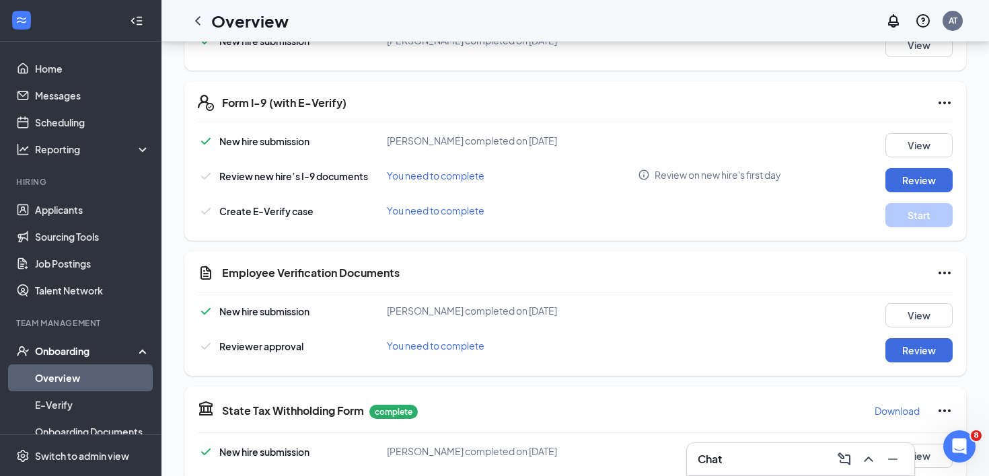
scroll to position [384, 0]
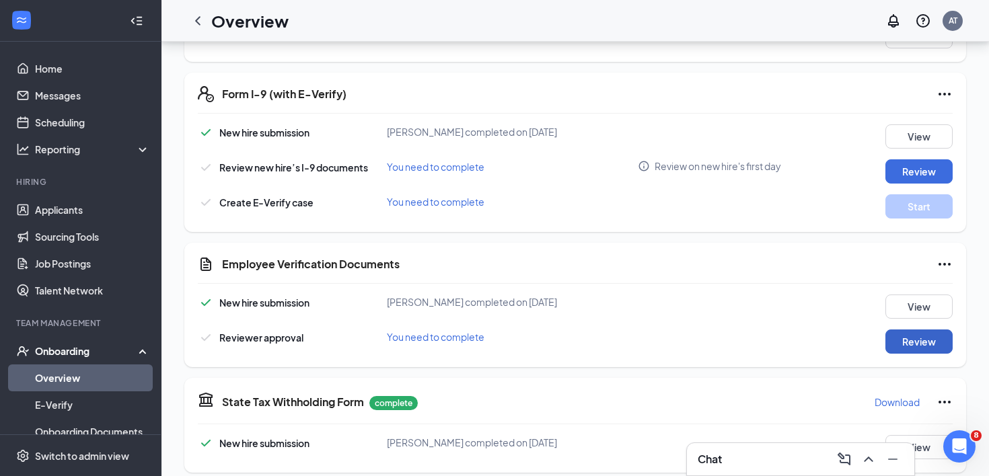
click at [940, 336] on button "Review" at bounding box center [919, 342] width 67 height 24
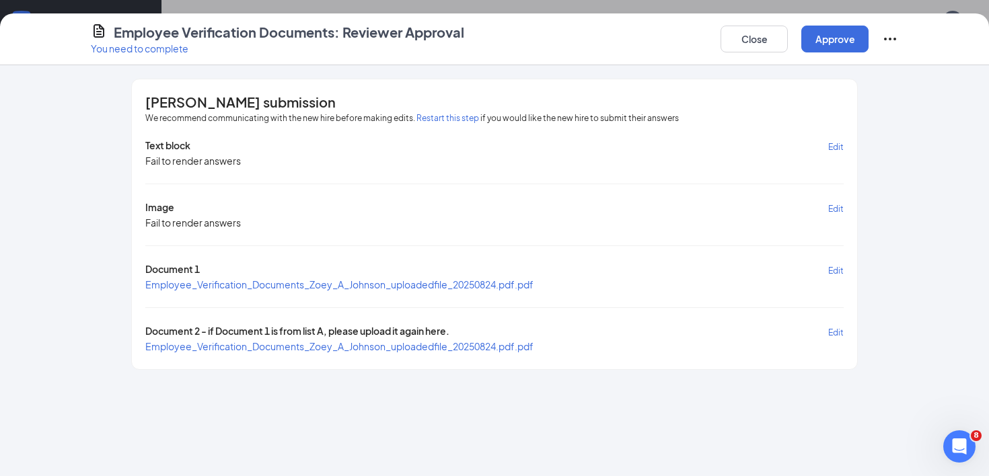
click at [491, 286] on span "Employee_Verification_Documents_Zoey_A_Johnson_uploadedfile_20250824.pdf.pdf" at bounding box center [339, 285] width 388 height 12
click at [824, 32] on button "Approve" at bounding box center [834, 39] width 67 height 27
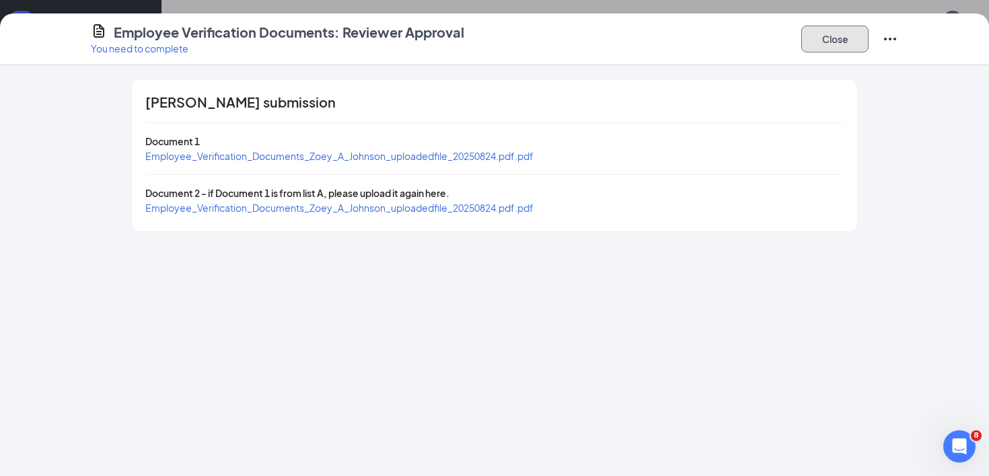
click at [824, 35] on button "Close" at bounding box center [834, 39] width 67 height 27
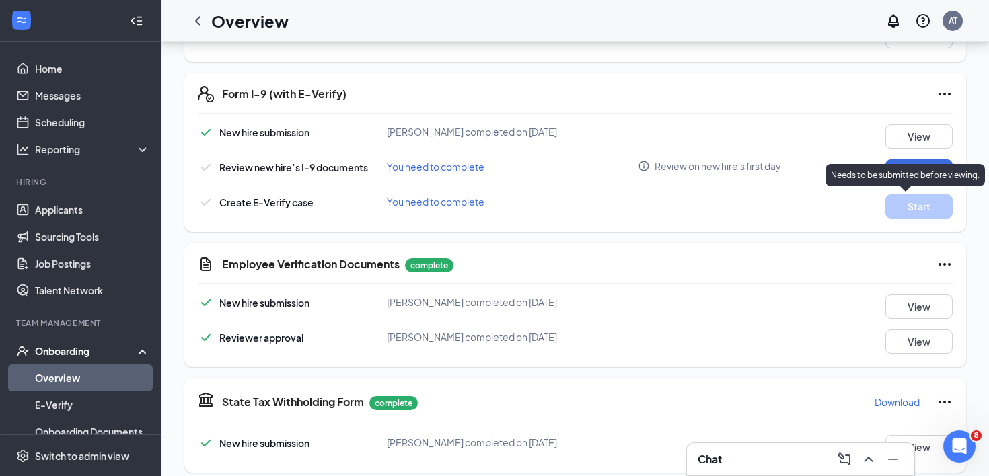
click at [927, 167] on div "Needs to be submitted before viewing." at bounding box center [905, 175] width 159 height 22
click at [925, 171] on button "Review" at bounding box center [919, 171] width 67 height 24
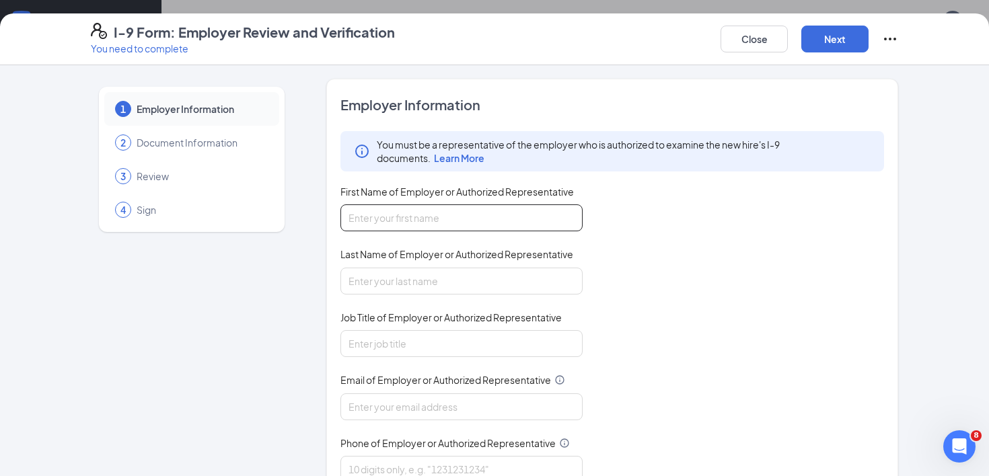
click at [488, 221] on input "First Name of Employer or Authorized Representative" at bounding box center [461, 218] width 242 height 27
type input "[PERSON_NAME]"
type input "2105147889"
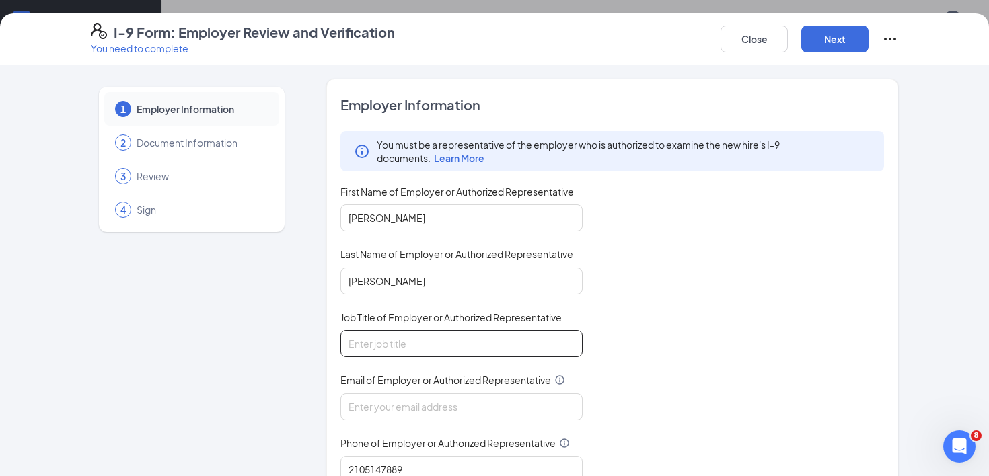
click at [396, 332] on input "Job Title of Employer or Authorized Representative" at bounding box center [461, 343] width 242 height 27
type input "Administrative Assistant"
click at [462, 405] on input "Email of Employer or Authorized Representative" at bounding box center [461, 407] width 242 height 27
type input "[EMAIL_ADDRESS][DOMAIN_NAME]"
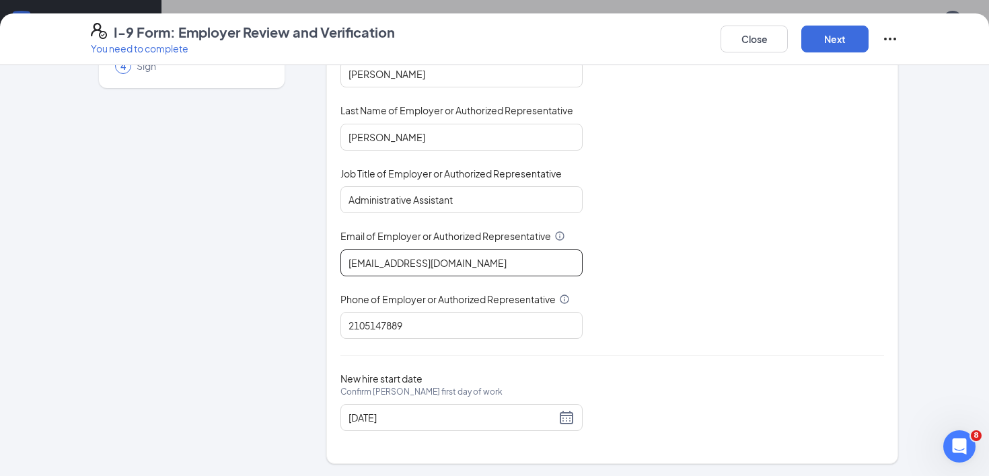
scroll to position [587, 0]
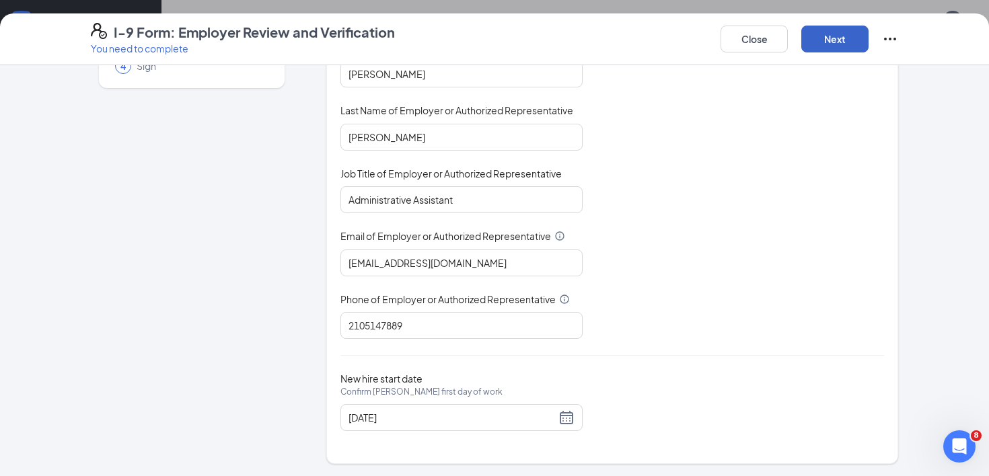
click at [826, 43] on button "Next" at bounding box center [834, 39] width 67 height 27
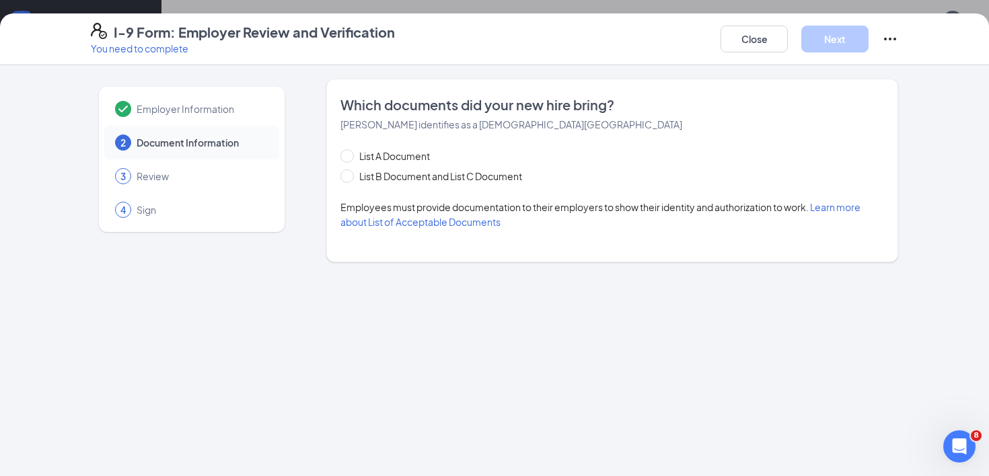
scroll to position [0, 0]
click at [347, 176] on input "List B Document and List C Document" at bounding box center [344, 174] width 9 height 9
radio input "true"
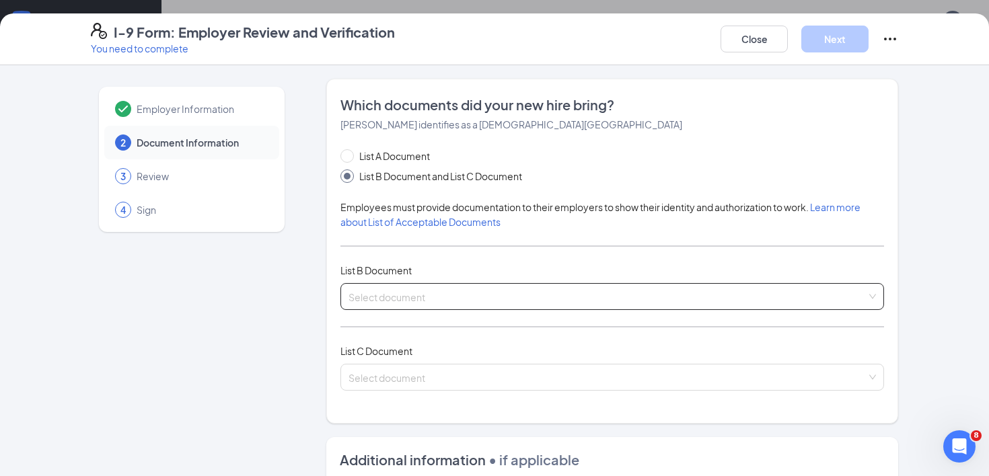
click at [529, 301] on input "search" at bounding box center [608, 294] width 518 height 20
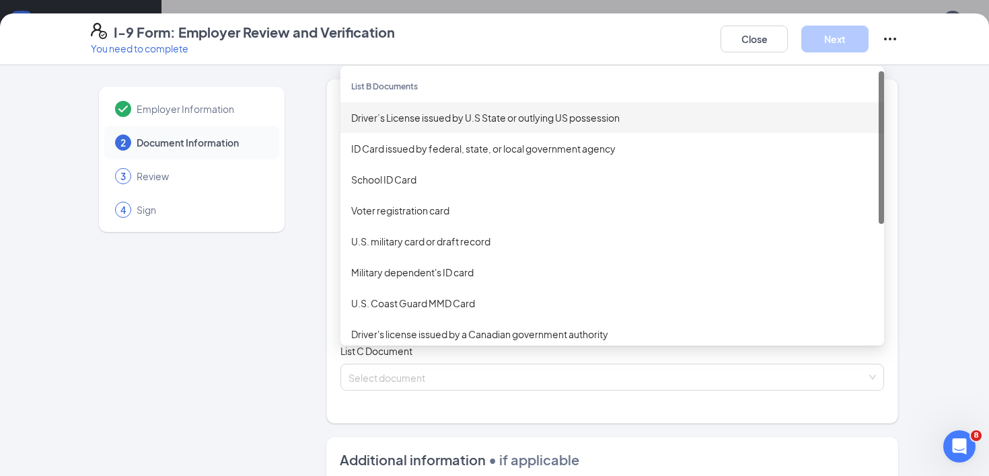
click at [491, 118] on div "Driver’s License issued by U.S State or outlying US possession" at bounding box center [612, 117] width 522 height 15
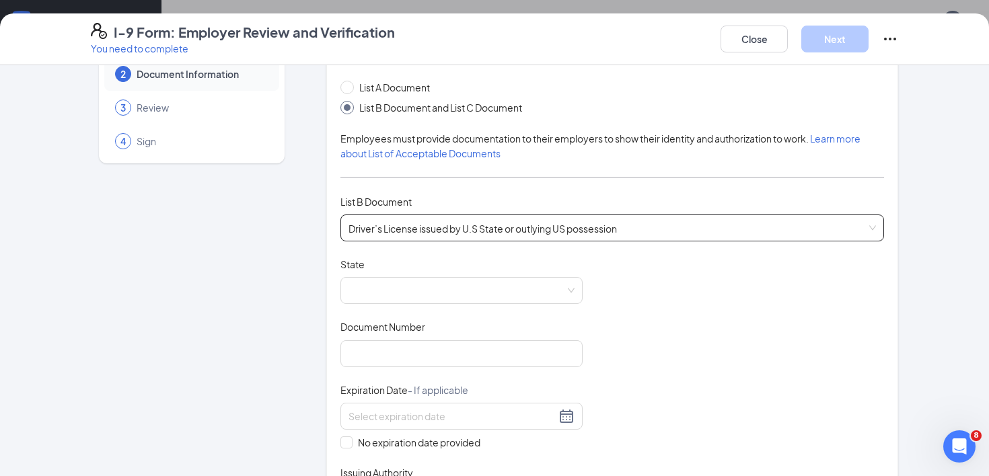
scroll to position [91, 0]
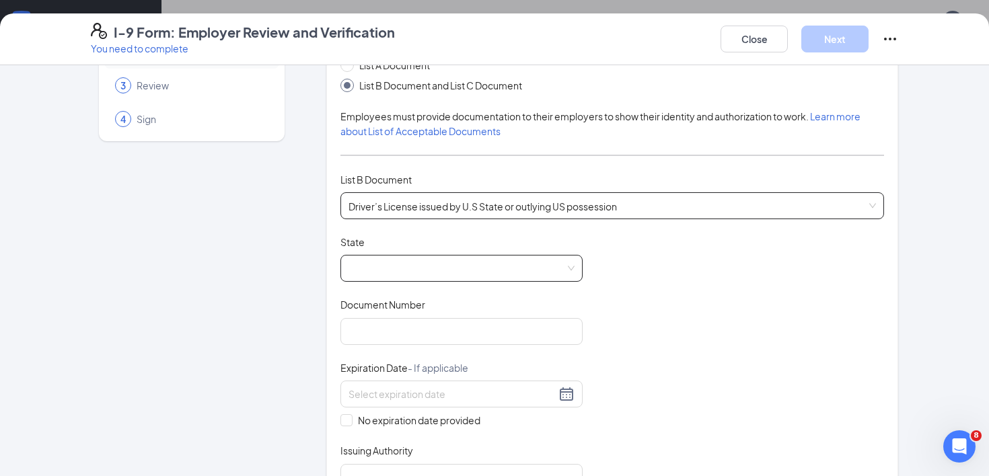
click at [475, 275] on span at bounding box center [462, 269] width 226 height 26
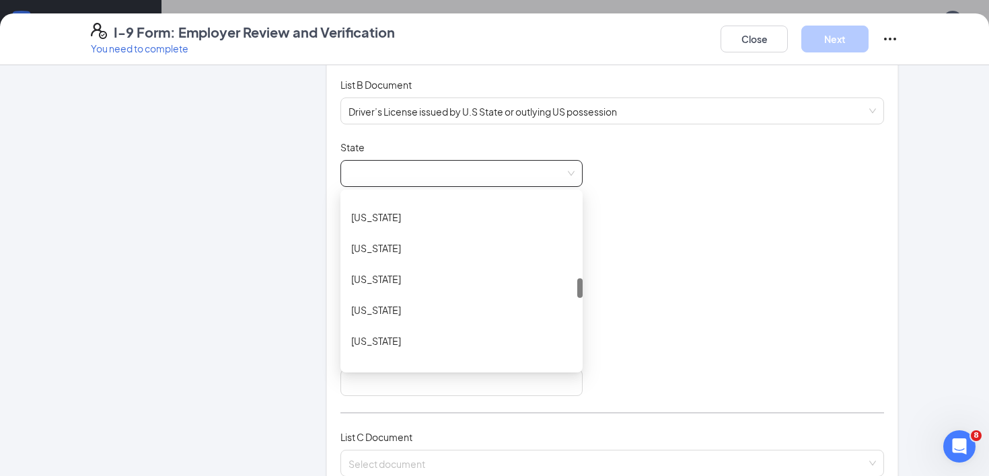
scroll to position [717, 0]
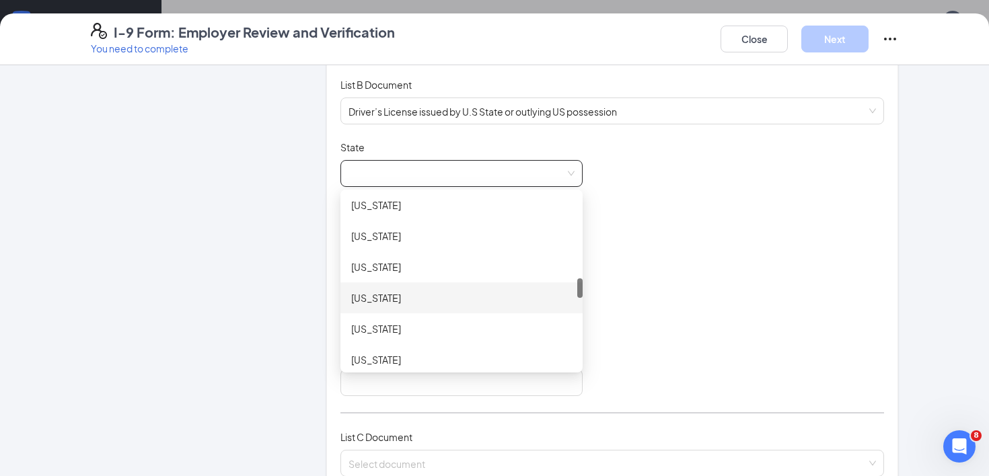
click at [375, 303] on div "[US_STATE]" at bounding box center [461, 298] width 221 height 15
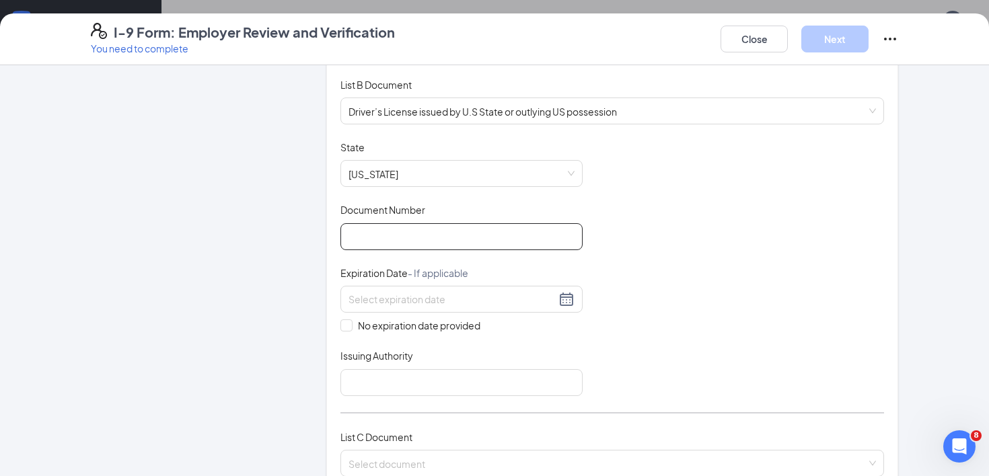
click at [401, 229] on input "Document Number" at bounding box center [461, 236] width 242 height 27
paste input "208572972"
type input "208572972"
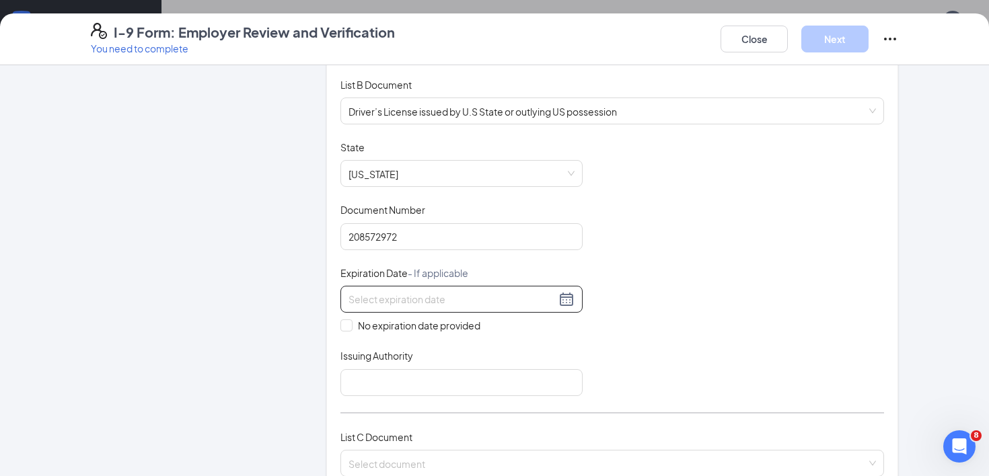
click at [564, 299] on div at bounding box center [462, 299] width 226 height 16
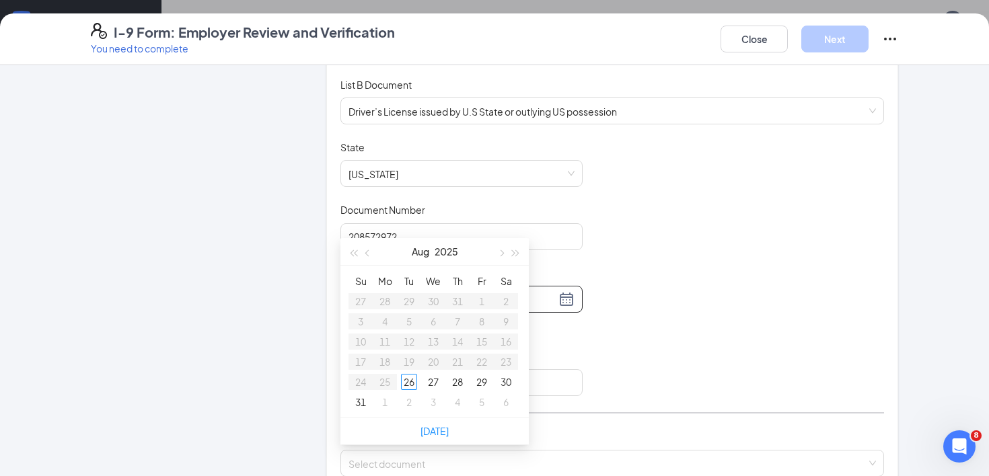
scroll to position [672, 0]
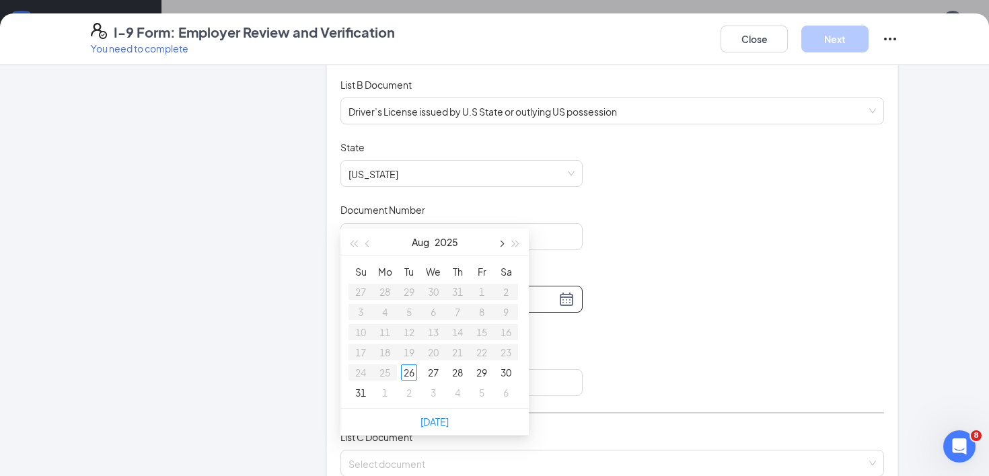
click at [504, 242] on button "button" at bounding box center [500, 242] width 15 height 27
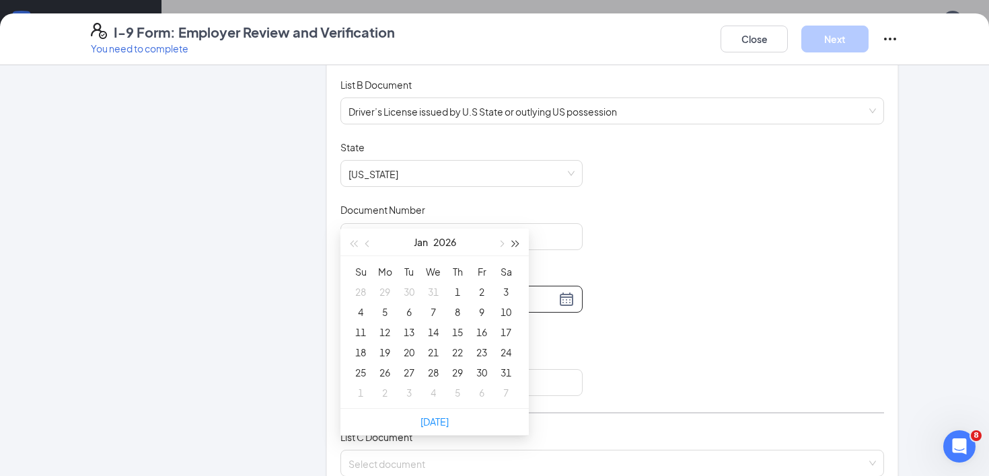
click at [515, 246] on span "button" at bounding box center [516, 244] width 7 height 7
type input "01/15/2030"
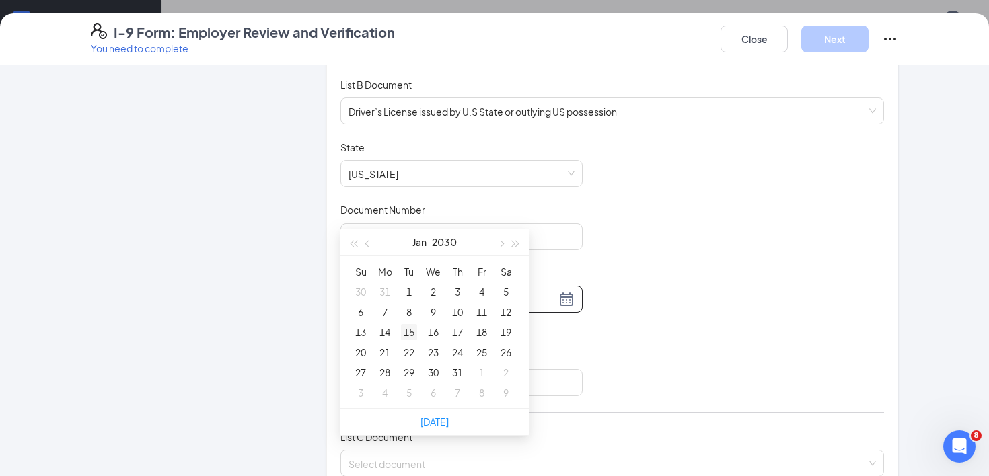
click at [415, 334] on div "15" at bounding box center [409, 332] width 16 height 16
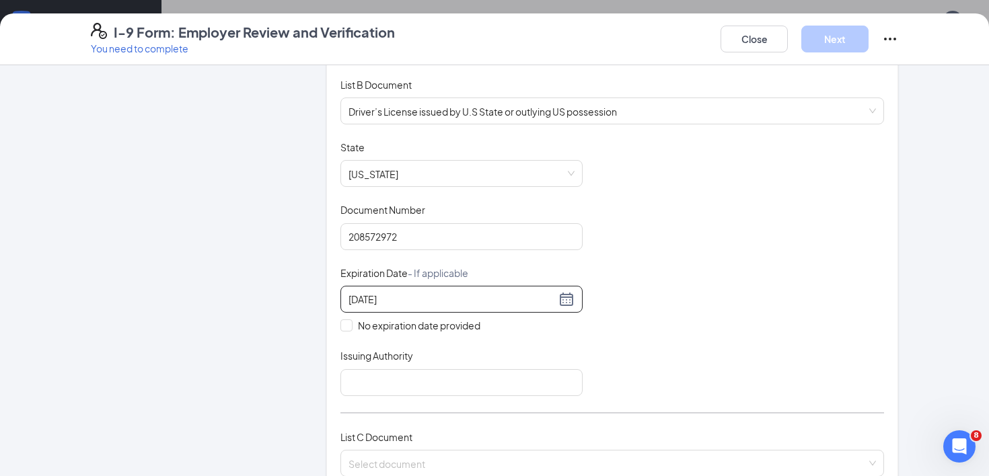
click at [651, 323] on div "Document Title Driver’s License issued by U.S State or outlying US possession S…" at bounding box center [612, 269] width 544 height 256
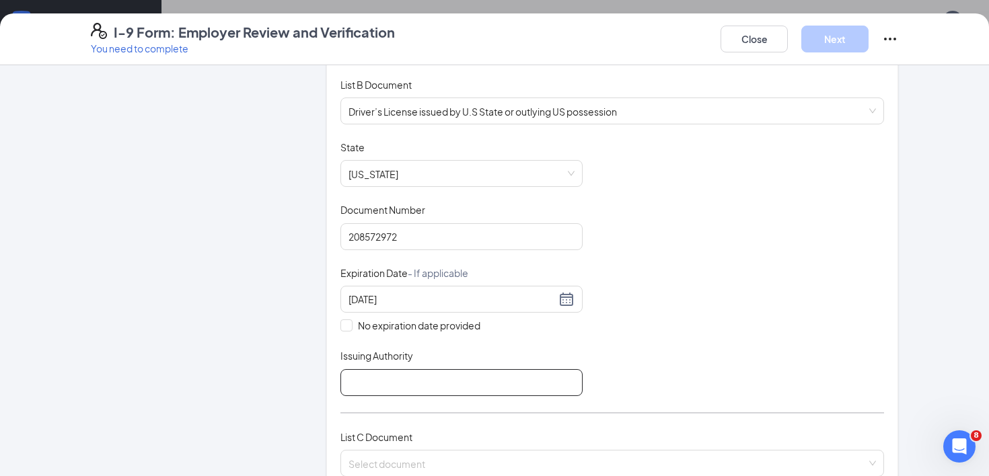
click at [533, 375] on input "Issuing Authority" at bounding box center [461, 382] width 242 height 27
type input "State of [US_STATE]"
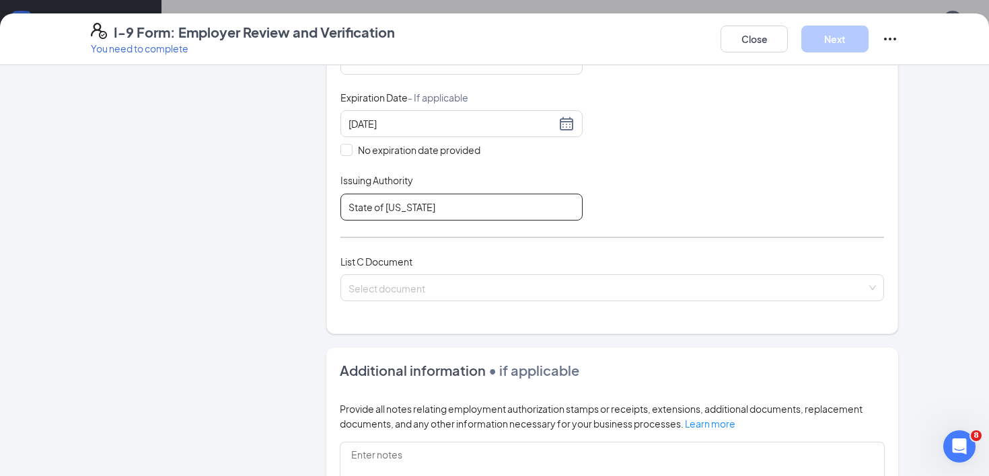
scroll to position [384, 0]
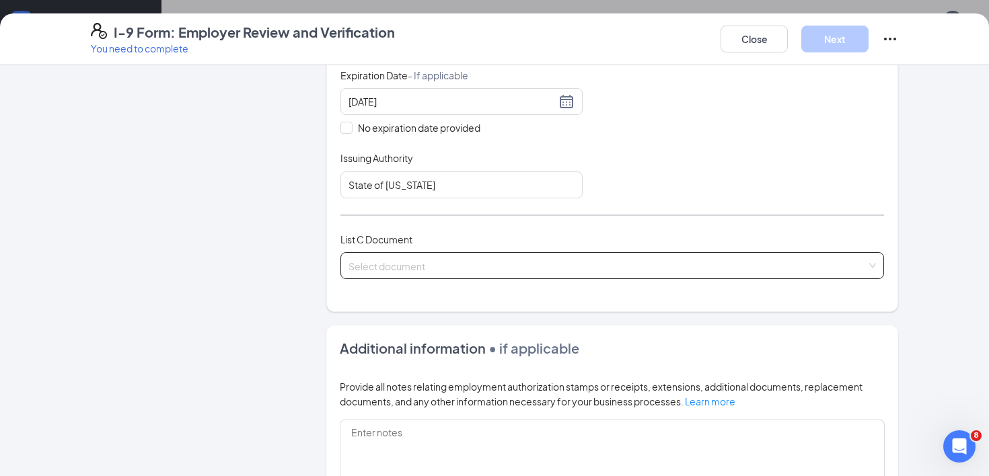
click at [639, 260] on div "Select document" at bounding box center [612, 265] width 544 height 27
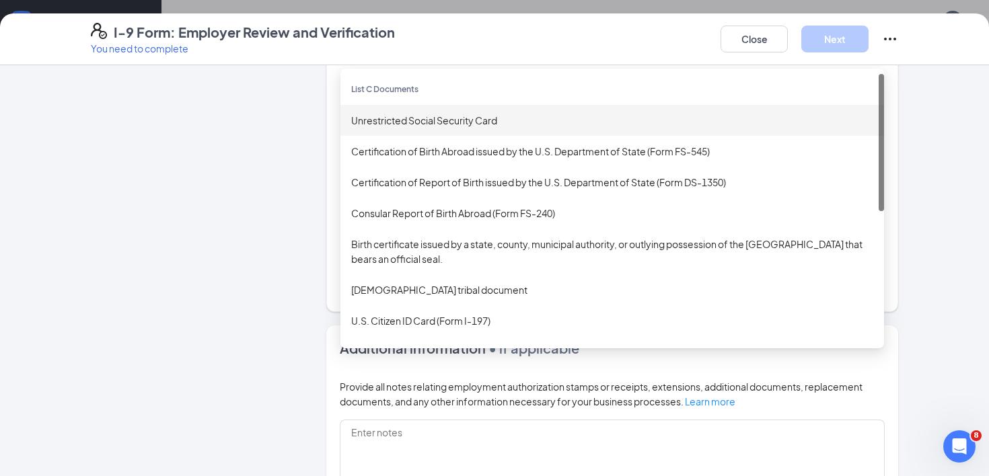
click at [397, 113] on div "Unrestricted Social Security Card" at bounding box center [612, 120] width 522 height 15
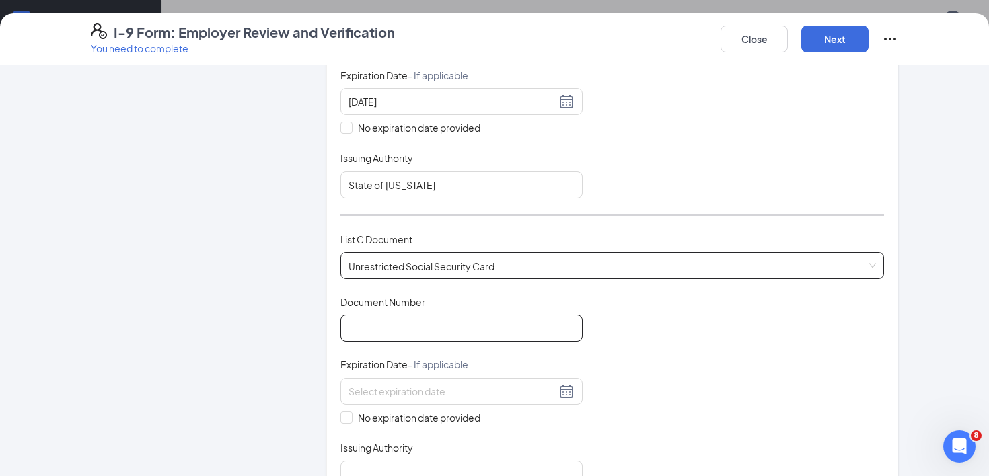
click at [431, 337] on input "Document Number" at bounding box center [461, 328] width 242 height 27
type input "631196946"
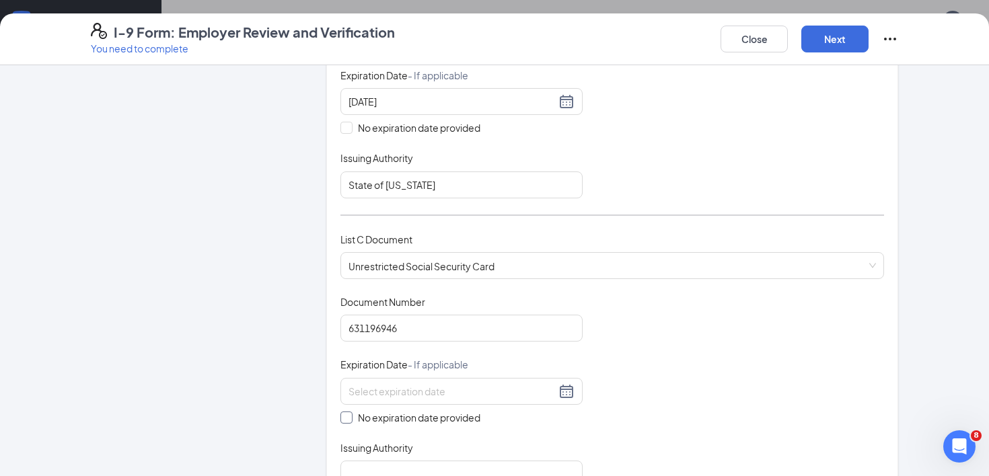
click at [354, 412] on span "No expiration date provided" at bounding box center [419, 417] width 133 height 15
click at [350, 412] on input "No expiration date provided" at bounding box center [344, 416] width 9 height 9
checkbox input "true"
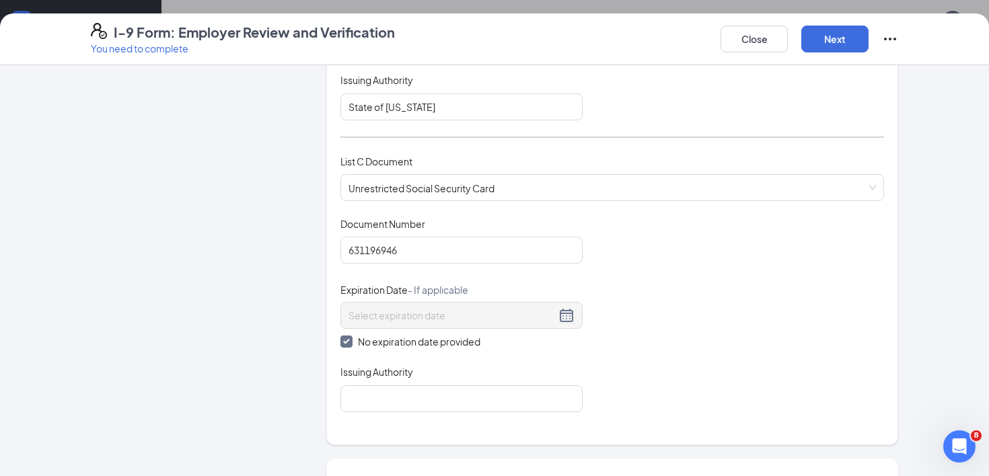
scroll to position [508, 0]
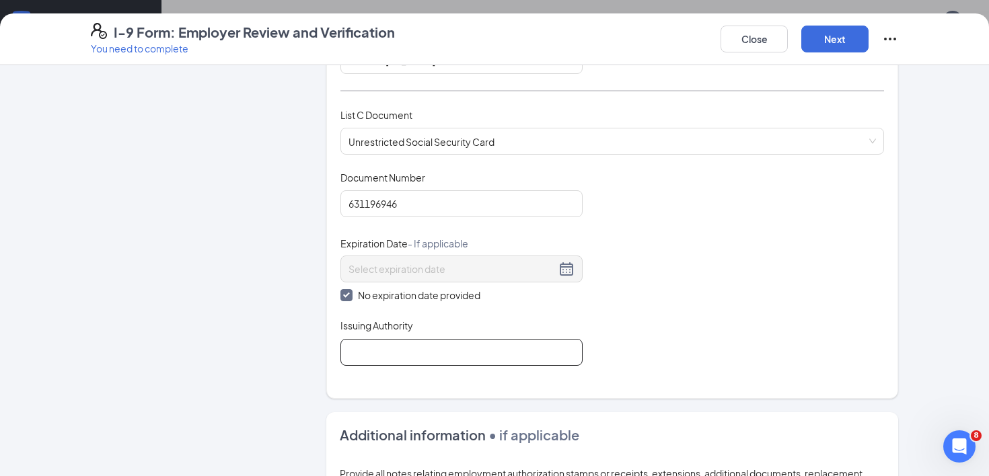
click at [382, 340] on input "Issuing Authority" at bounding box center [461, 352] width 242 height 27
type input "Social Security Administration"
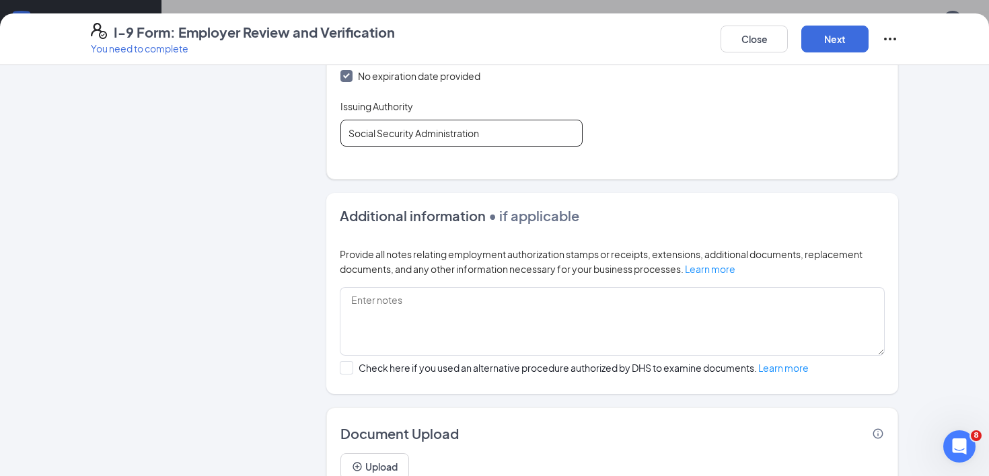
scroll to position [783, 0]
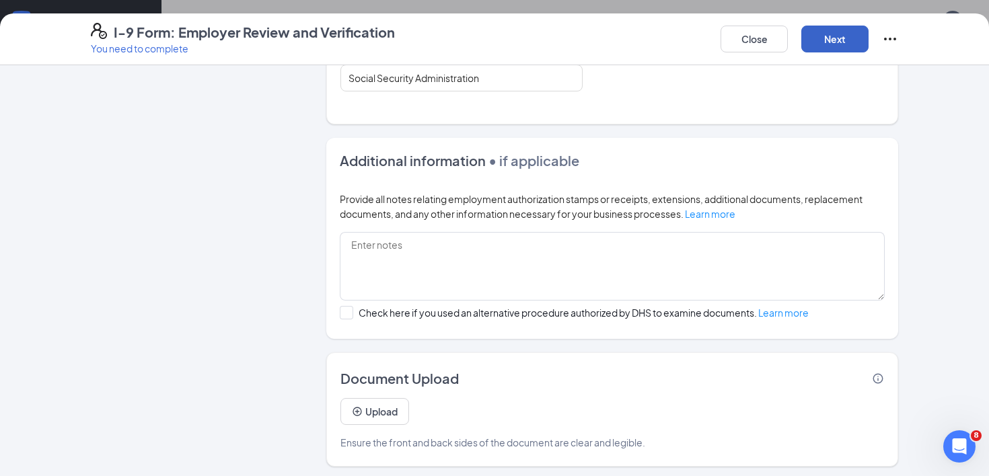
click at [846, 36] on button "Next" at bounding box center [834, 39] width 67 height 27
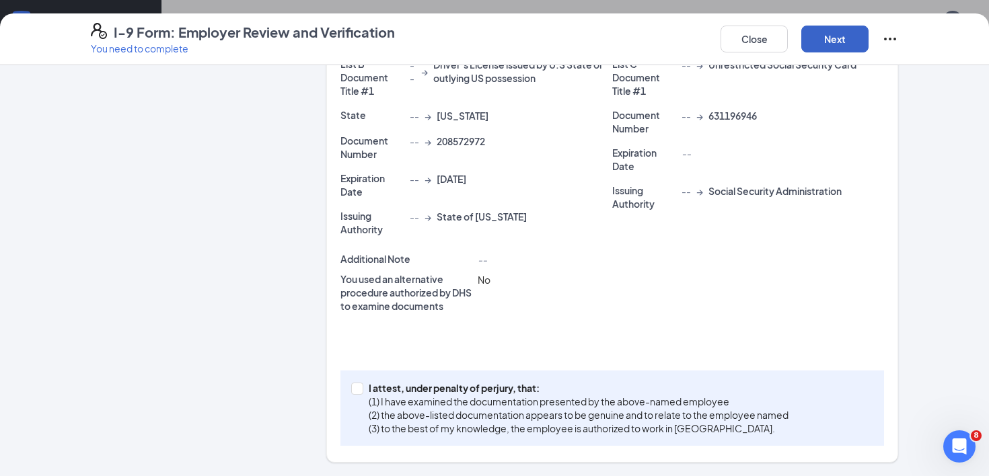
scroll to position [361, 0]
click at [358, 389] on input "I attest, under penalty of [PERSON_NAME], that: (1) I have examined the documen…" at bounding box center [355, 388] width 9 height 9
checkbox input "true"
click at [839, 37] on button "Next" at bounding box center [834, 39] width 67 height 27
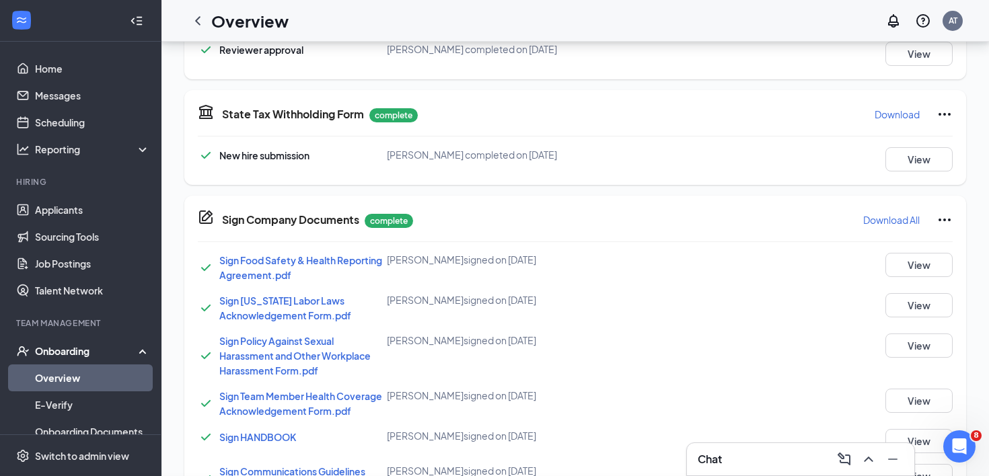
scroll to position [318, 0]
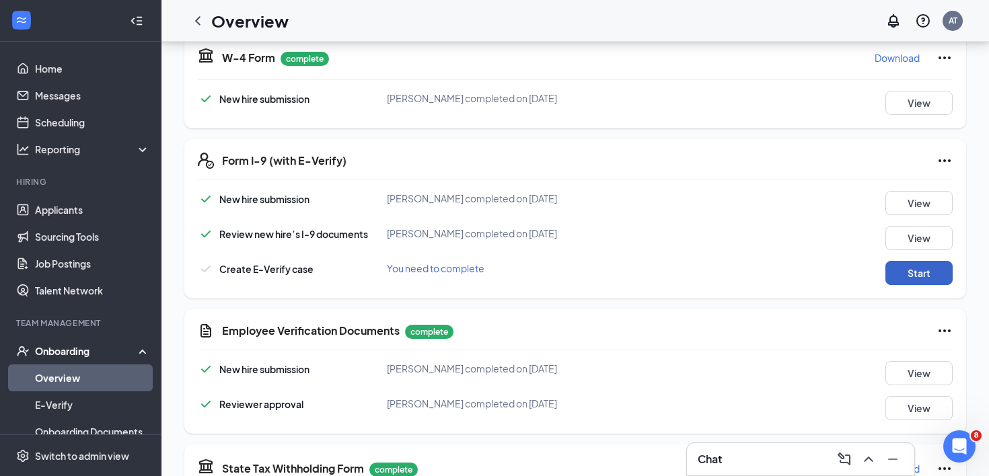
click at [927, 274] on button "Start" at bounding box center [919, 273] width 67 height 24
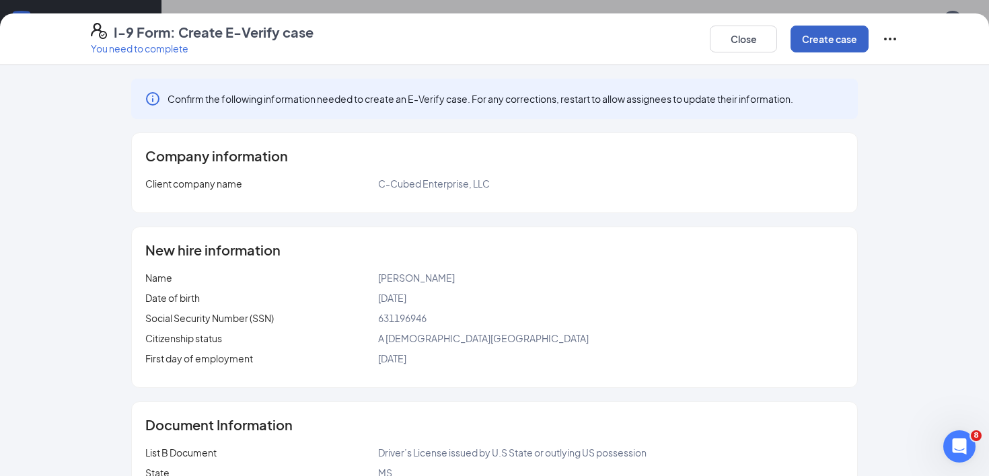
click at [836, 34] on button "Create case" at bounding box center [830, 39] width 78 height 27
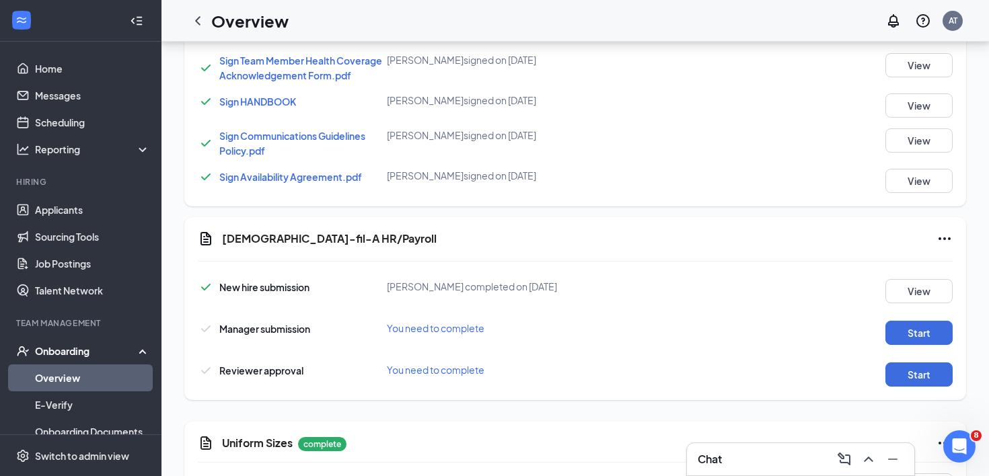
scroll to position [1139, 0]
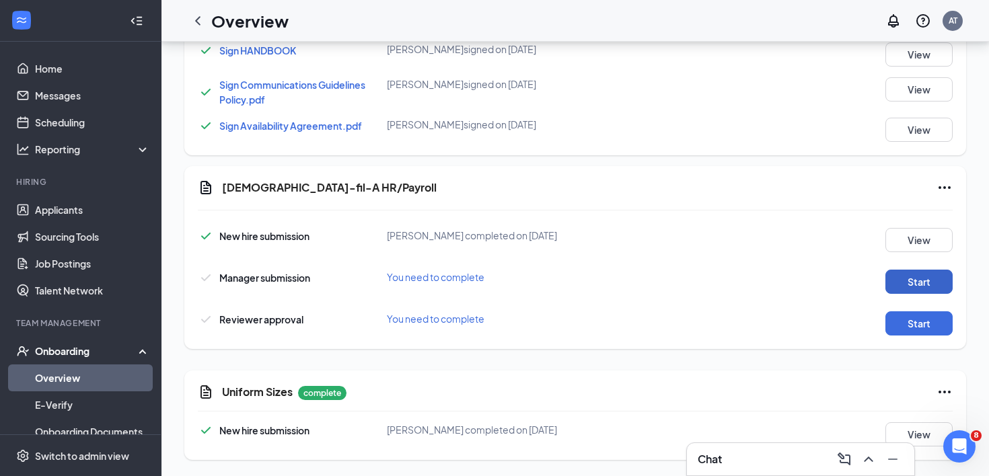
click at [925, 283] on button "Start" at bounding box center [919, 282] width 67 height 24
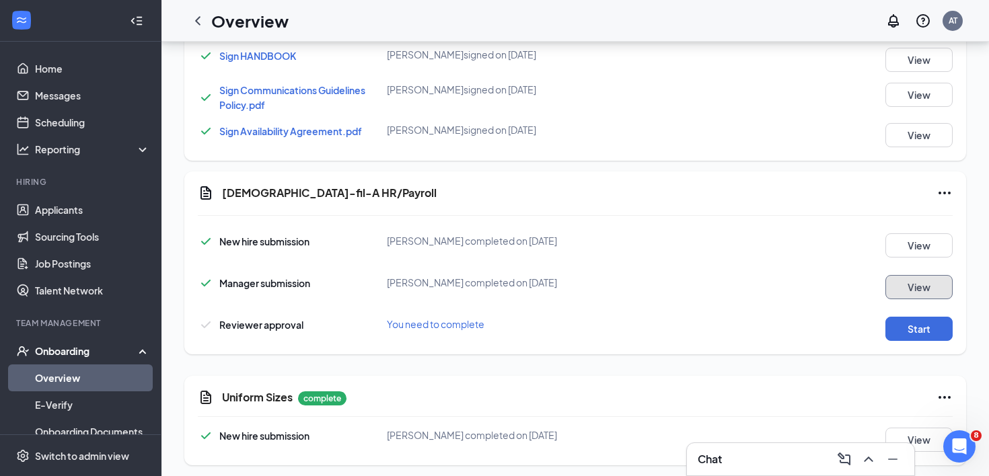
scroll to position [1144, 0]
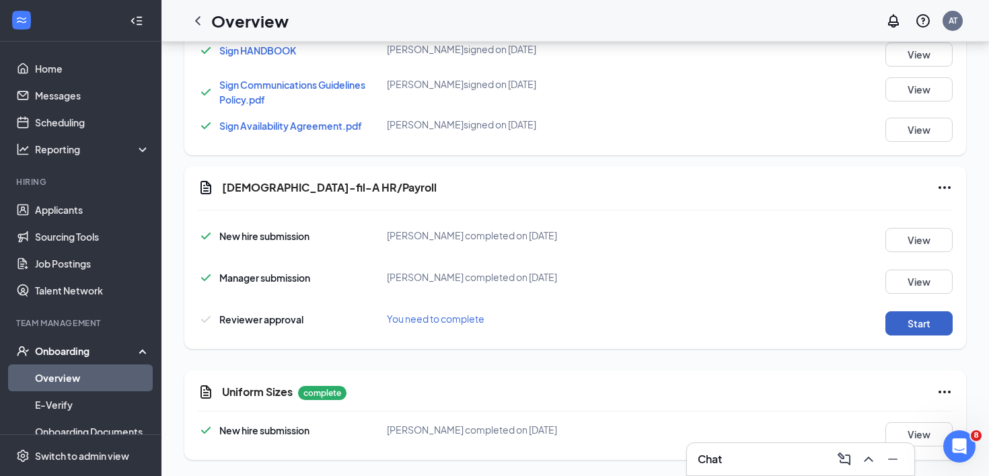
click at [919, 315] on button "Start" at bounding box center [919, 324] width 67 height 24
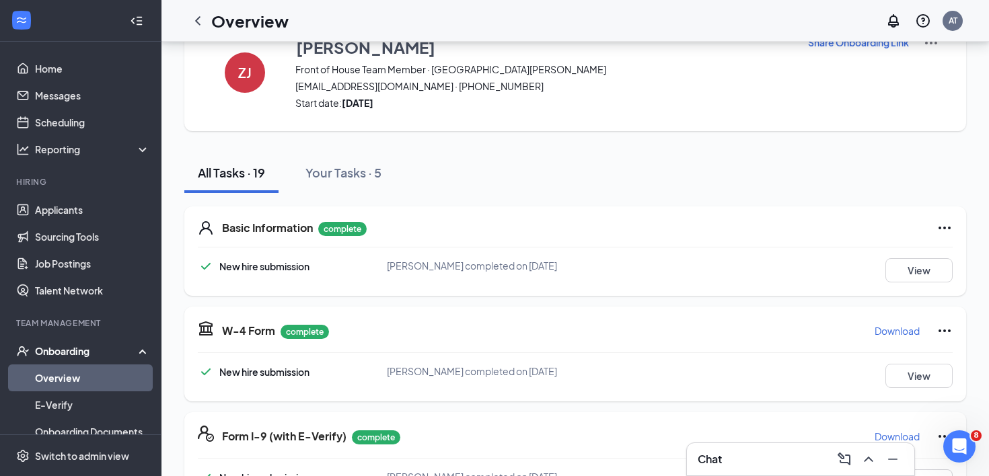
scroll to position [0, 0]
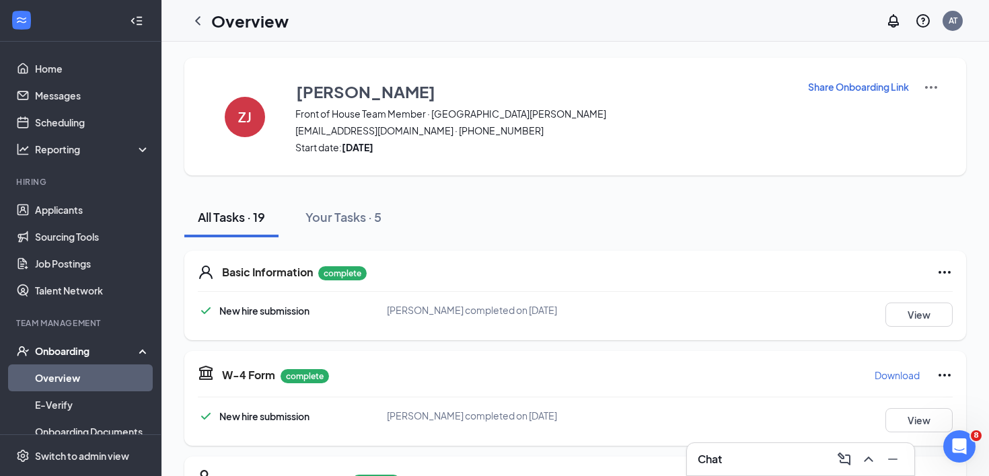
click at [742, 458] on div "Chat" at bounding box center [801, 460] width 206 height 22
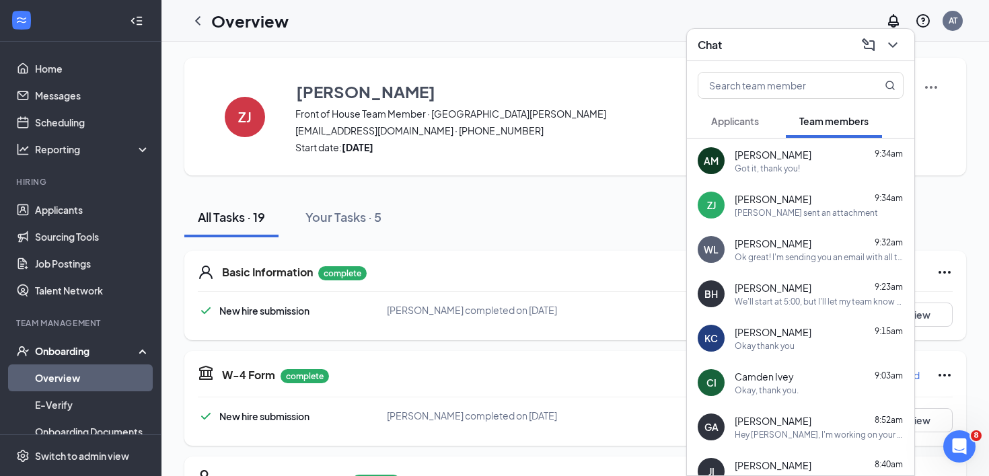
click at [752, 170] on div "Got it, thank you!" at bounding box center [767, 168] width 65 height 11
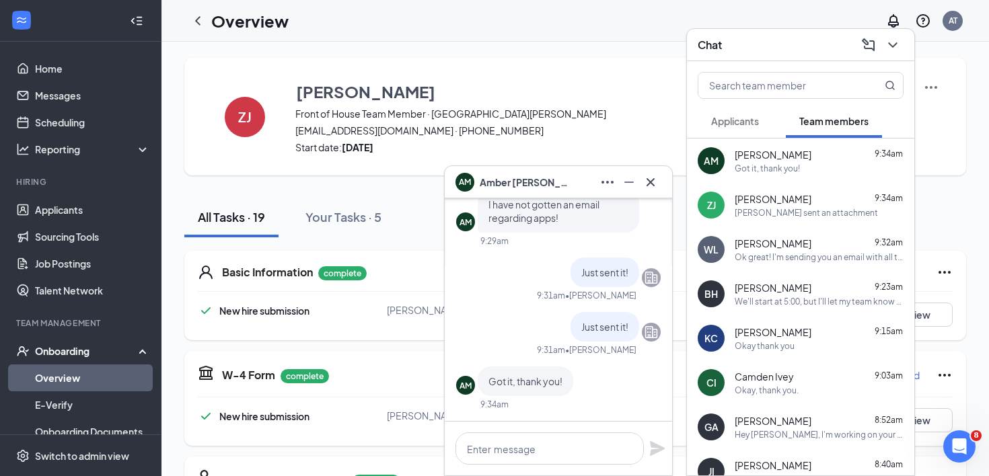
click at [762, 203] on span "[PERSON_NAME]" at bounding box center [773, 198] width 77 height 13
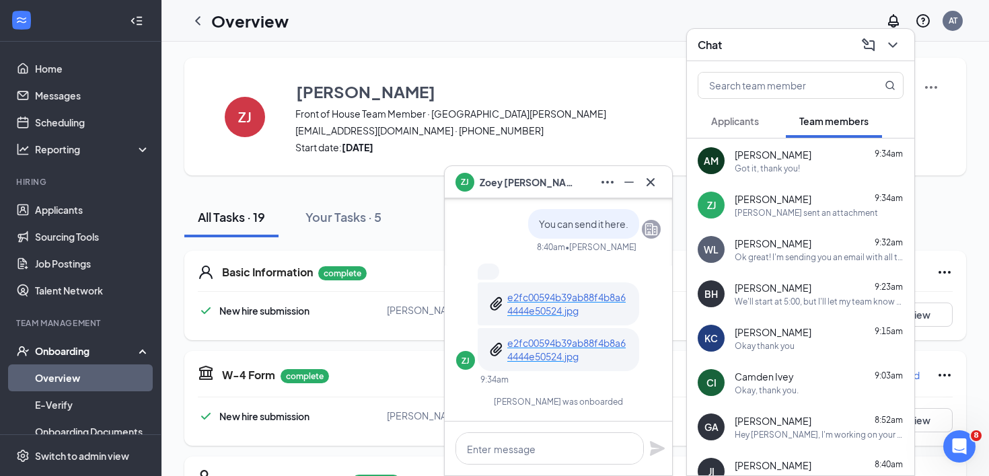
click at [770, 259] on div "Ok great! I'm sending you an email with all the details." at bounding box center [819, 257] width 169 height 11
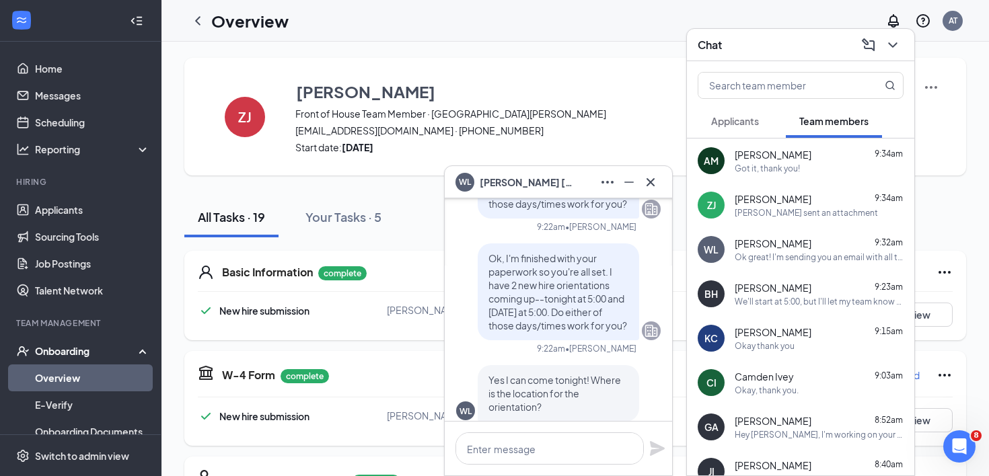
scroll to position [-180, 0]
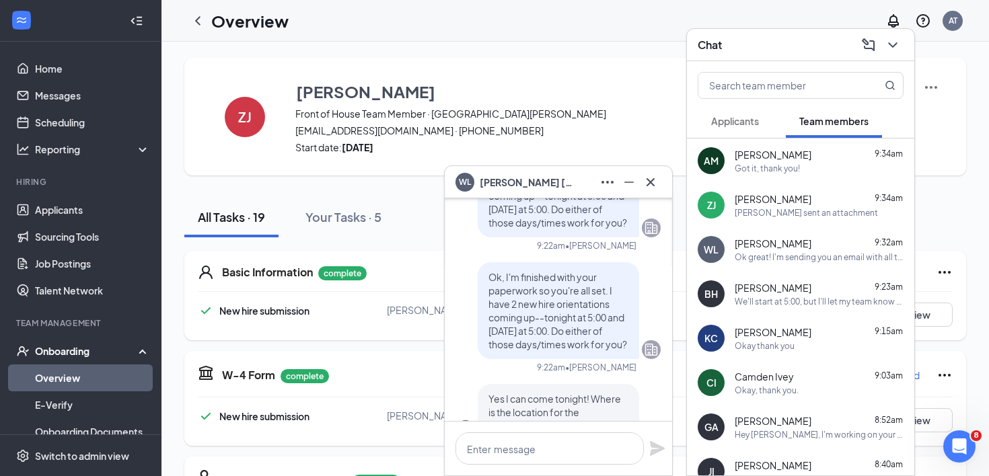
drag, startPoint x: 489, startPoint y: 263, endPoint x: 542, endPoint y: 346, distance: 98.4
click at [542, 346] on p "Ok, I'm finished with your paperwork so you're all set. I have 2 new hire orien…" at bounding box center [559, 311] width 140 height 81
copy span "Ok, I'm finished with your paperwork so you're all set. I have 2 new hire orien…"
click at [653, 182] on icon "Cross" at bounding box center [651, 182] width 16 height 16
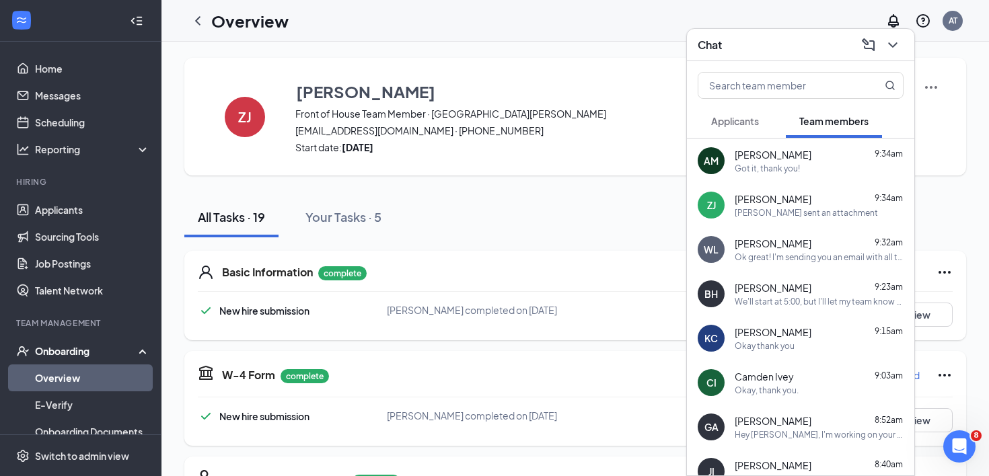
click at [798, 207] on div "Zoey sent an attachment" at bounding box center [806, 212] width 143 height 11
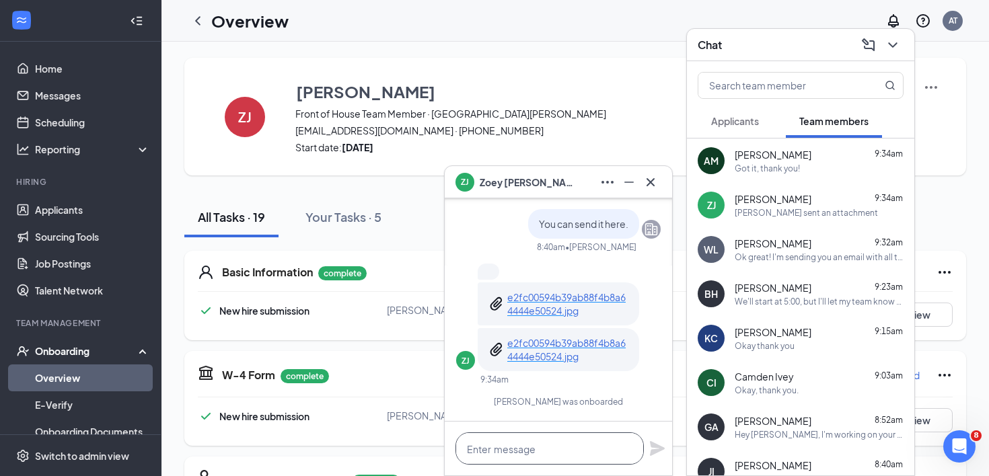
click at [522, 448] on textarea at bounding box center [550, 449] width 188 height 32
paste textarea "Ok, I'm finished with your paperwork so you're all set. I have 2 new hire orien…"
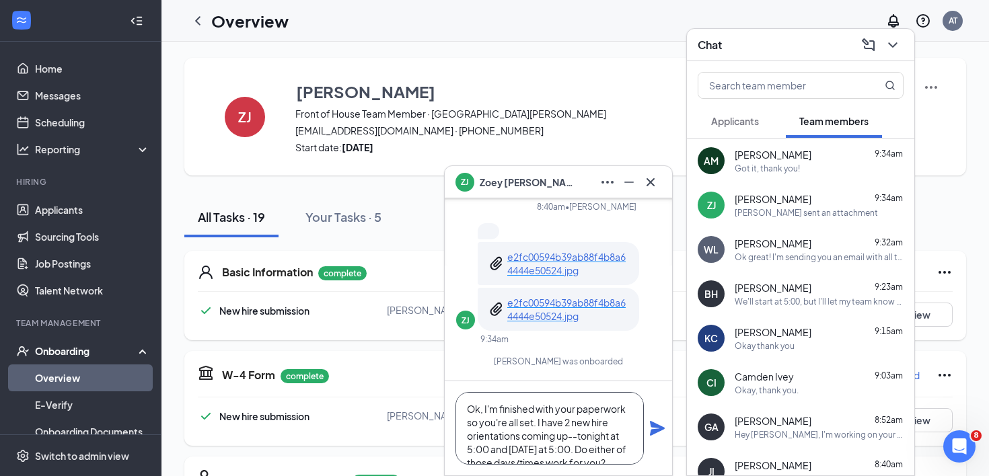
scroll to position [27, 0]
type textarea "Ok, I'm finished with your paperwork so you're all set. I have 2 new hire orien…"
click at [655, 427] on icon "Plane" at bounding box center [657, 428] width 15 height 15
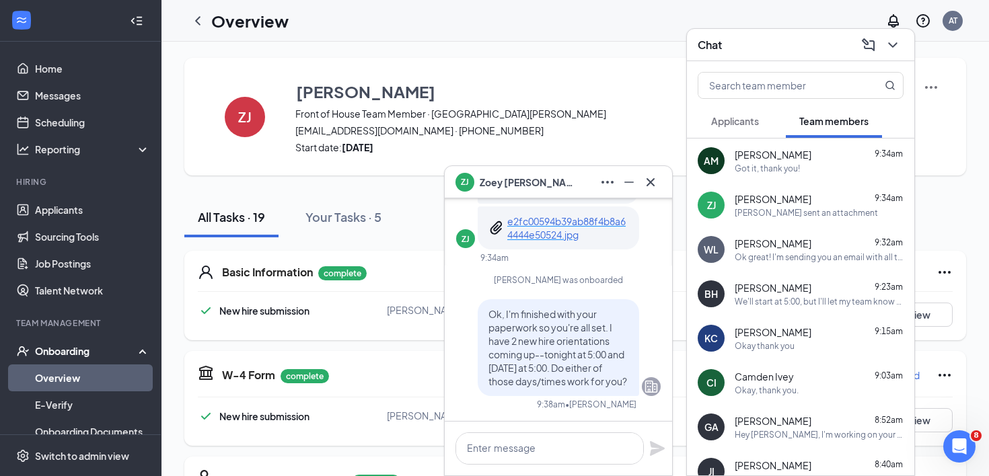
scroll to position [0, 0]
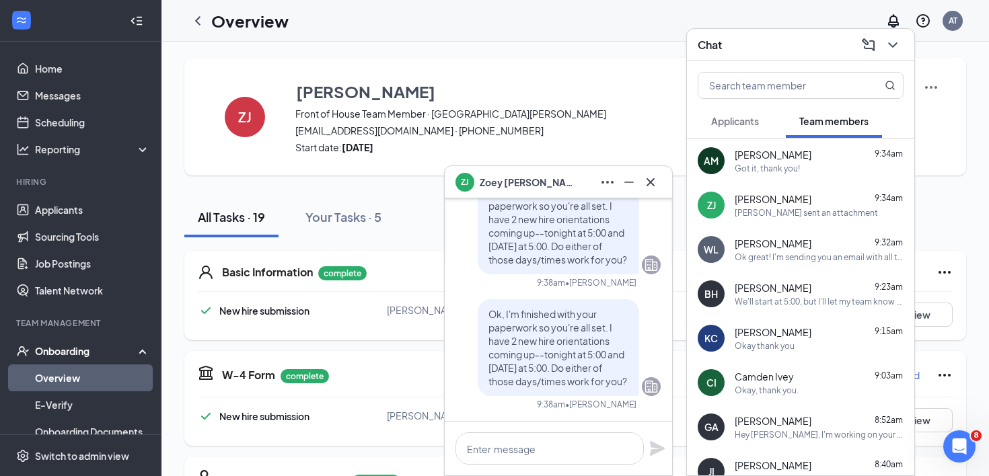
click at [650, 174] on icon "Cross" at bounding box center [651, 182] width 16 height 16
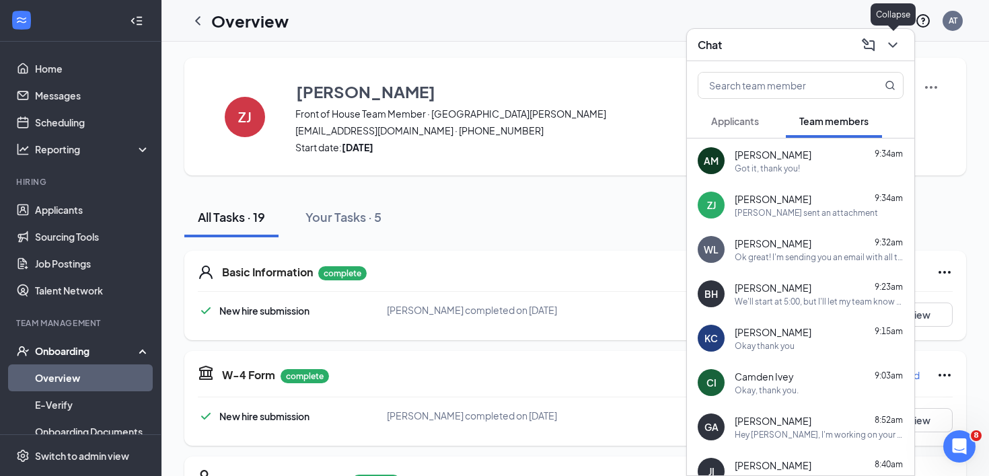
click at [896, 44] on icon "ChevronDown" at bounding box center [892, 44] width 9 height 5
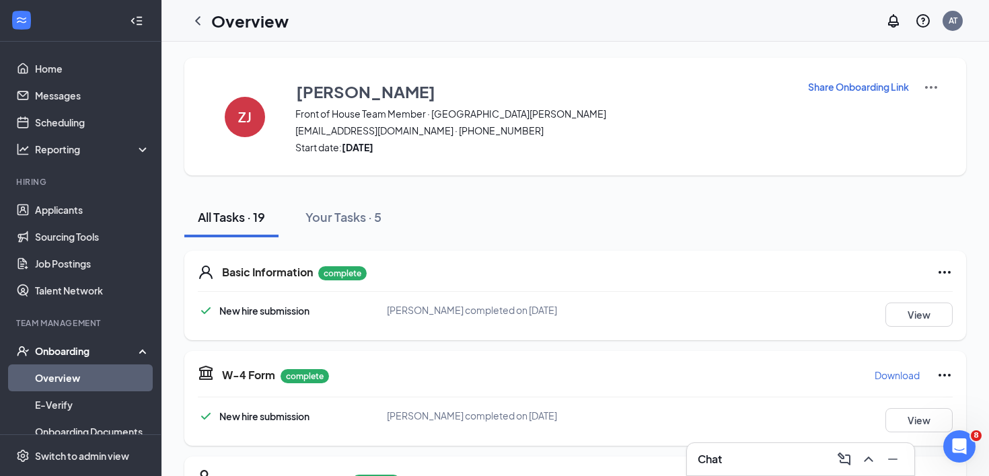
click at [745, 462] on div "Chat" at bounding box center [801, 460] width 206 height 22
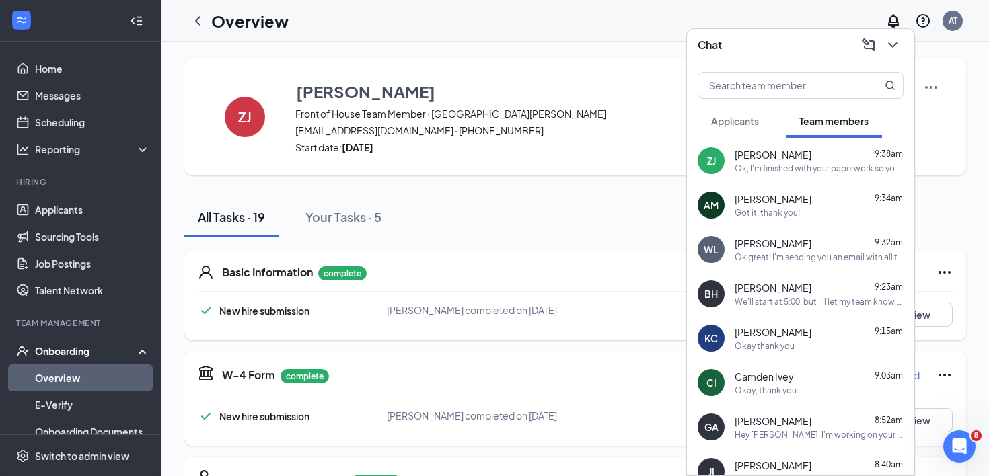
click at [785, 163] on div "Ok, I'm finished with your paperwork so you're all set. I have 2 new hire orien…" at bounding box center [819, 168] width 169 height 11
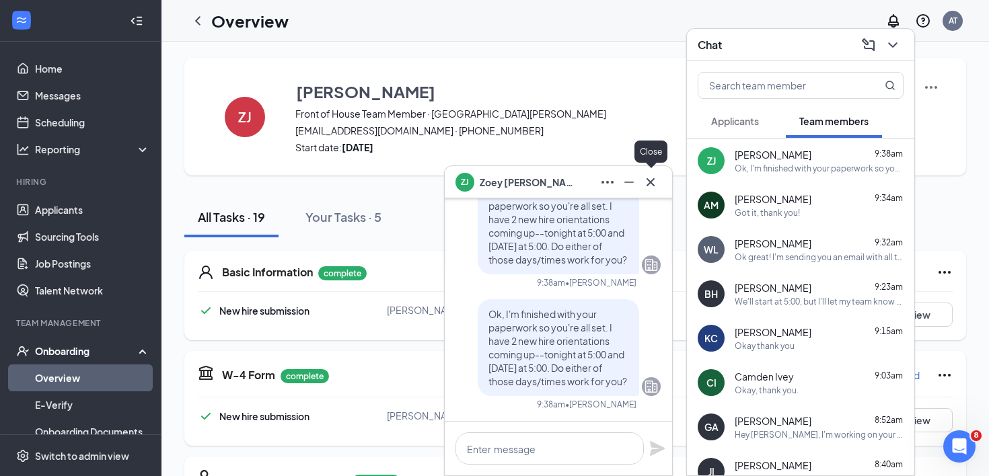
click at [655, 187] on icon "Cross" at bounding box center [651, 182] width 16 height 16
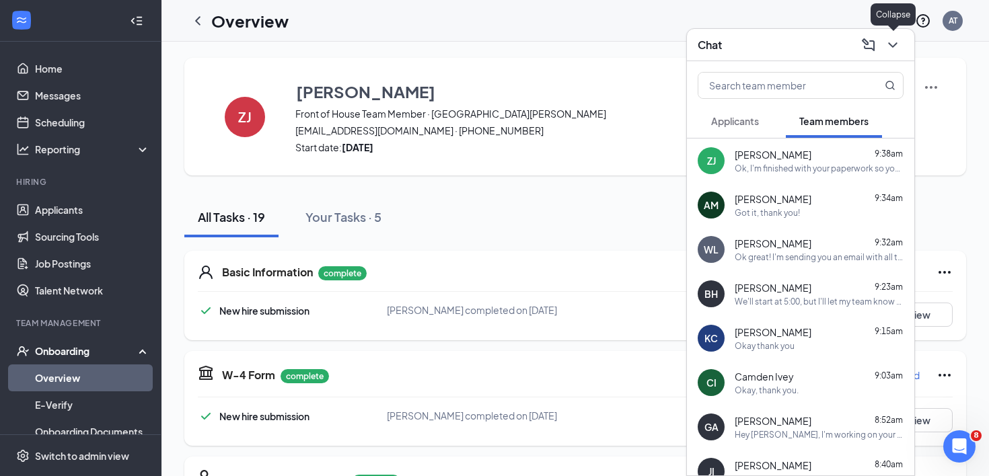
click at [890, 44] on icon "ChevronDown" at bounding box center [892, 44] width 9 height 5
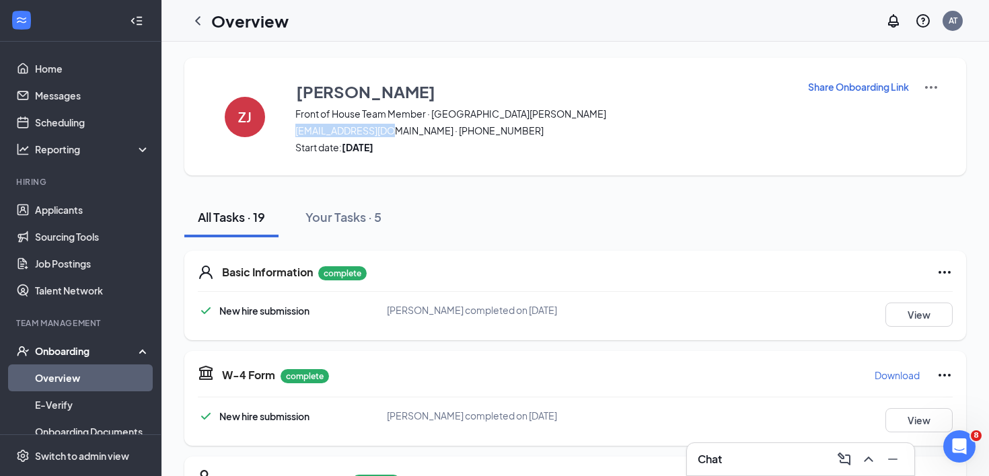
drag, startPoint x: 296, startPoint y: 131, endPoint x: 390, endPoint y: 131, distance: 93.5
click at [390, 131] on span "zoeyj815@gmail.com · (662) 654-6499" at bounding box center [542, 130] width 495 height 13
copy span "zoeyj815@gmail.com"
click at [779, 463] on div "Chat" at bounding box center [801, 460] width 206 height 22
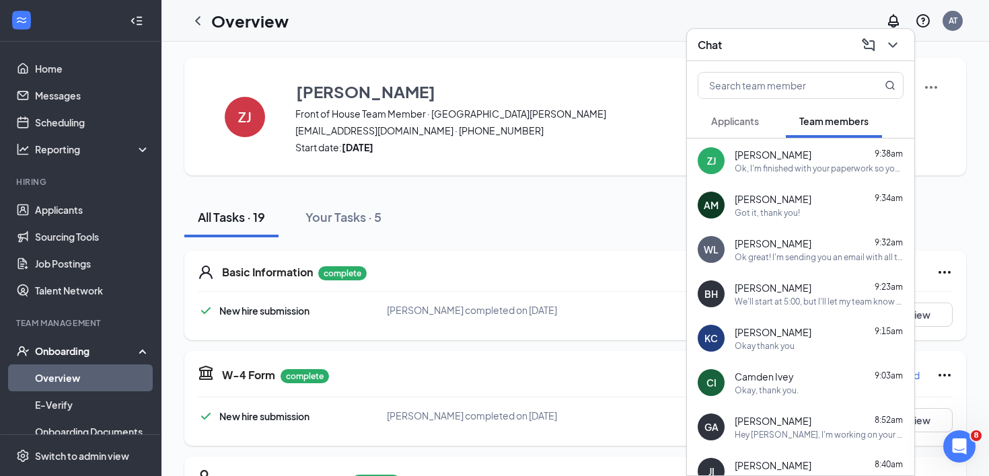
click at [762, 170] on div "Ok, I'm finished with your paperwork so you're all set. I have 2 new hire orien…" at bounding box center [819, 168] width 169 height 11
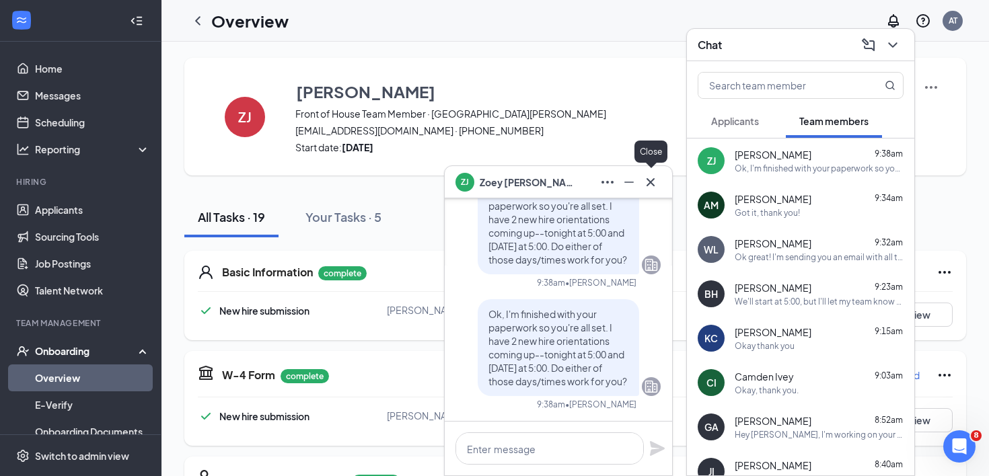
click at [657, 182] on icon "Cross" at bounding box center [651, 182] width 16 height 16
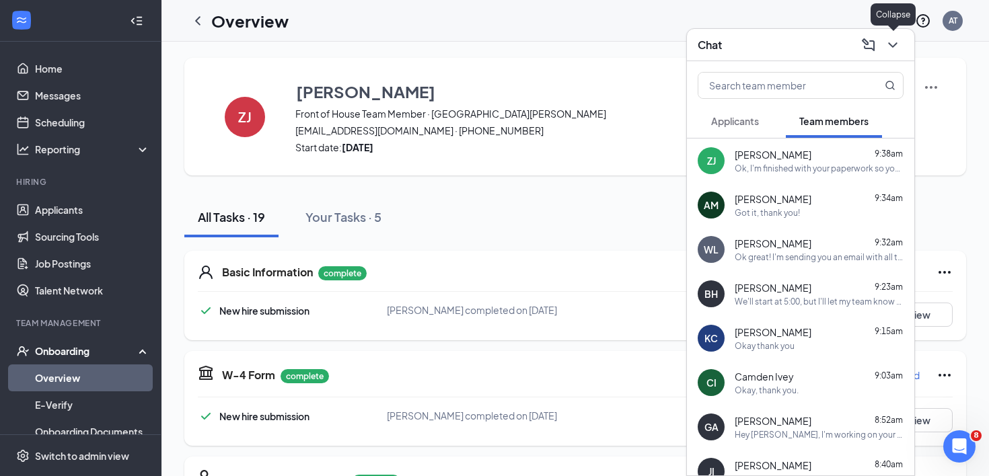
click at [896, 41] on icon "ChevronDown" at bounding box center [893, 45] width 16 height 16
